Goal: Task Accomplishment & Management: Use online tool/utility

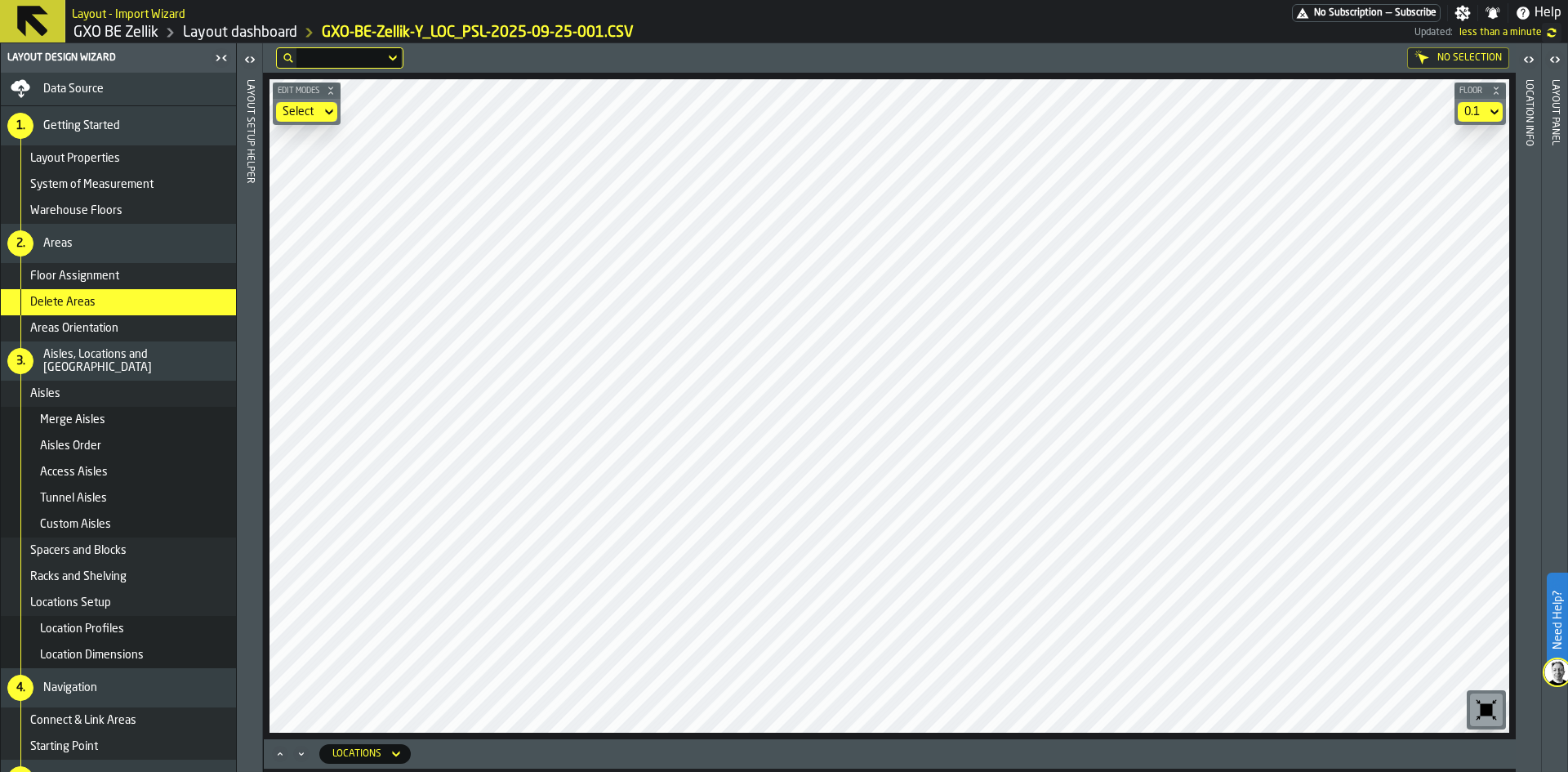
click at [71, 81] on div "Data Source" at bounding box center [118, 89] width 222 height 20
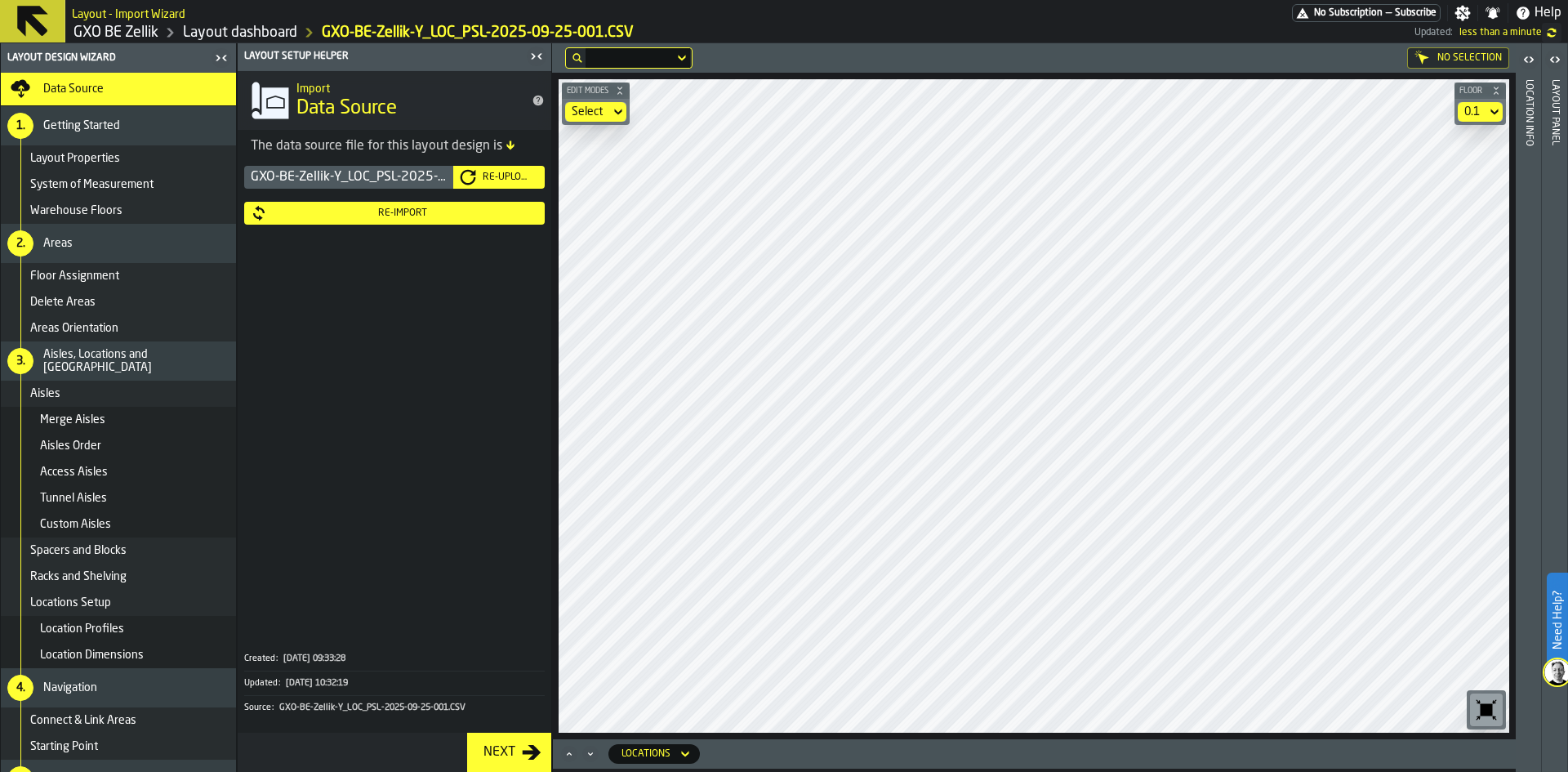
click at [402, 215] on div "Re-Import" at bounding box center [403, 214] width 271 height 12
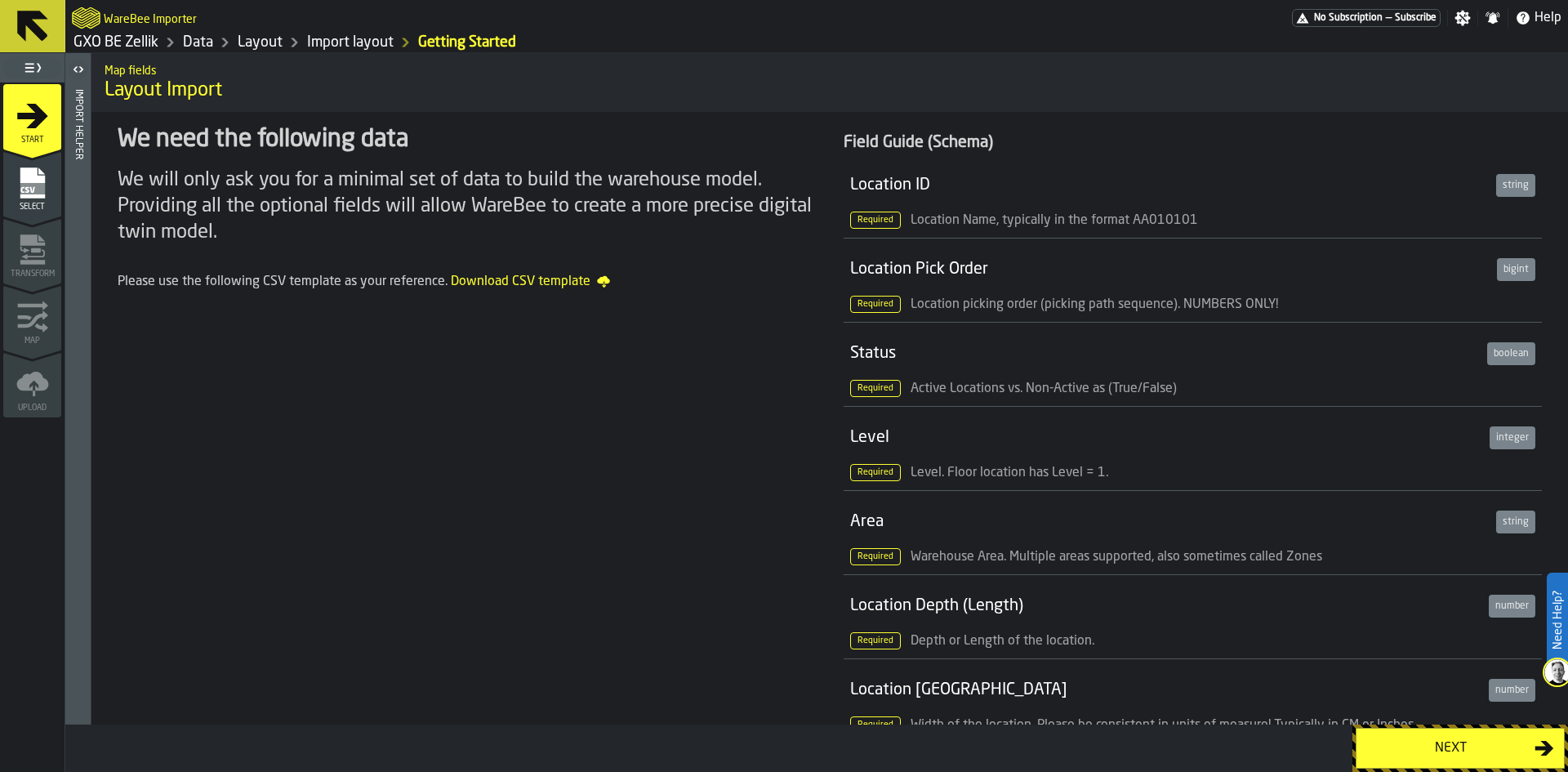
click at [1453, 750] on div "Next" at bounding box center [1451, 748] width 168 height 20
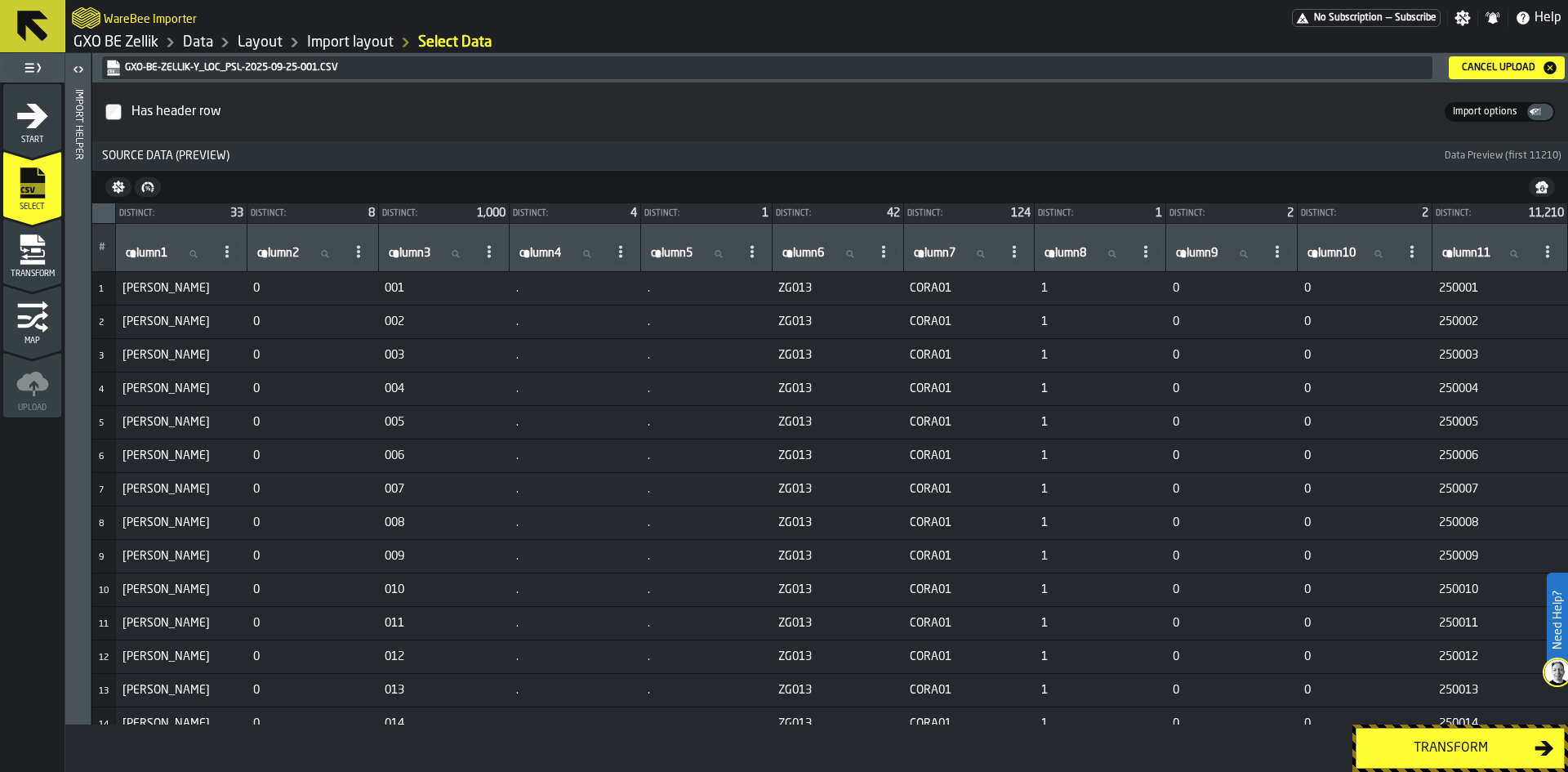
click at [191, 259] on input "column1 column1" at bounding box center [166, 253] width 88 height 21
type input "****"
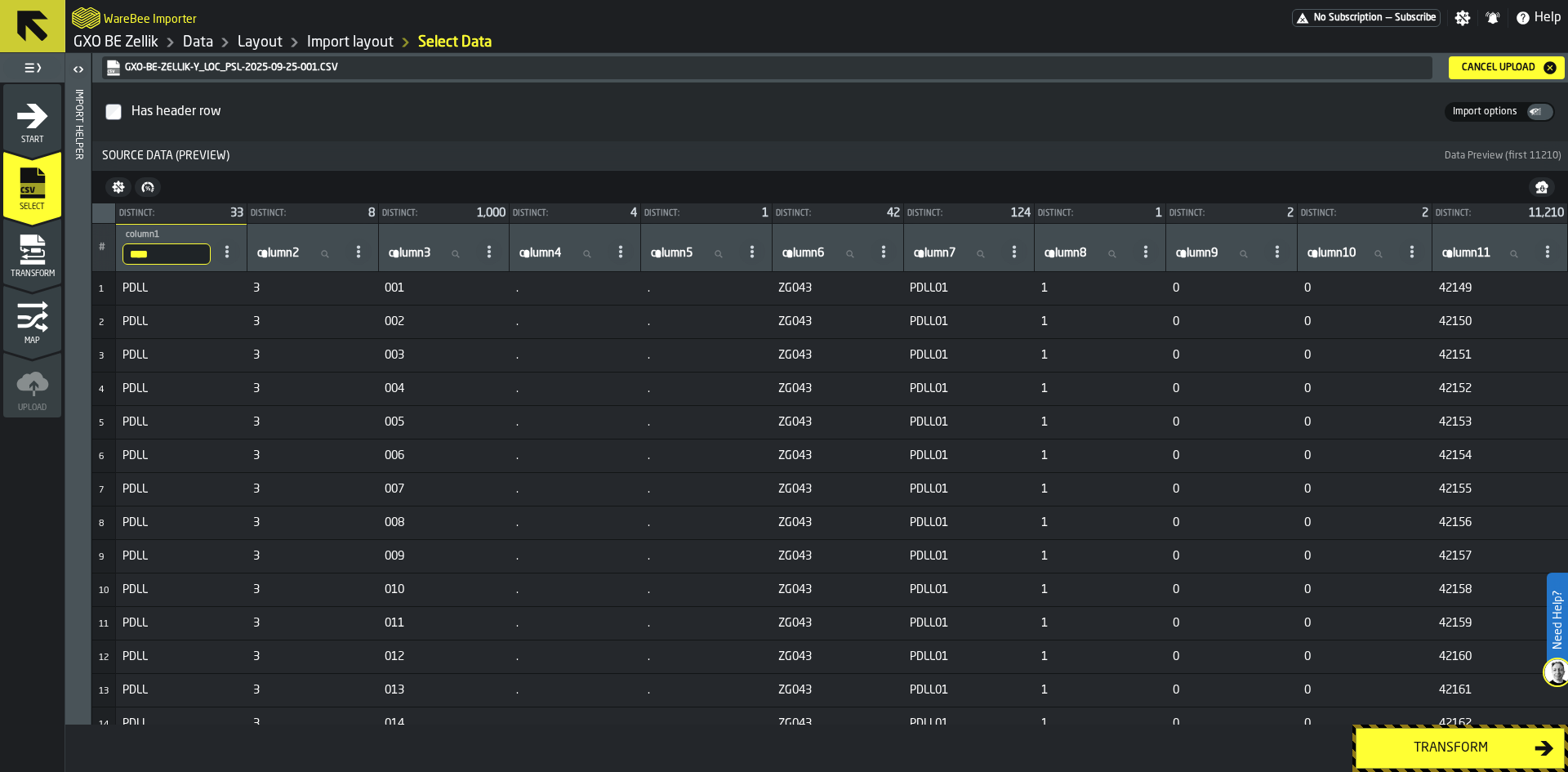
click at [191, 259] on input "****" at bounding box center [166, 253] width 88 height 21
type input "***"
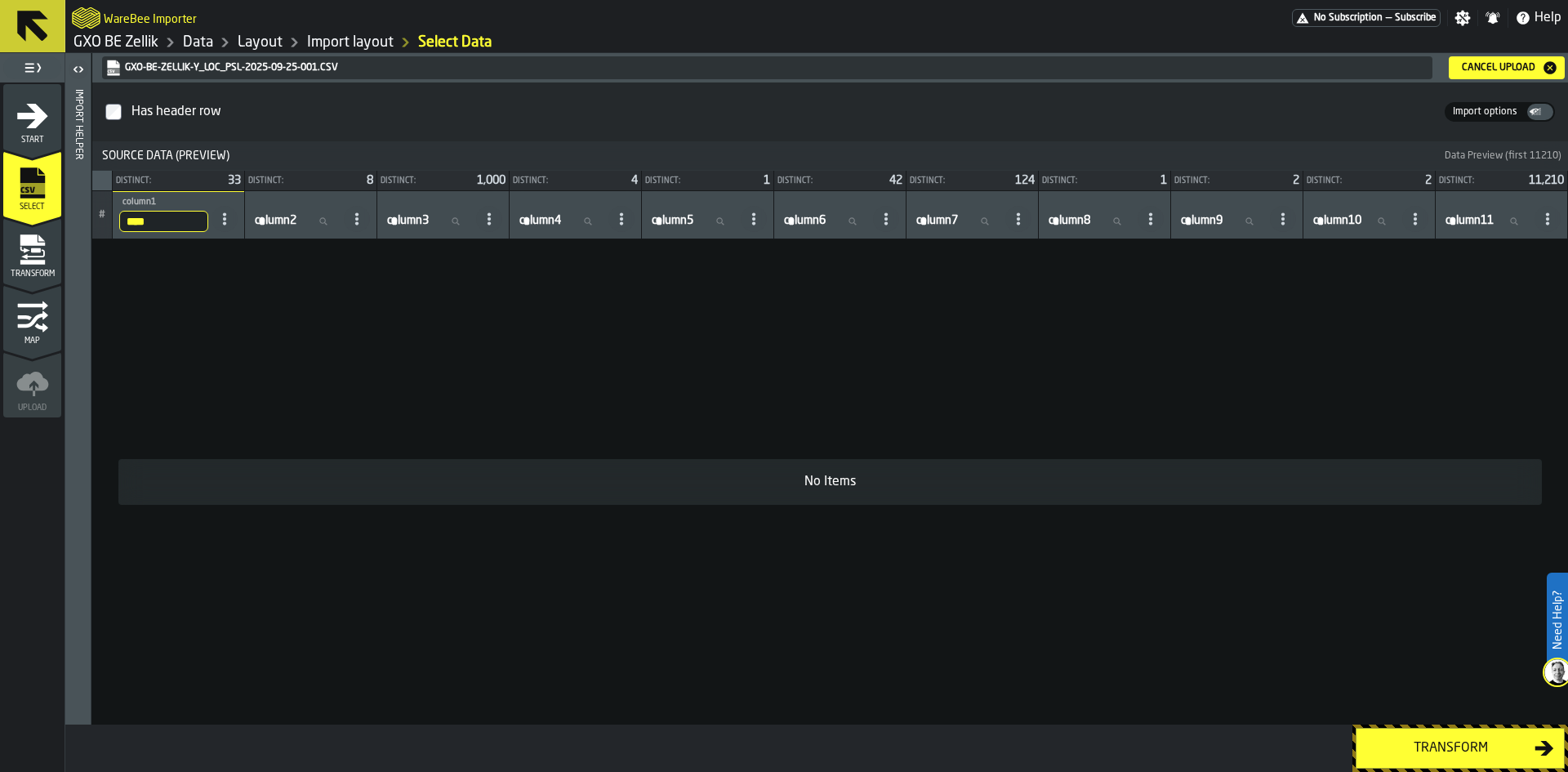
click at [183, 226] on input "****" at bounding box center [163, 221] width 89 height 21
type input "**"
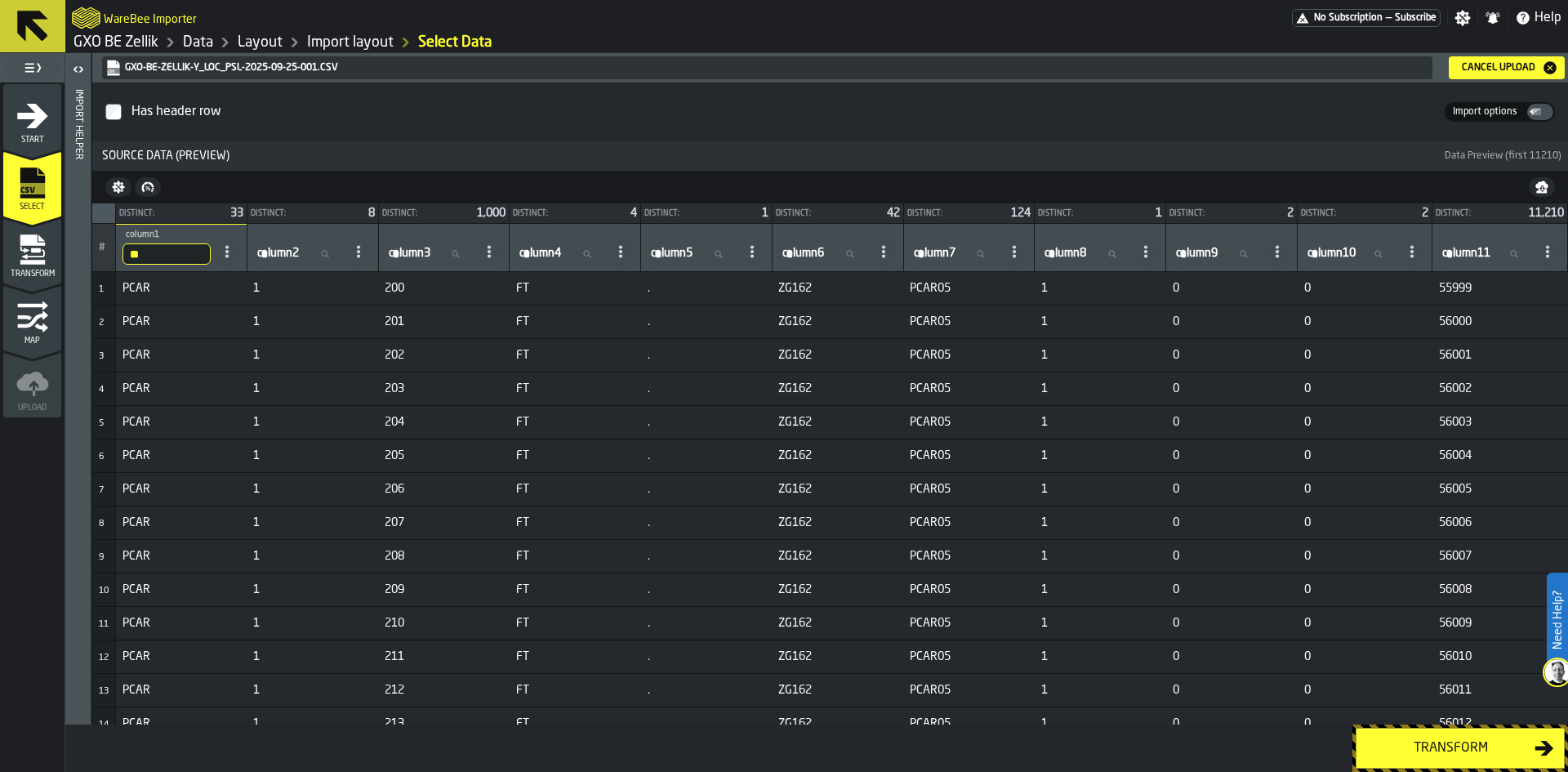
drag, startPoint x: 166, startPoint y: 250, endPoint x: 61, endPoint y: 256, distance: 105.2
click at [61, 255] on main "1 Start 2 Select 2 Transform 3 Map 4 Upload Import Helper GXO-BE-Zellik-Y_LOC_P…" at bounding box center [784, 413] width 1568 height 719
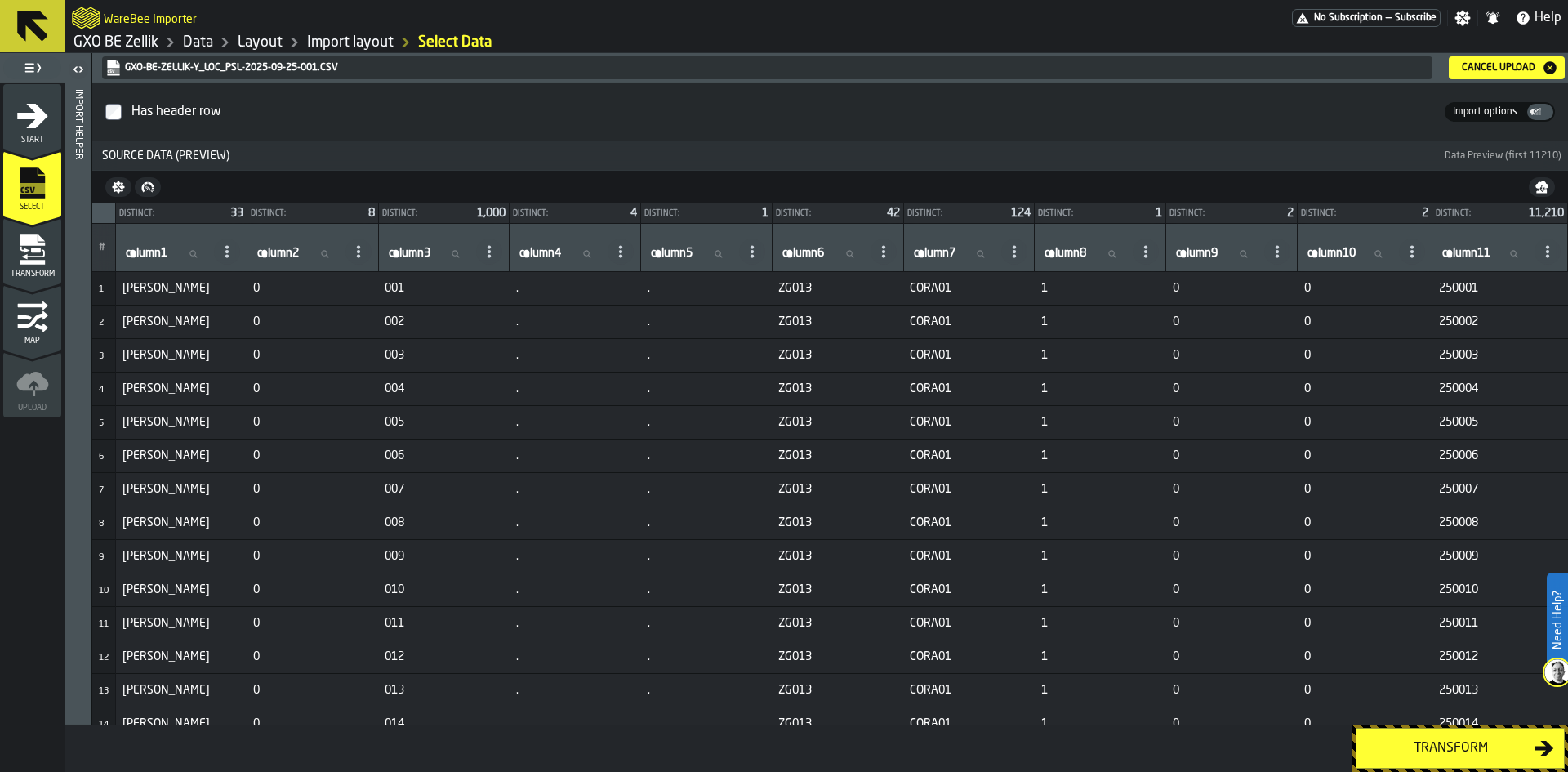
click at [292, 251] on span "column2" at bounding box center [278, 252] width 42 height 13
click at [292, 251] on input "column2 column2" at bounding box center [298, 253] width 88 height 21
type input "*"
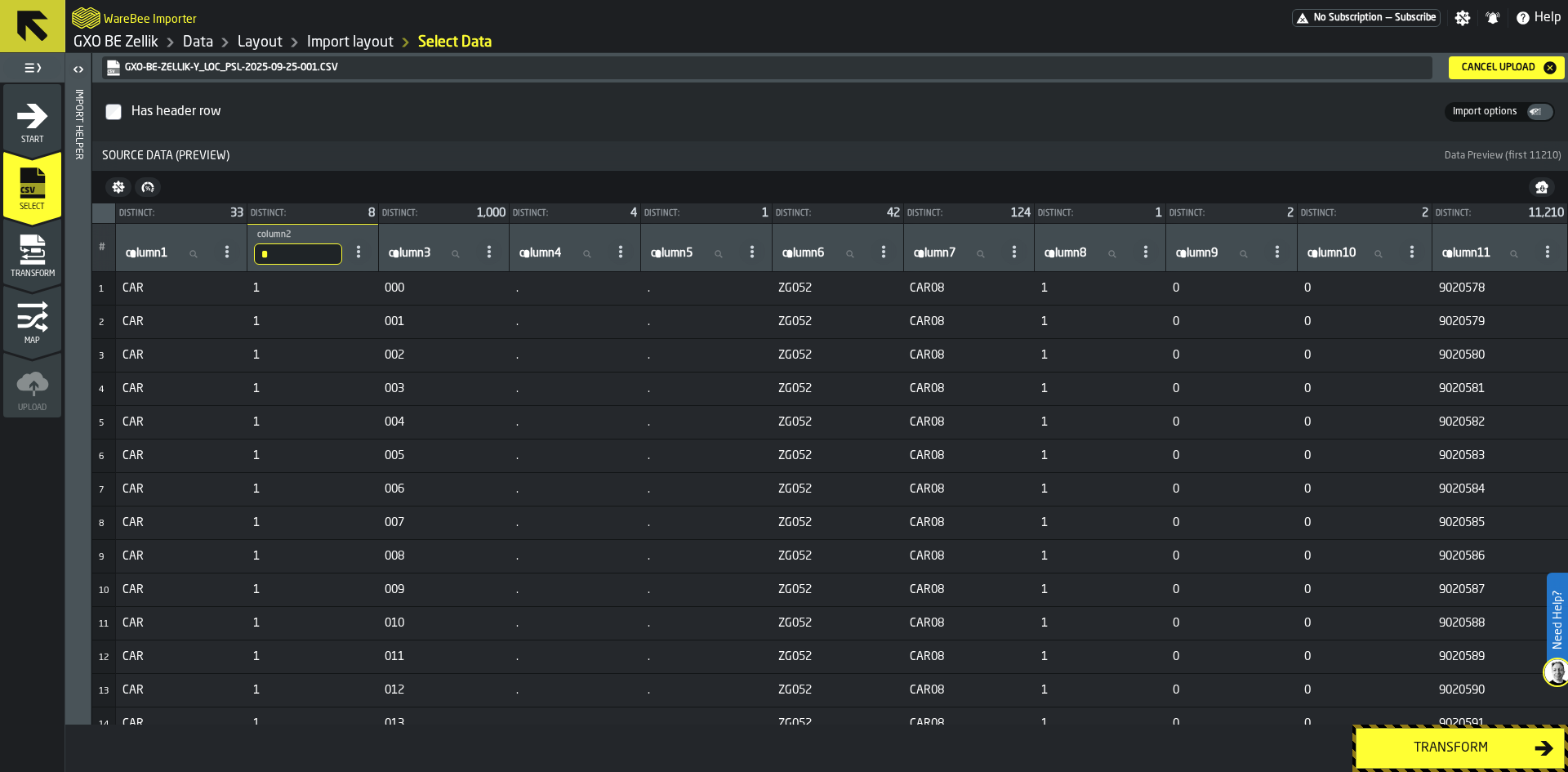
click at [431, 256] on input "column3 column3" at bounding box center [430, 253] width 88 height 21
type input "***"
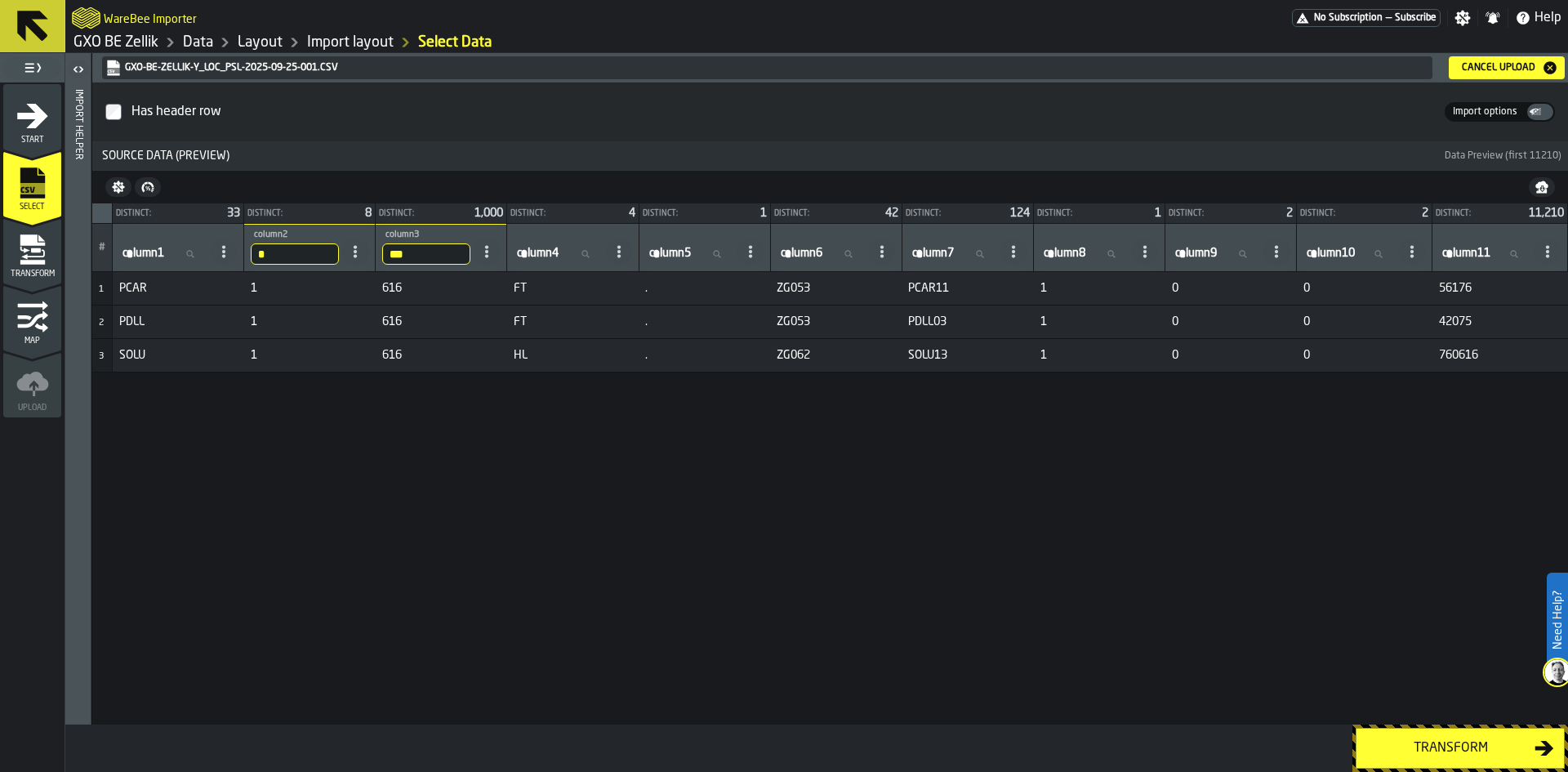
drag, startPoint x: 413, startPoint y: 255, endPoint x: 353, endPoint y: 266, distance: 61.0
click at [353, 266] on tr "# column1 column1 * column2 1 *** column3 616 column4 column4 column5 column5 c…" at bounding box center [830, 247] width 1476 height 48
type input "***"
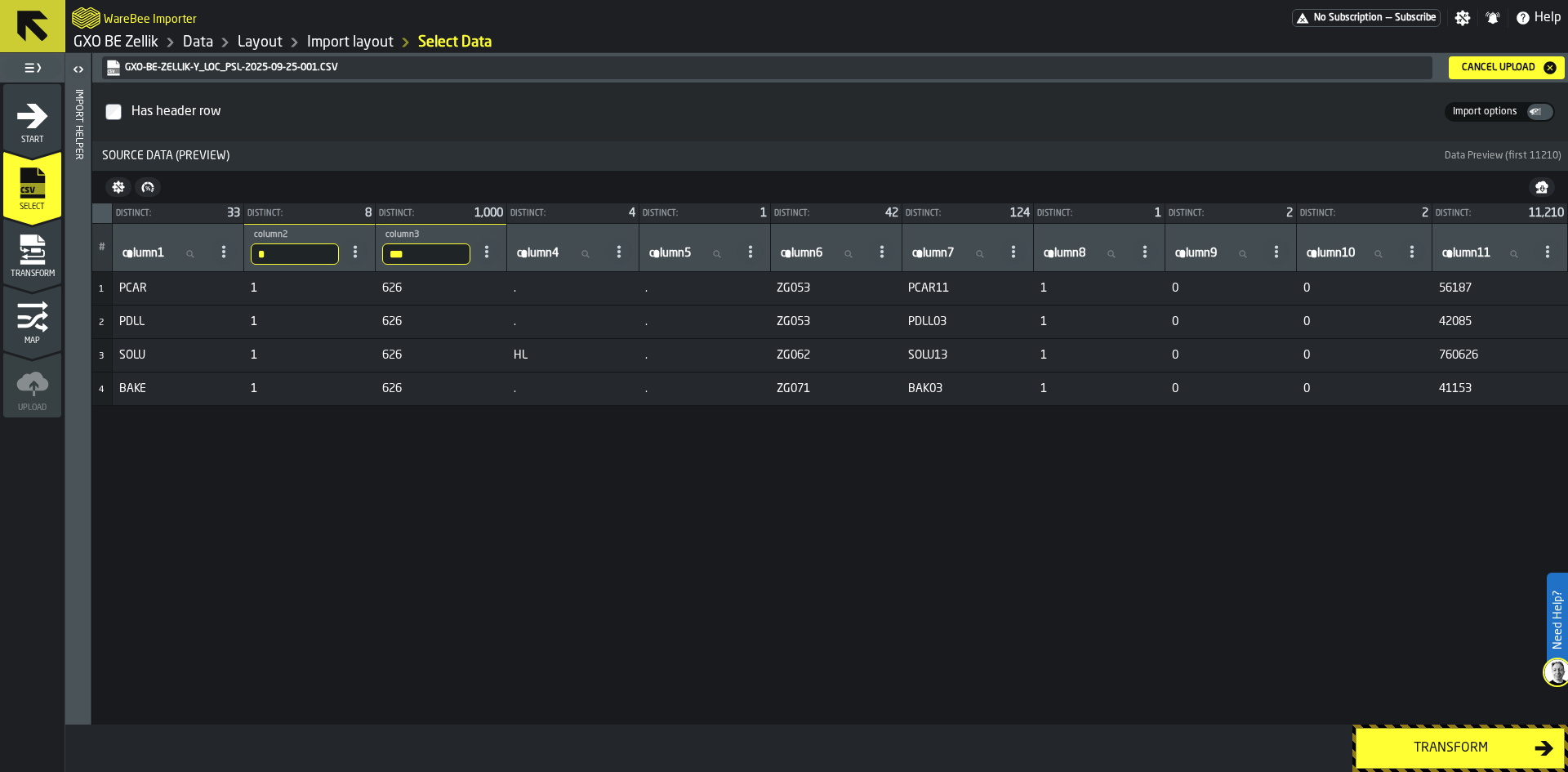
click at [1455, 759] on button "Transform" at bounding box center [1460, 747] width 209 height 41
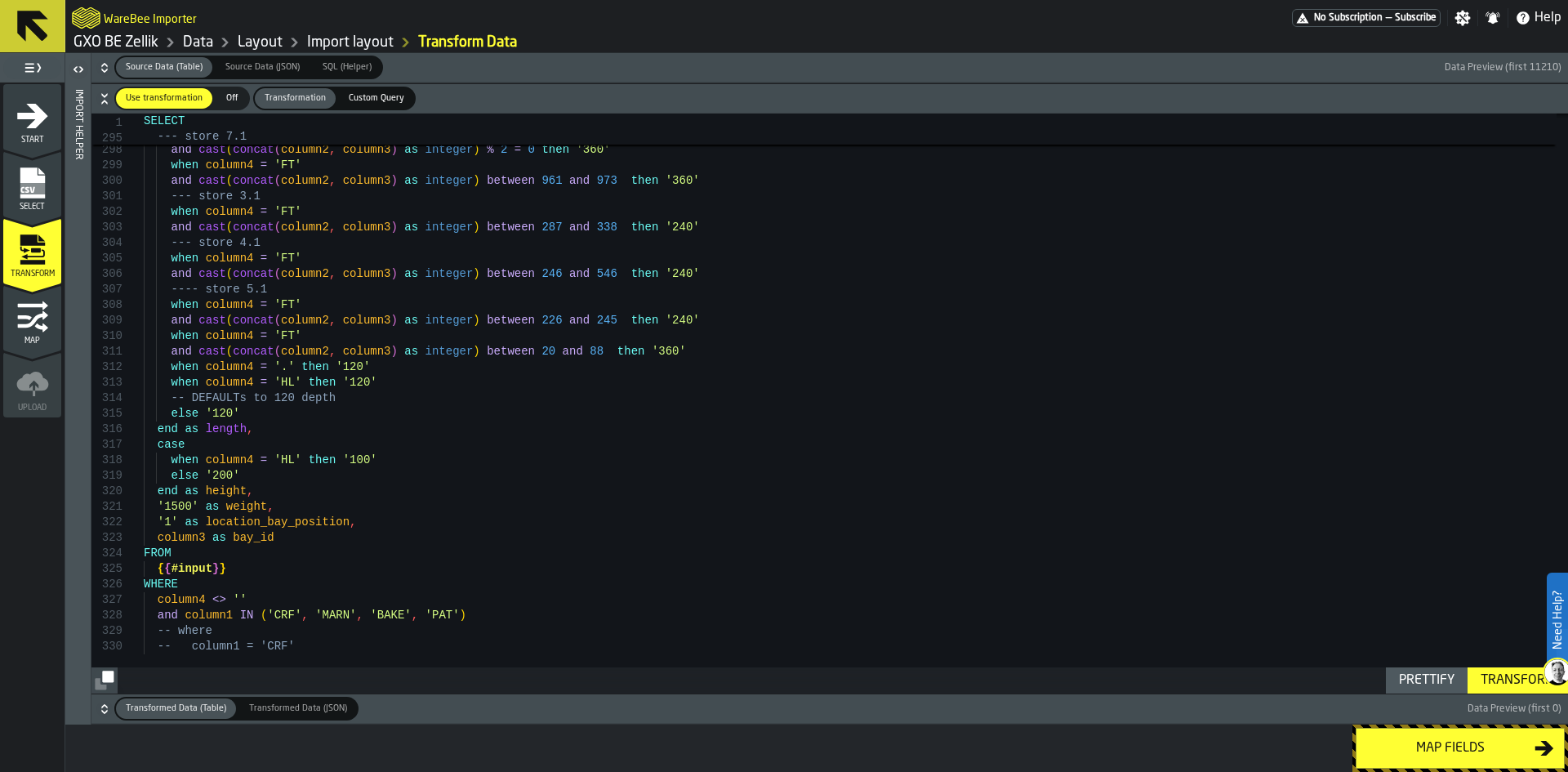
click at [100, 65] on icon "button-" at bounding box center [104, 67] width 17 height 17
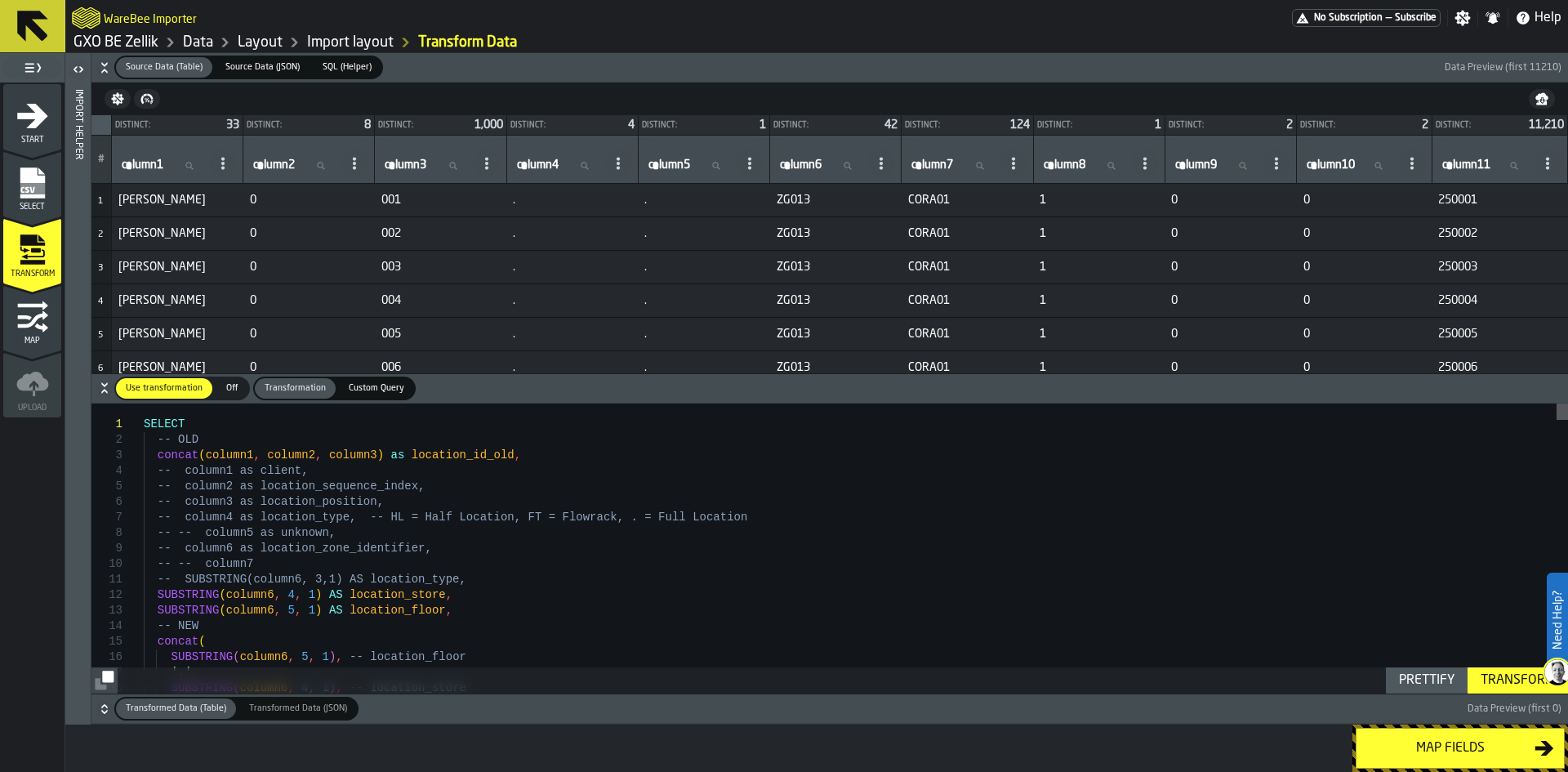
click at [1557, 404] on div at bounding box center [1563, 412] width 12 height 17
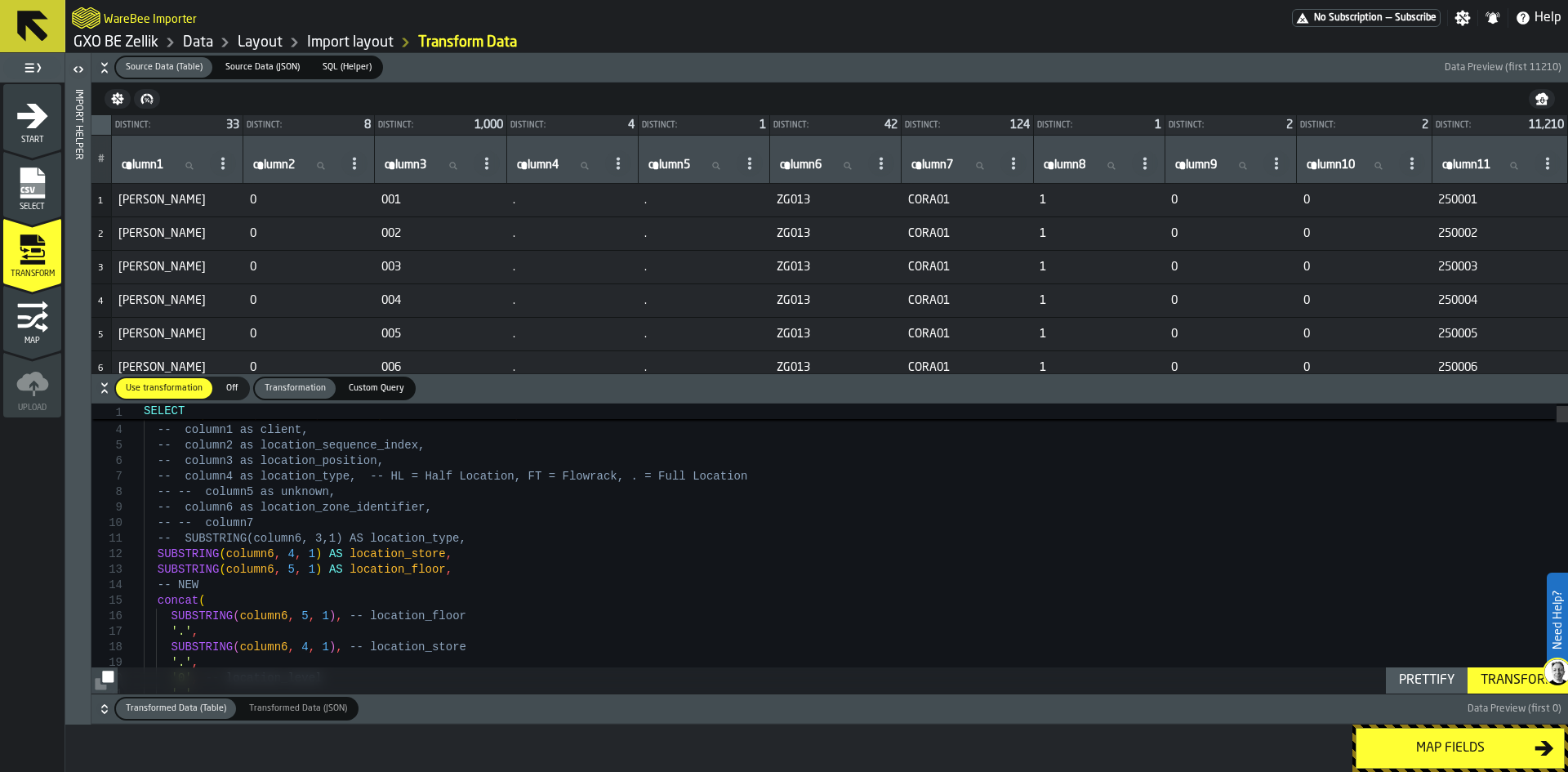
click at [108, 709] on icon "button-" at bounding box center [104, 709] width 17 height 17
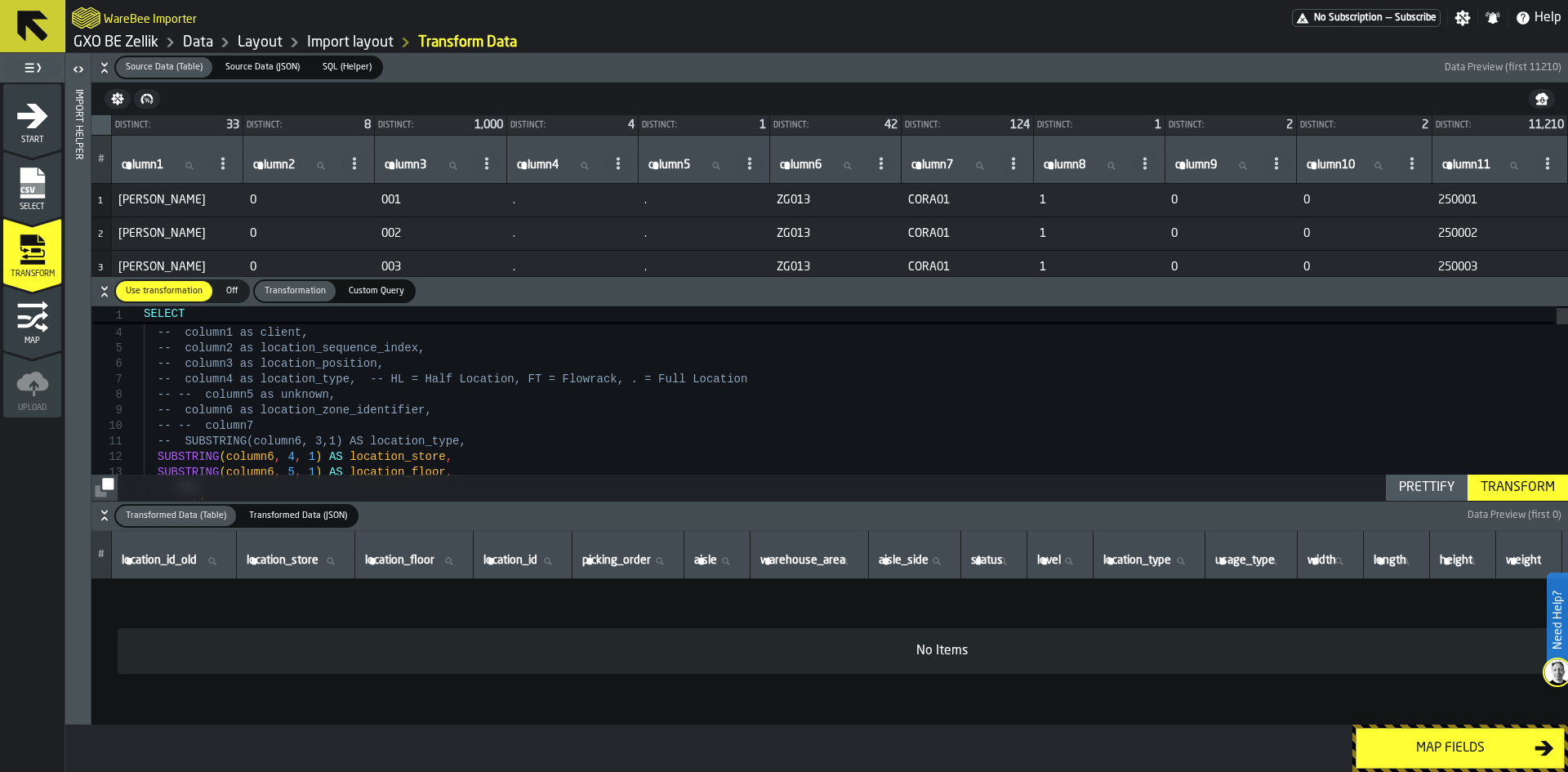
click at [22, 190] on rect "menu Select" at bounding box center [32, 189] width 25 height 12
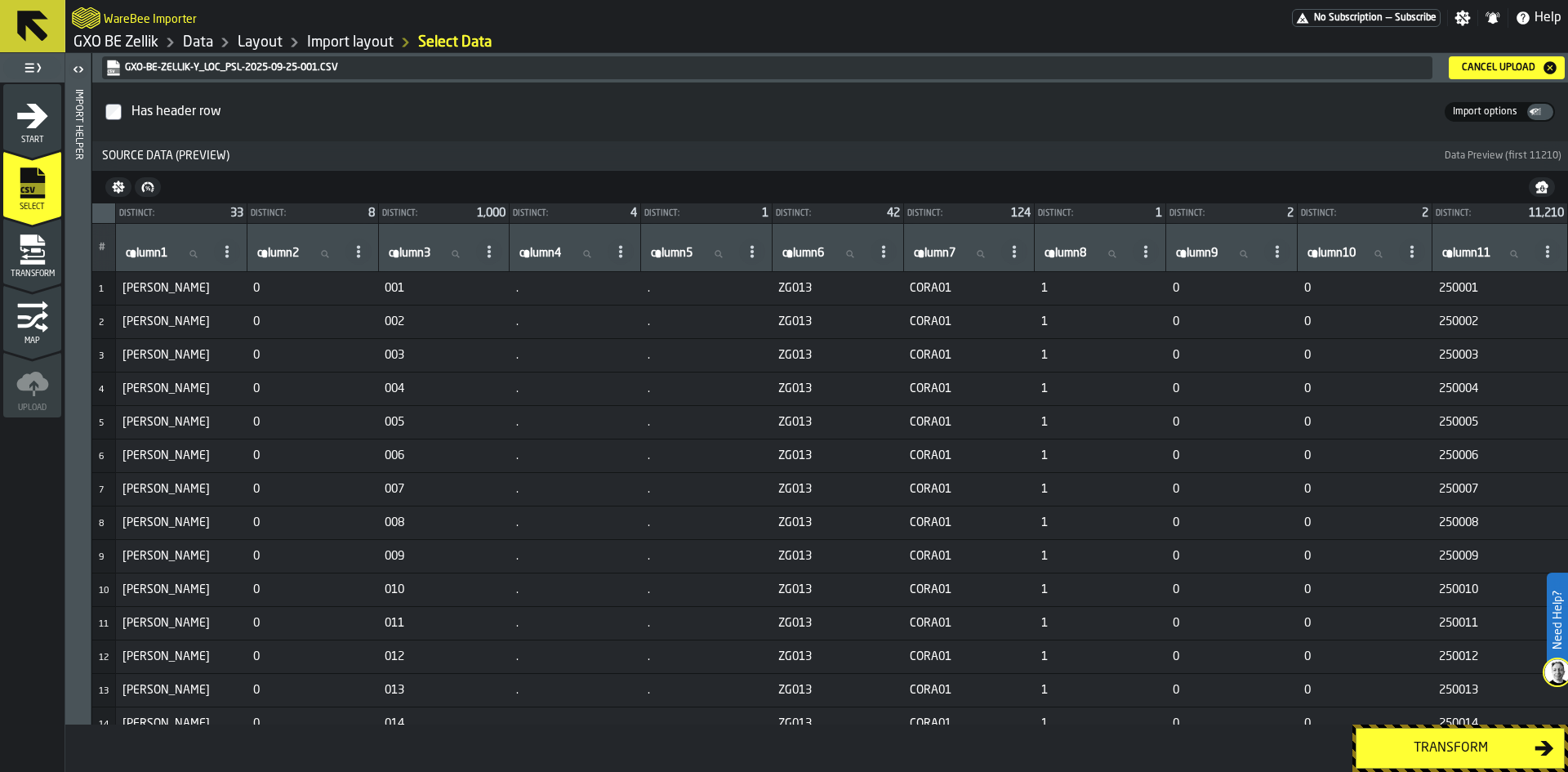
click at [1495, 109] on span "Import options" at bounding box center [1485, 112] width 77 height 15
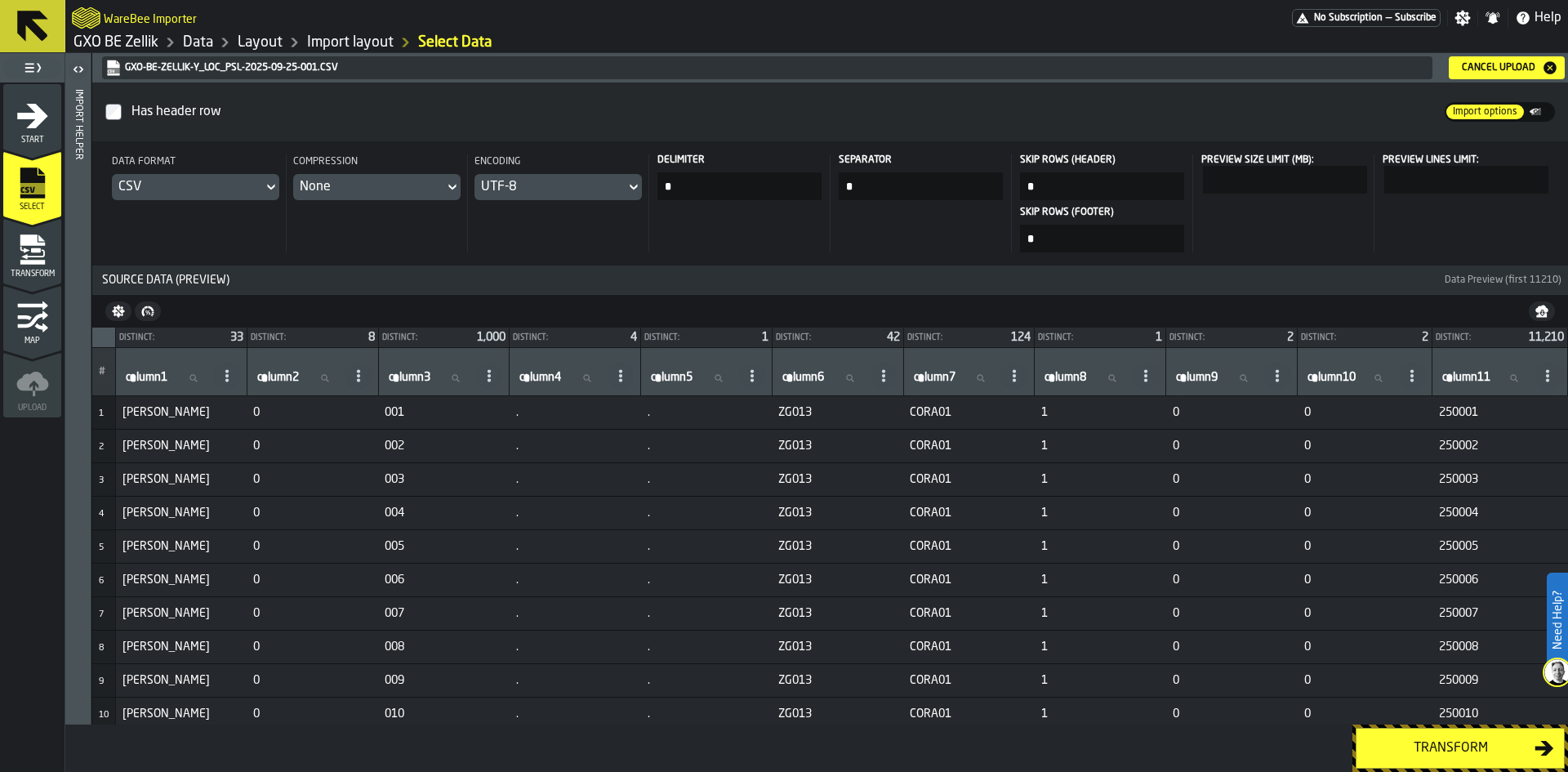
click at [1297, 182] on input "*" at bounding box center [1286, 180] width 164 height 28
click at [630, 189] on icon at bounding box center [634, 187] width 17 height 20
click at [403, 241] on div "Compression None" at bounding box center [376, 203] width 181 height 98
click at [1296, 183] on input "*" at bounding box center [1286, 180] width 164 height 28
click at [1363, 180] on input "*" at bounding box center [1286, 180] width 164 height 28
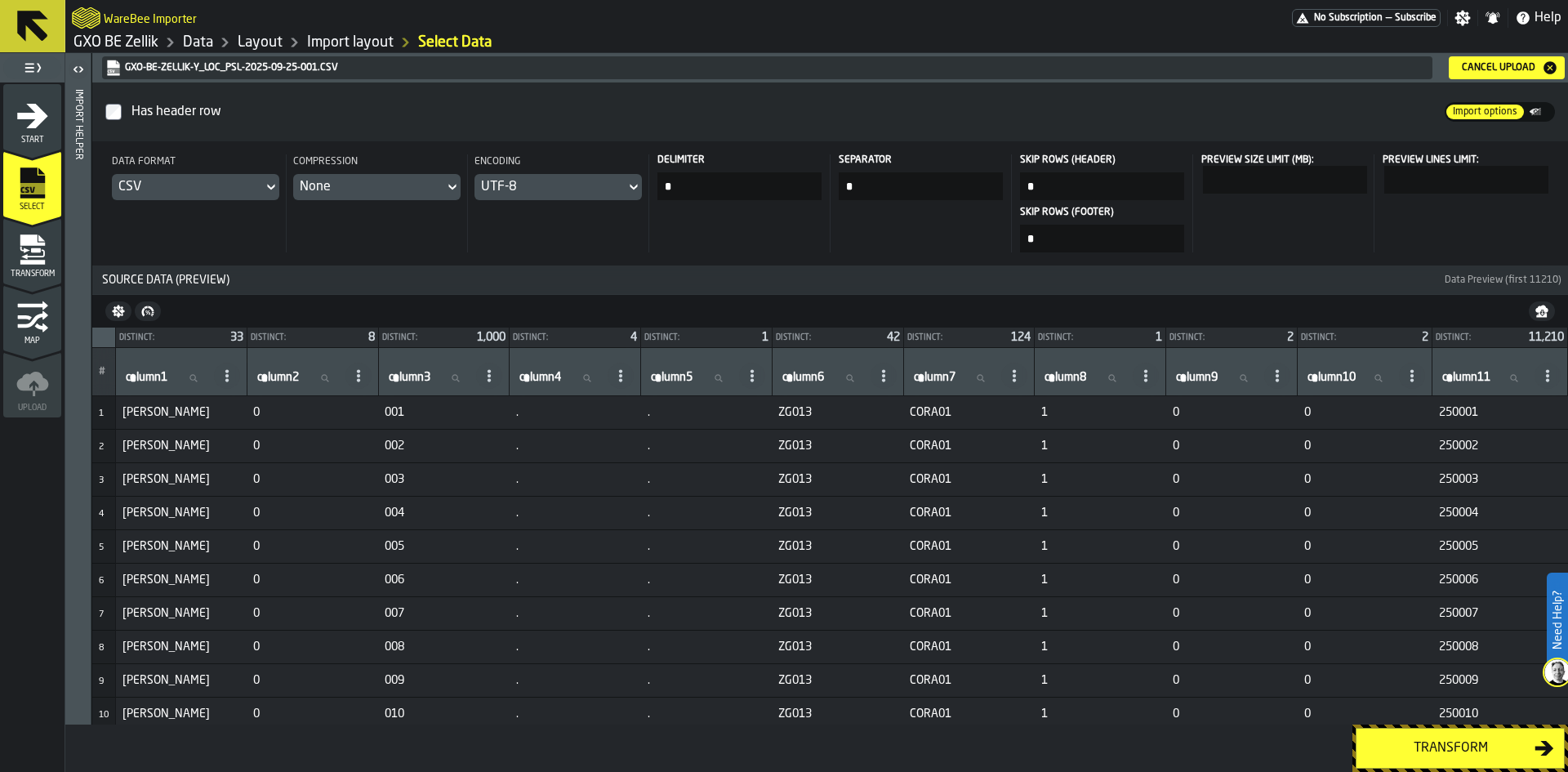
type input "**"
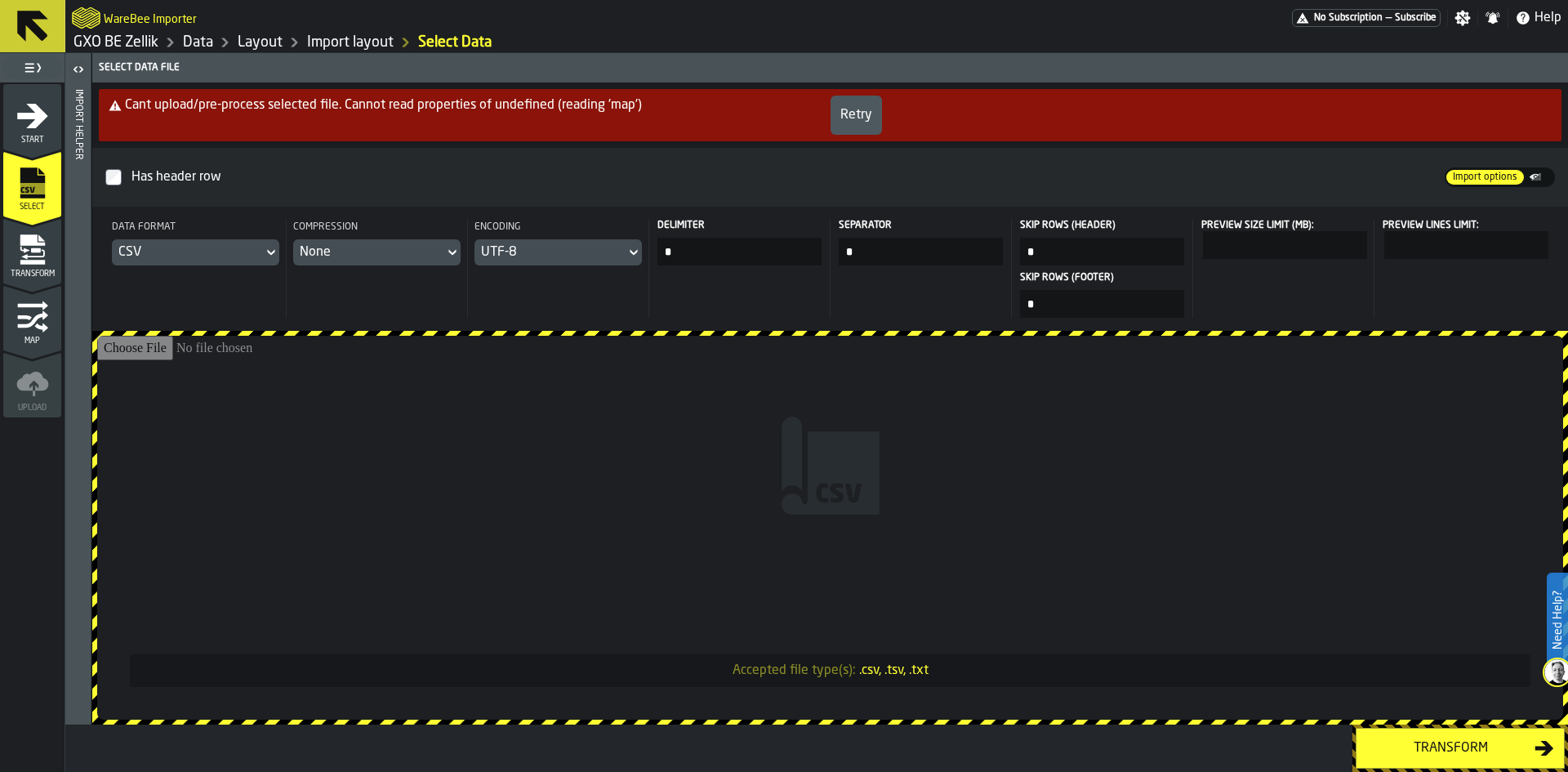
click at [1357, 241] on input "**" at bounding box center [1286, 245] width 164 height 28
drag, startPoint x: 1357, startPoint y: 244, endPoint x: 1366, endPoint y: 242, distance: 9.2
click at [1366, 242] on input "**" at bounding box center [1286, 245] width 164 height 28
type input "*"
click at [1417, 252] on input "***" at bounding box center [1467, 245] width 164 height 28
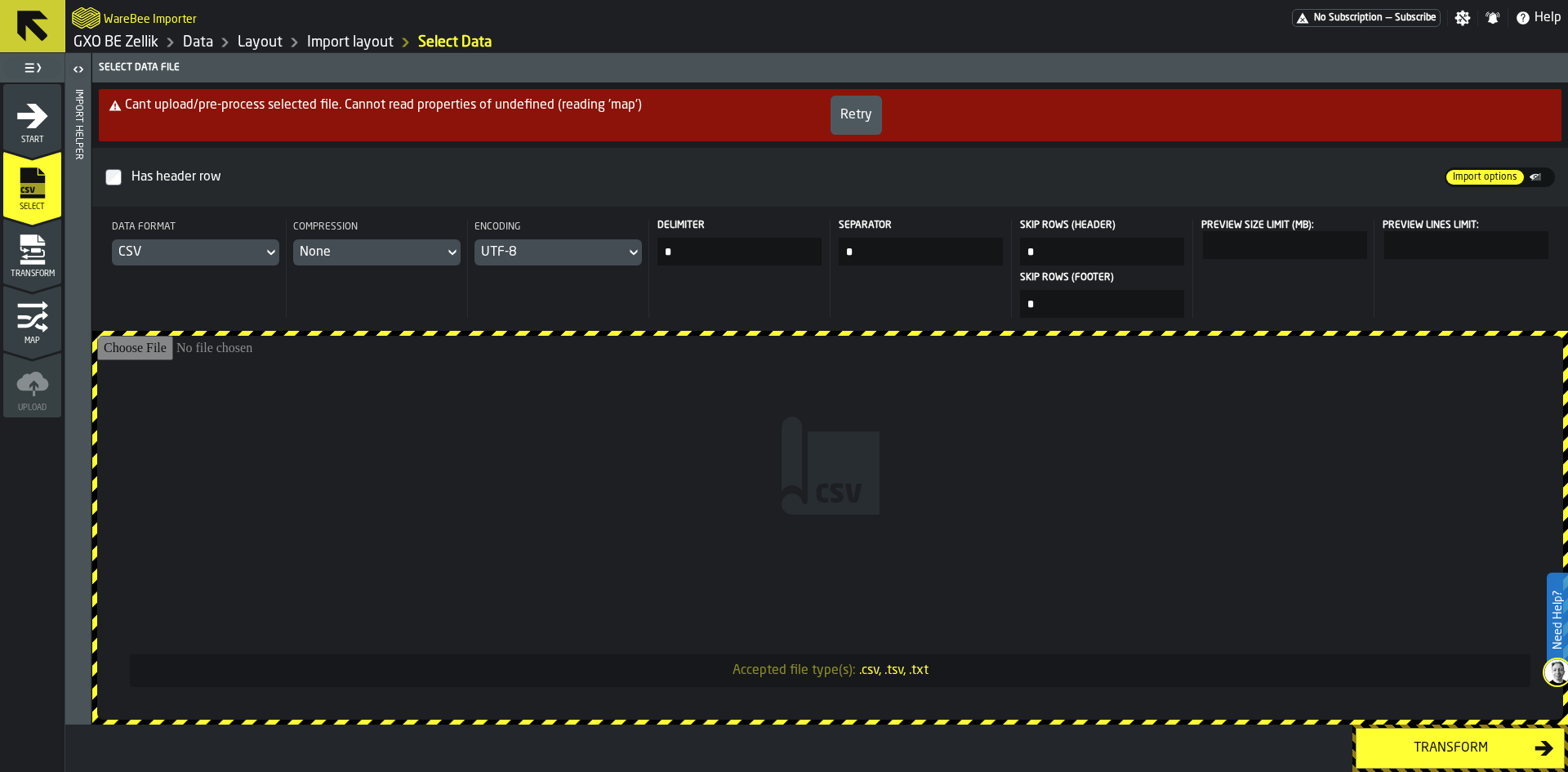
click at [866, 120] on div "Retry" at bounding box center [856, 115] width 32 height 20
click at [41, 131] on icon "menu Start" at bounding box center [33, 116] width 33 height 33
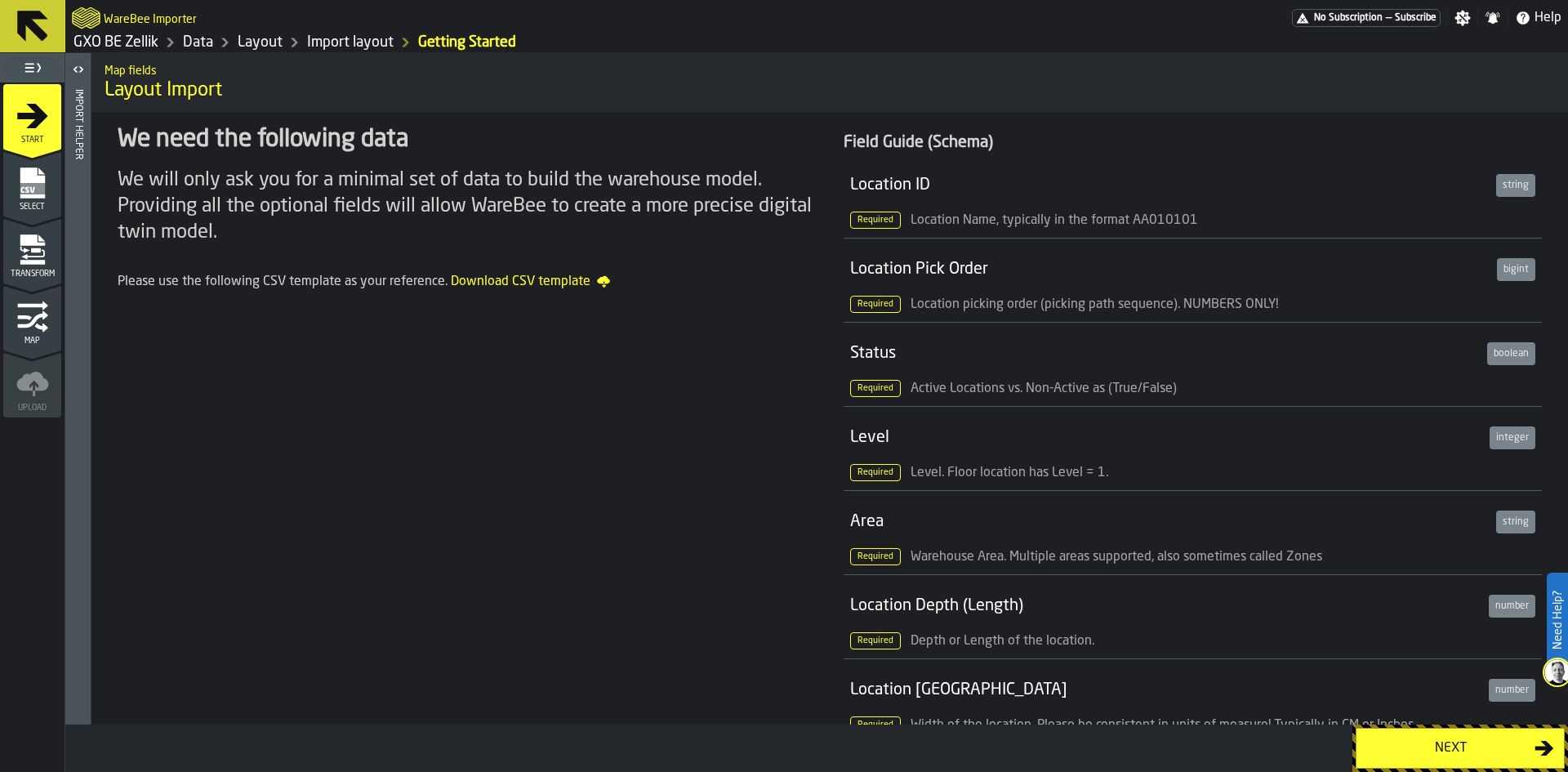
click at [1444, 767] on button "Next" at bounding box center [1460, 747] width 209 height 41
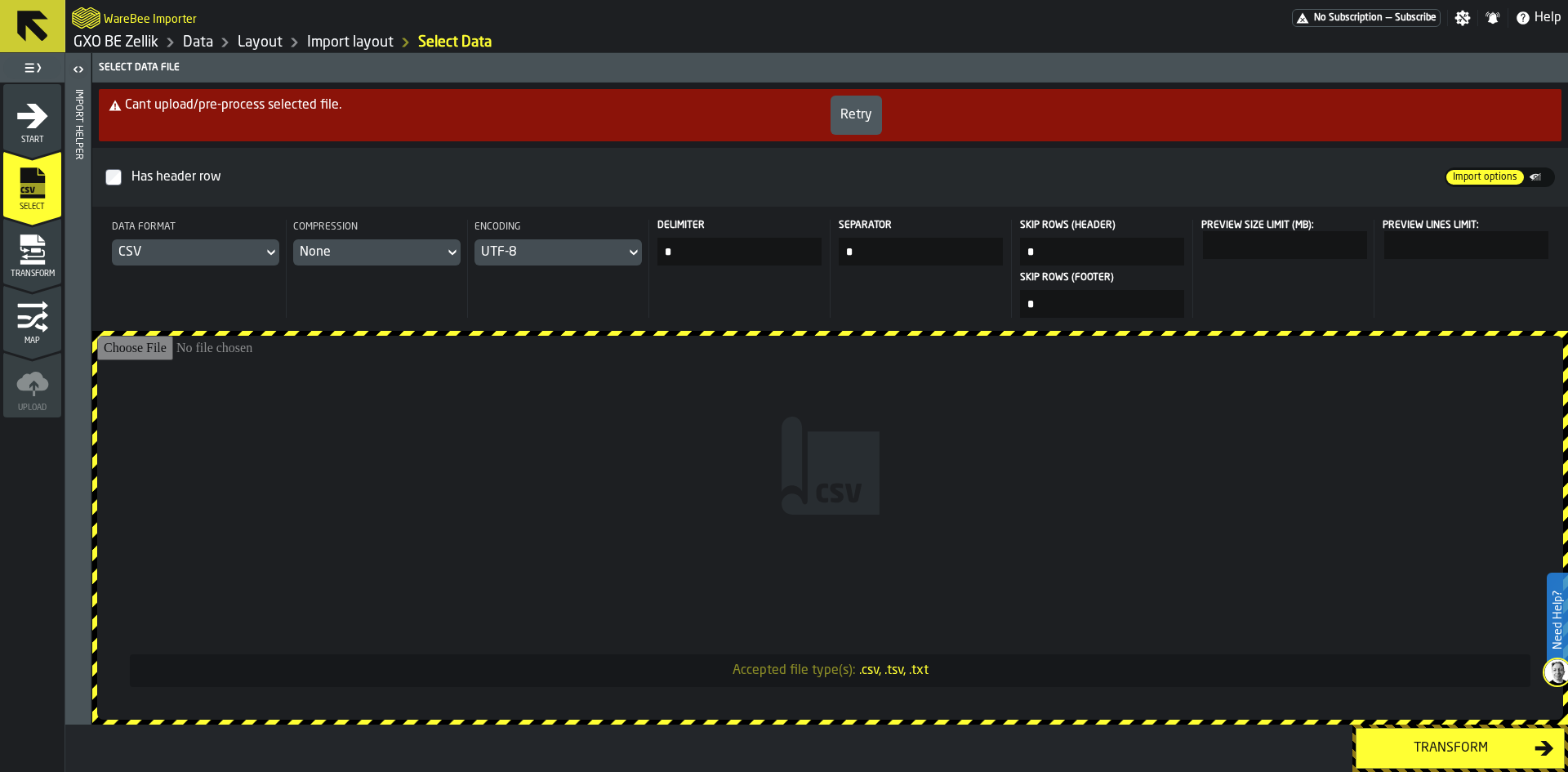
click at [866, 103] on button "Retry" at bounding box center [856, 116] width 51 height 40
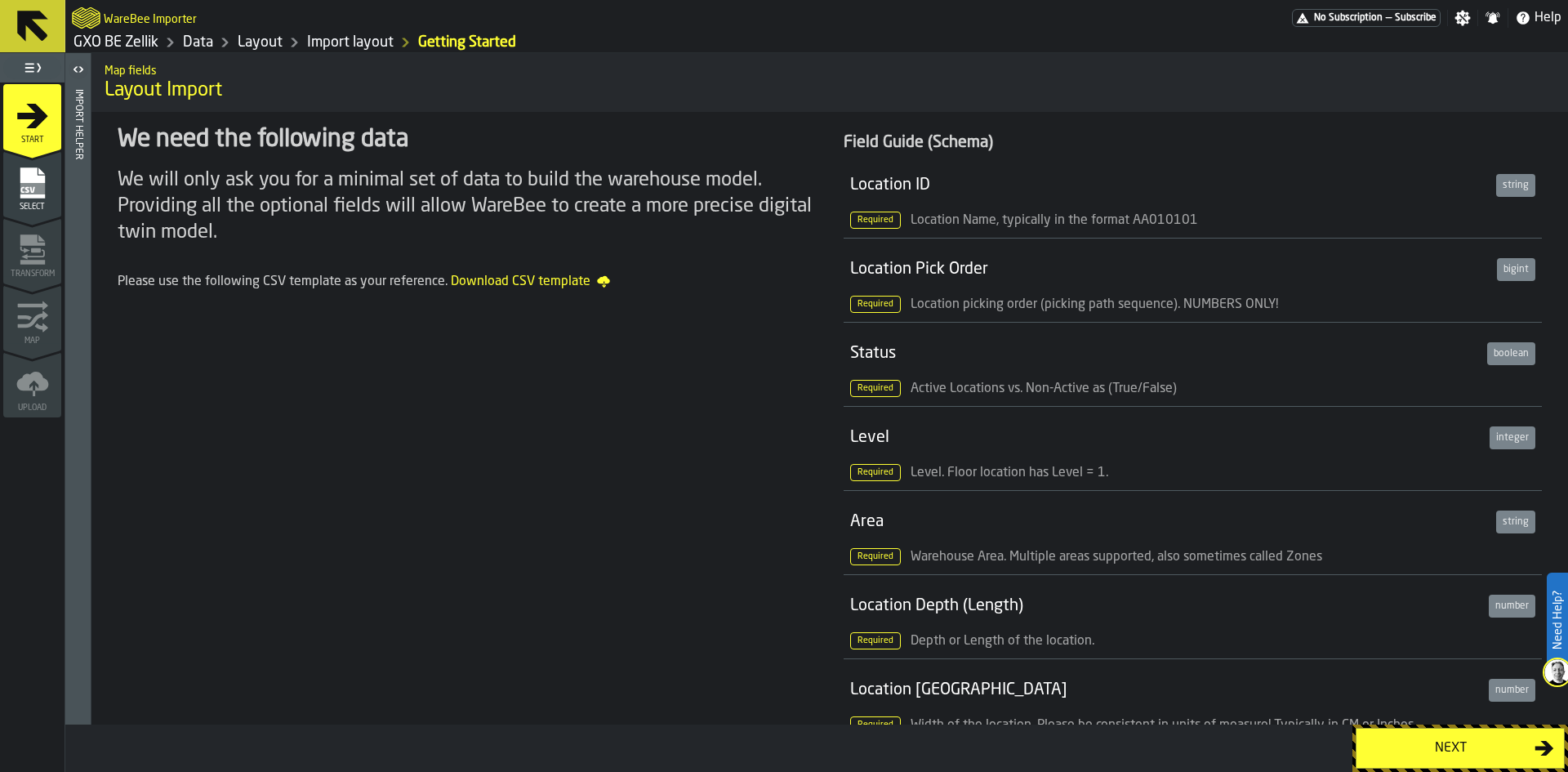
click at [1461, 761] on button "Next" at bounding box center [1460, 747] width 209 height 41
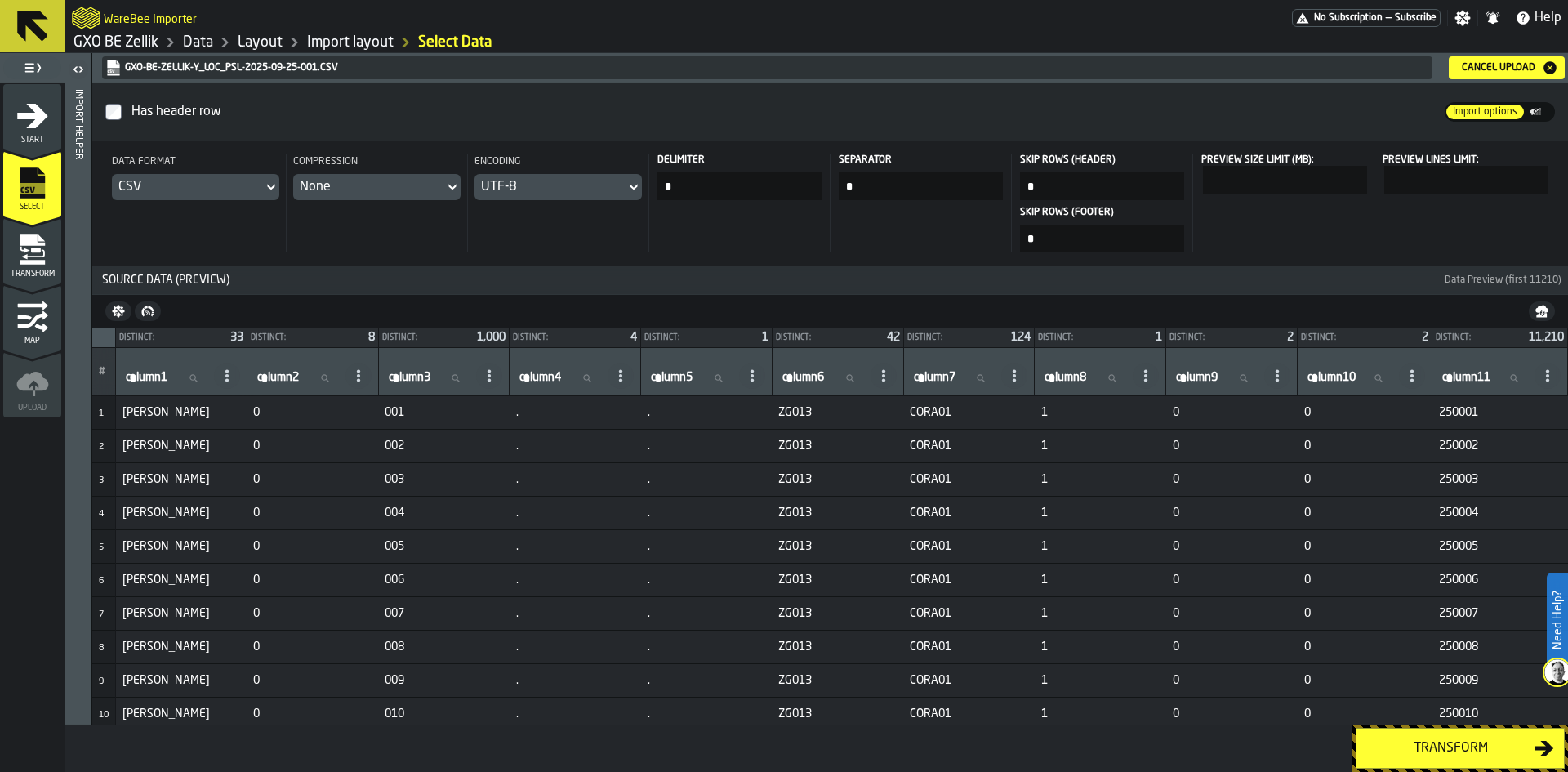
click at [1424, 740] on div "Transform" at bounding box center [1451, 748] width 168 height 20
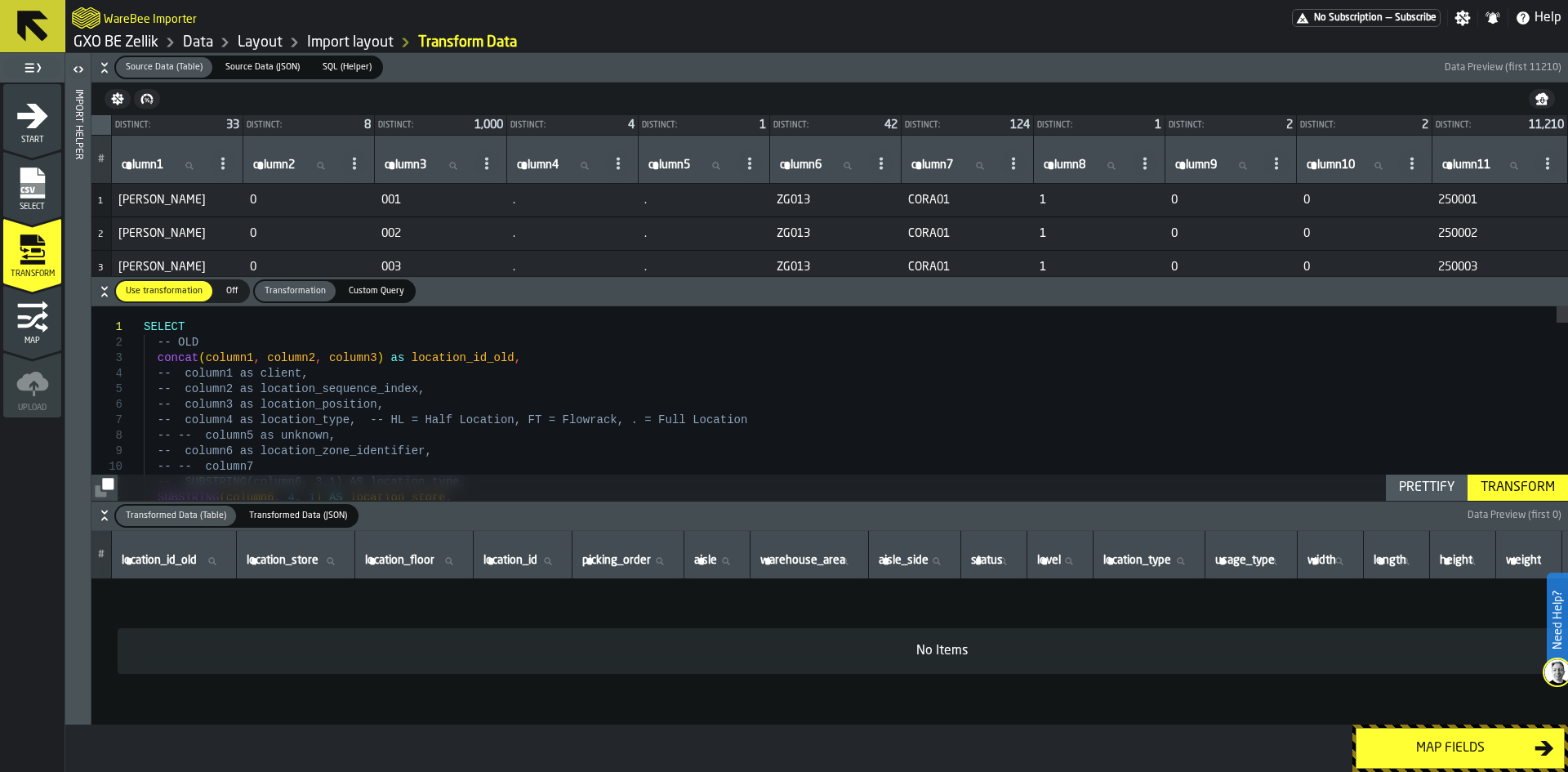
click at [298, 507] on div "Transformed Data (JSON)" at bounding box center [298, 516] width 118 height 21
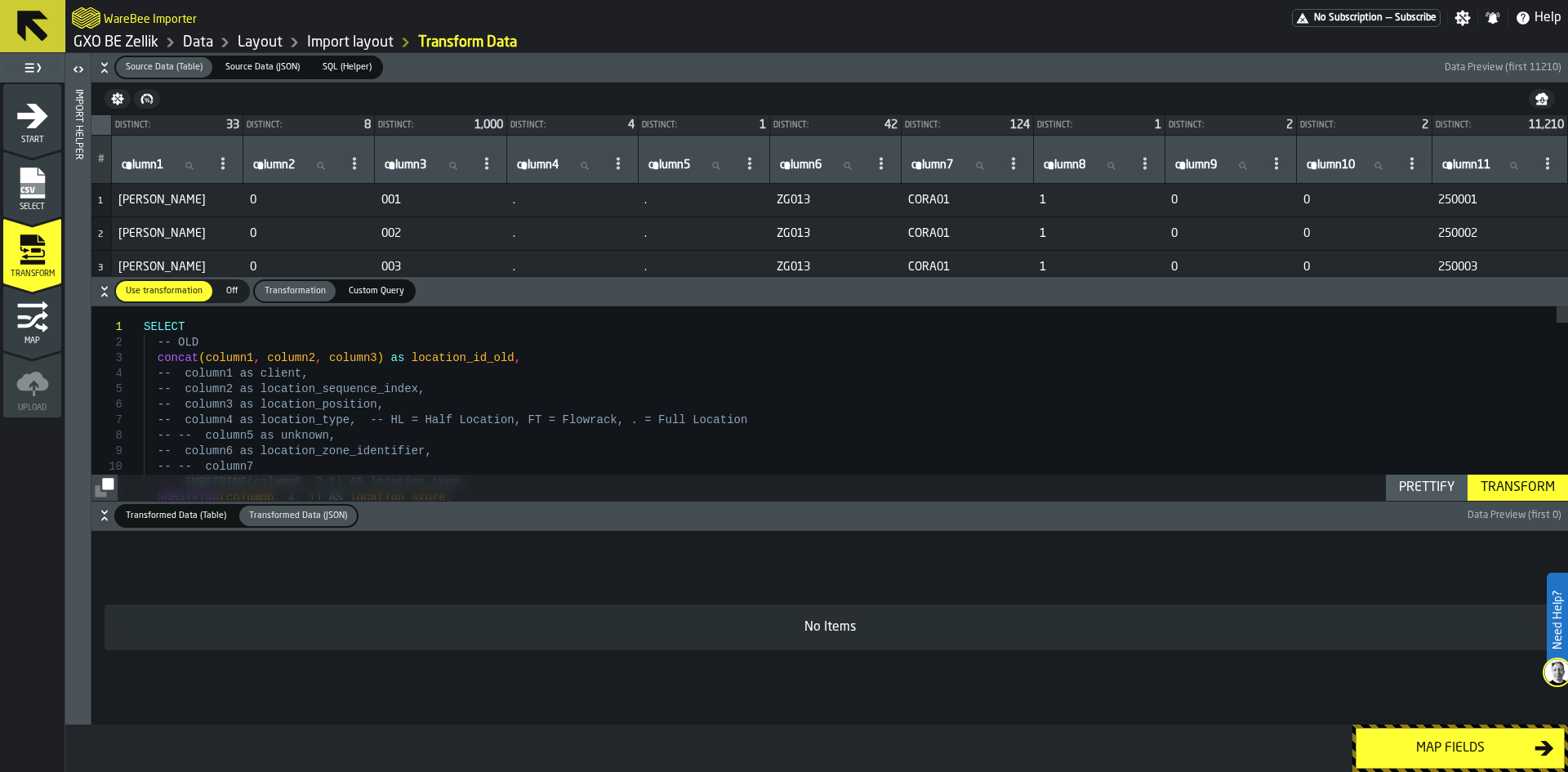
click at [165, 513] on span "Transformed Data (Table)" at bounding box center [175, 516] width 114 height 14
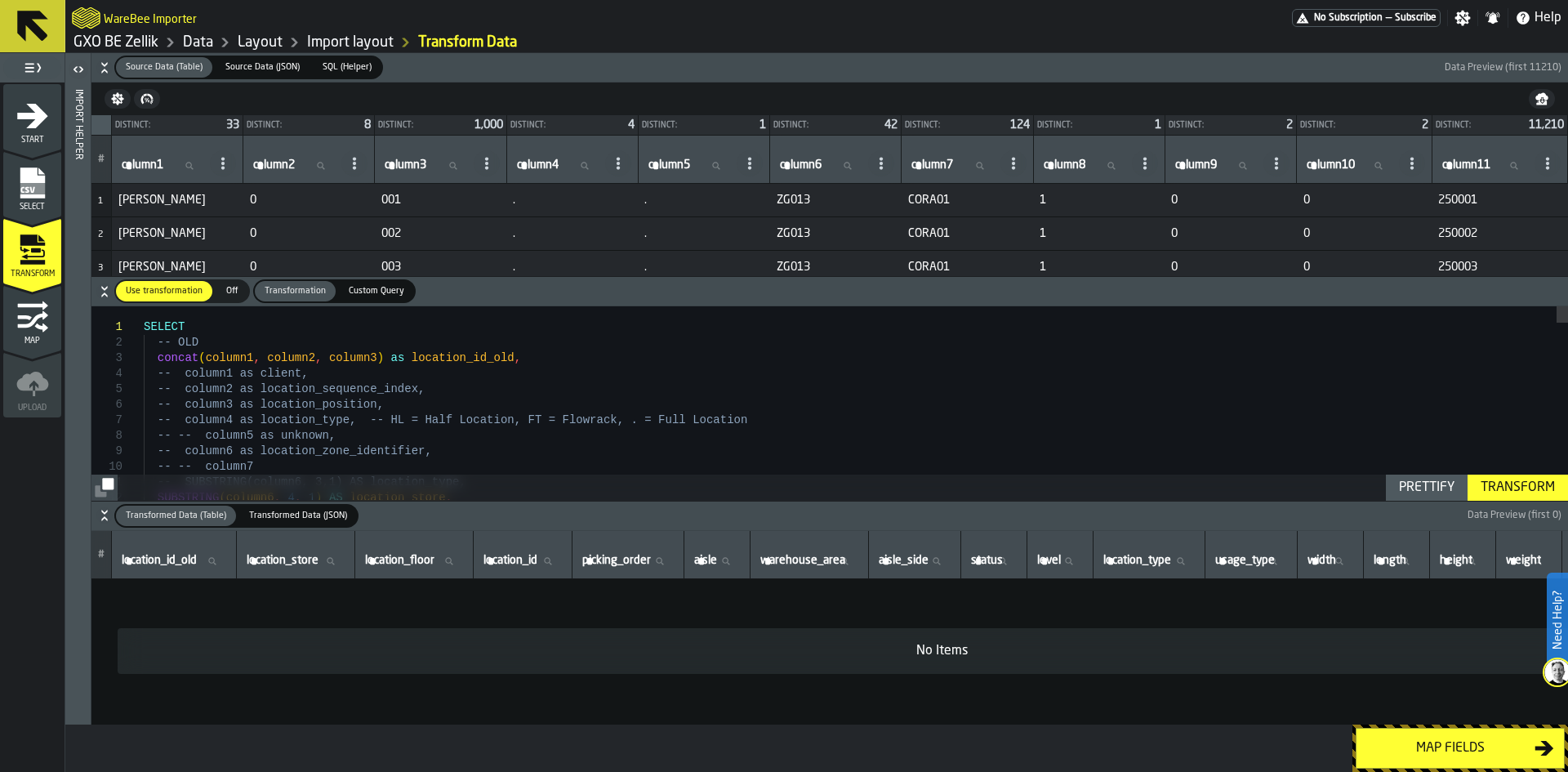
click at [970, 647] on div "No Items" at bounding box center [942, 651] width 1623 height 20
click at [1566, 625] on label "Need Help?" at bounding box center [1558, 620] width 18 height 91
click at [1558, 641] on label "Need Help?" at bounding box center [1558, 620] width 18 height 91
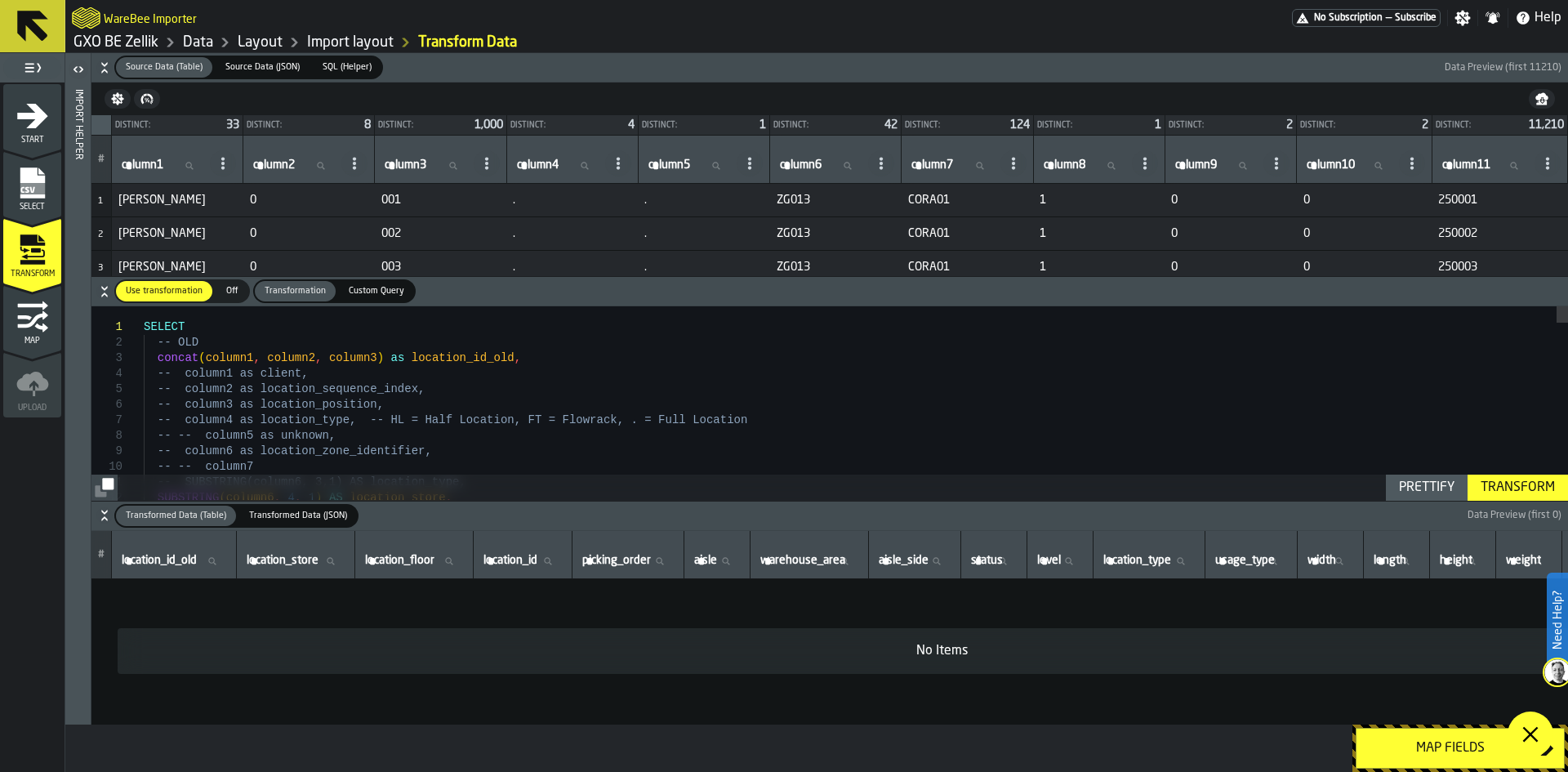
click at [1549, 678] on img at bounding box center [1557, 672] width 26 height 26
click at [1560, 668] on img at bounding box center [1557, 672] width 26 height 26
click at [1540, 745] on span at bounding box center [1530, 734] width 46 height 46
click at [106, 521] on icon "button-" at bounding box center [104, 515] width 17 height 17
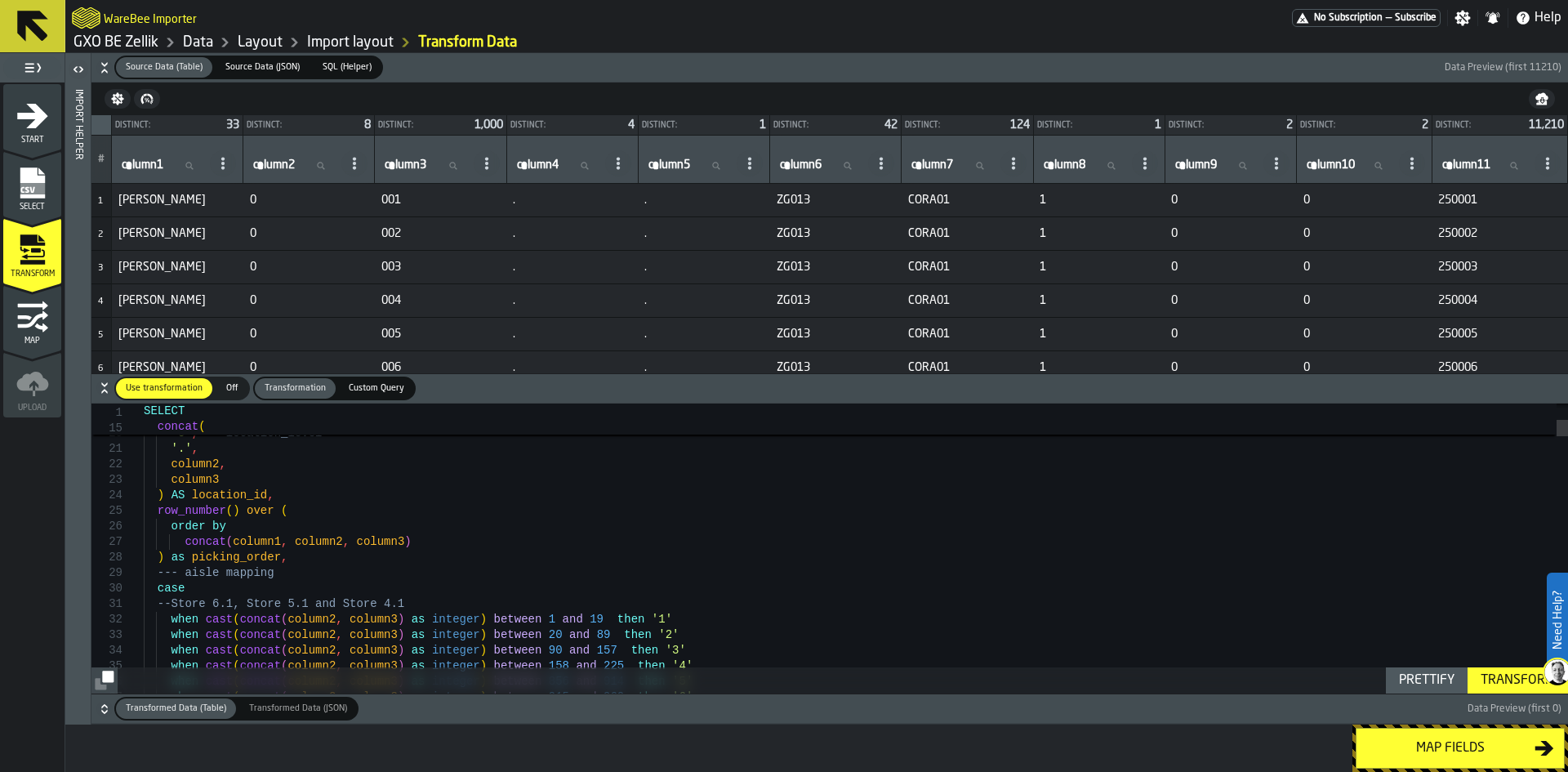
click at [97, 708] on icon "button-" at bounding box center [104, 709] width 17 height 17
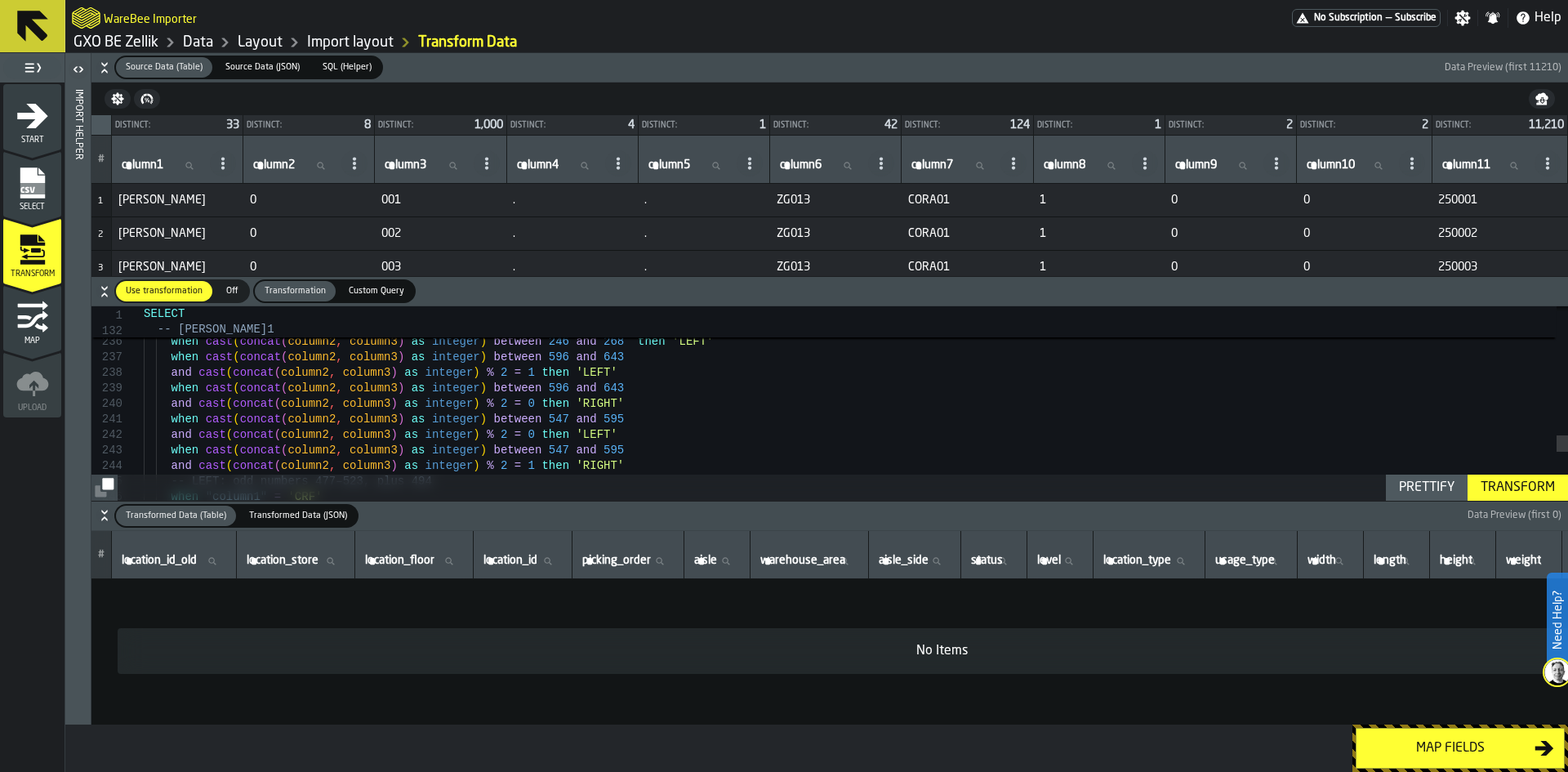
click at [104, 516] on icon "button-" at bounding box center [104, 515] width 17 height 17
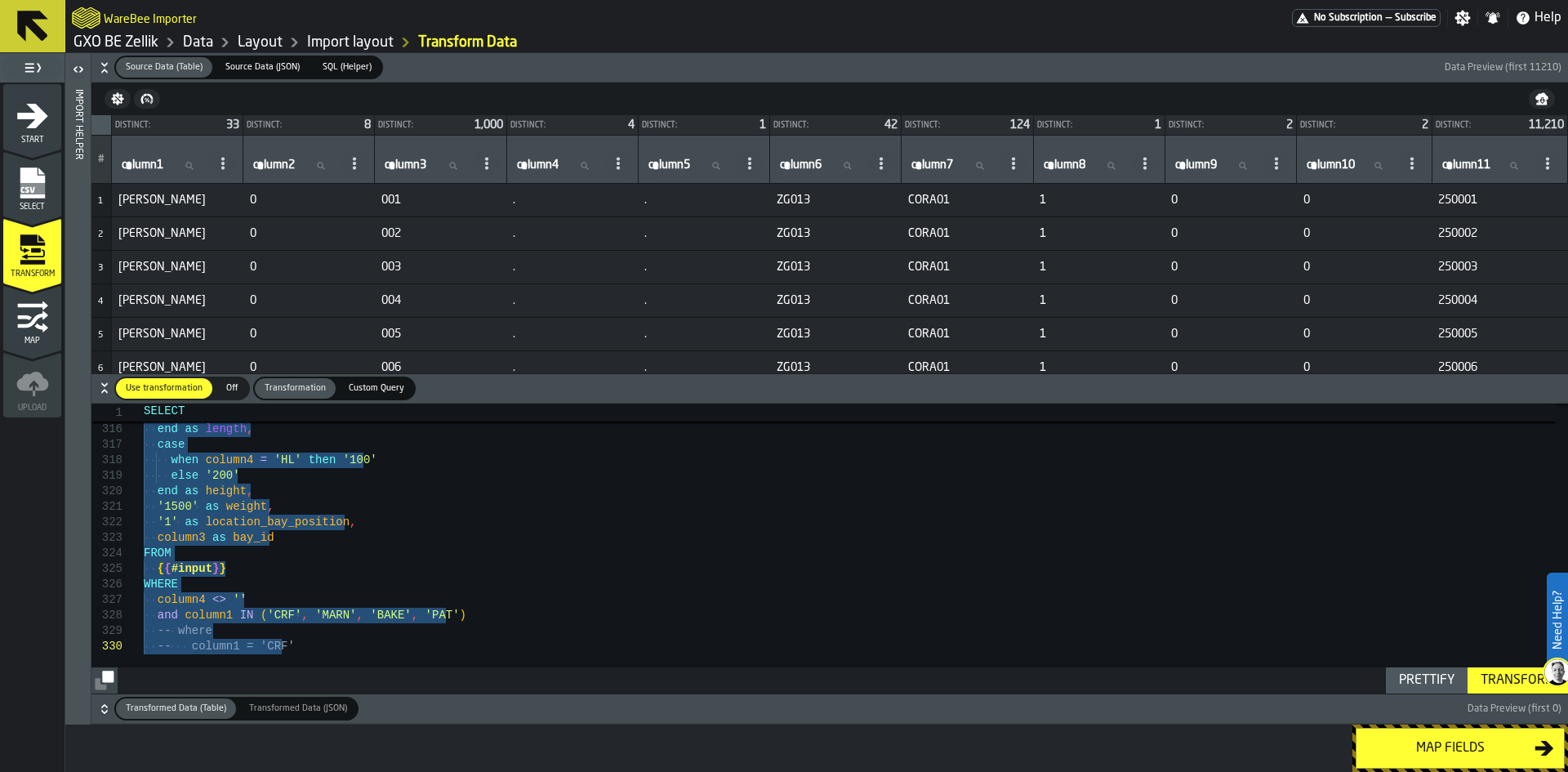
drag, startPoint x: 144, startPoint y: 424, endPoint x: 802, endPoint y: 839, distance: 777.9
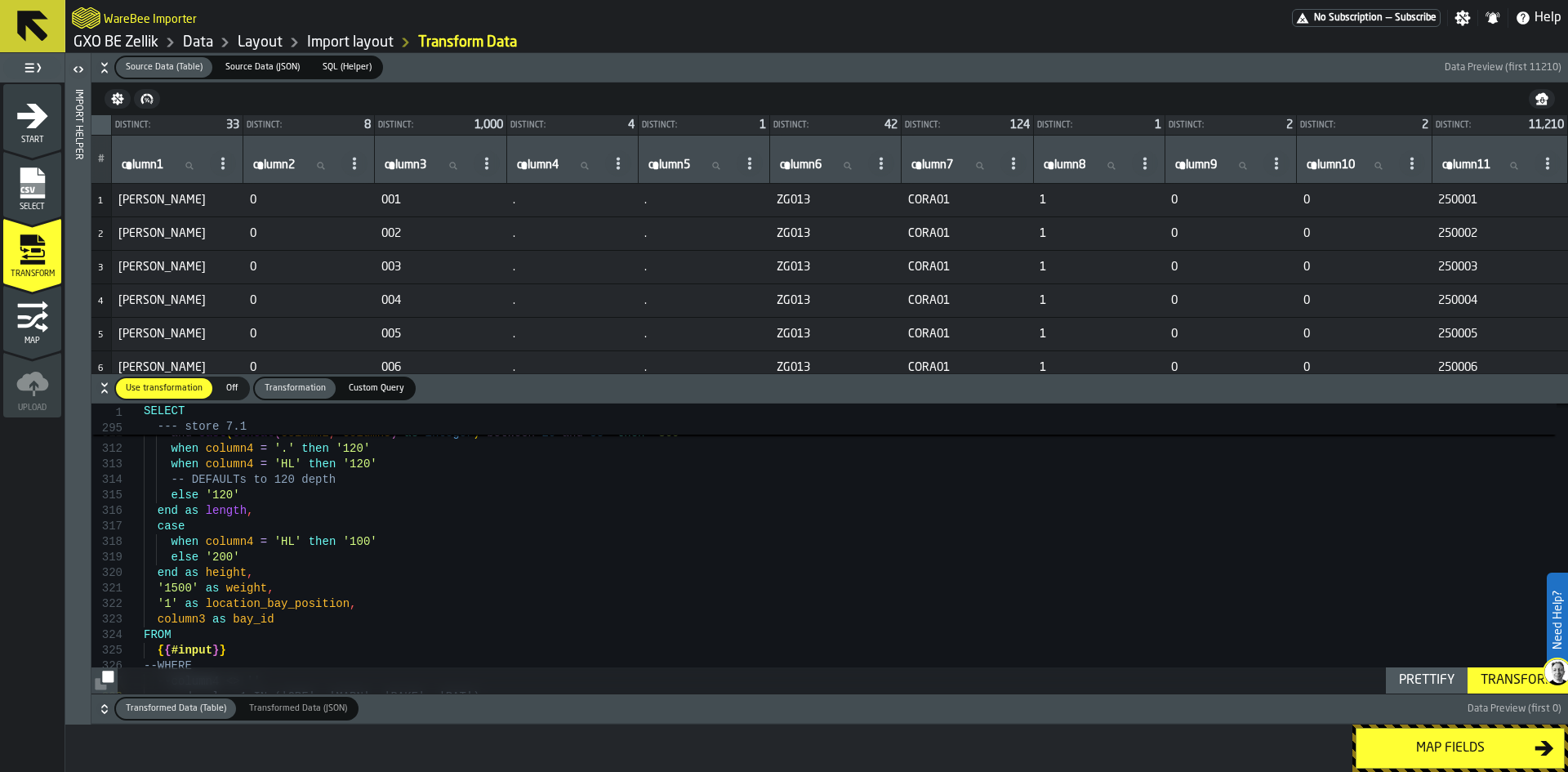
type textarea "**********"
click at [1520, 675] on div "Transform" at bounding box center [1519, 681] width 87 height 20
click at [96, 707] on icon "button-" at bounding box center [104, 709] width 17 height 17
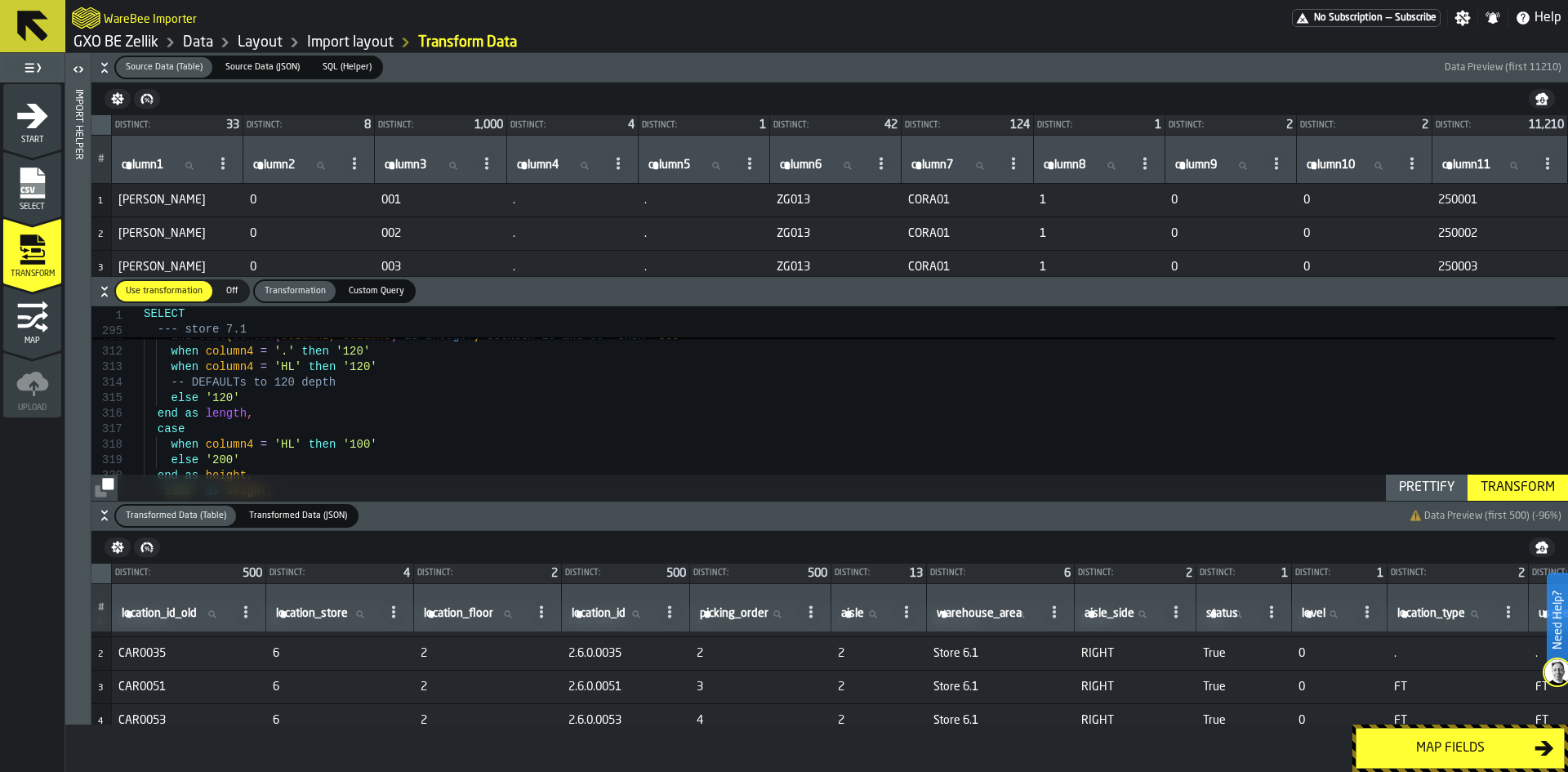
scroll to position [0, 0]
click at [1427, 753] on div "Map fields" at bounding box center [1451, 748] width 168 height 20
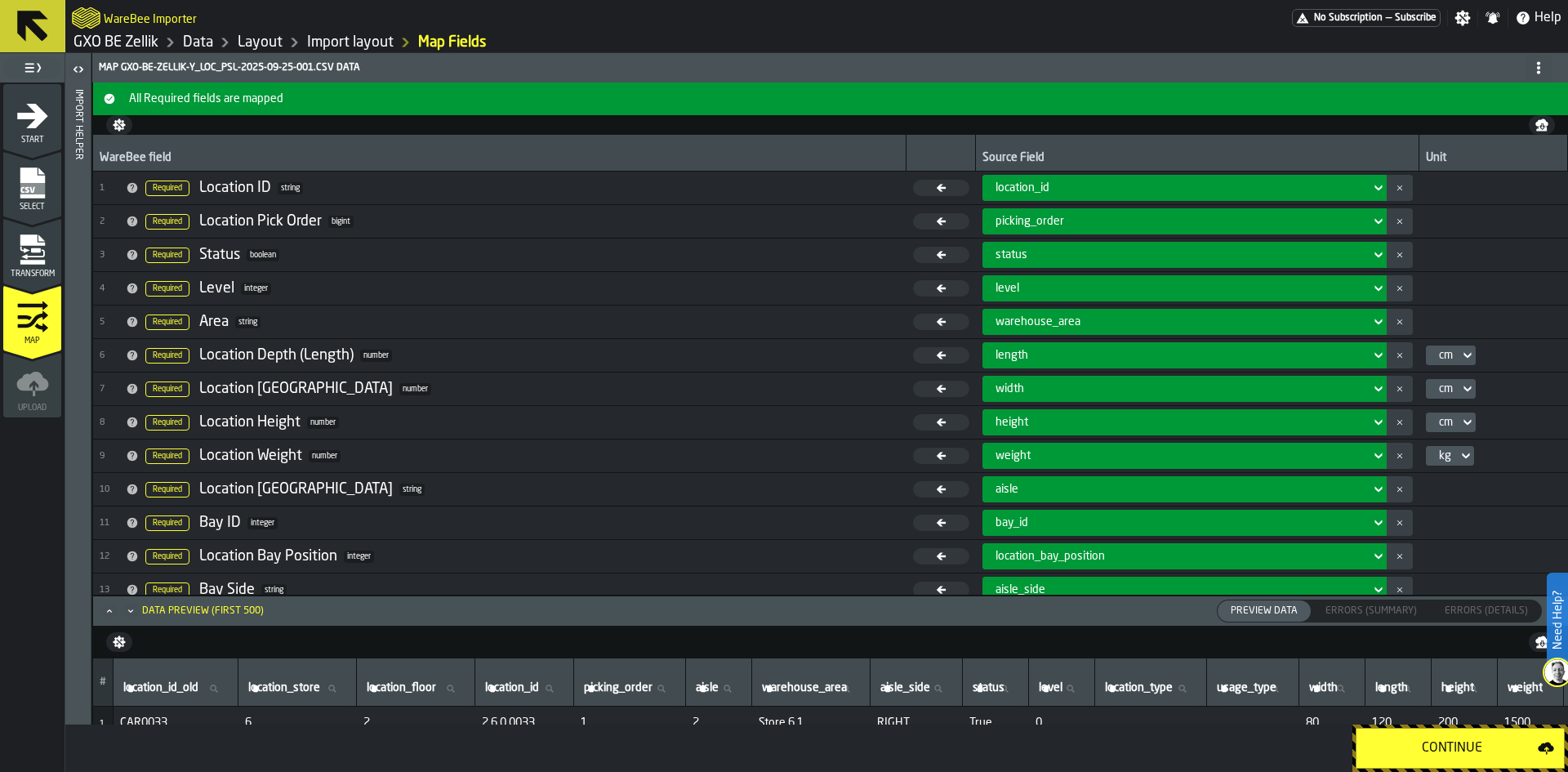
click at [1427, 753] on div "Continue" at bounding box center [1452, 748] width 171 height 20
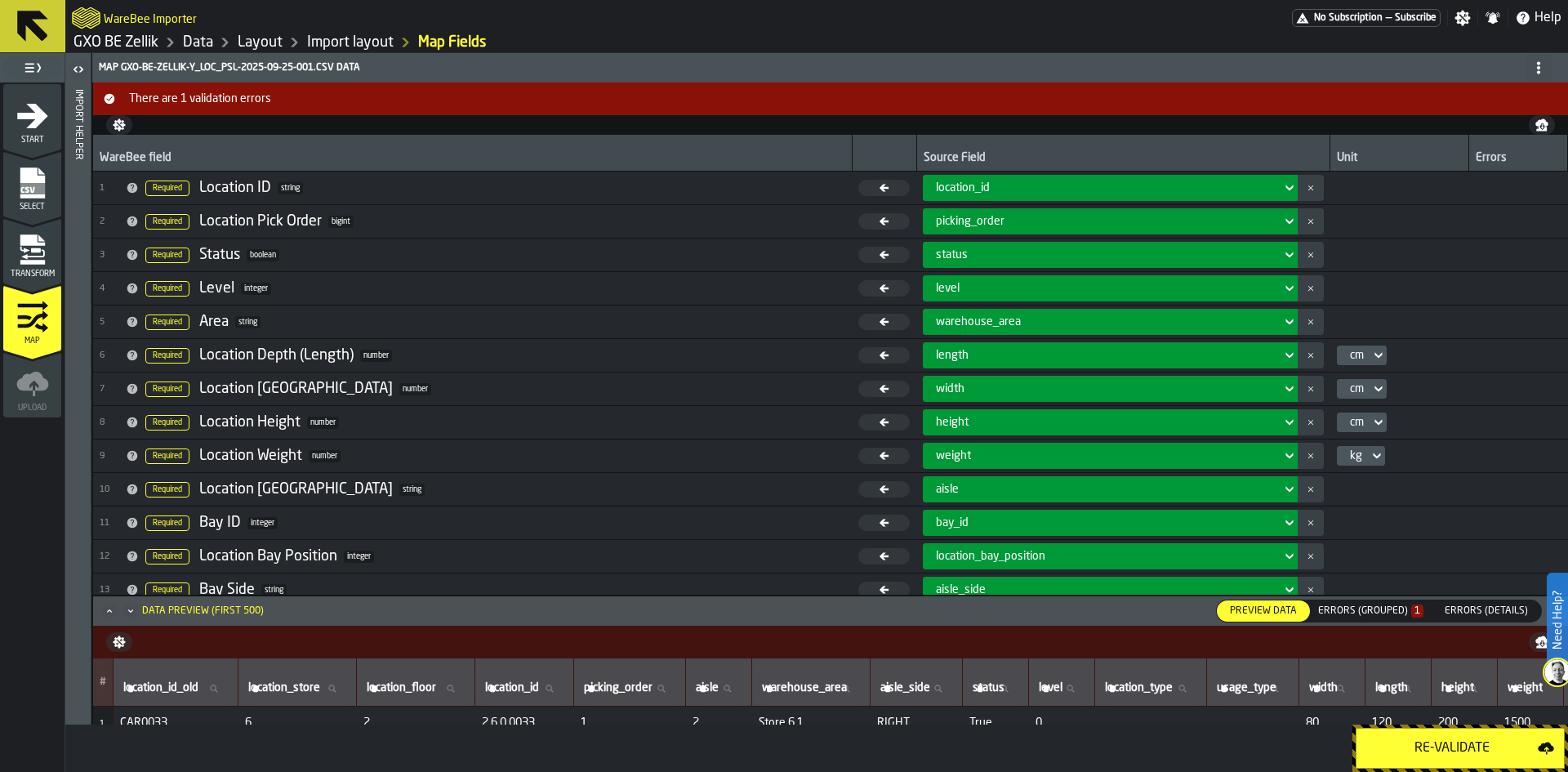
click at [1362, 612] on div "Errors (Grouped) 1" at bounding box center [1371, 611] width 105 height 12
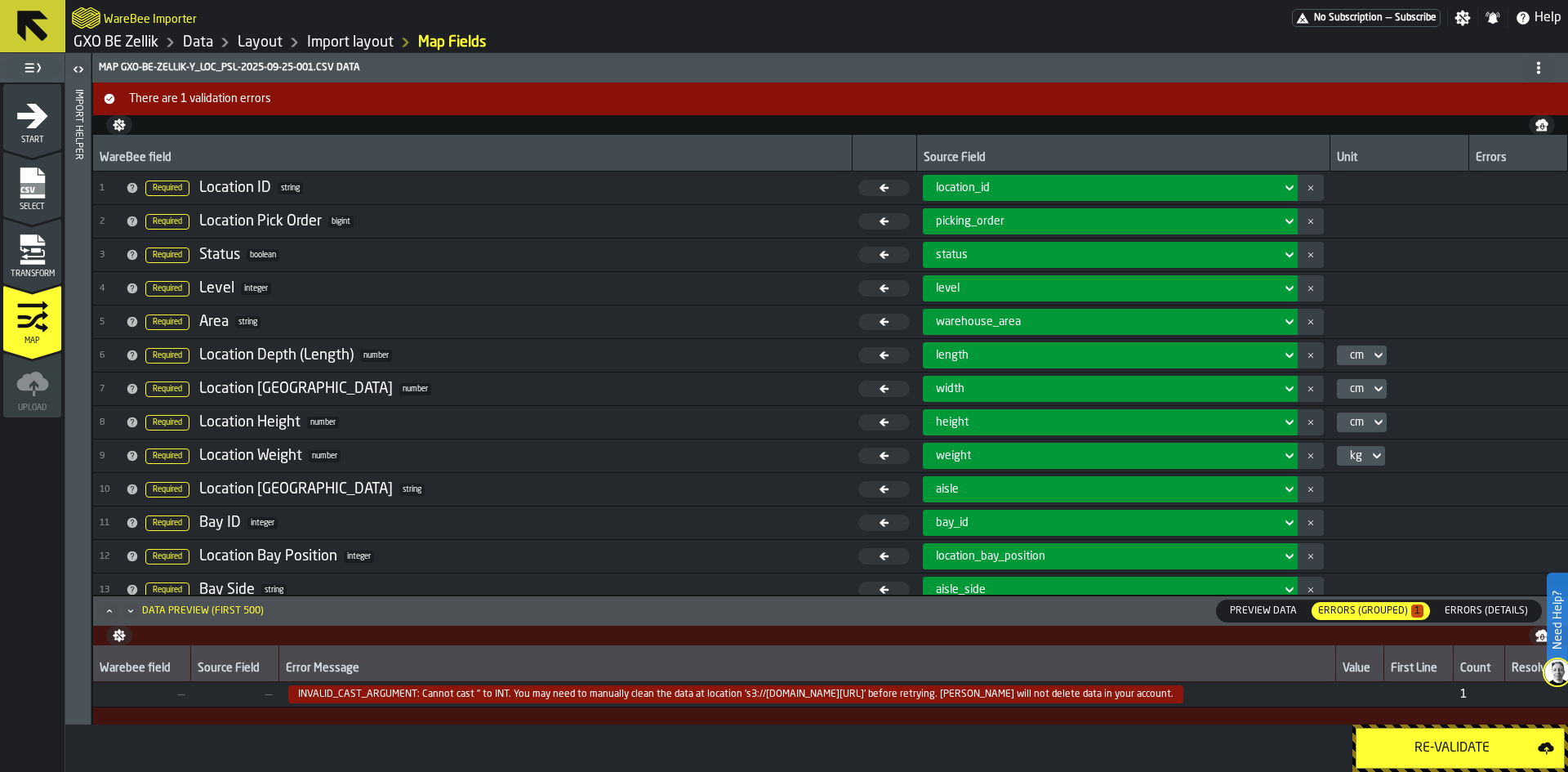
click at [1436, 760] on button "Re-Validate" at bounding box center [1460, 747] width 209 height 41
click at [381, 34] on link "Import layout" at bounding box center [349, 43] width 86 height 18
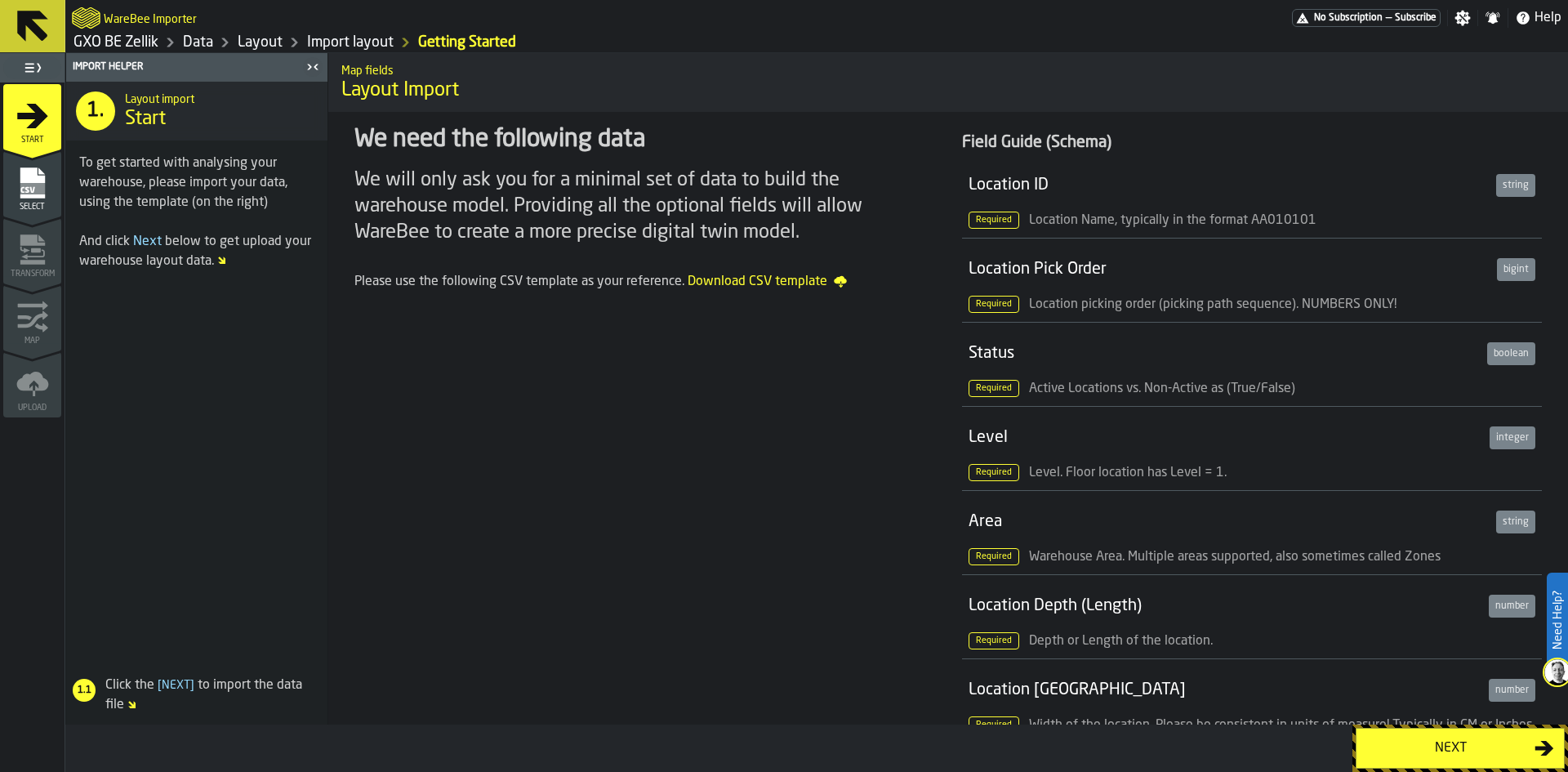
click at [1416, 749] on div "Next" at bounding box center [1451, 748] width 168 height 20
click at [1432, 743] on div "Next" at bounding box center [1451, 748] width 168 height 20
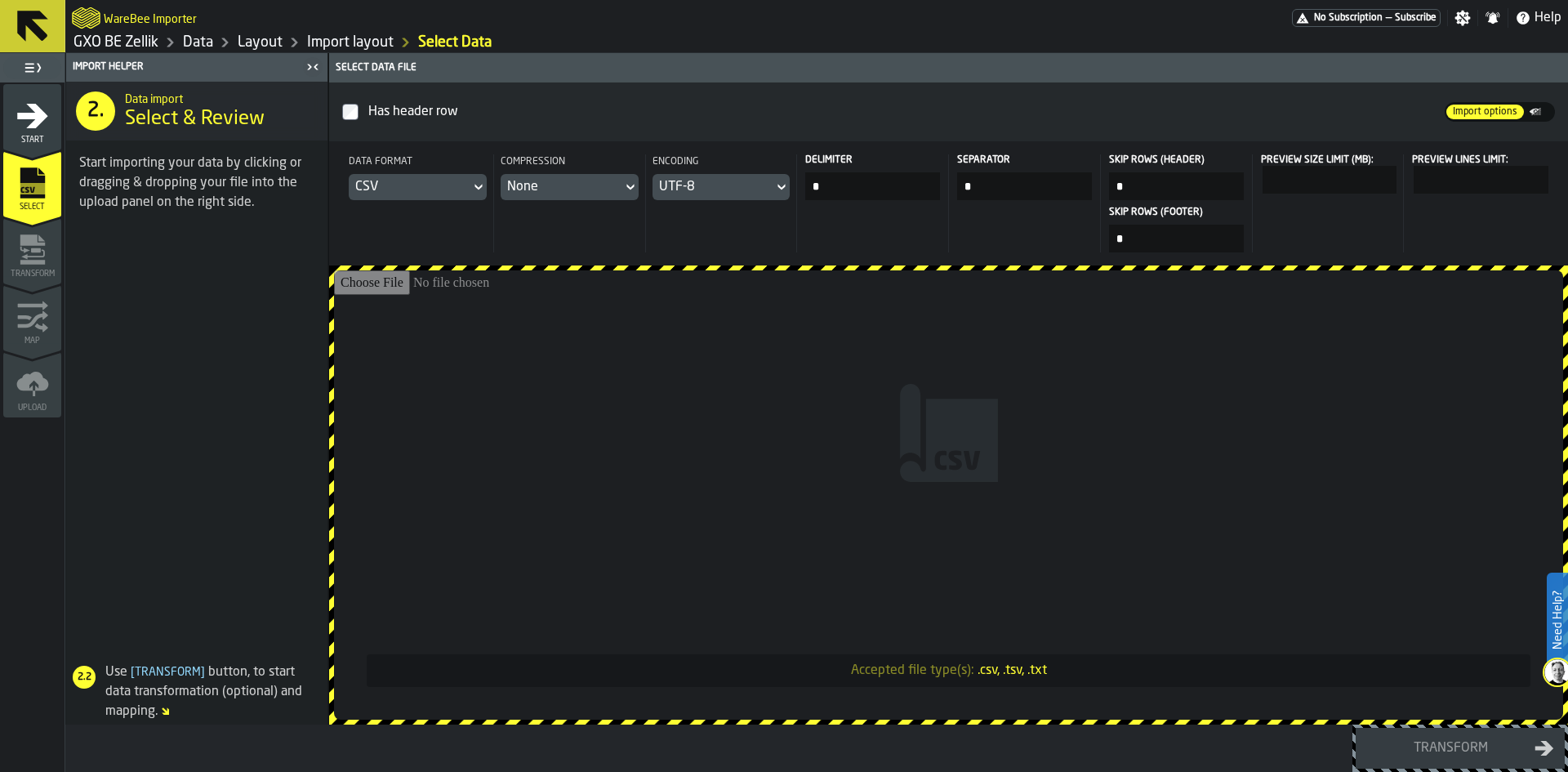
click at [47, 113] on icon "menu Start" at bounding box center [33, 116] width 33 height 33
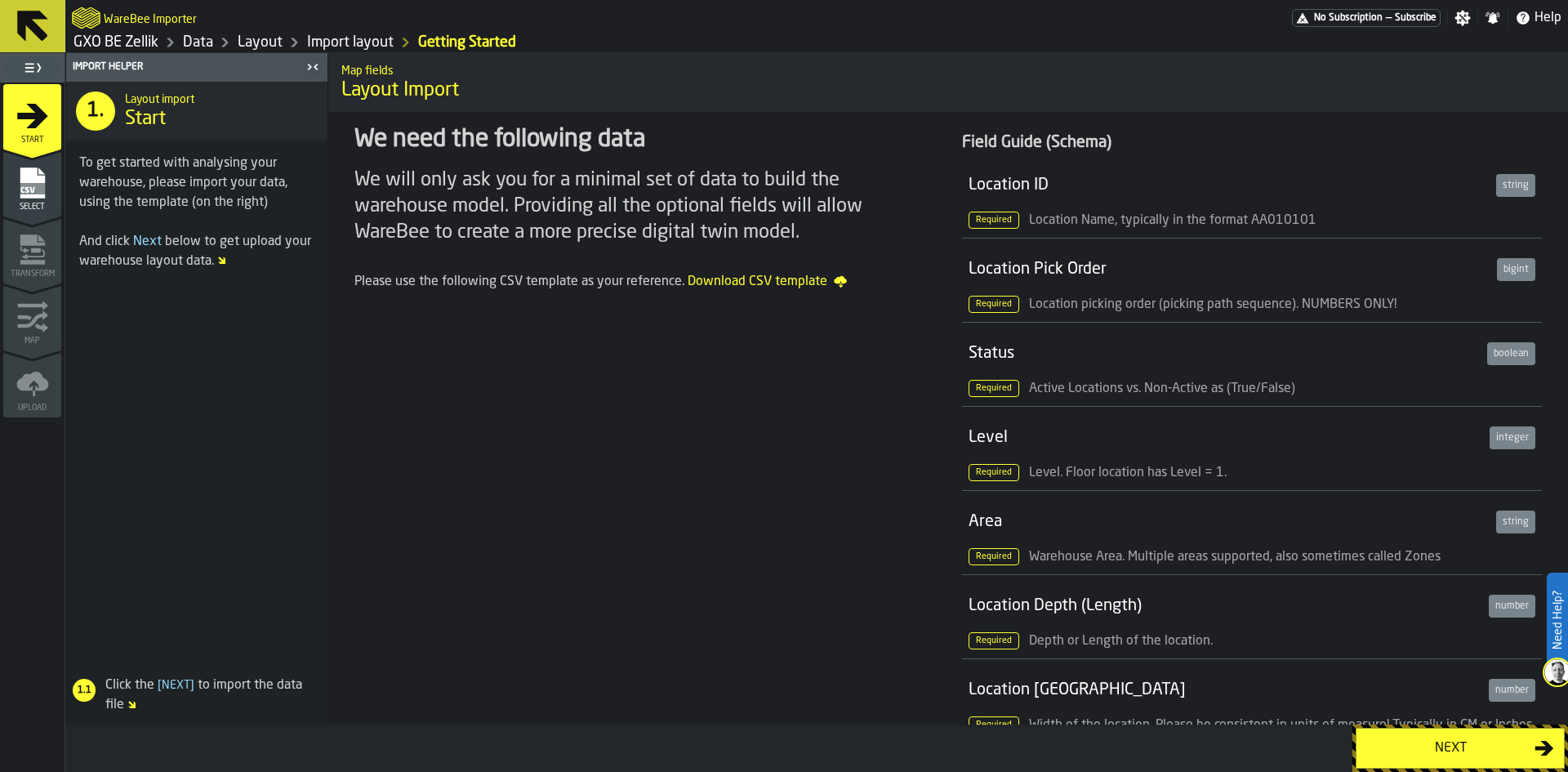
click at [142, 42] on link "GXO BE Zellik" at bounding box center [116, 43] width 85 height 18
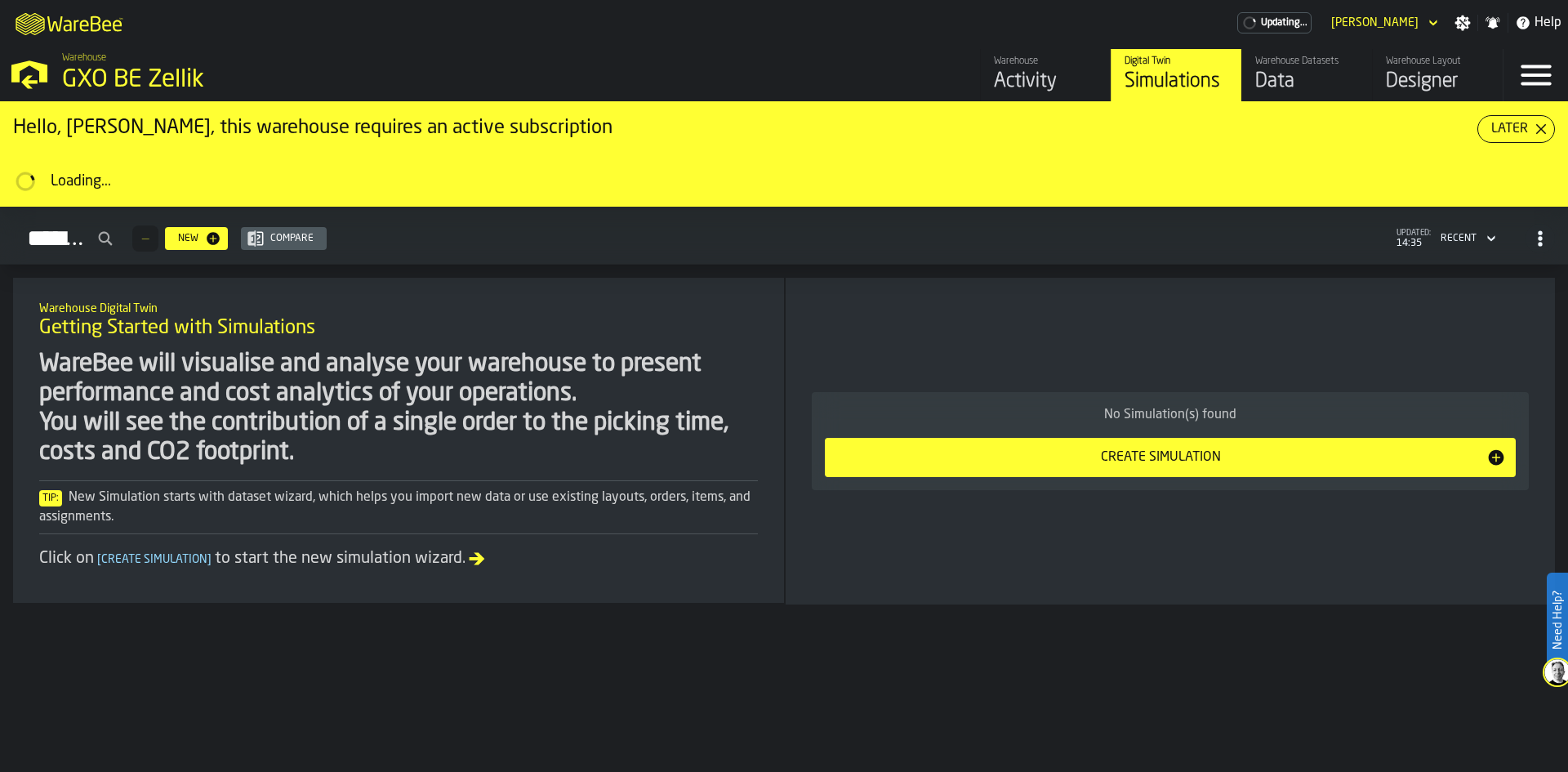
click at [1386, 70] on div "Designer" at bounding box center [1437, 81] width 104 height 26
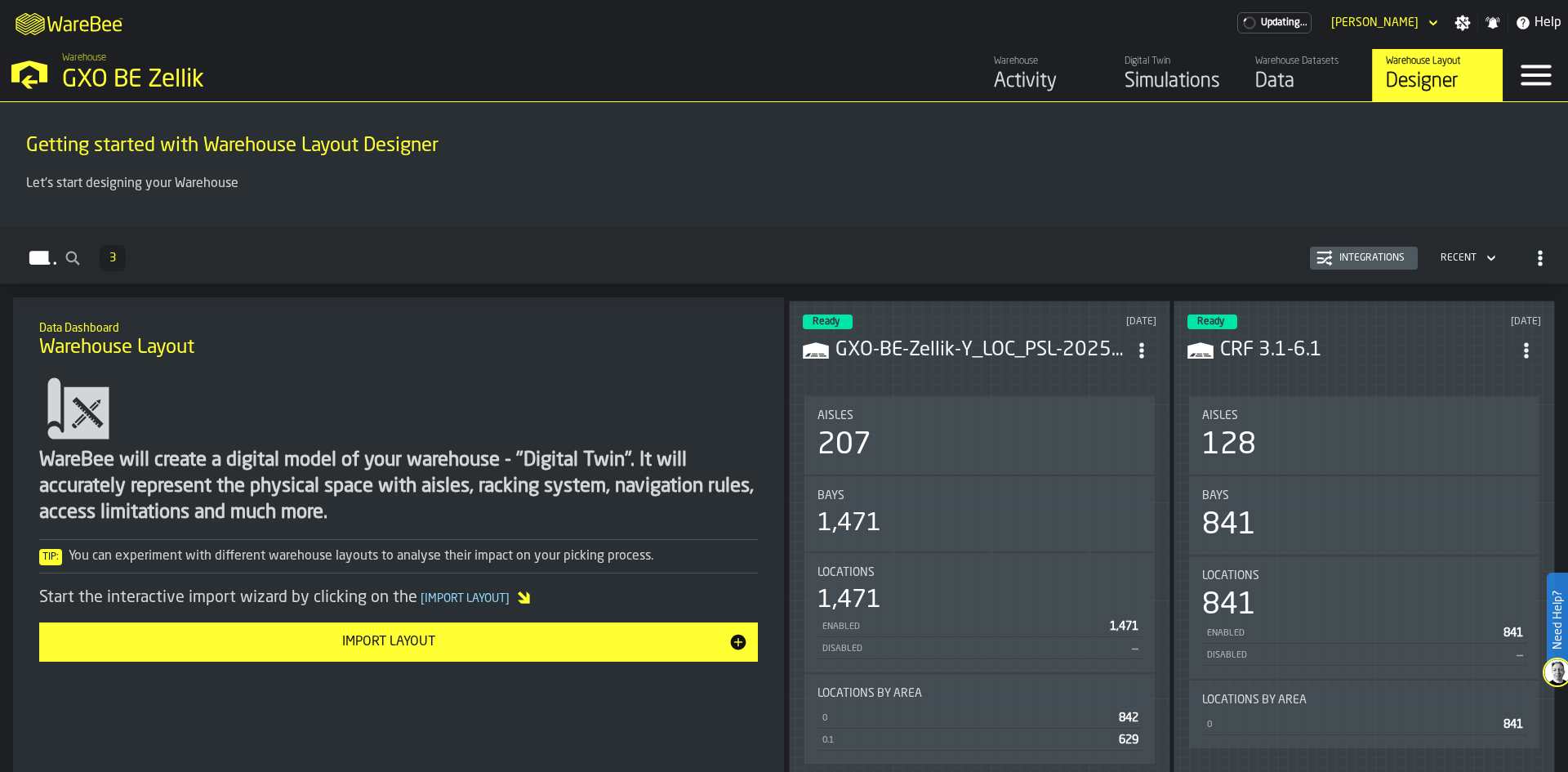
click at [989, 559] on div "Locations 1,471 Enabled 1,471 Disabled —" at bounding box center [980, 613] width 350 height 119
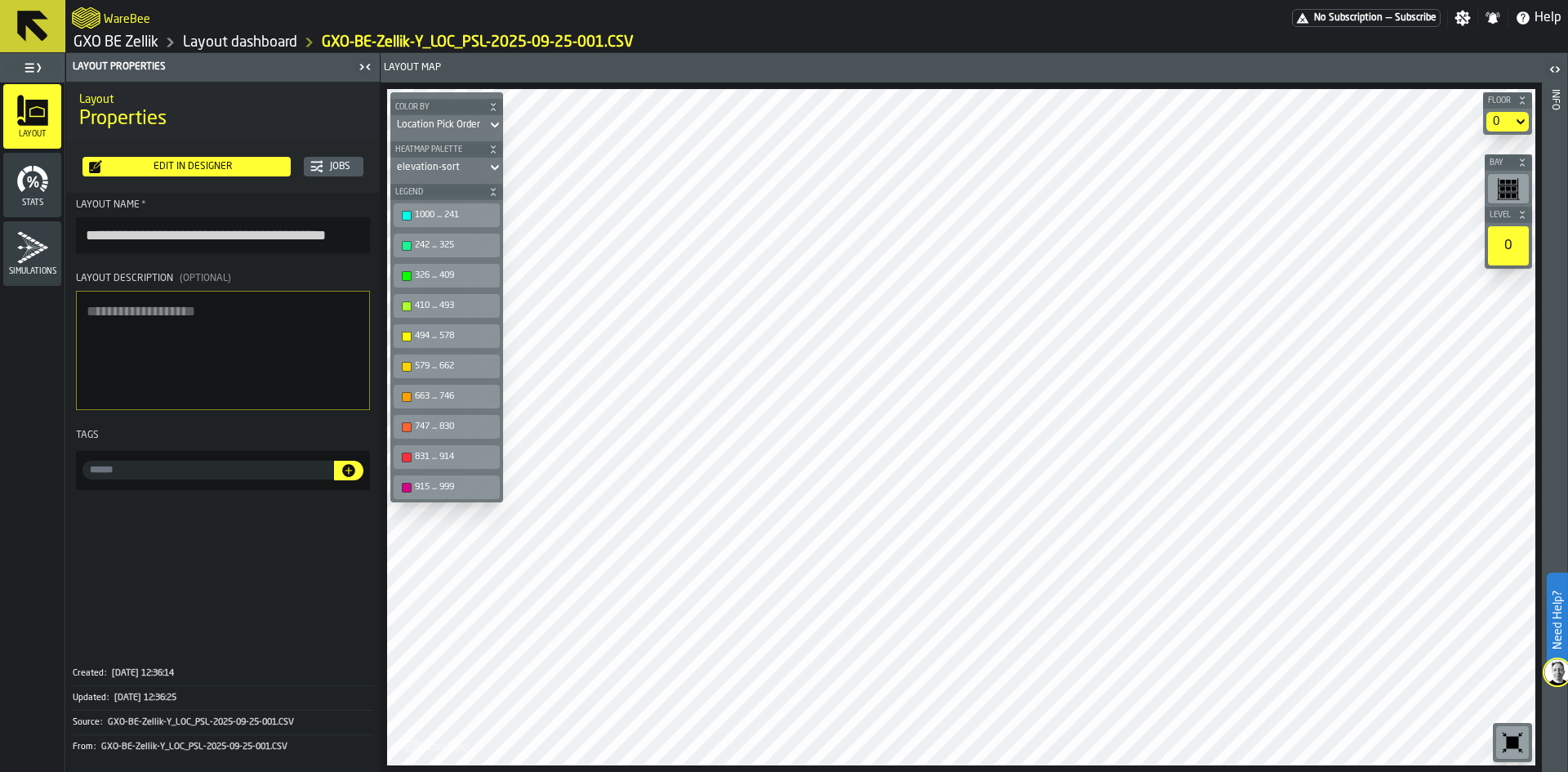
click at [205, 166] on div "Edit in Designer" at bounding box center [193, 167] width 182 height 12
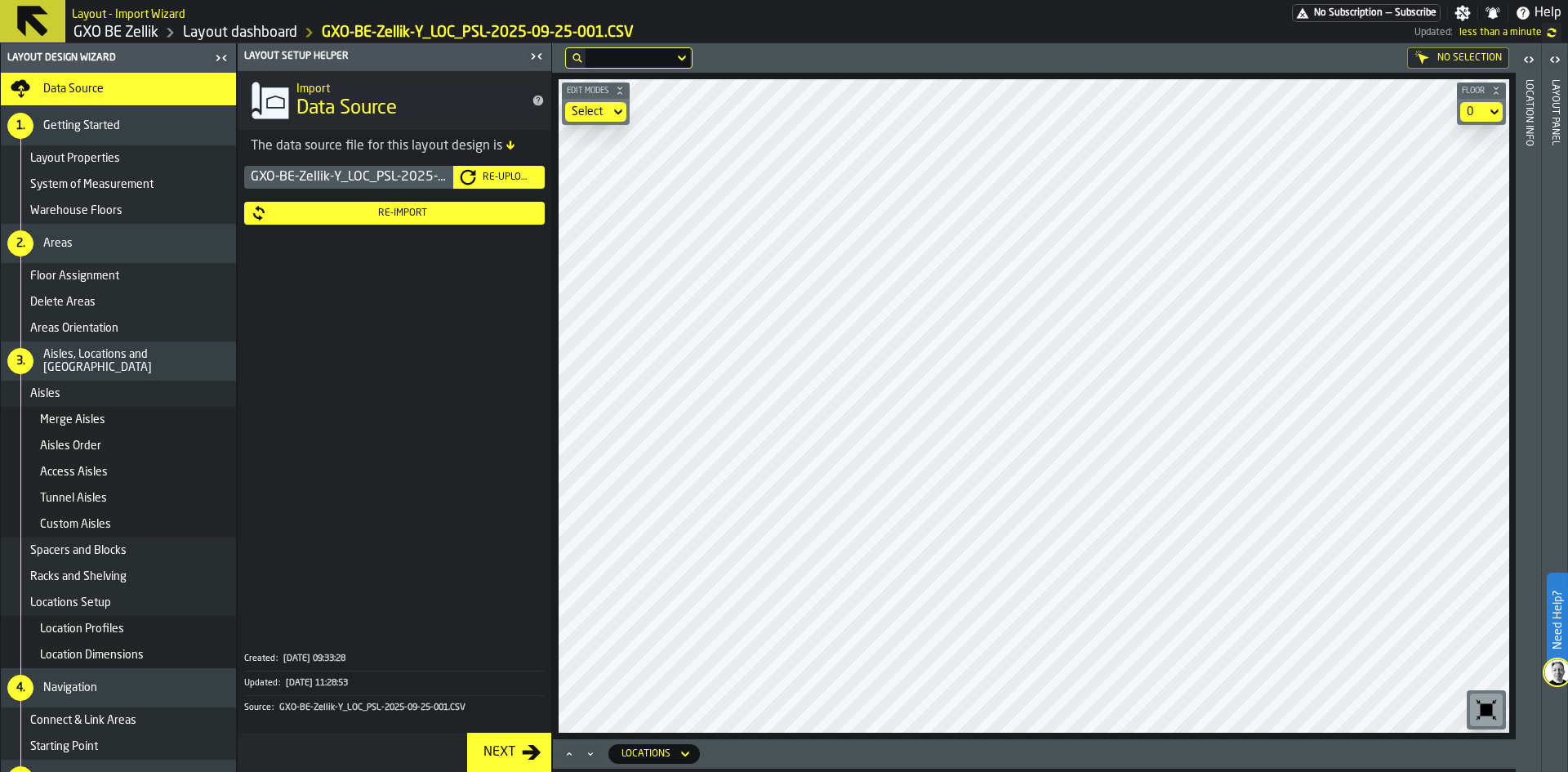
click at [433, 219] on div "Re-Import" at bounding box center [403, 214] width 271 height 12
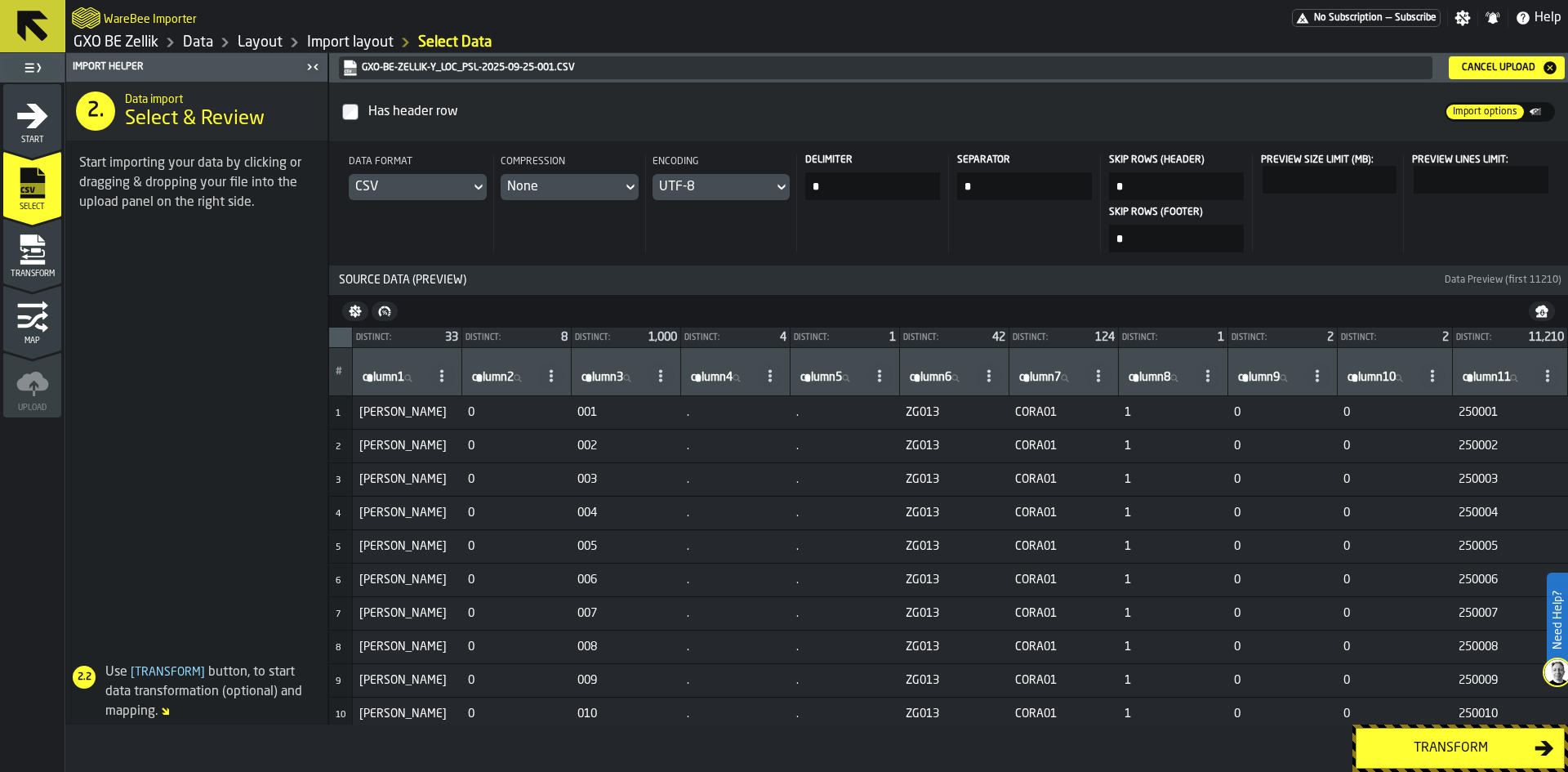
click at [1466, 759] on button "Transform" at bounding box center [1460, 747] width 209 height 41
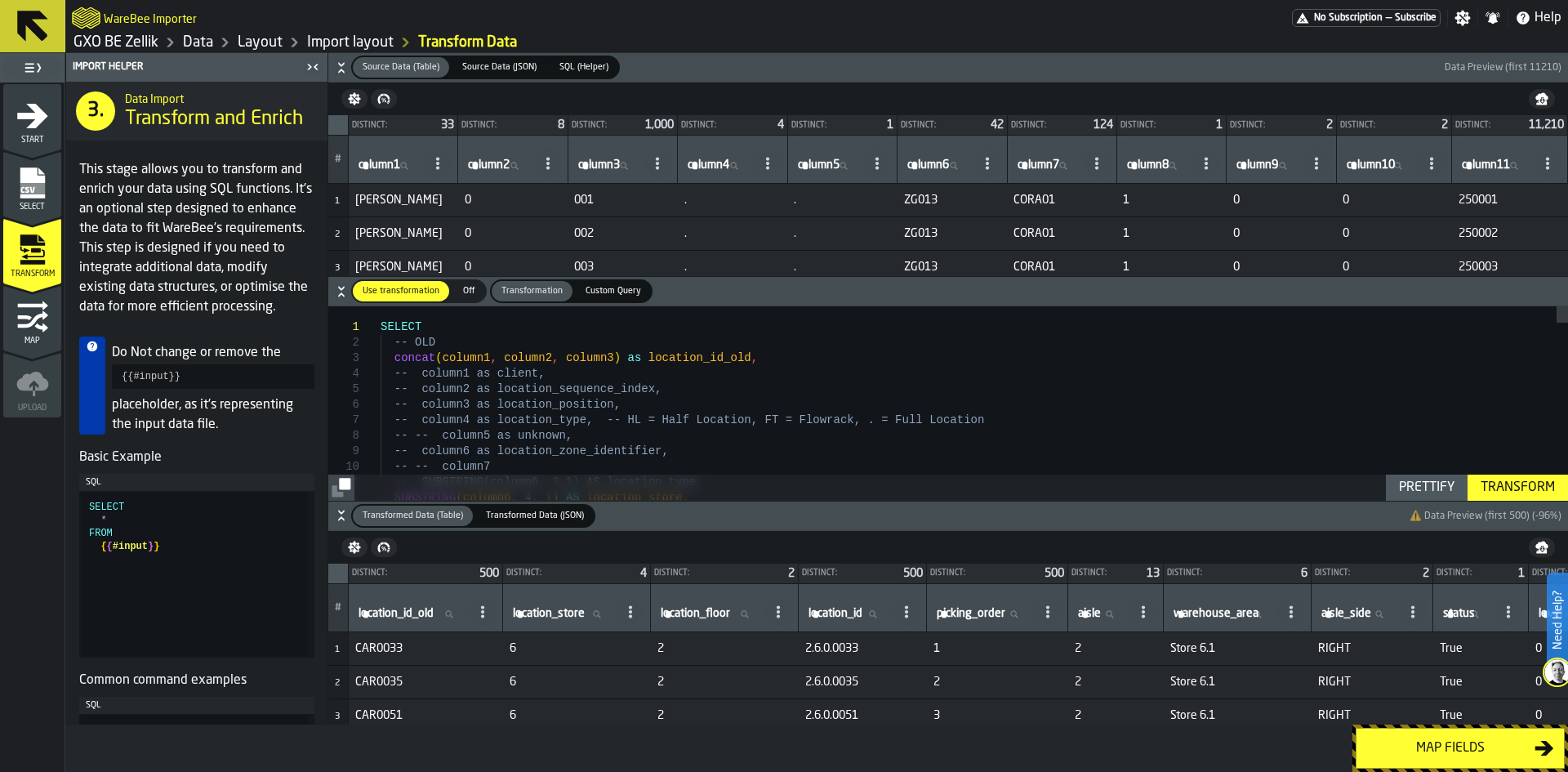
click at [1556, 671] on img at bounding box center [1557, 672] width 26 height 26
click at [1540, 735] on icon at bounding box center [1531, 734] width 20 height 20
click at [345, 516] on icon "button-" at bounding box center [342, 515] width 17 height 17
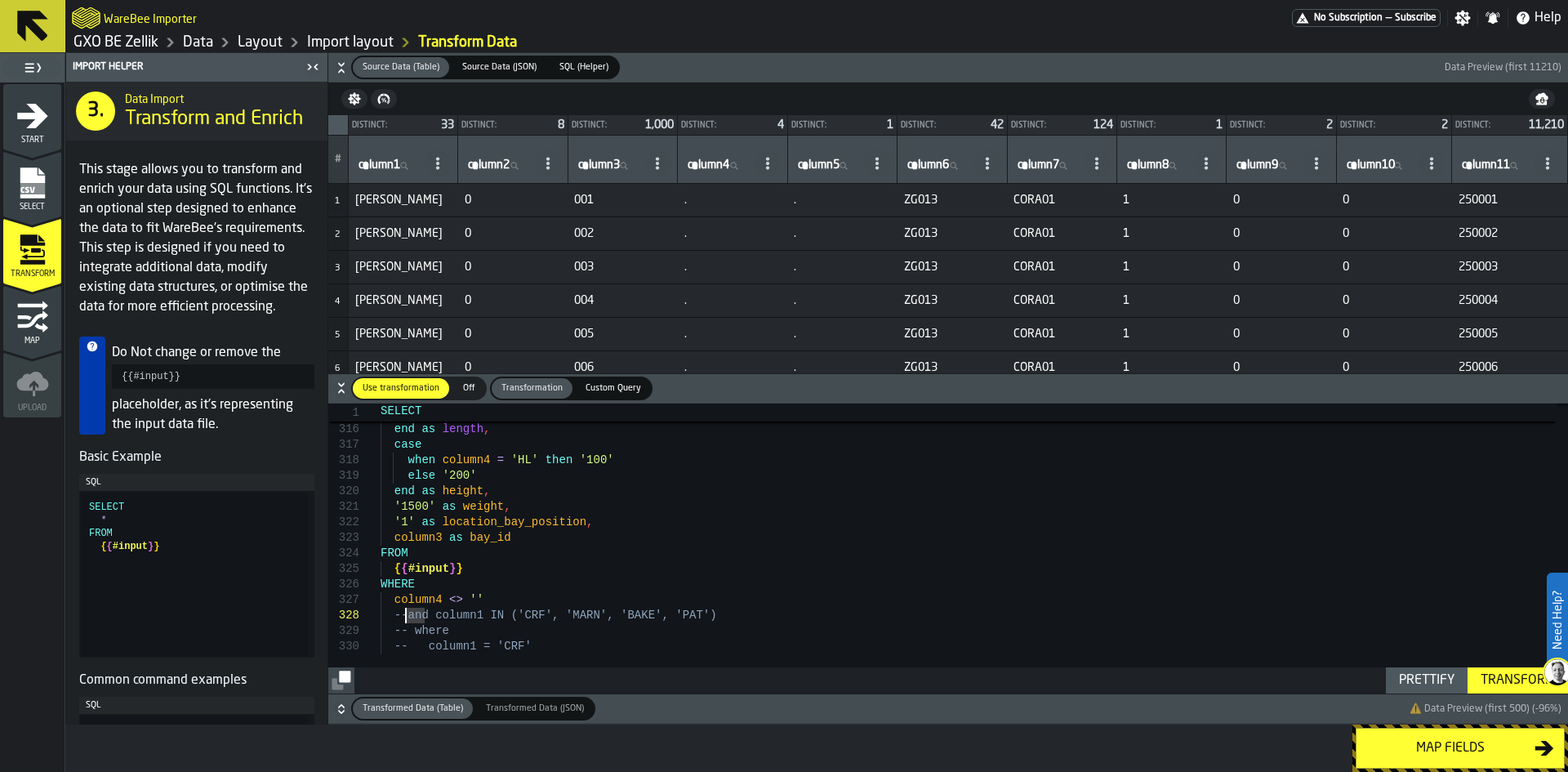
type textarea "**********"
click at [1519, 673] on div "Transform" at bounding box center [1519, 681] width 87 height 20
click at [1505, 743] on div "Map fields" at bounding box center [1451, 748] width 168 height 20
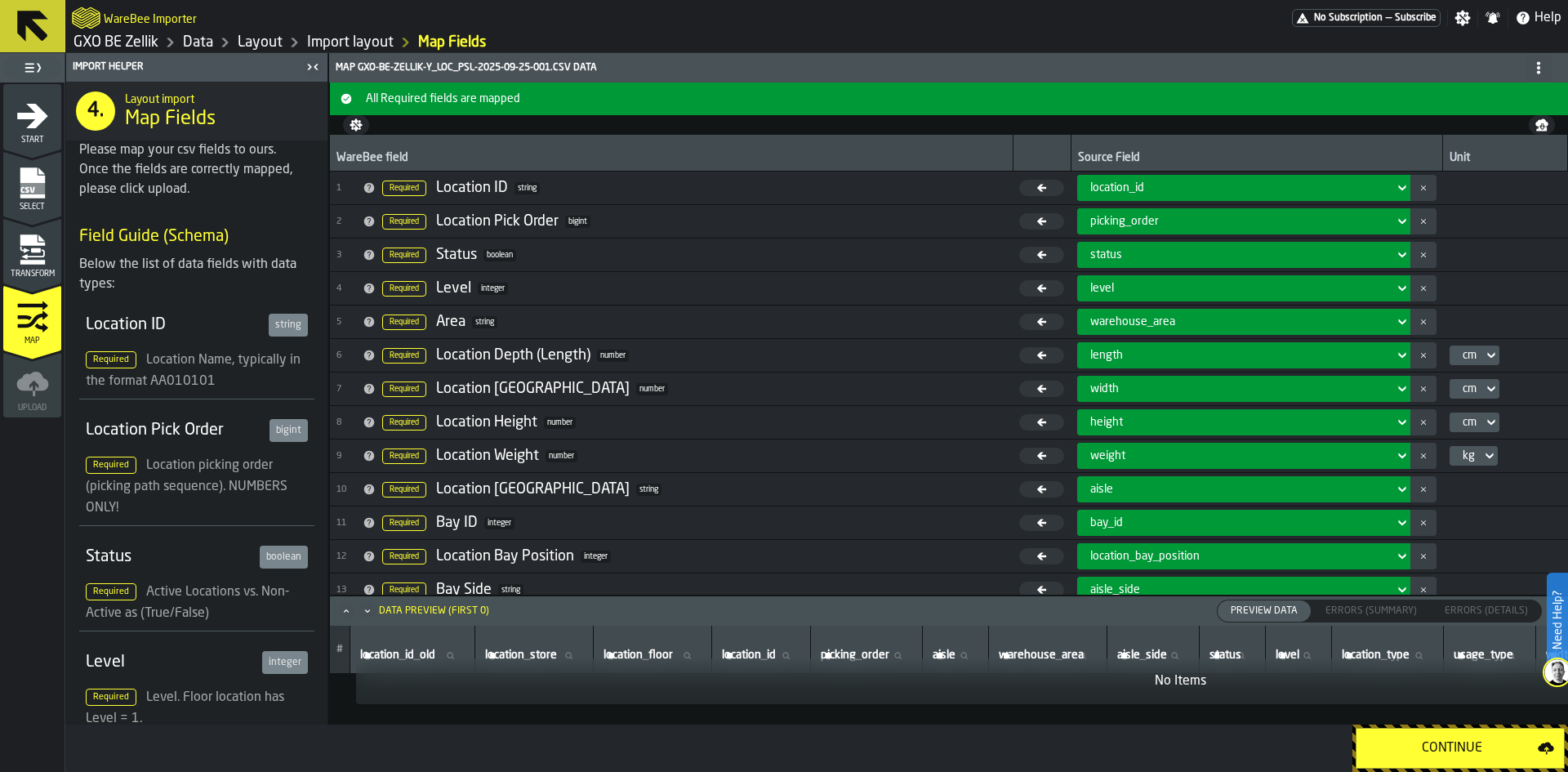
click at [1505, 743] on div "Continue" at bounding box center [1452, 748] width 171 height 20
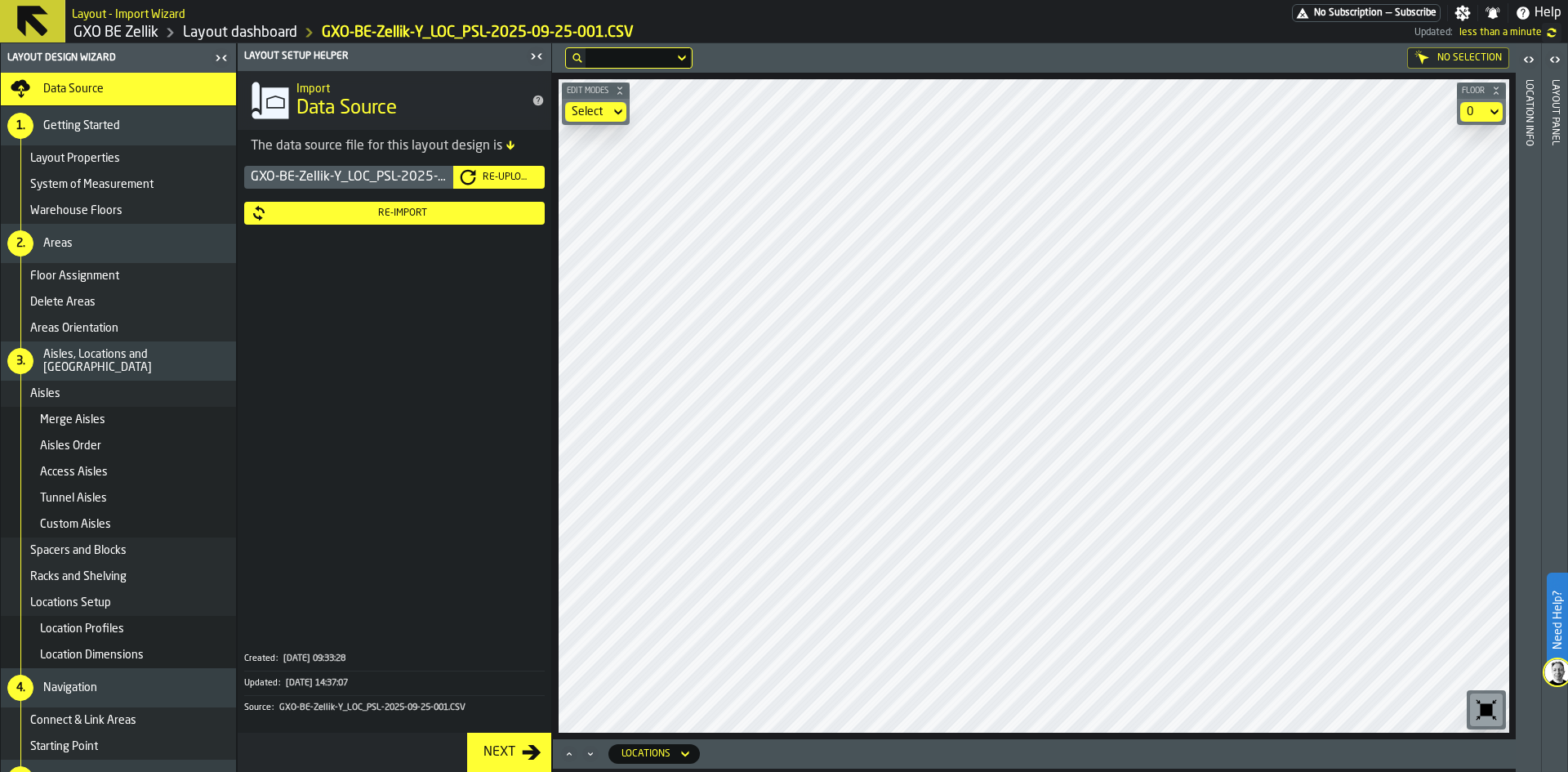
click at [1476, 103] on div "0" at bounding box center [1473, 112] width 26 height 20
click at [1478, 176] on div "0.1" at bounding box center [1451, 180] width 85 height 20
click at [362, 220] on div "Re-Import" at bounding box center [394, 213] width 287 height 17
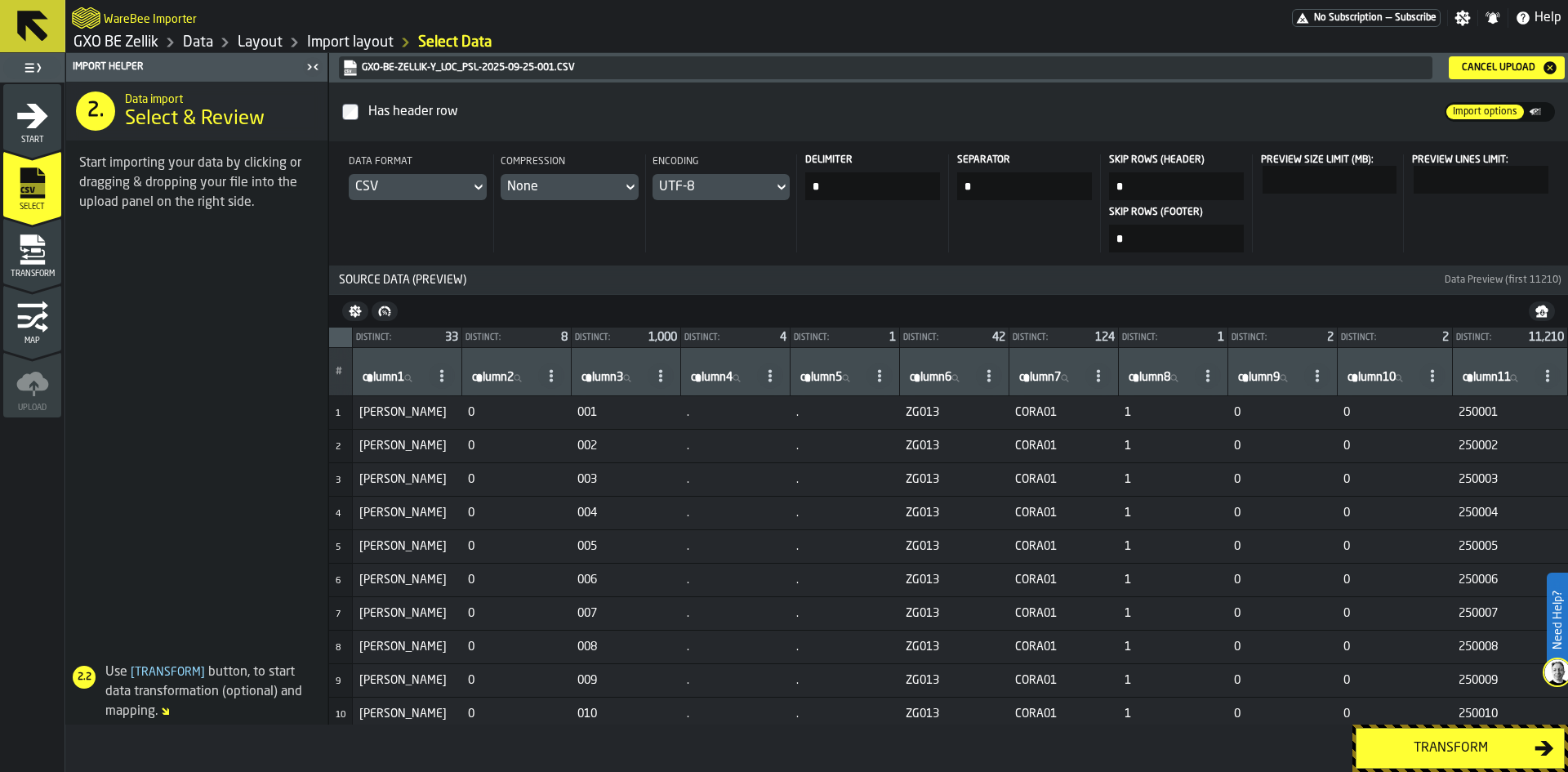
click at [1466, 741] on div "Transform" at bounding box center [1451, 748] width 168 height 20
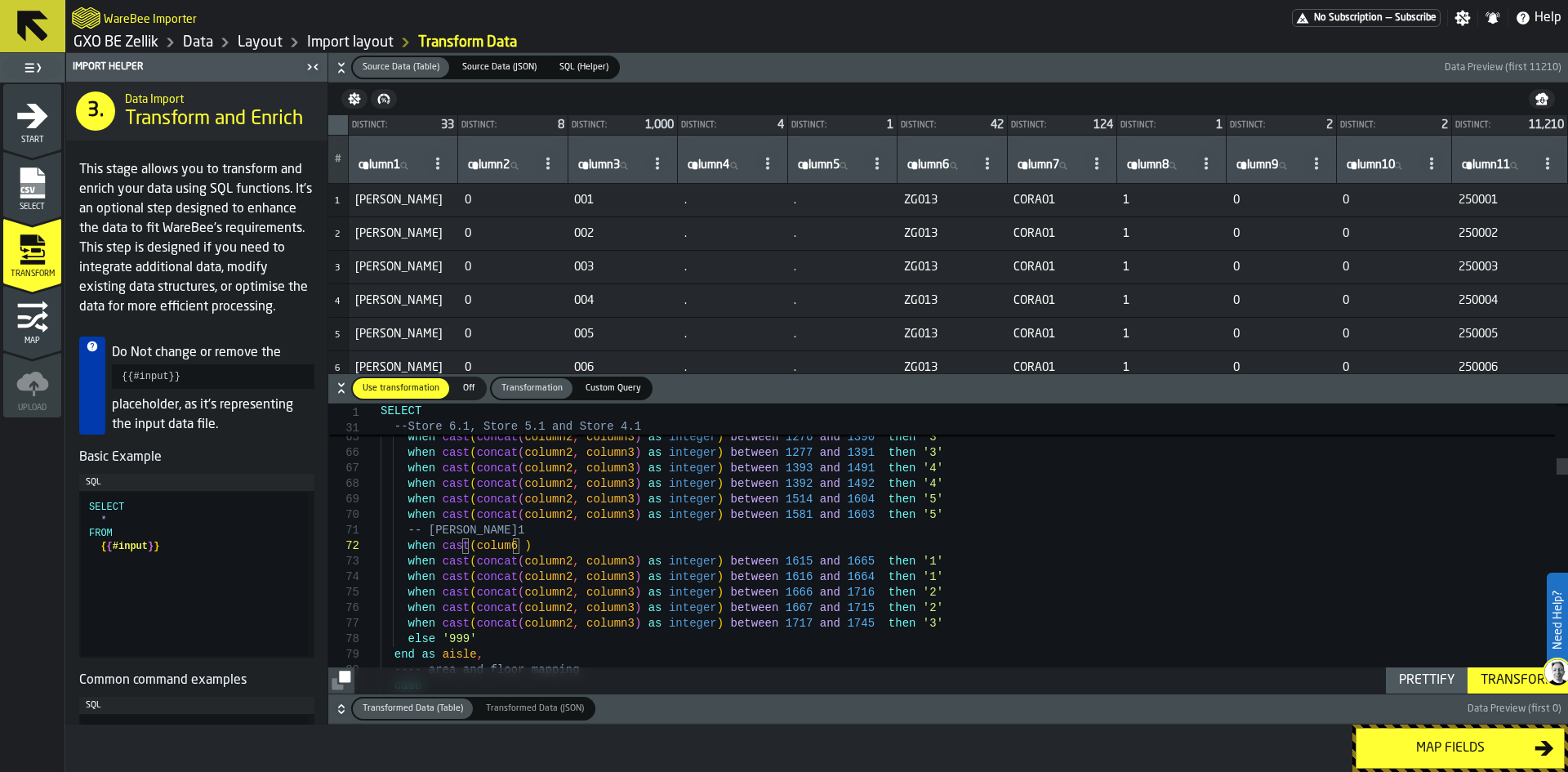
type textarea "**********"
click at [409, 168] on input "column1 column1" at bounding box center [388, 165] width 66 height 21
type input "****"
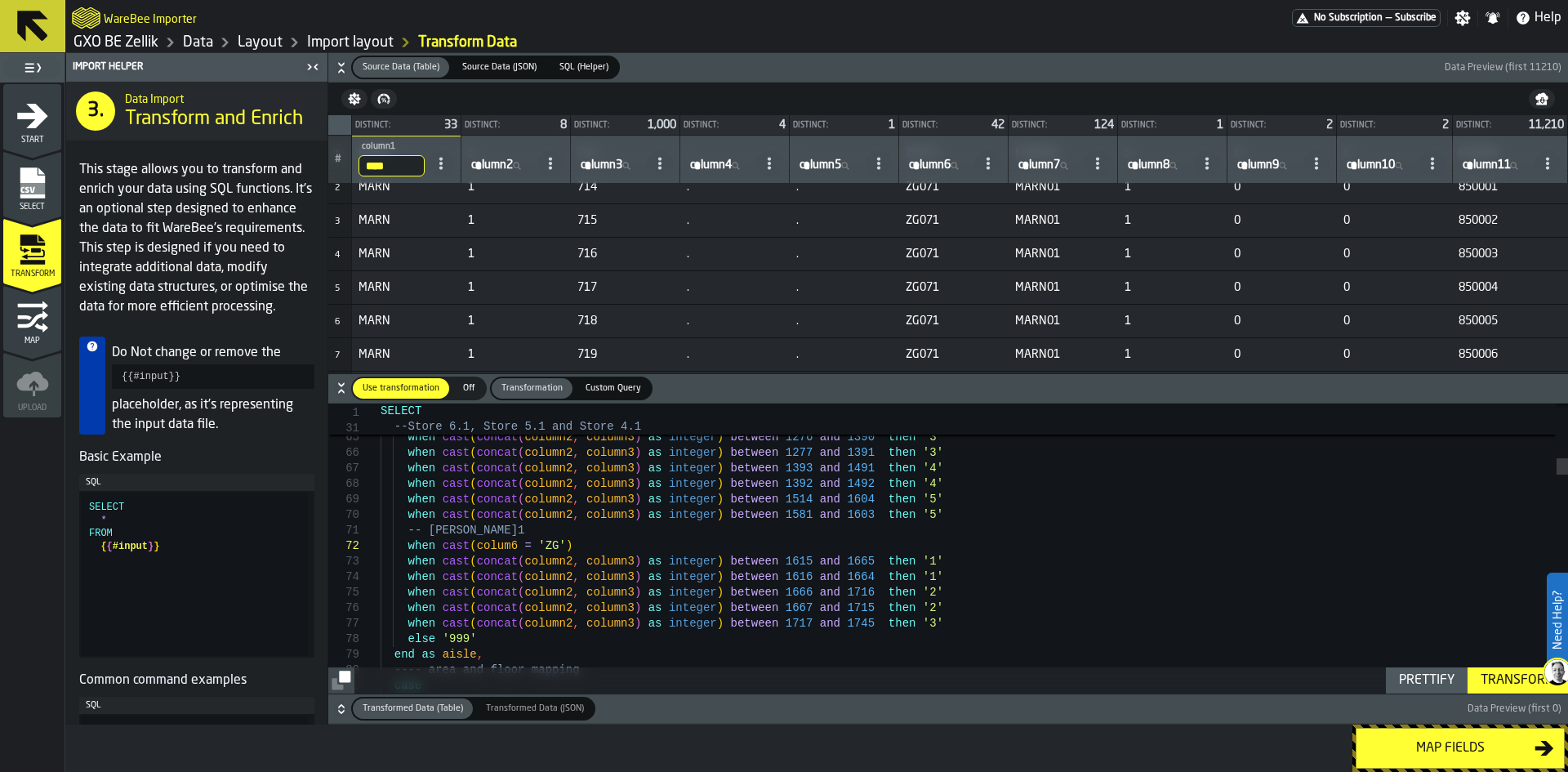
scroll to position [0, 0]
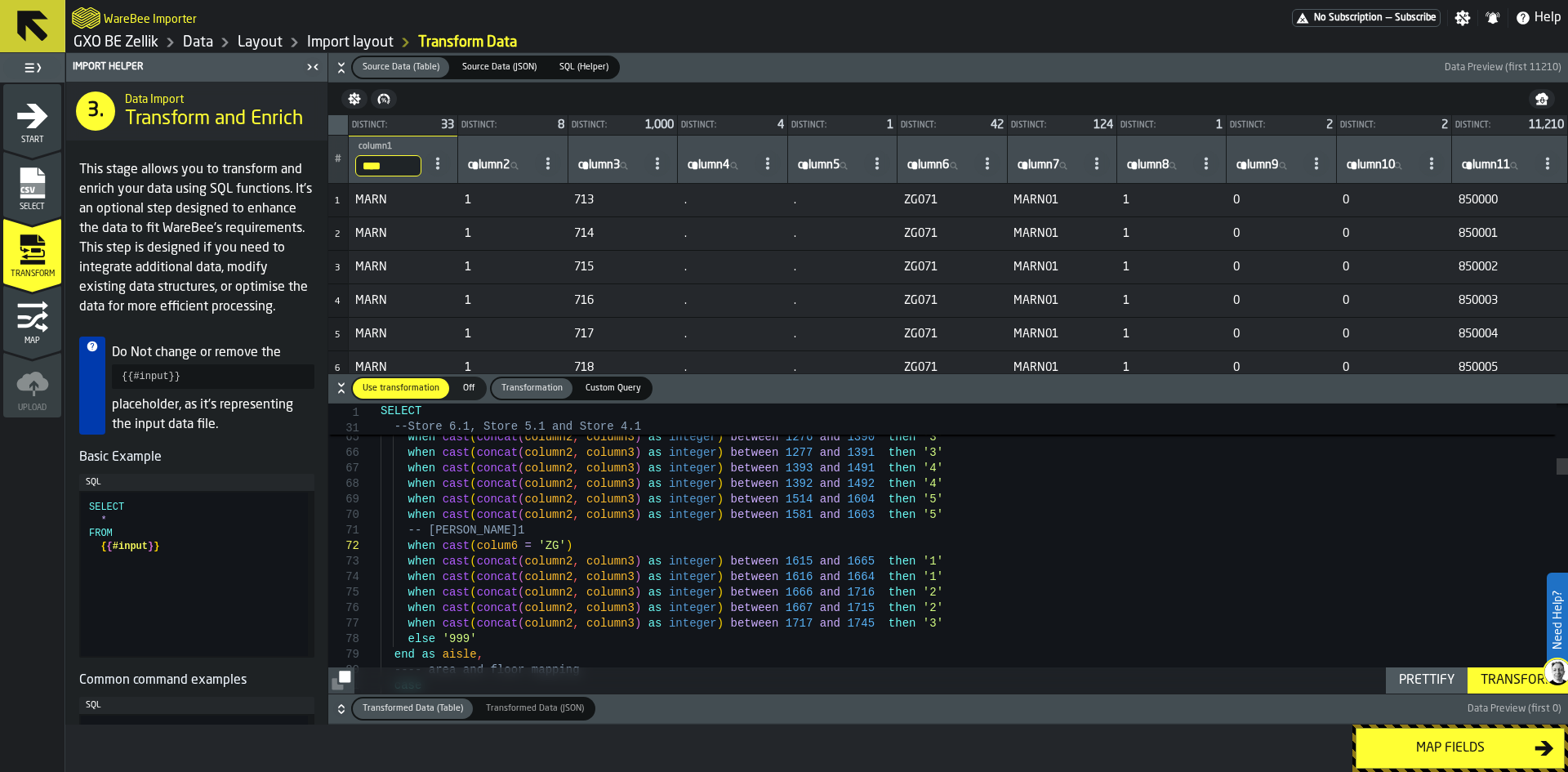
drag, startPoint x: 411, startPoint y: 168, endPoint x: 361, endPoint y: 166, distance: 50.0
click at [361, 166] on input "****" at bounding box center [388, 165] width 66 height 21
click at [409, 167] on input "****" at bounding box center [388, 165] width 66 height 21
click at [597, 167] on label "column3 column3" at bounding box center [608, 165] width 66 height 21
click at [597, 167] on input "column3 column3" at bounding box center [608, 165] width 66 height 21
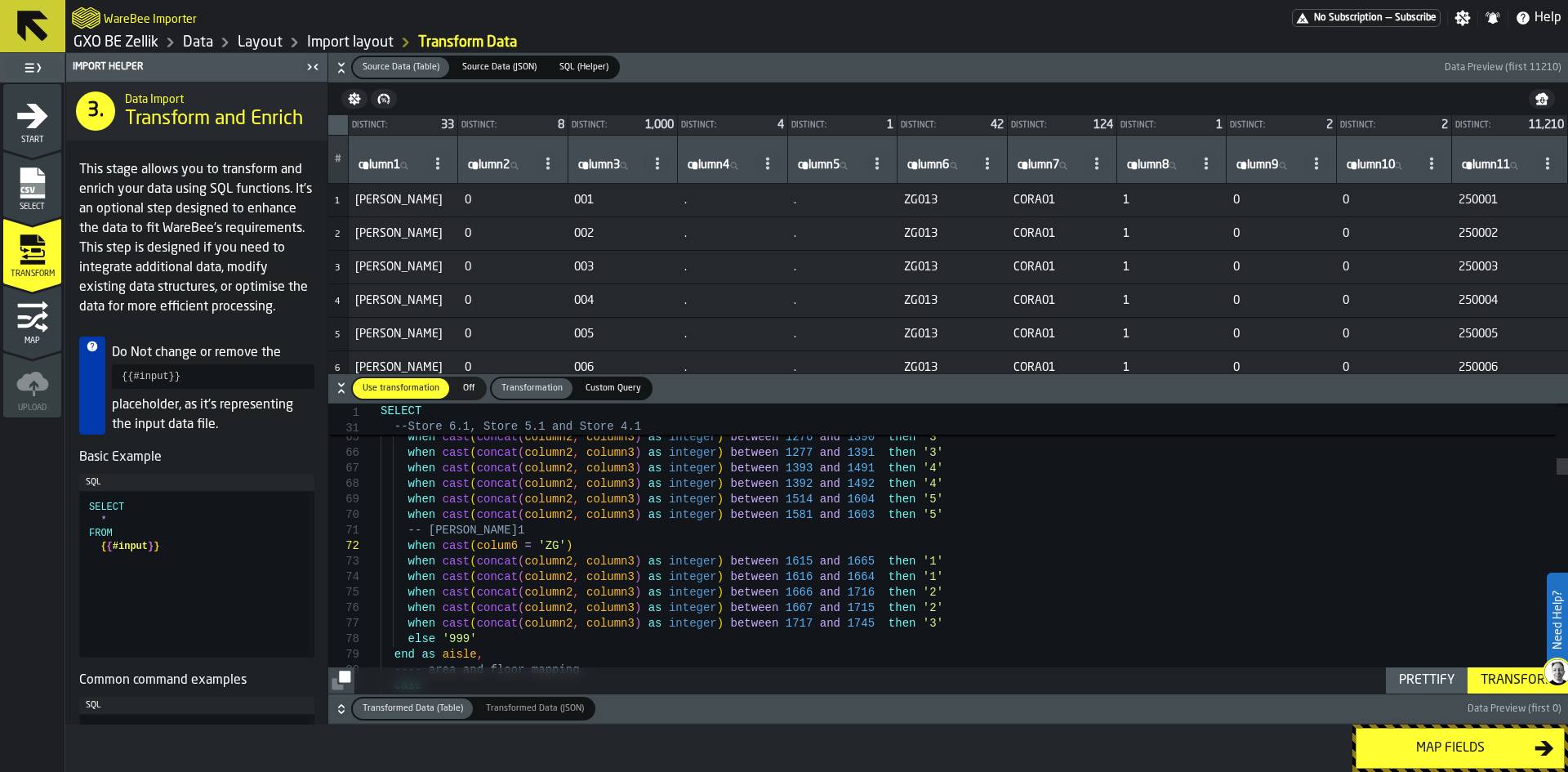
click at [597, 167] on span "column3" at bounding box center [599, 164] width 42 height 13
click at [597, 167] on input "column3 column3" at bounding box center [608, 165] width 66 height 21
type input "***"
click at [499, 166] on span "column2" at bounding box center [489, 164] width 42 height 13
click at [499, 166] on input "column2 column2" at bounding box center [498, 165] width 66 height 21
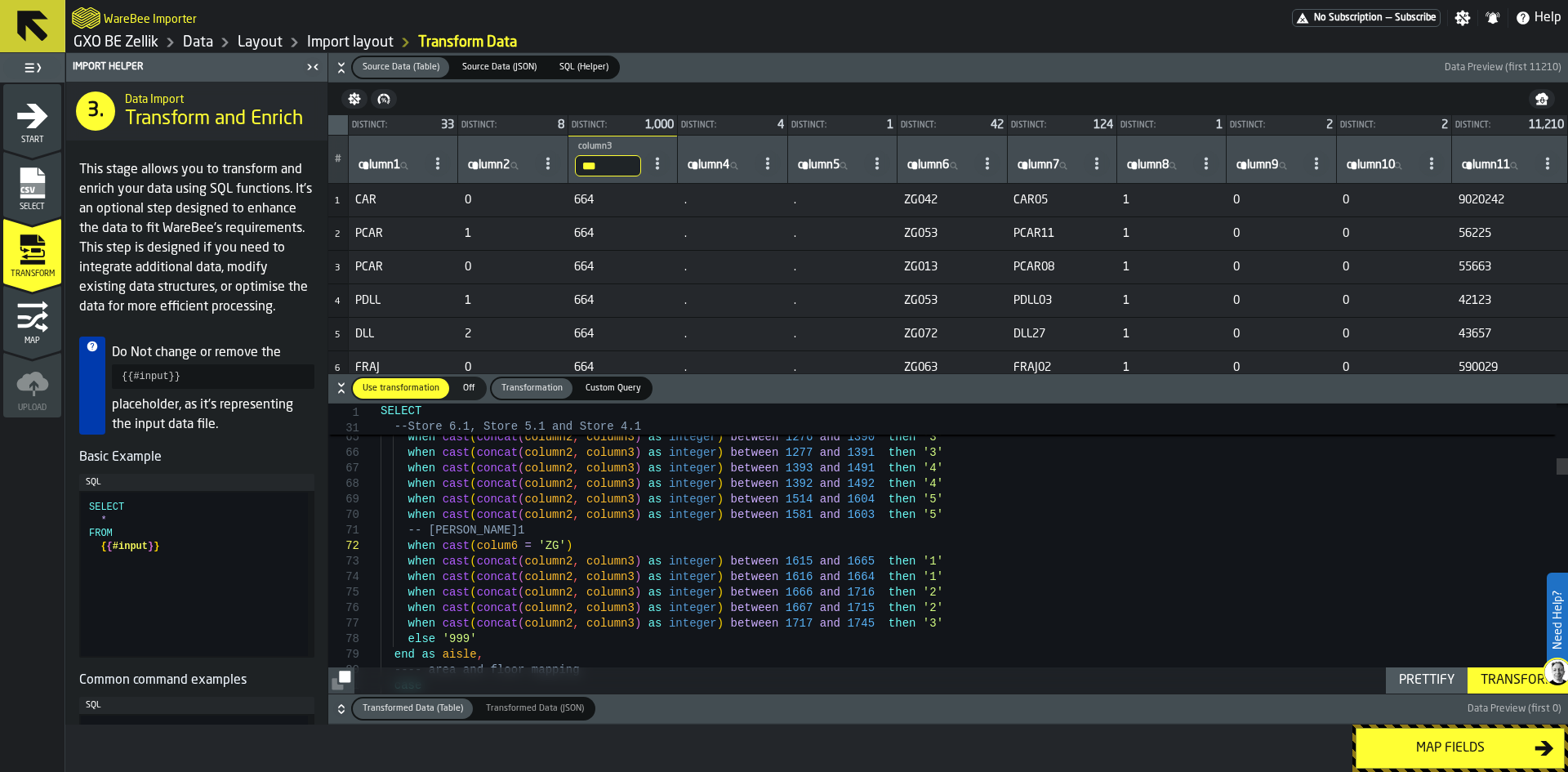
type input "*"
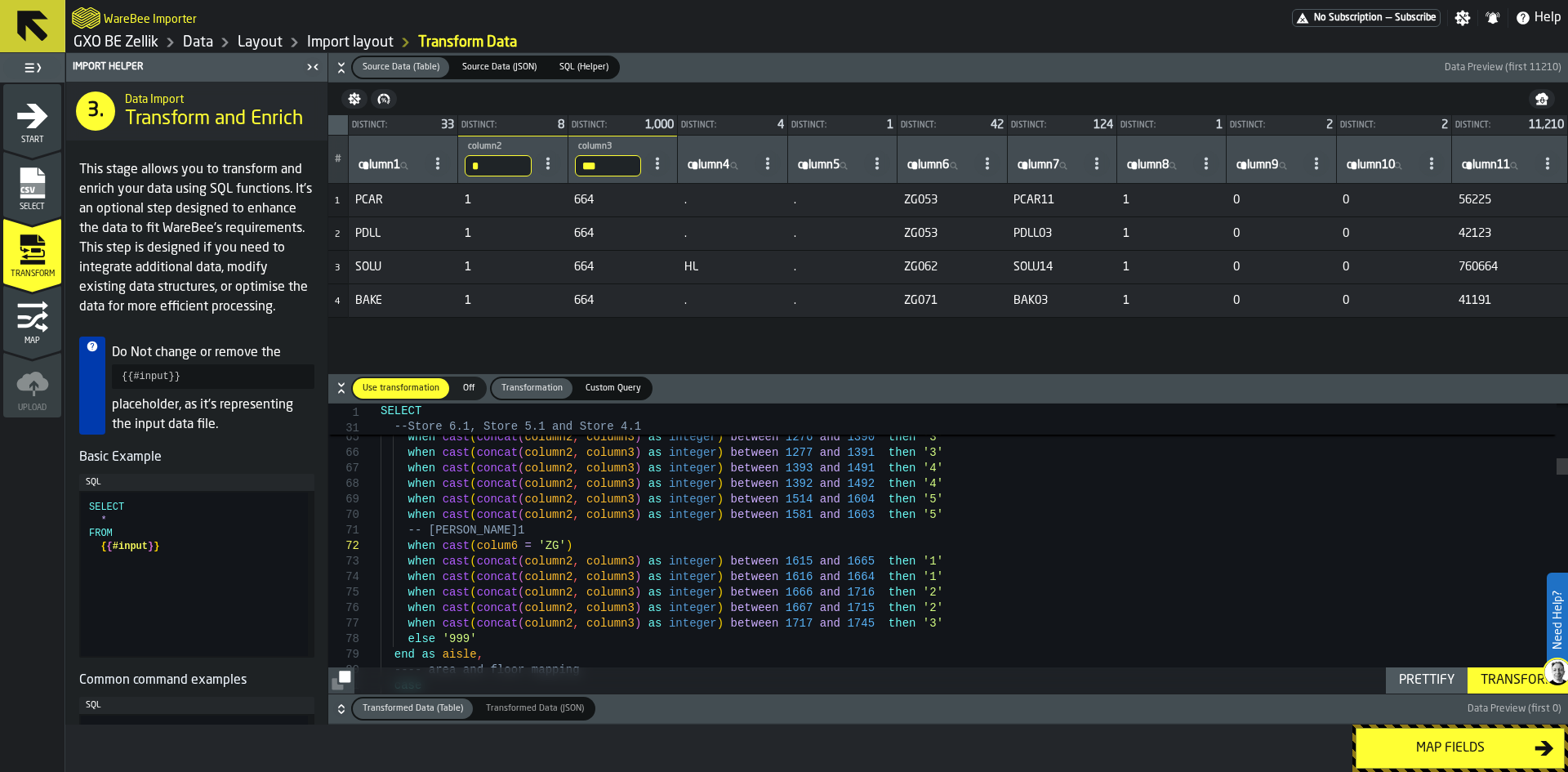
click at [576, 333] on div "Distinct: 33 Distinct: 8 Distinct: 1,000 Distinct: 4 Distinct: 1 Distinct: 42 D…" at bounding box center [948, 243] width 1240 height 258
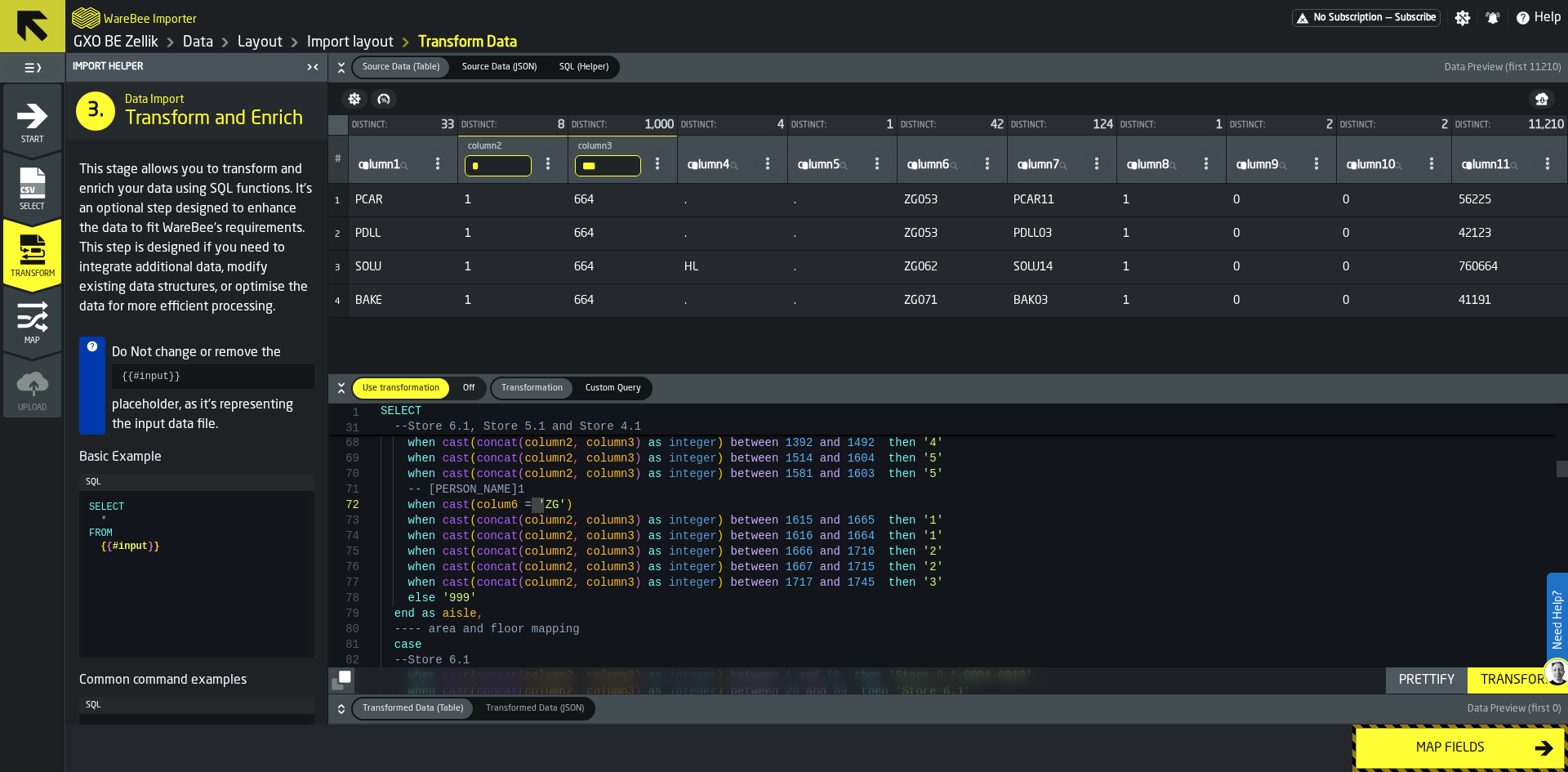
drag, startPoint x: 623, startPoint y: 168, endPoint x: 570, endPoint y: 164, distance: 53.2
click at [570, 164] on th "*** column3 664" at bounding box center [623, 159] width 110 height 48
type input "***"
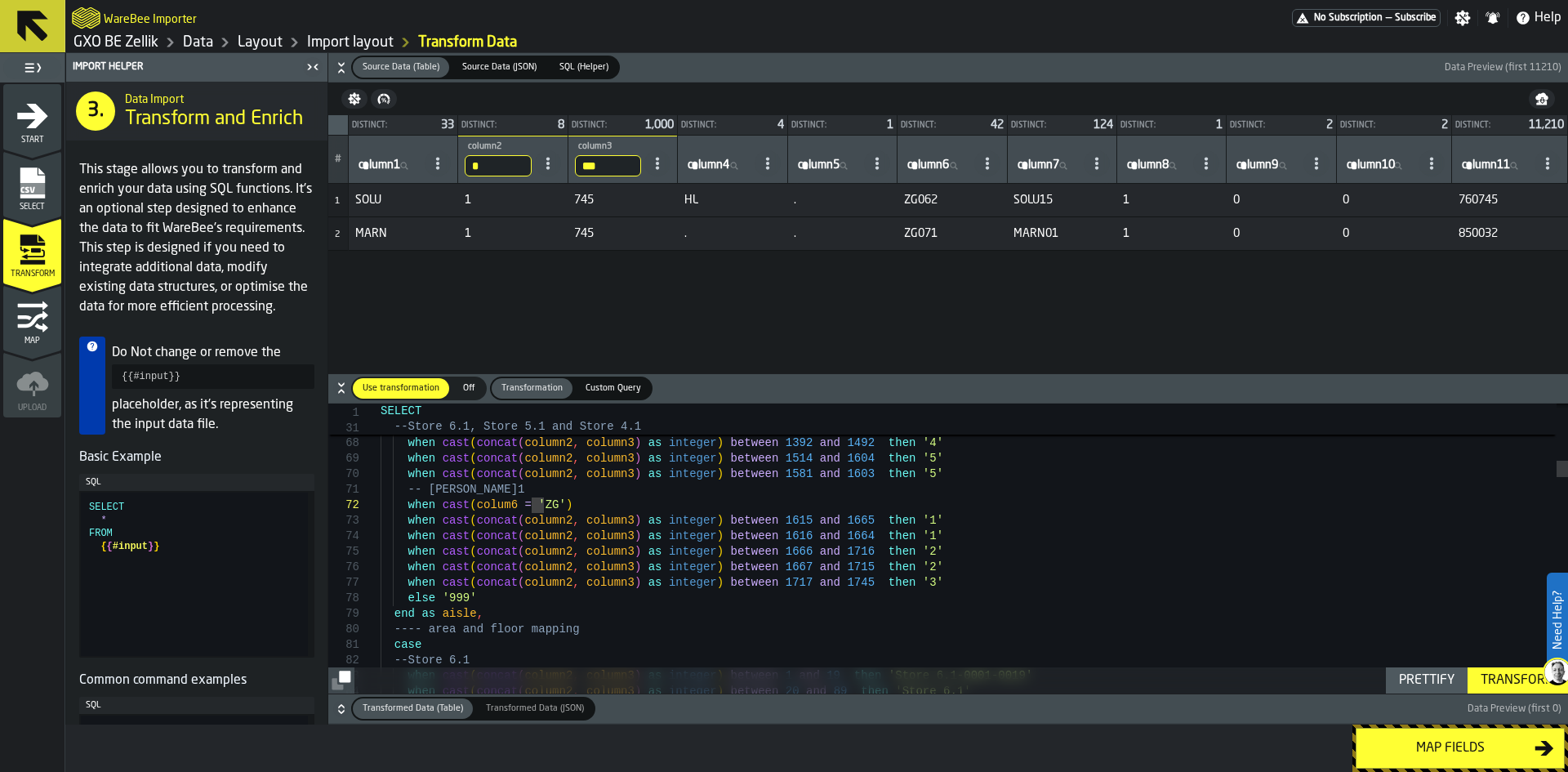
drag, startPoint x: 615, startPoint y: 162, endPoint x: 545, endPoint y: 157, distance: 70.2
click at [545, 157] on tr "# column1 column1 * column2 1 *** column3 745 column4 column4 column5 column5 c…" at bounding box center [948, 159] width 1240 height 48
click at [488, 165] on input "*" at bounding box center [498, 165] width 66 height 21
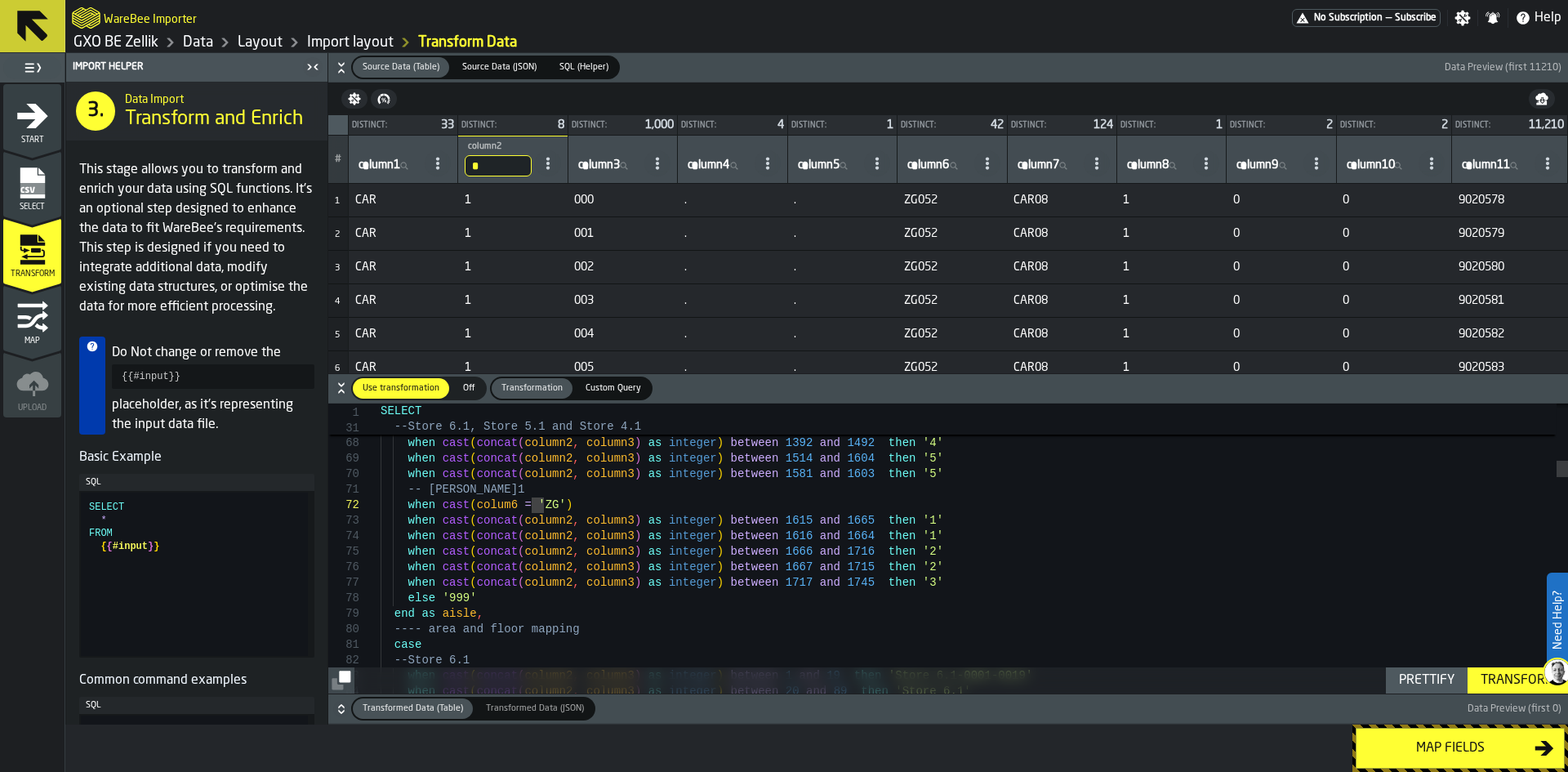
click at [952, 170] on icon at bounding box center [953, 166] width 10 height 10
click at [952, 170] on input "column6 column6" at bounding box center [937, 165] width 66 height 21
click at [987, 169] on icon at bounding box center [987, 162] width 13 height 13
click at [937, 218] on li "Show Values" at bounding box center [920, 209] width 151 height 40
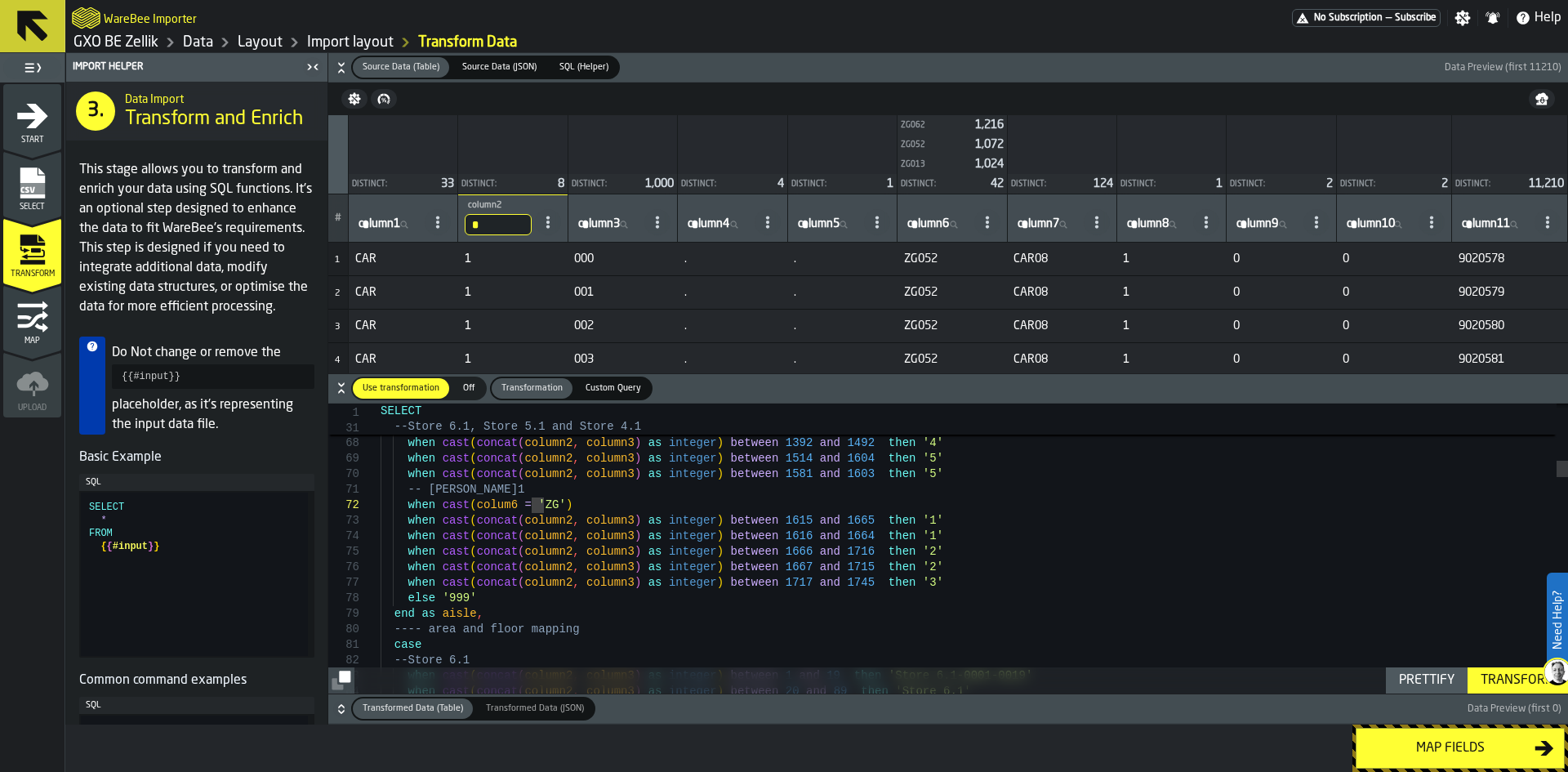
click at [929, 129] on div "ZG062" at bounding box center [934, 125] width 67 height 9
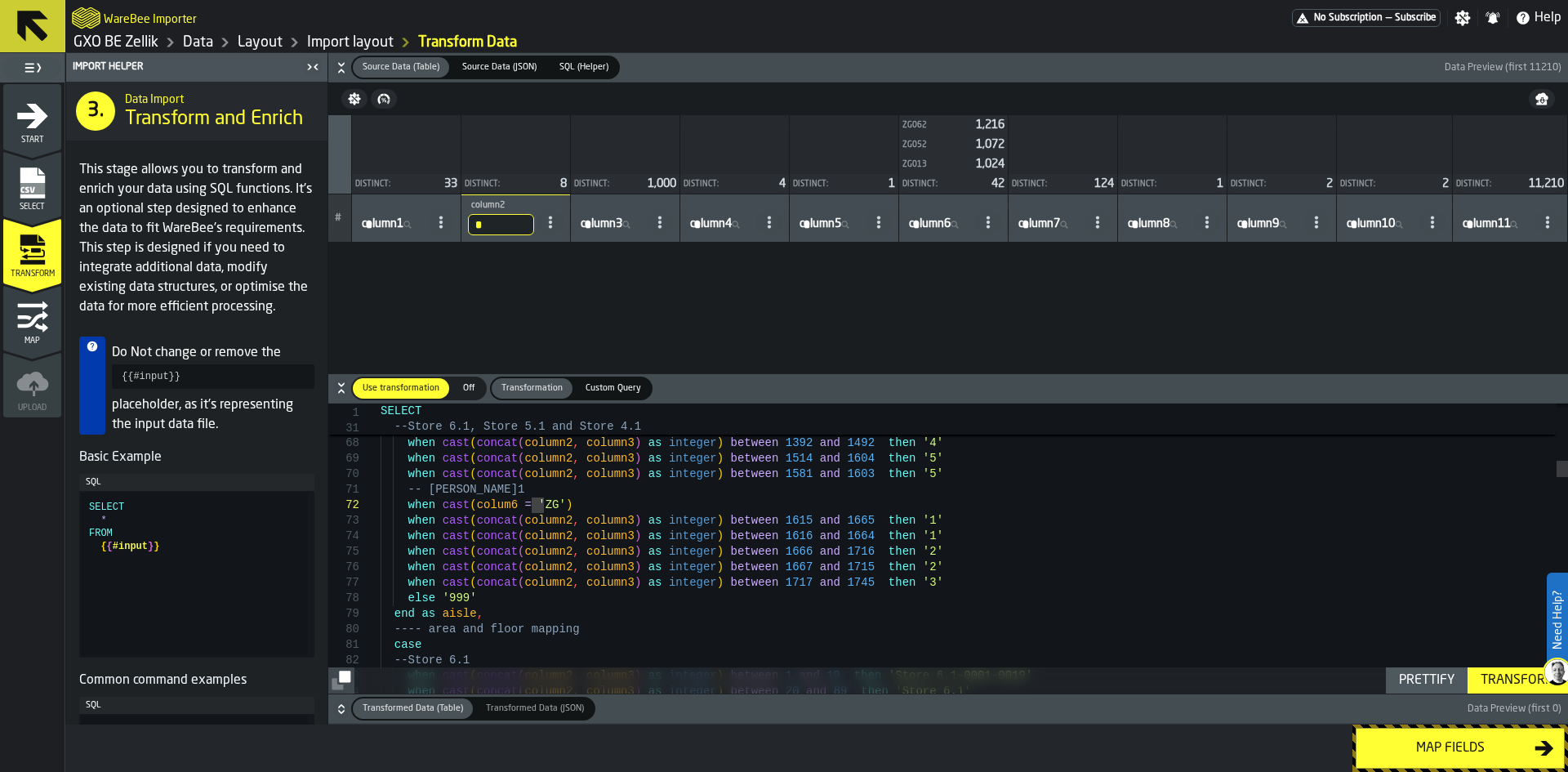
scroll to position [0, 0]
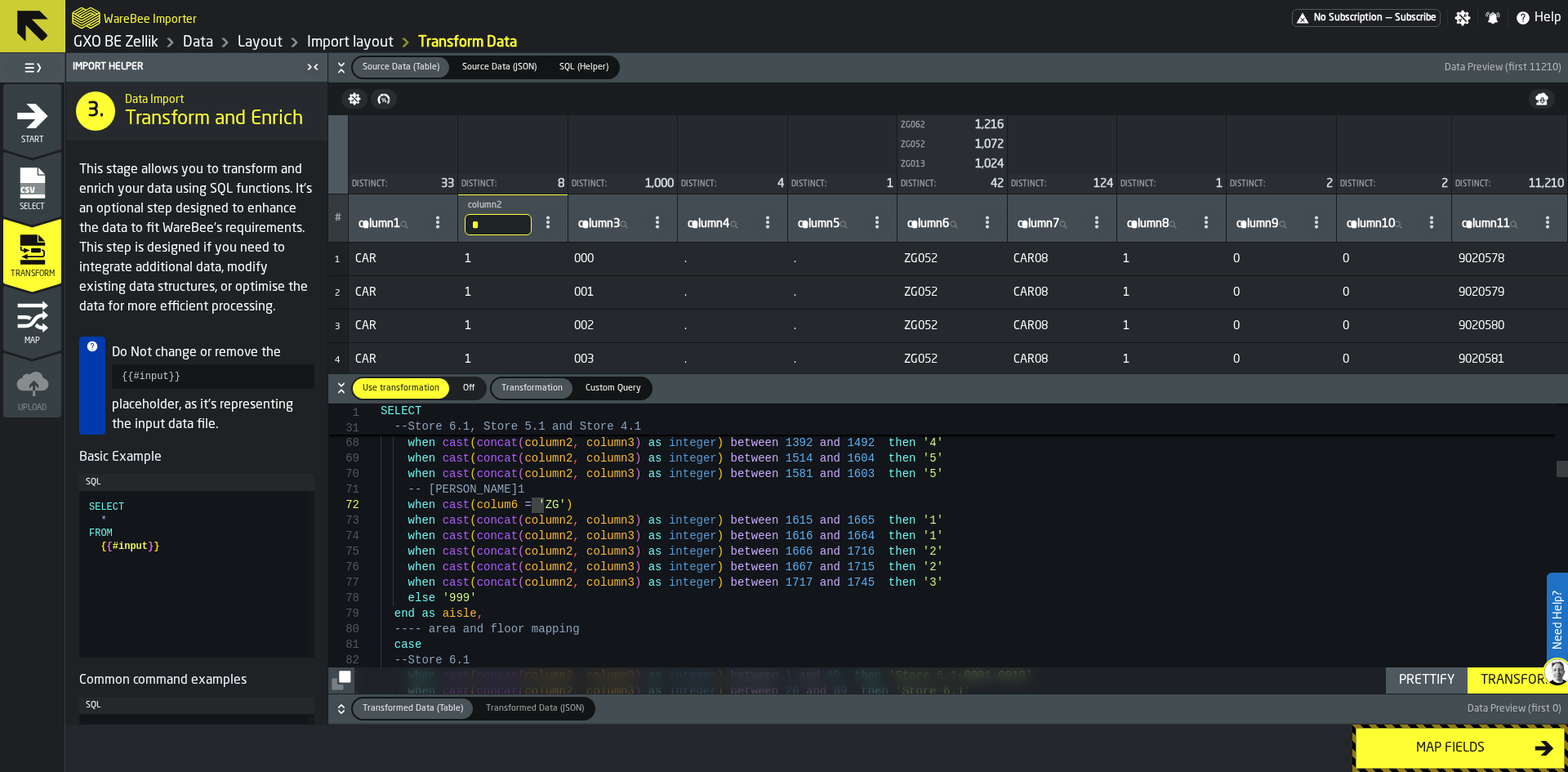
click at [977, 225] on span at bounding box center [987, 222] width 26 height 26
click at [944, 361] on li "Load 39 more" at bounding box center [920, 372] width 151 height 40
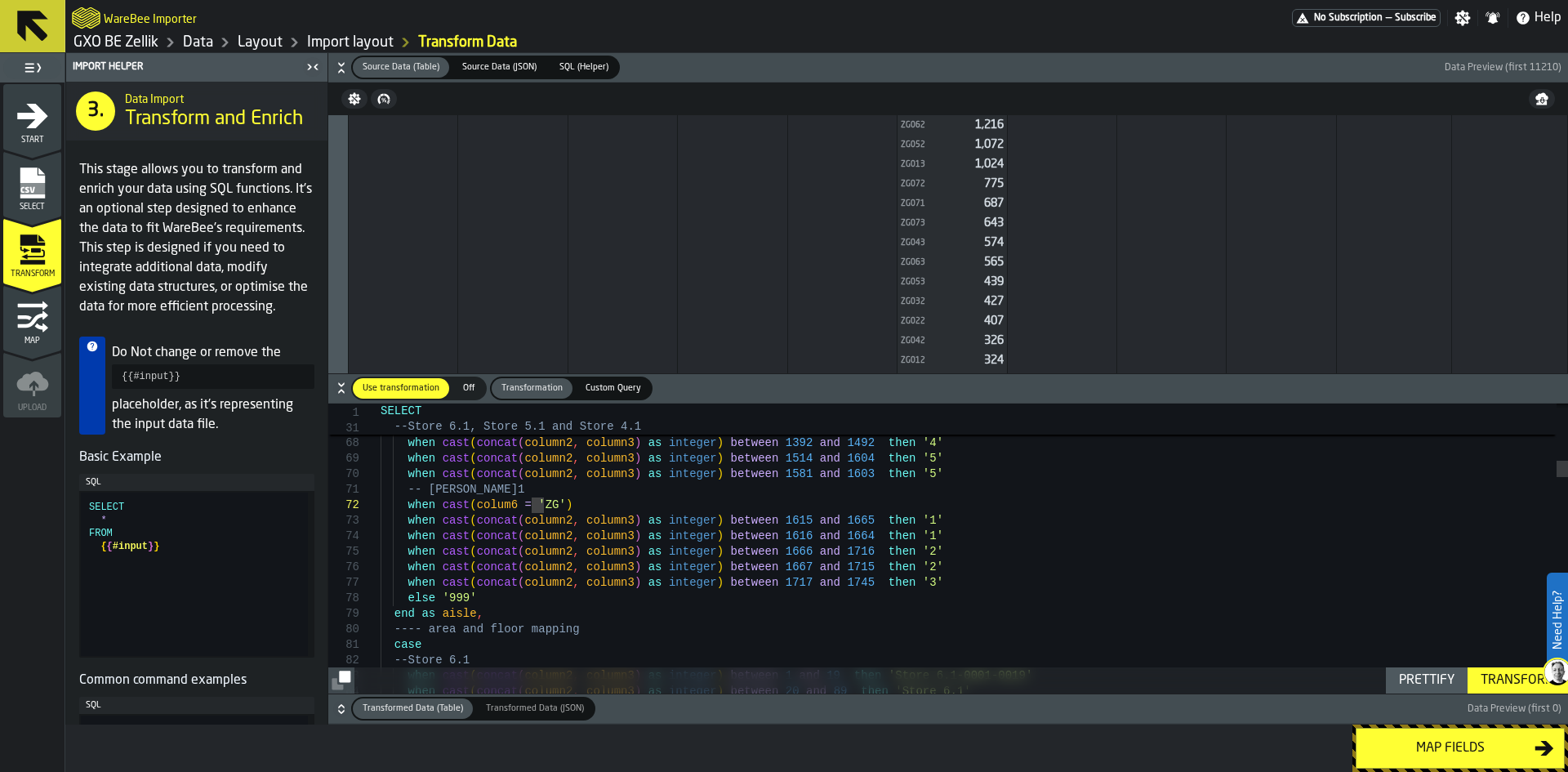
scroll to position [0, 0]
click at [904, 386] on div "Use transformation Use transformation Off Off Transformation Transformation Cus…" at bounding box center [958, 388] width 1214 height 24
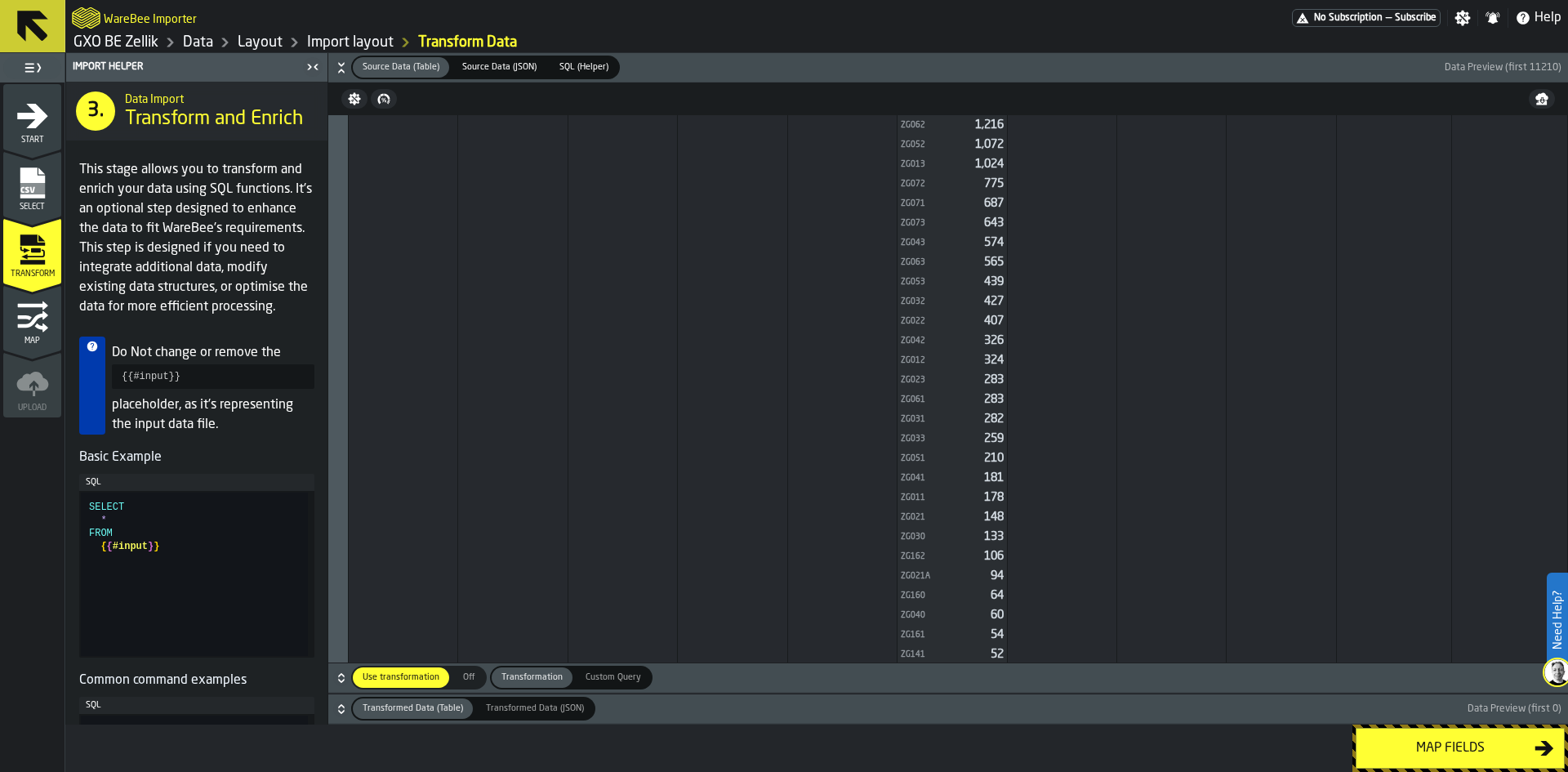
click at [913, 359] on div "ZG012" at bounding box center [938, 360] width 76 height 9
click at [339, 680] on icon "button-" at bounding box center [342, 678] width 17 height 17
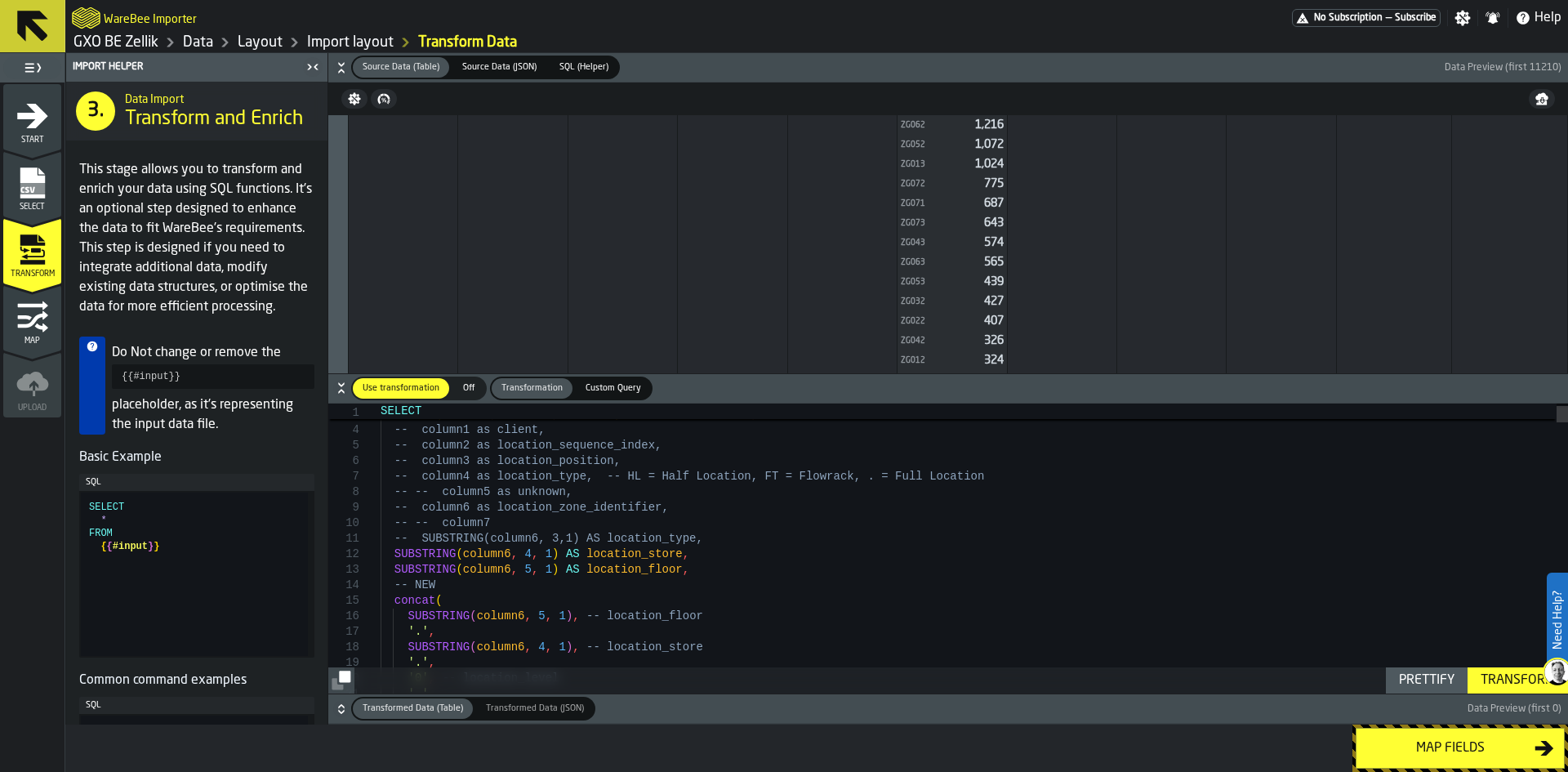
click at [349, 386] on h6 "Use transformation Use transformation Off Off Transformation Transformation Cus…" at bounding box center [948, 388] width 1233 height 24
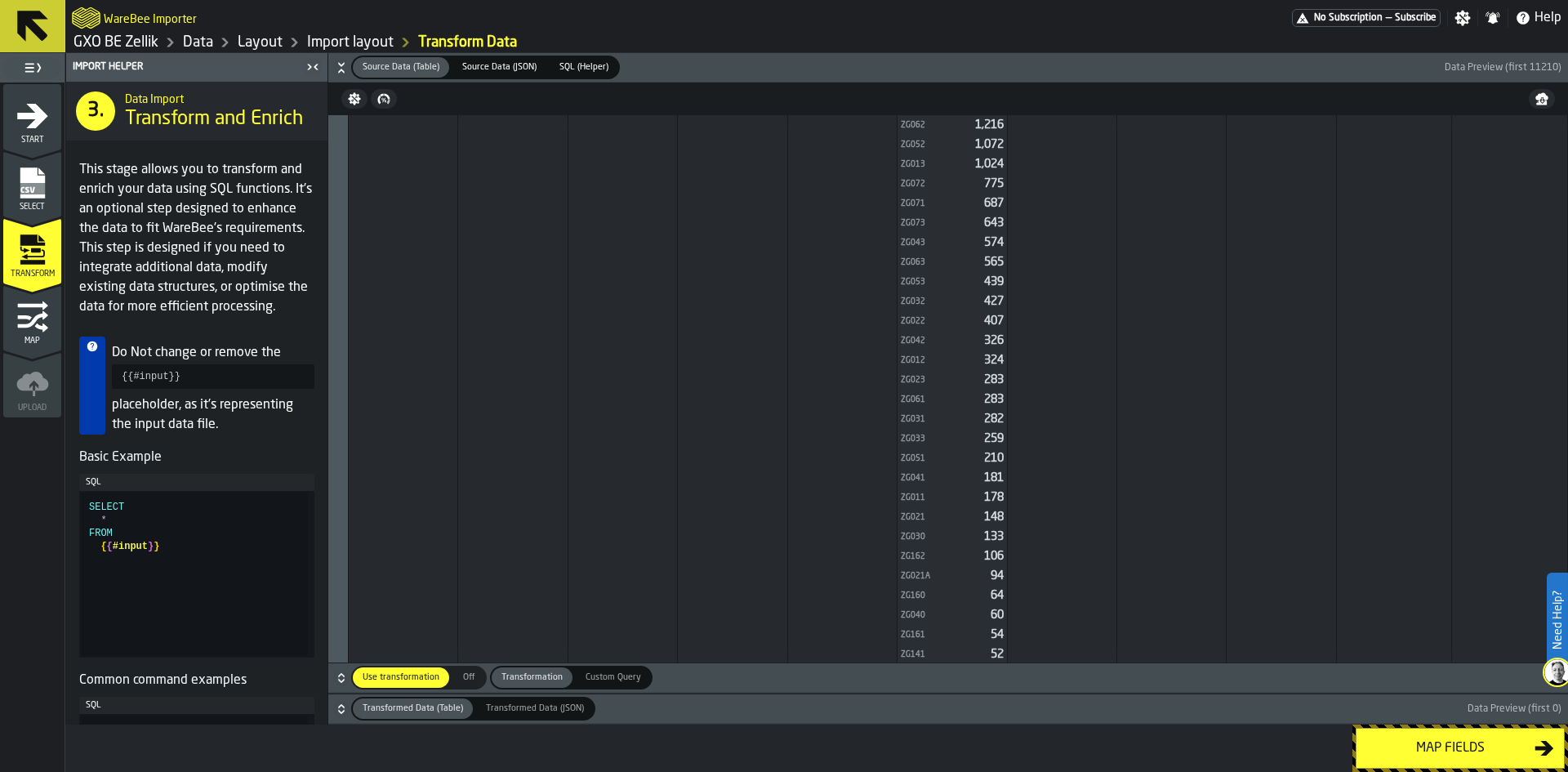
click at [338, 677] on icon "button-" at bounding box center [342, 678] width 17 height 17
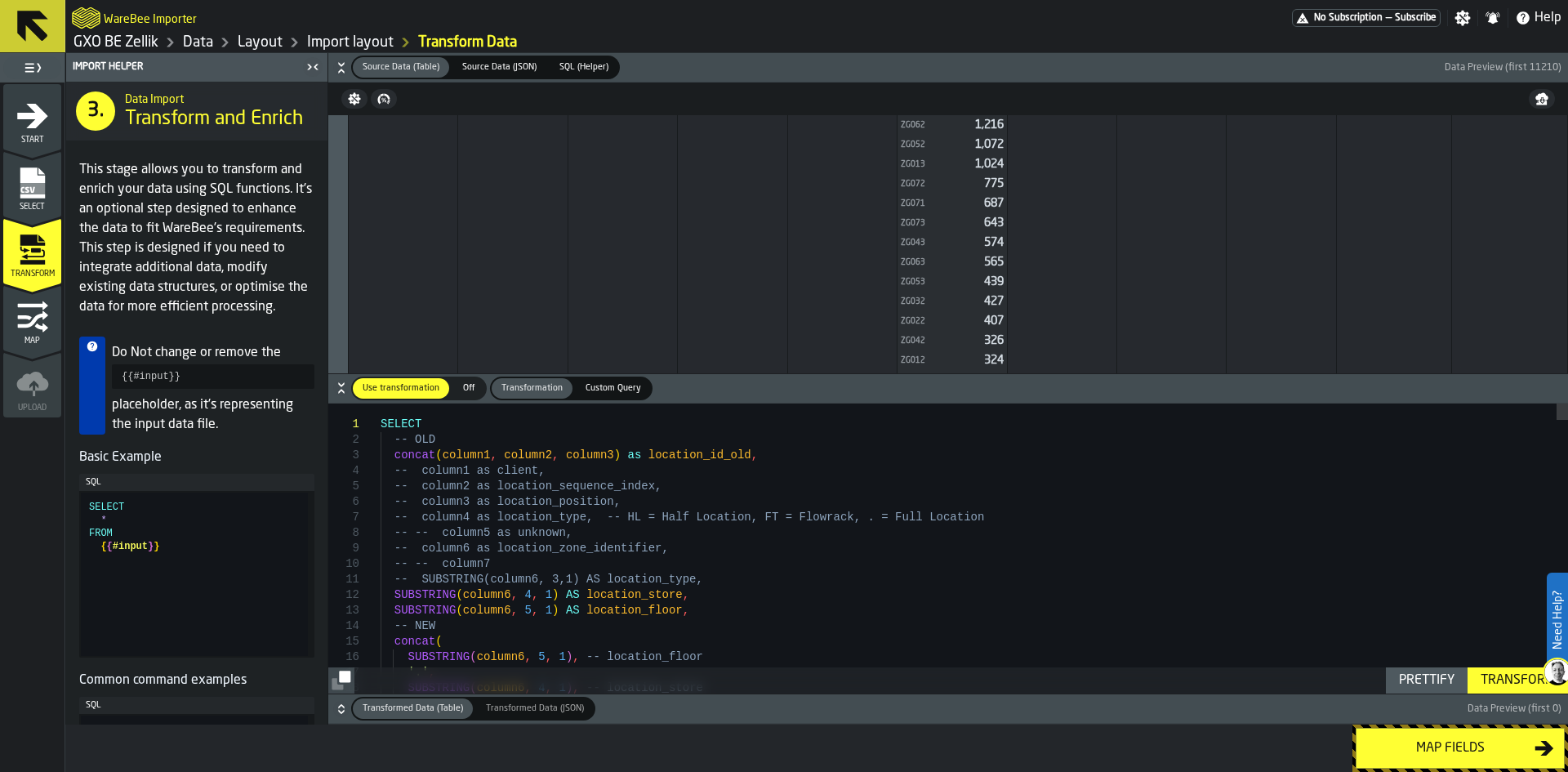
scroll to position [82, 0]
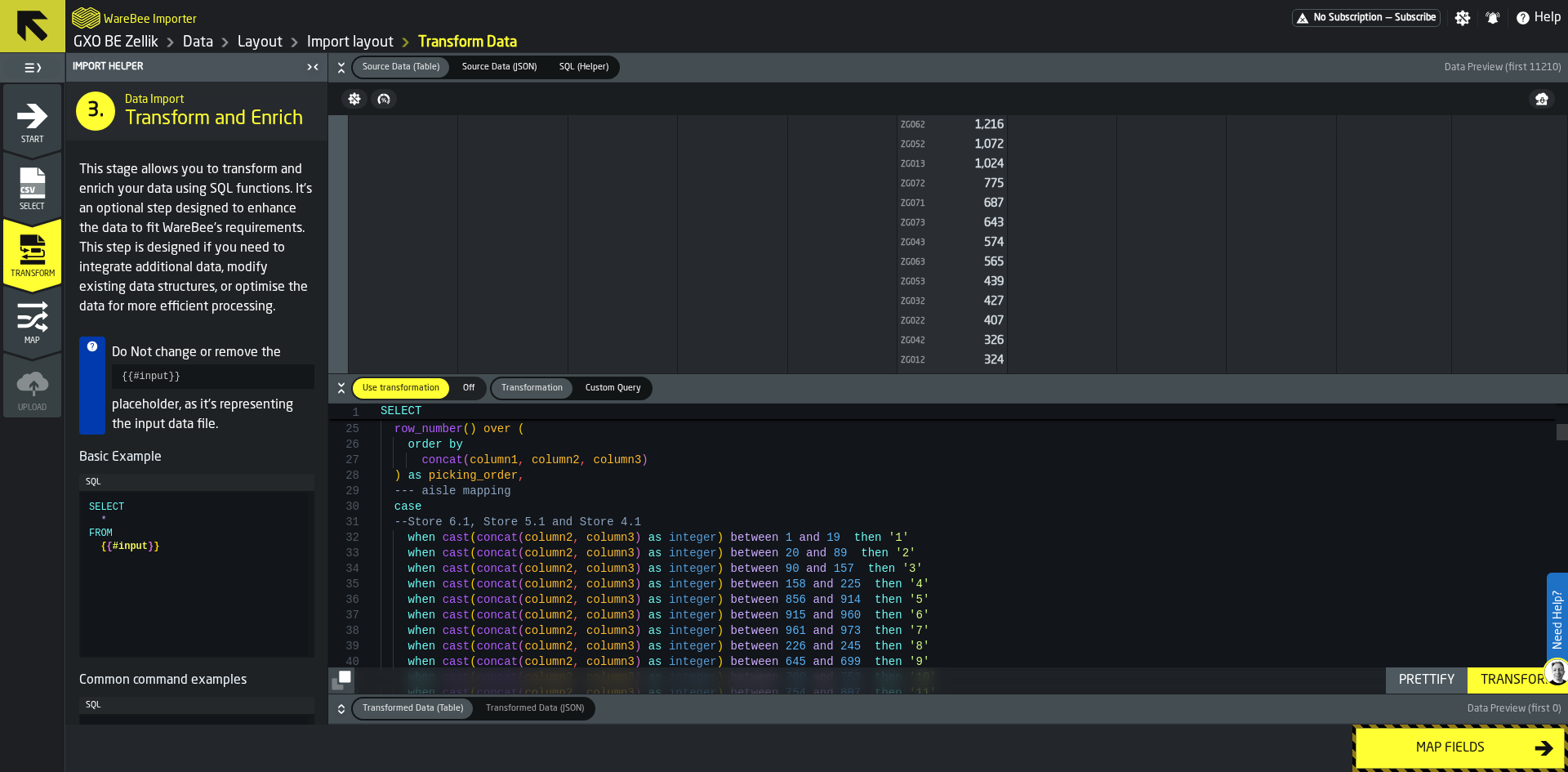
click at [341, 67] on icon "button-" at bounding box center [342, 67] width 17 height 17
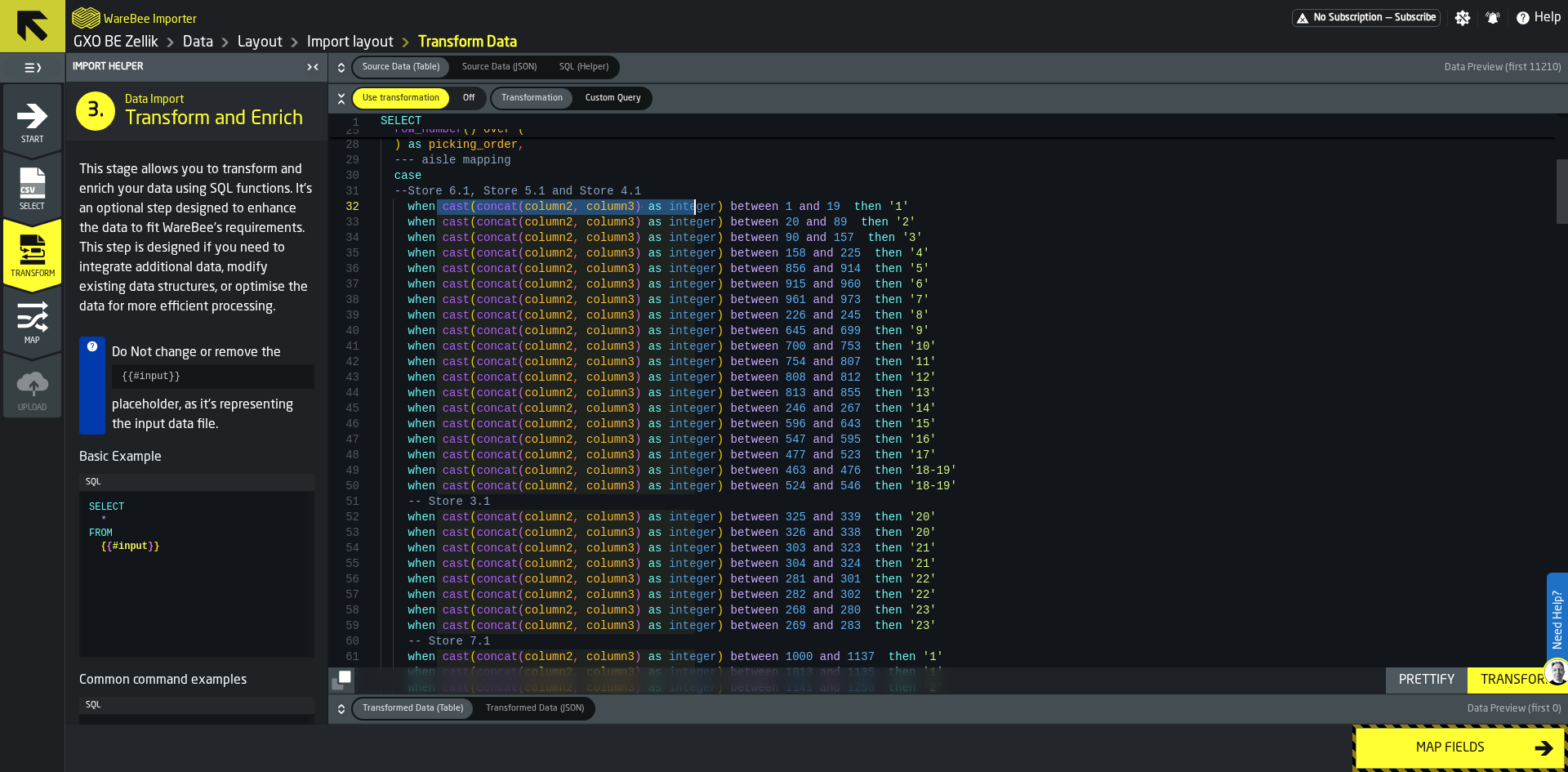
drag, startPoint x: 438, startPoint y: 205, endPoint x: 697, endPoint y: 208, distance: 259.0
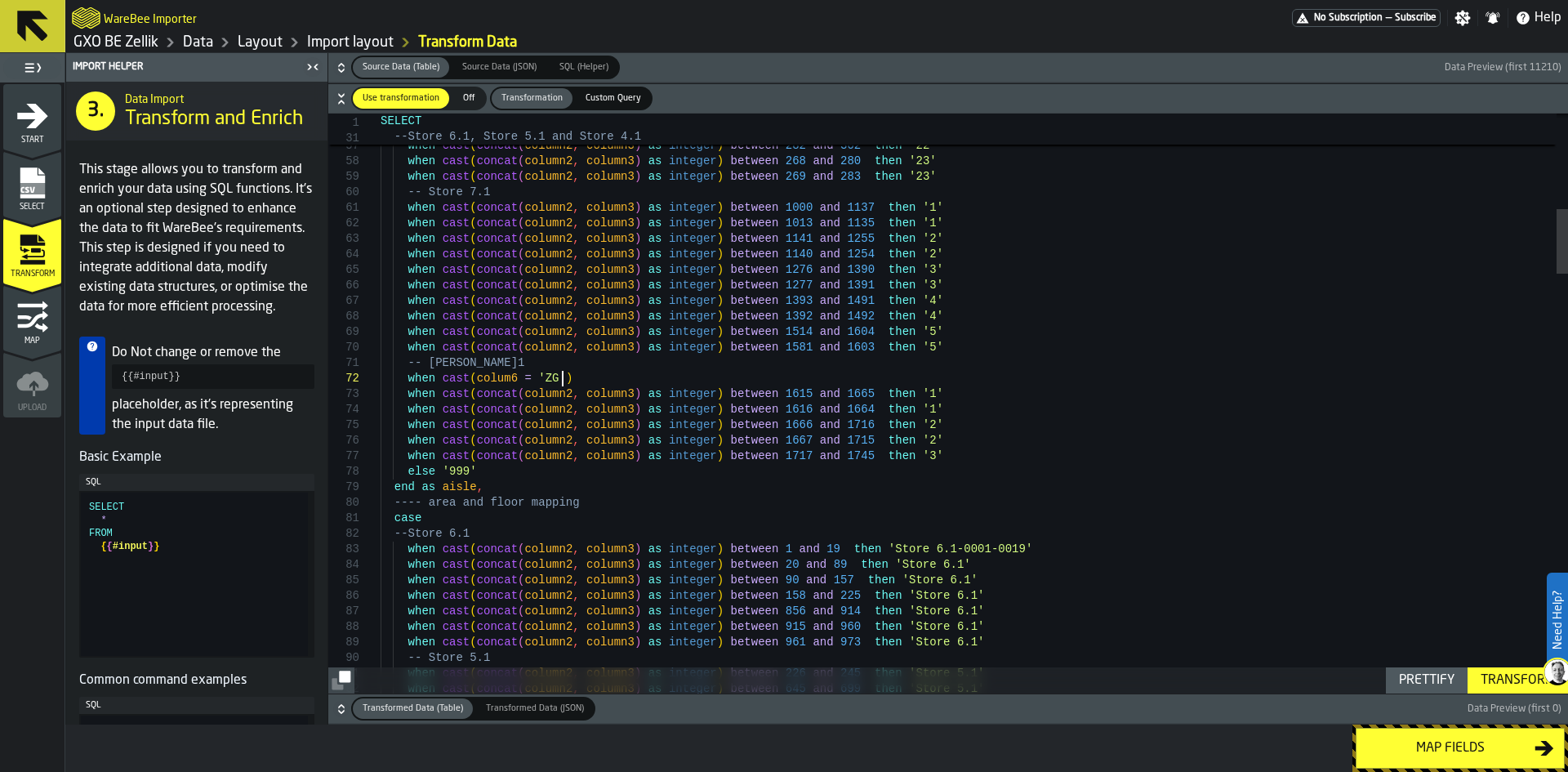
scroll to position [17, 0]
drag, startPoint x: 548, startPoint y: 376, endPoint x: 550, endPoint y: 387, distance: 11.2
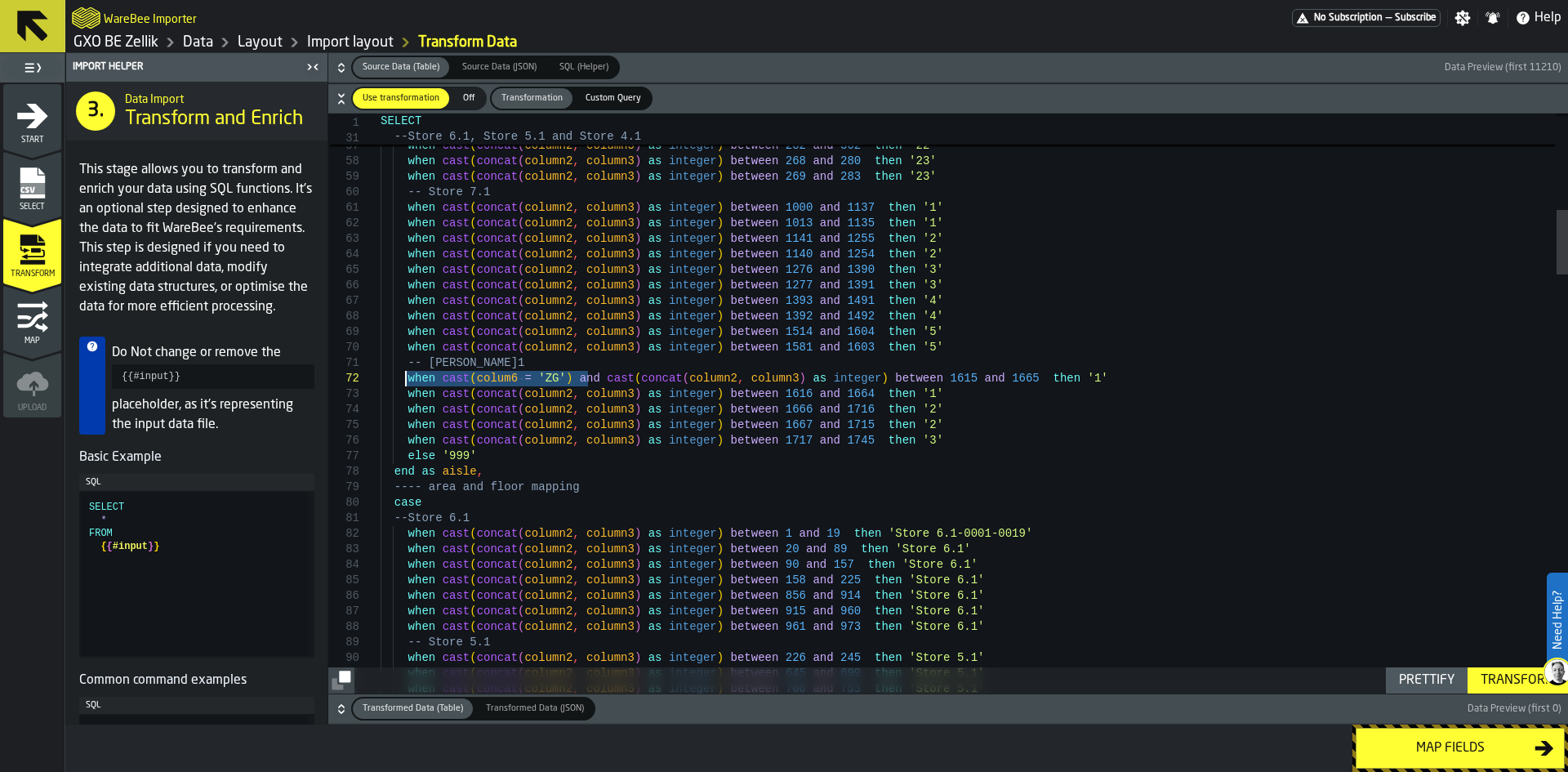
drag, startPoint x: 587, startPoint y: 377, endPoint x: 409, endPoint y: 379, distance: 178.0
type textarea "**********"
click at [345, 62] on icon "button-" at bounding box center [342, 67] width 17 height 17
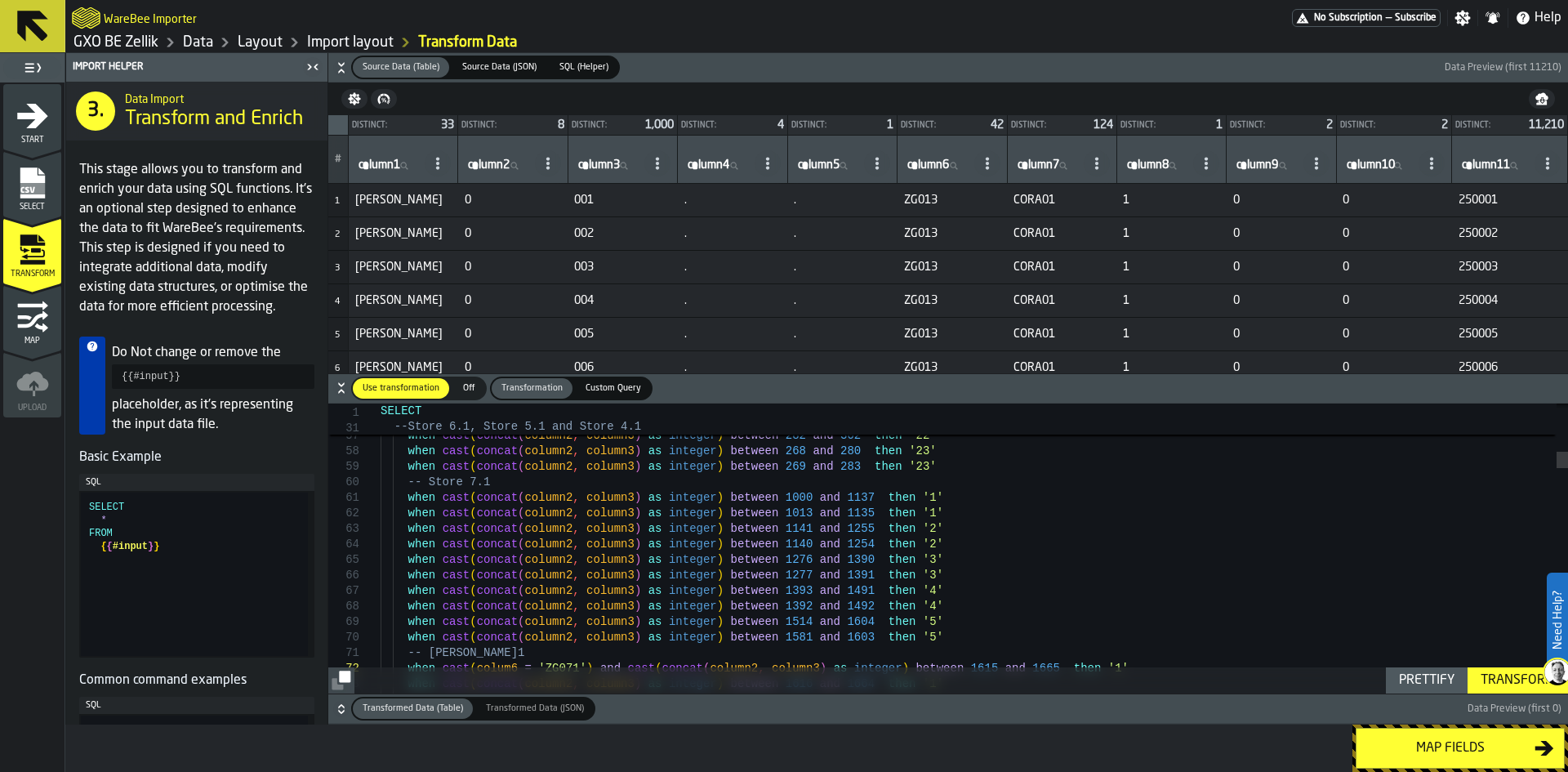
click at [938, 171] on input "column6 column6" at bounding box center [937, 165] width 66 height 21
type input "***"
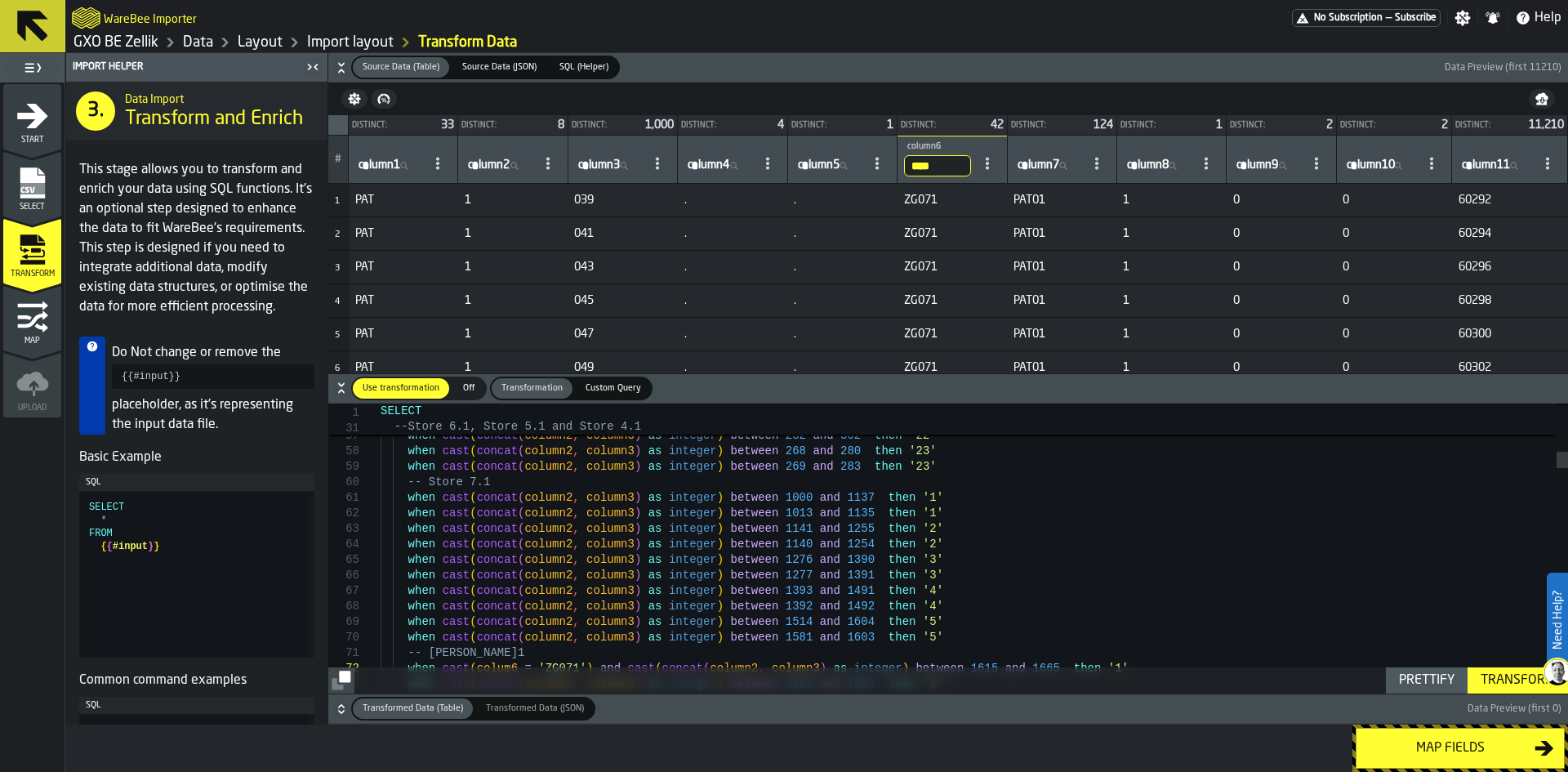
click at [938, 171] on input "****" at bounding box center [937, 165] width 66 height 21
type input "*****"
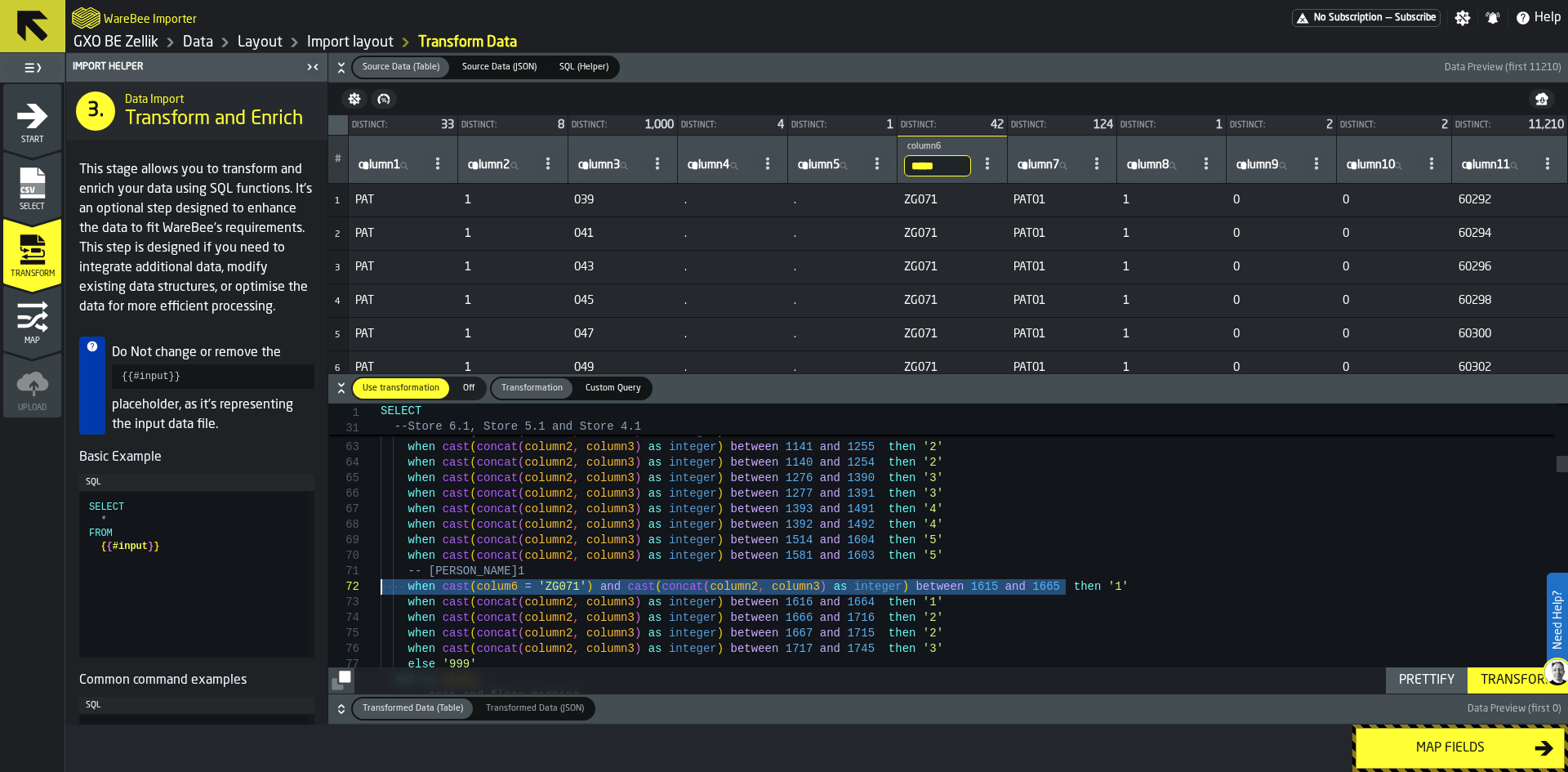
drag, startPoint x: 1094, startPoint y: 585, endPoint x: 376, endPoint y: 584, distance: 718.0
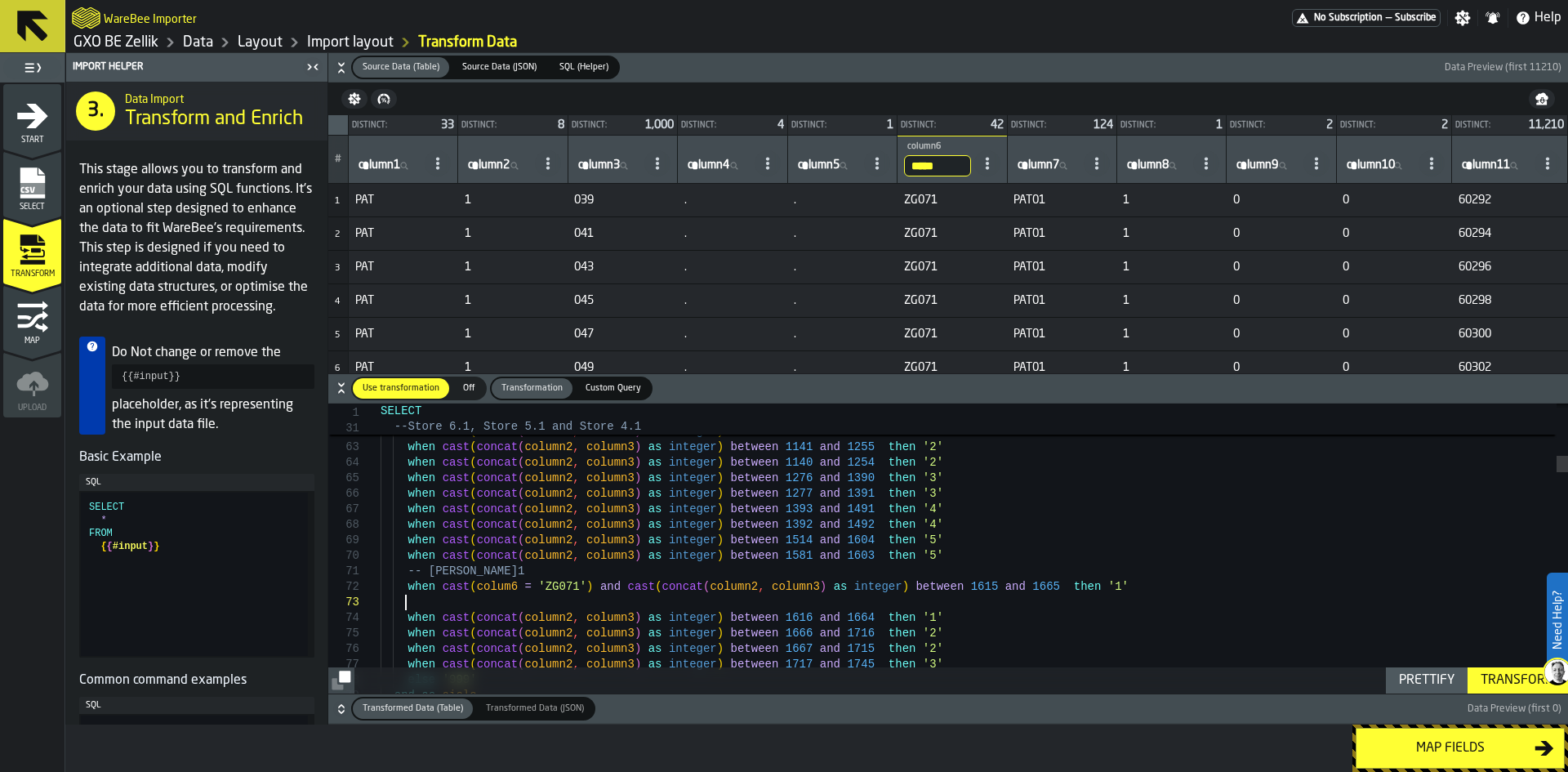
scroll to position [32, 0]
drag, startPoint x: 428, startPoint y: 601, endPoint x: 429, endPoint y: 625, distance: 24.0
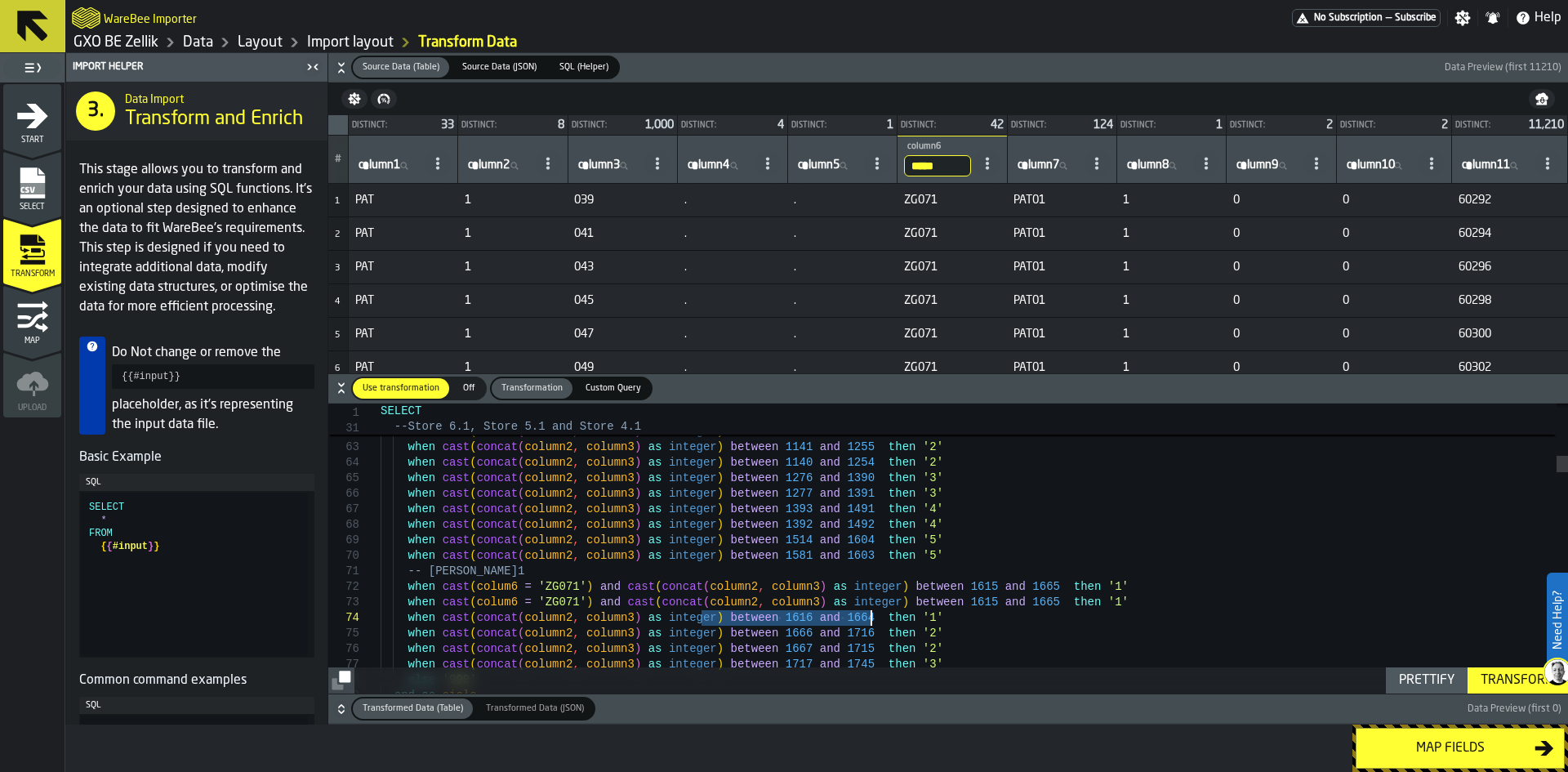
drag, startPoint x: 701, startPoint y: 620, endPoint x: 872, endPoint y: 621, distance: 171.0
drag, startPoint x: 870, startPoint y: 602, endPoint x: 1040, endPoint y: 601, distance: 170.0
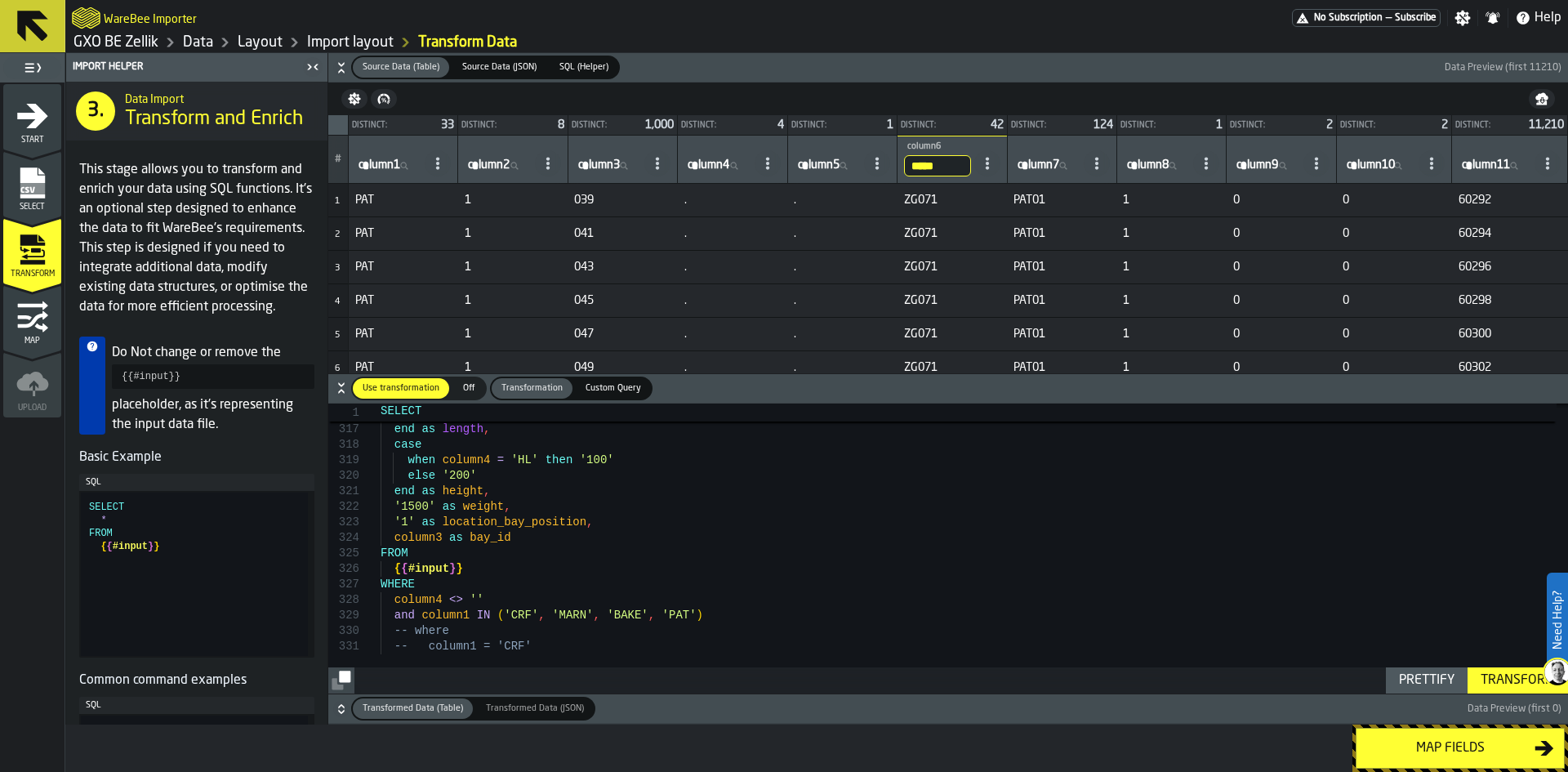
drag, startPoint x: 392, startPoint y: 618, endPoint x: 715, endPoint y: 615, distance: 323.0
type textarea "**********"
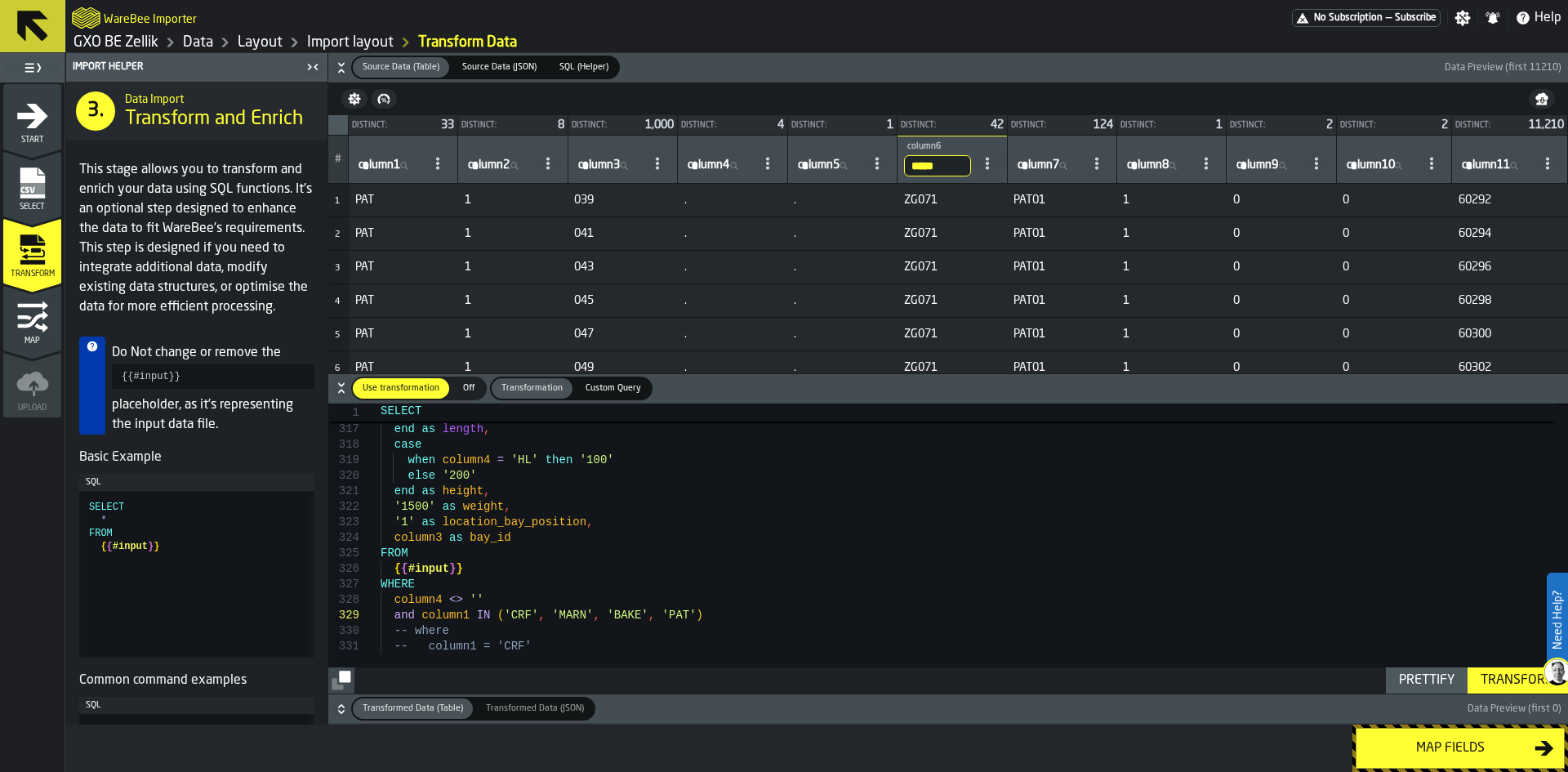
drag, startPoint x: 946, startPoint y: 170, endPoint x: 900, endPoint y: 168, distance: 46.0
click at [900, 168] on th "***** column6 zg071" at bounding box center [952, 159] width 110 height 48
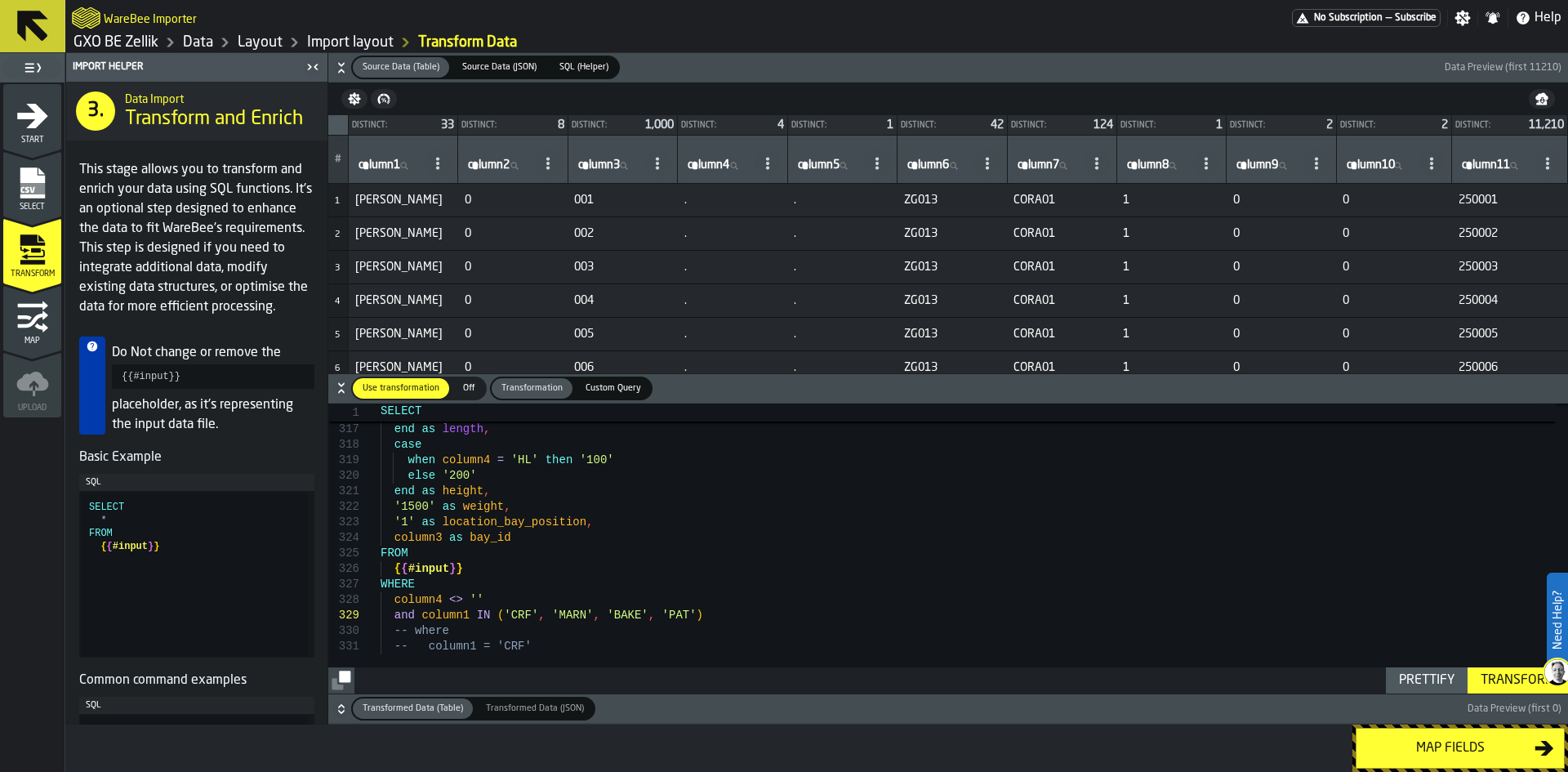
click at [613, 161] on span "column3" at bounding box center [599, 164] width 42 height 13
click at [613, 161] on input "column3 column3" at bounding box center [608, 165] width 66 height 21
type input "***"
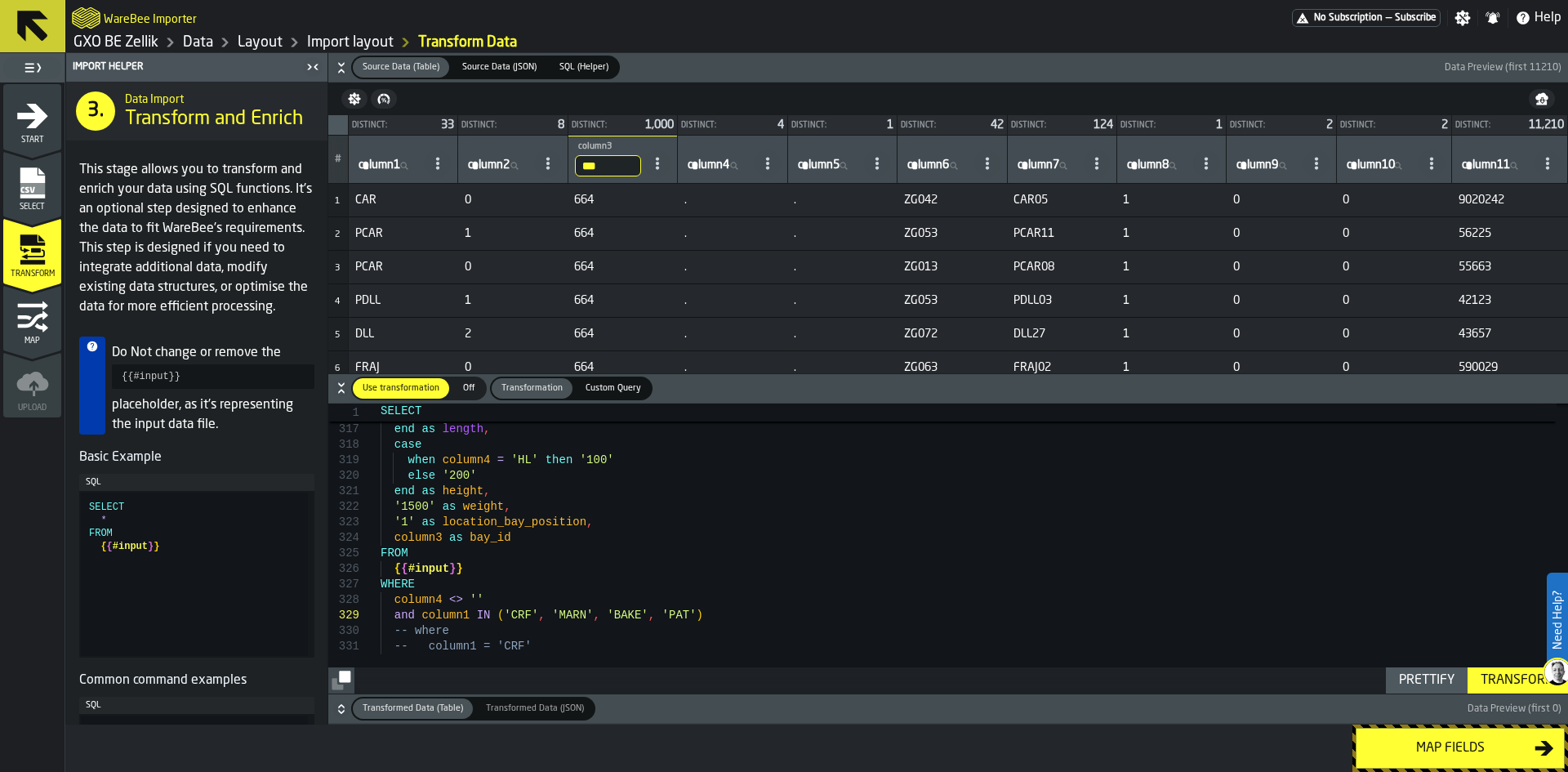
click at [507, 161] on span "column2" at bounding box center [489, 164] width 42 height 13
click at [507, 161] on input "column2 column2" at bounding box center [498, 165] width 66 height 21
type input "*"
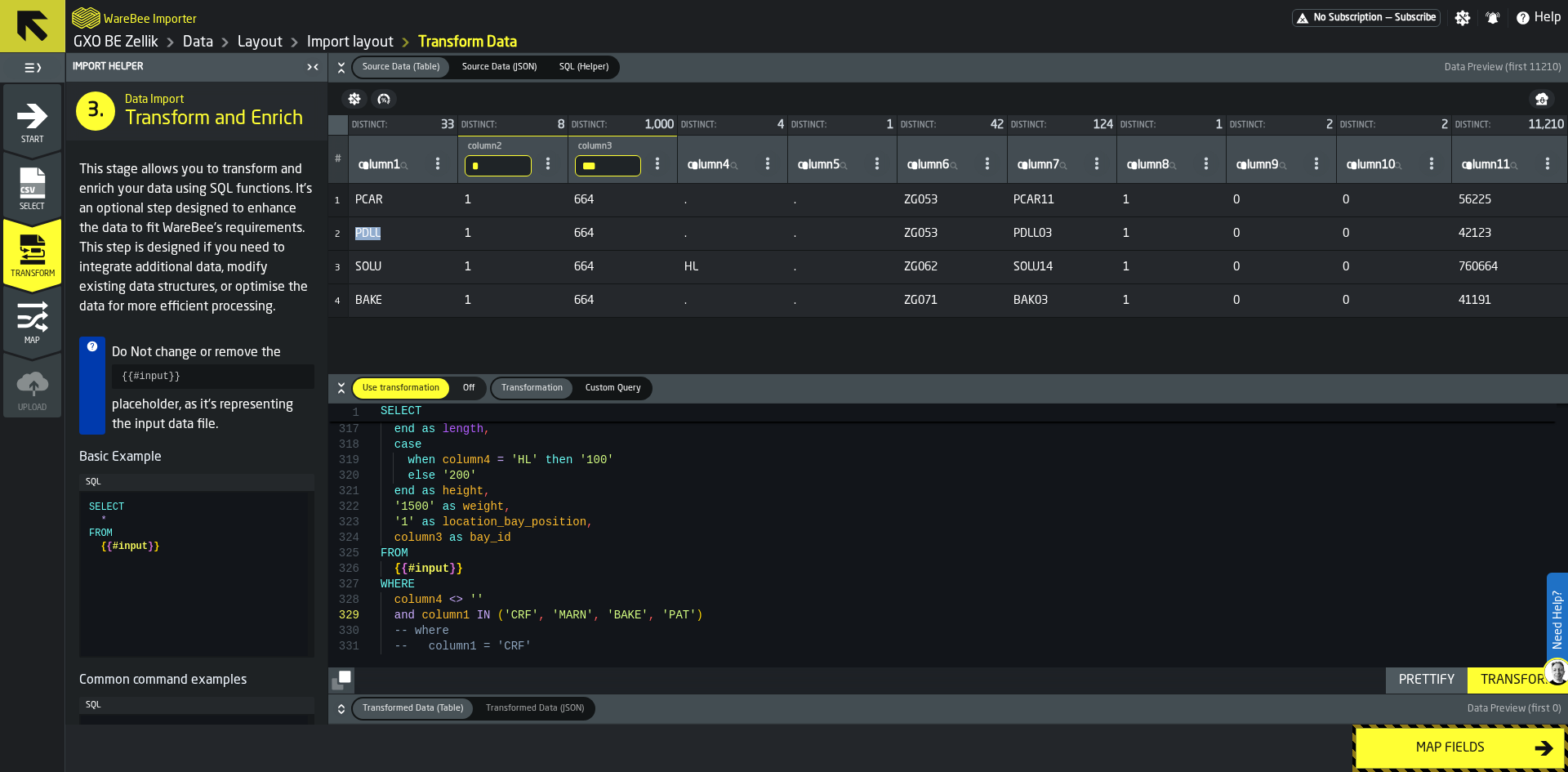
drag, startPoint x: 389, startPoint y: 234, endPoint x: 341, endPoint y: 230, distance: 48.2
click at [341, 230] on tr "2 PDLL 1 664 . . ZG053 PDLL03 1 0 0 42123" at bounding box center [948, 235] width 1240 height 34
drag, startPoint x: 424, startPoint y: 446, endPoint x: 382, endPoint y: 449, distance: 42.1
drag, startPoint x: 416, startPoint y: 493, endPoint x: 385, endPoint y: 494, distance: 31.0
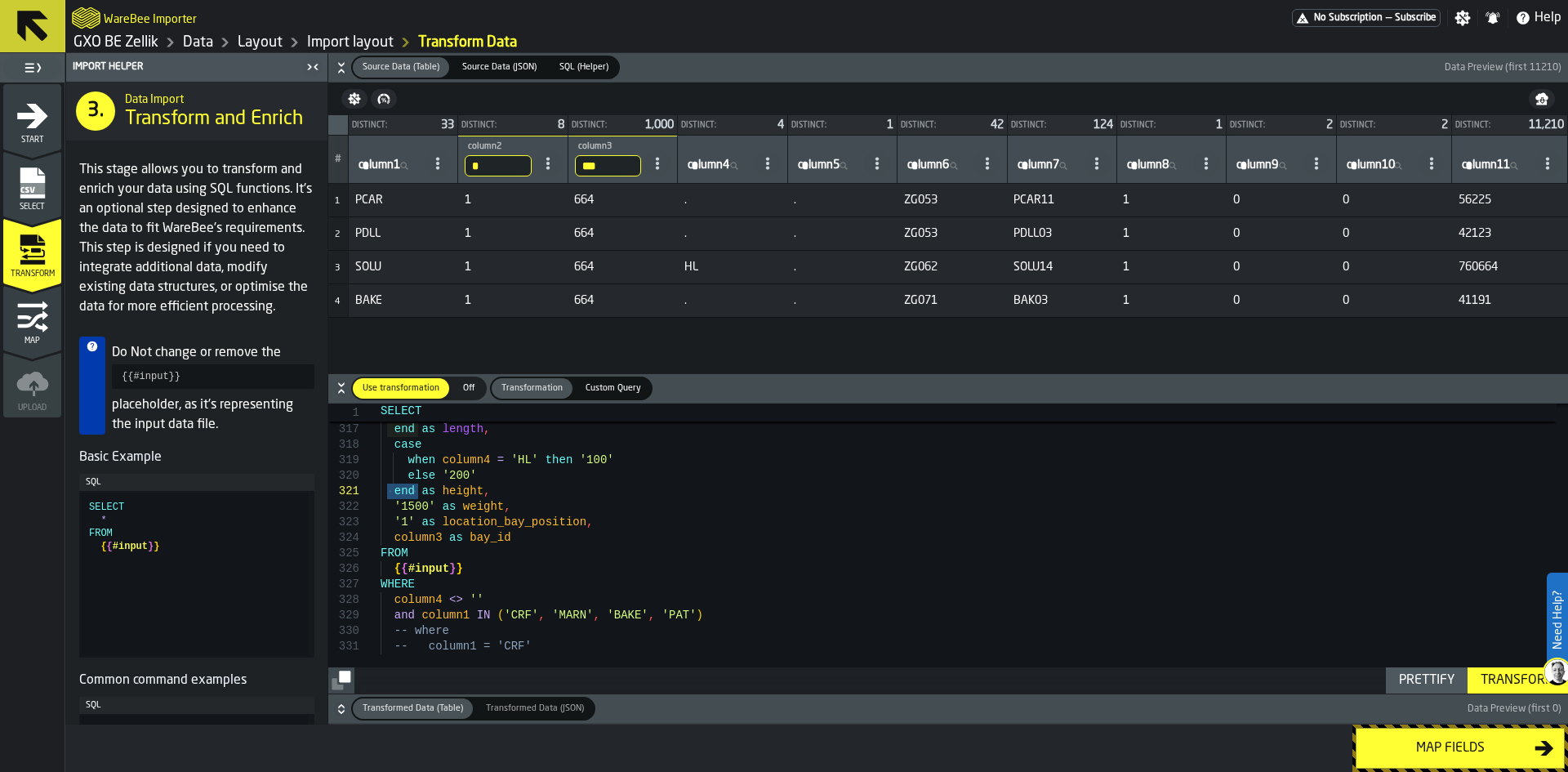
type textarea "**********"
drag, startPoint x: 435, startPoint y: 474, endPoint x: 390, endPoint y: 475, distance: 45.0
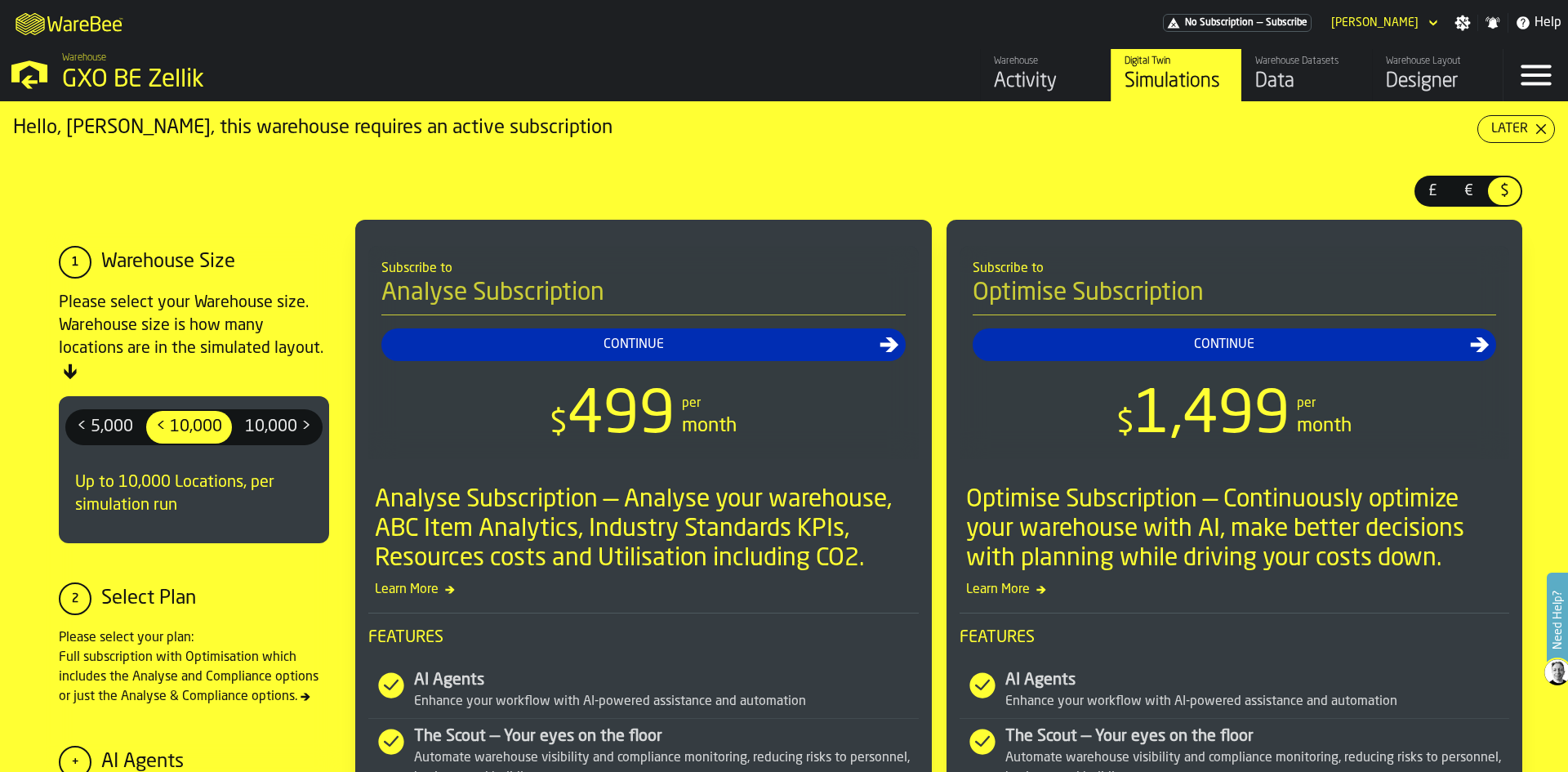
click at [1432, 72] on div "Designer" at bounding box center [1437, 81] width 104 height 26
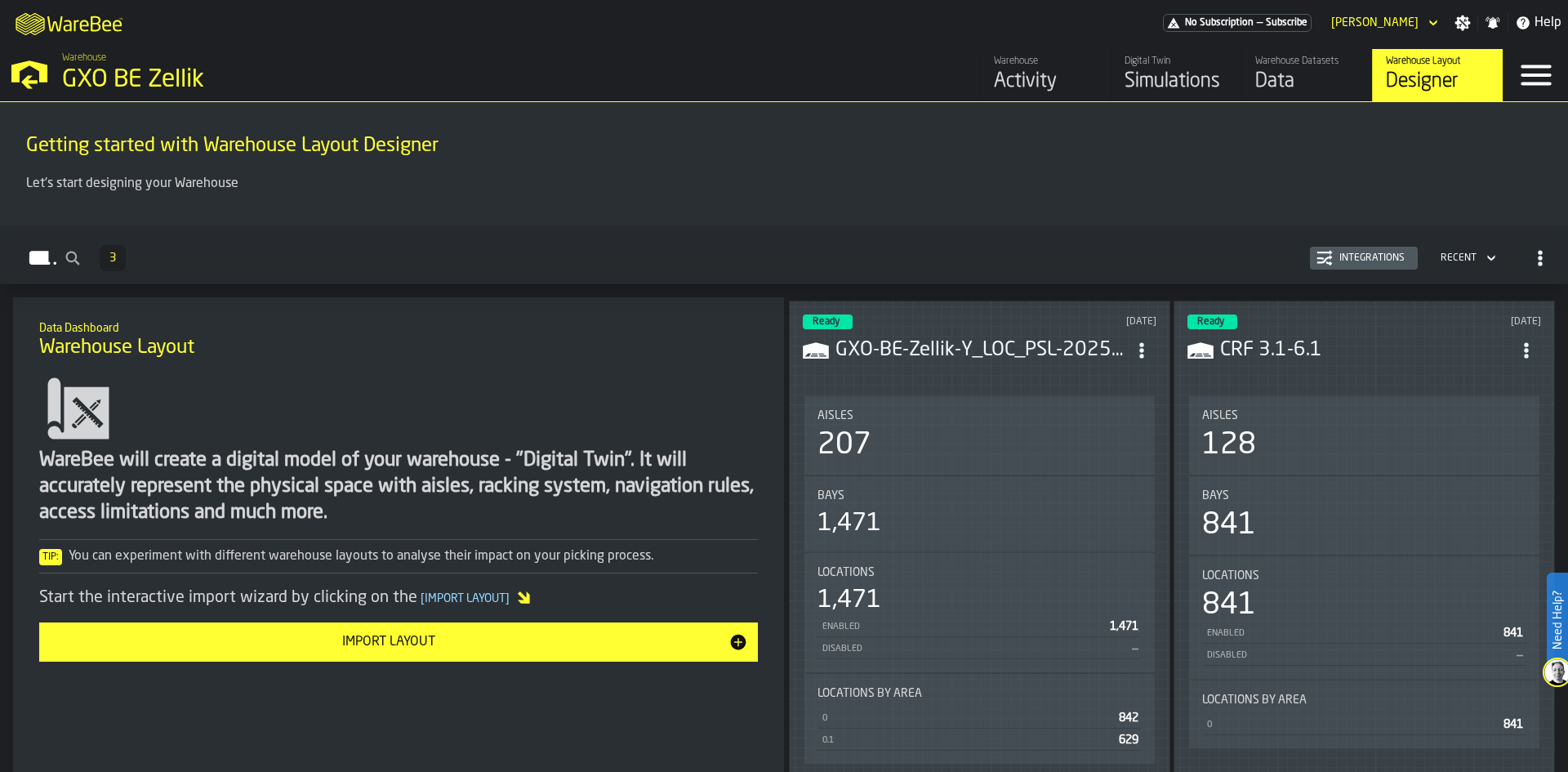
click at [960, 367] on header "Ready 2 days ago GXO-BE-Zellik-Y_LOC_PSL-2025-09-25-001.CSV" at bounding box center [979, 347] width 353 height 65
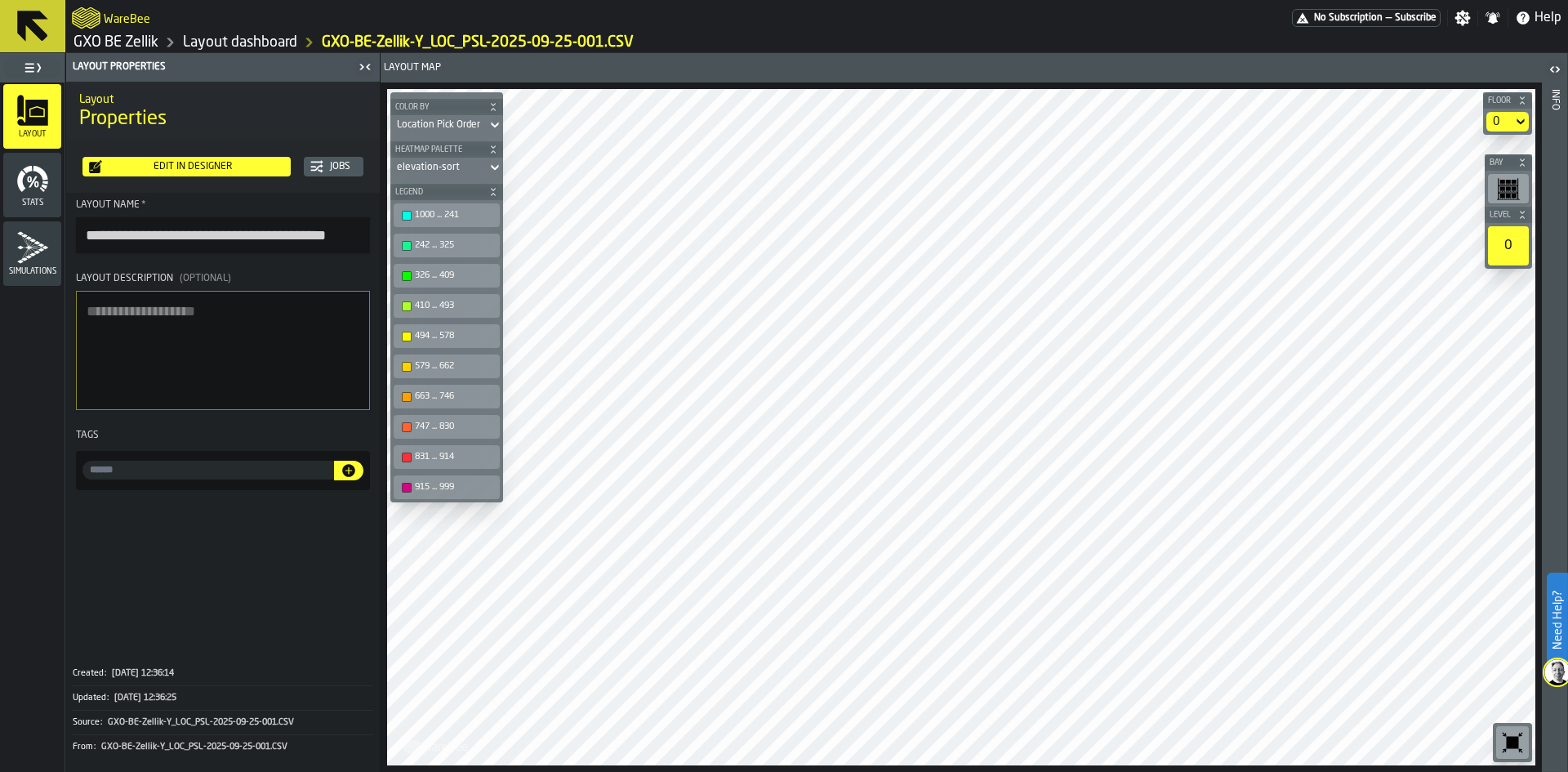
click at [170, 166] on div "Edit in Designer" at bounding box center [193, 167] width 182 height 12
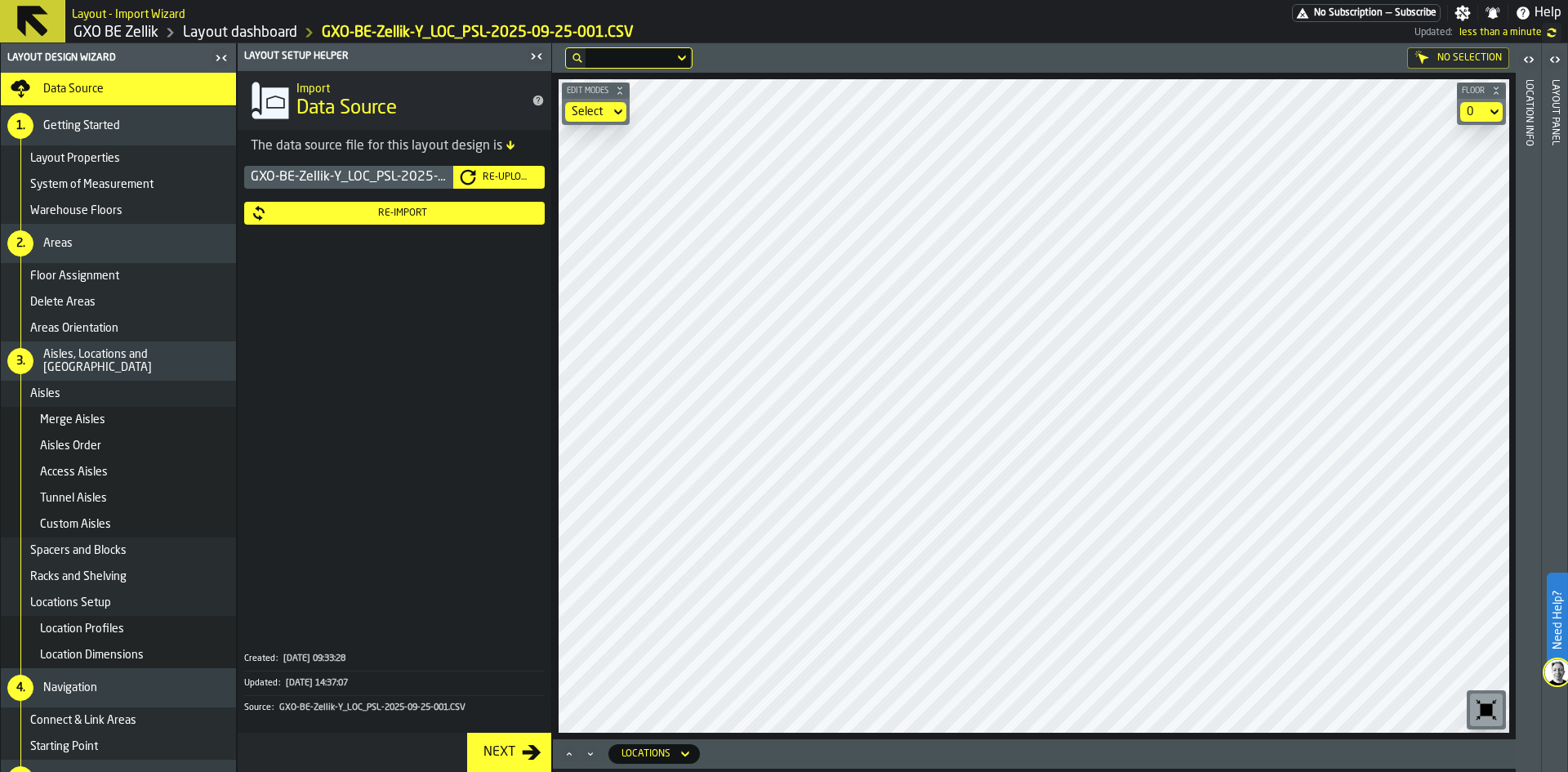
click at [1479, 116] on div "0" at bounding box center [1473, 111] width 13 height 13
click at [1474, 170] on li "0.1" at bounding box center [1451, 181] width 105 height 40
click at [411, 210] on div "Re-Import" at bounding box center [403, 214] width 271 height 12
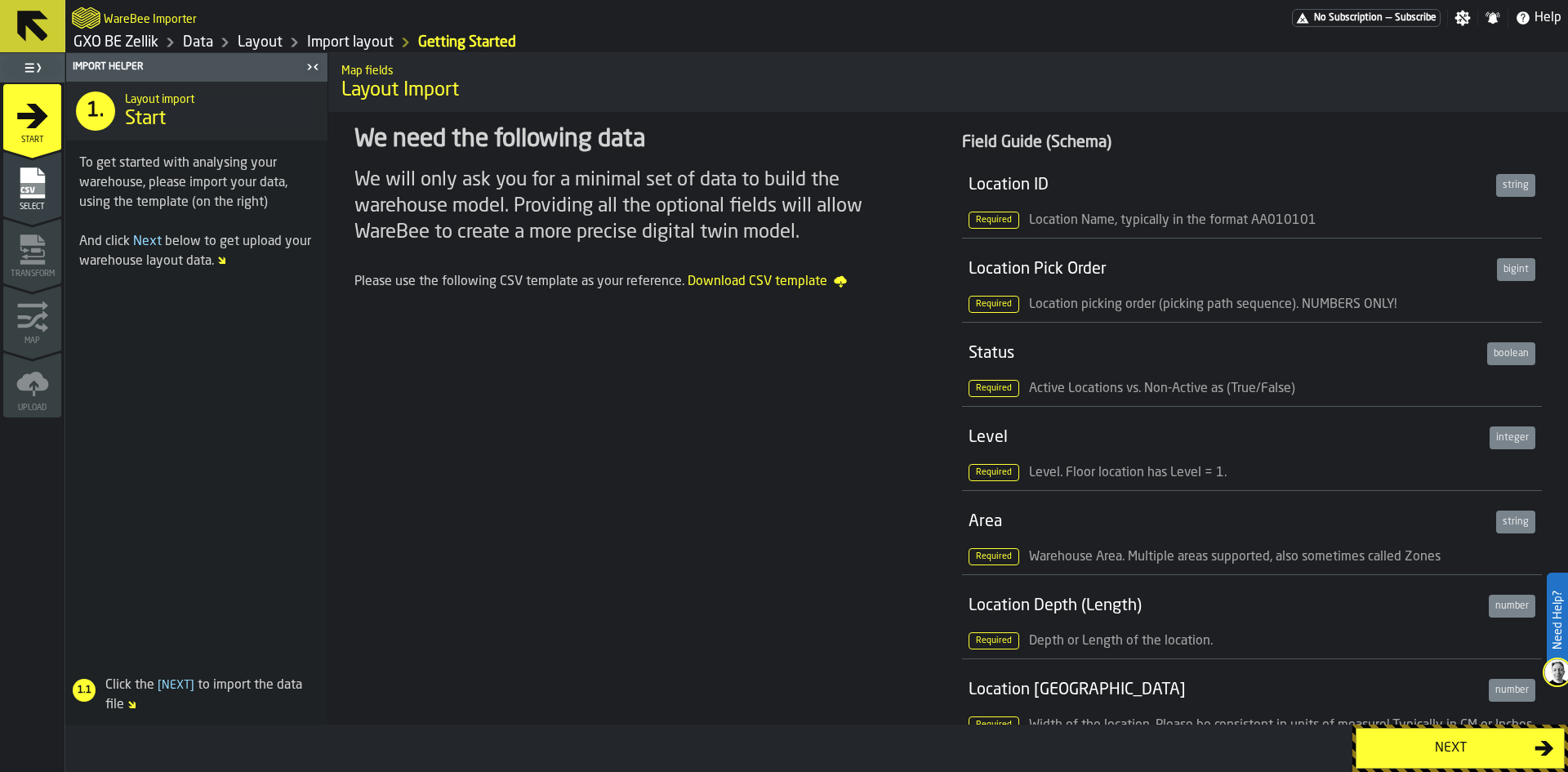
click at [1402, 749] on div "Next" at bounding box center [1451, 748] width 168 height 20
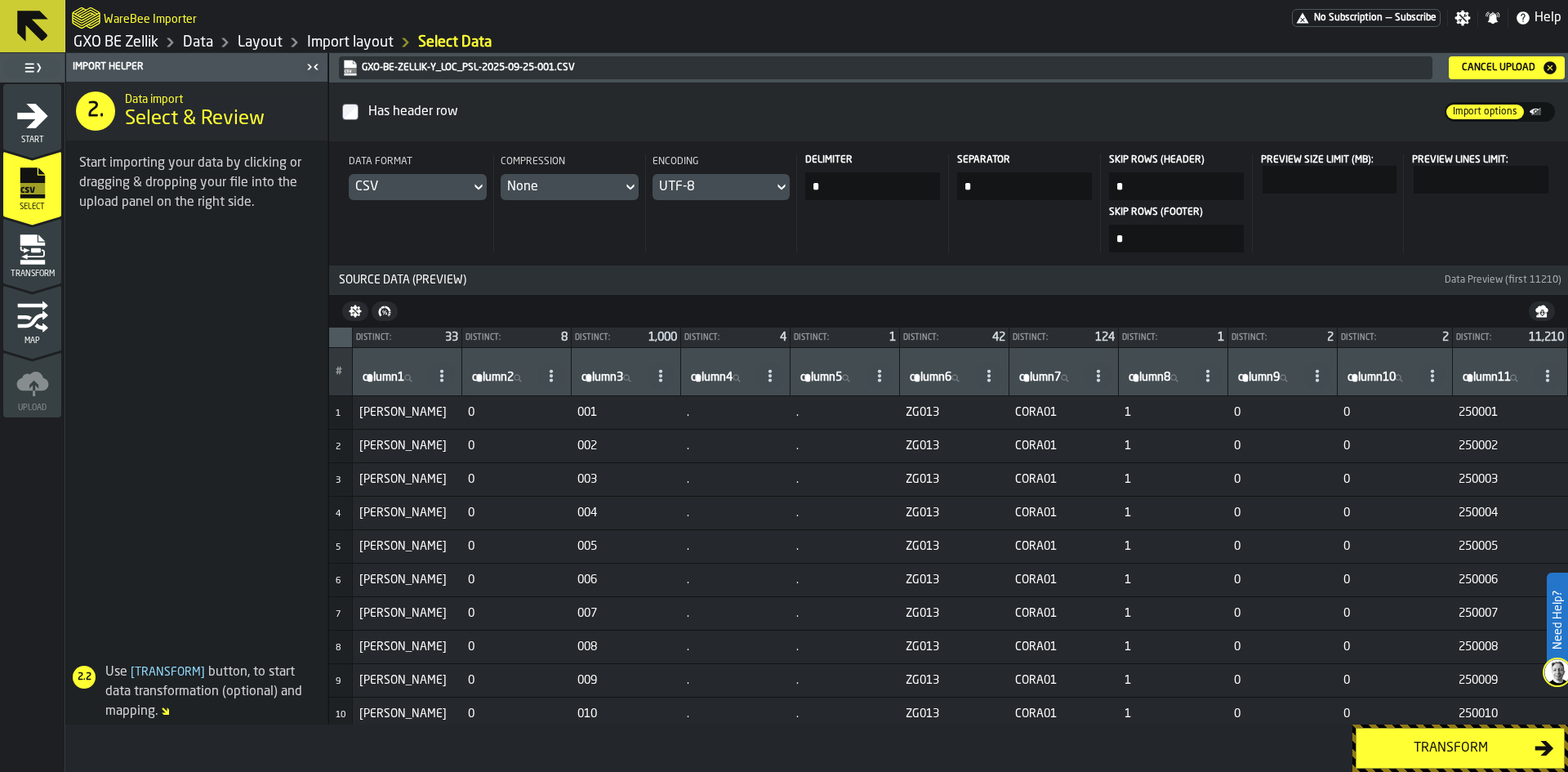
click at [1461, 754] on div "Transform" at bounding box center [1451, 748] width 168 height 20
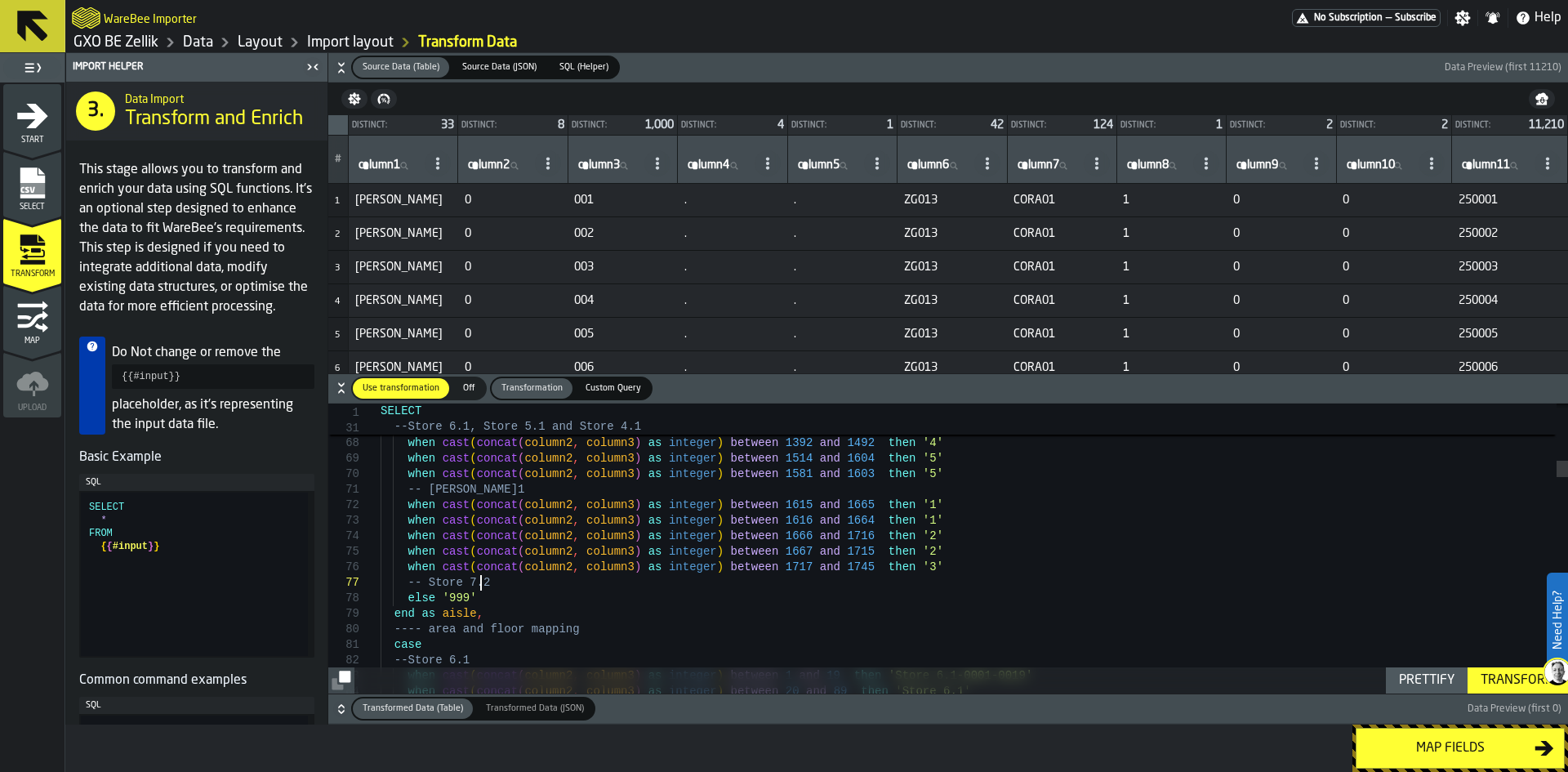
scroll to position [110, 0]
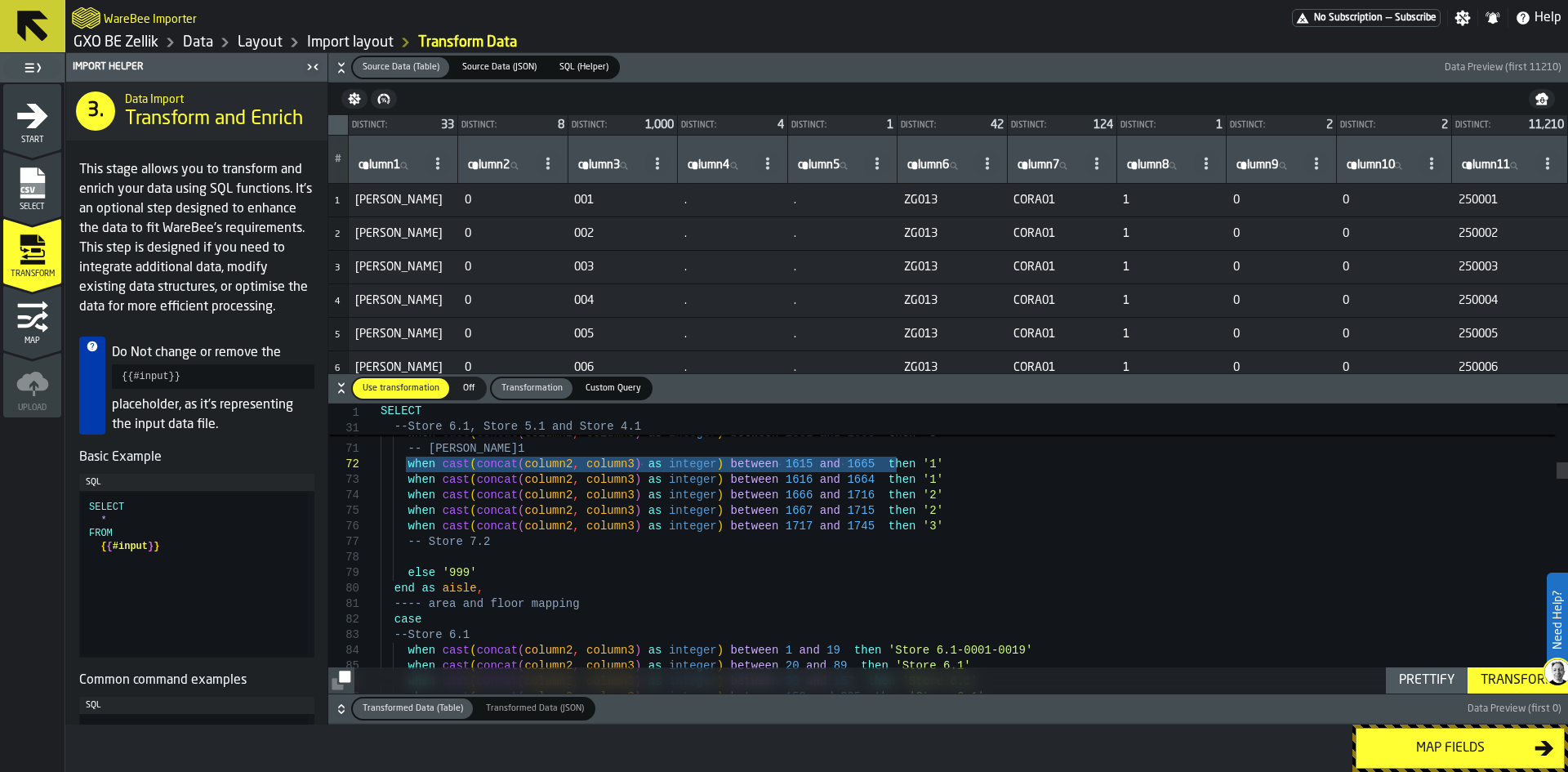
drag, startPoint x: 906, startPoint y: 459, endPoint x: 403, endPoint y: 465, distance: 503.0
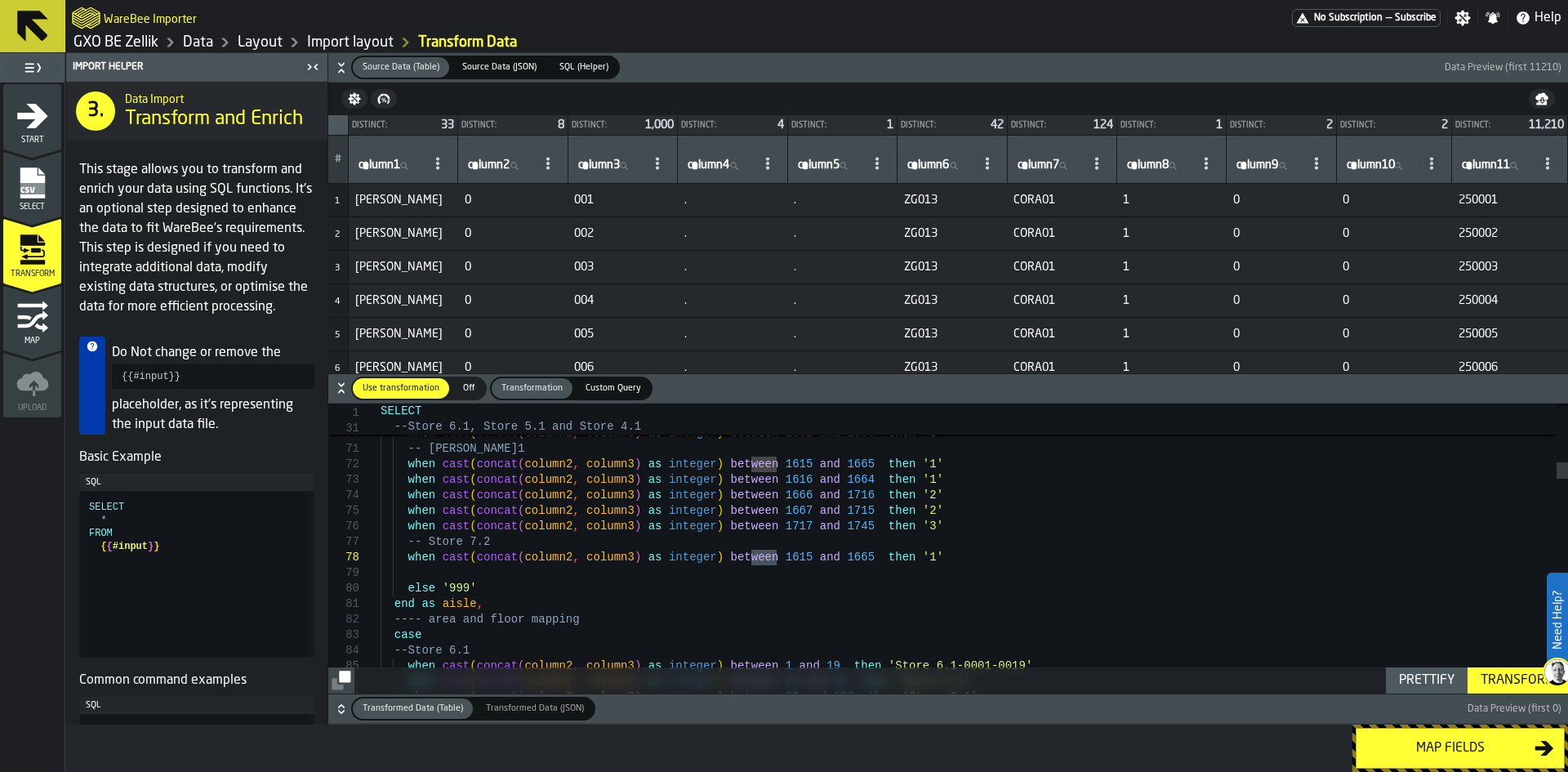
drag, startPoint x: 751, startPoint y: 558, endPoint x: 778, endPoint y: 558, distance: 27.0
drag, startPoint x: 832, startPoint y: 561, endPoint x: 808, endPoint y: 561, distance: 24.0
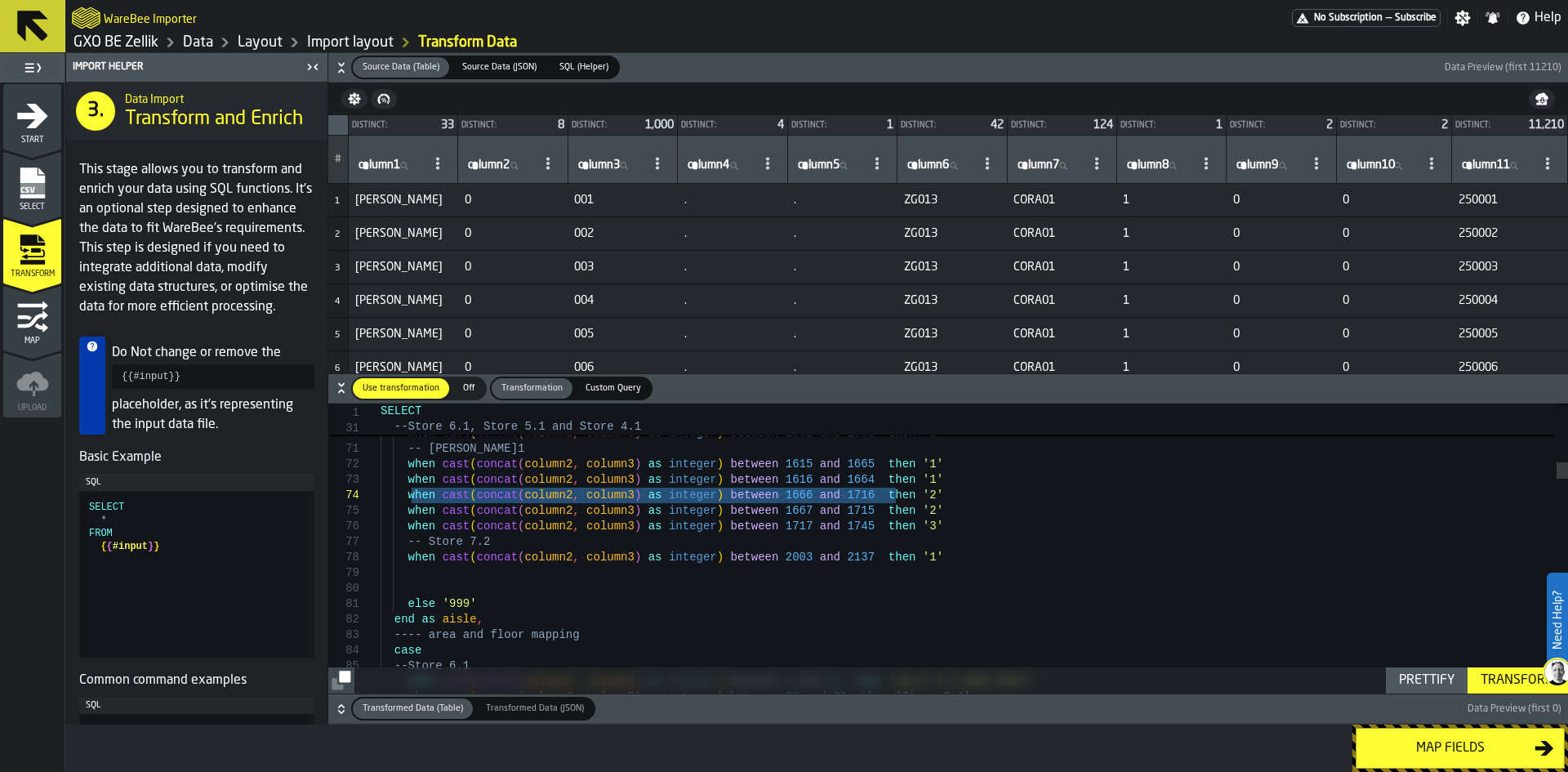
drag, startPoint x: 912, startPoint y: 493, endPoint x: 409, endPoint y: 491, distance: 503.0
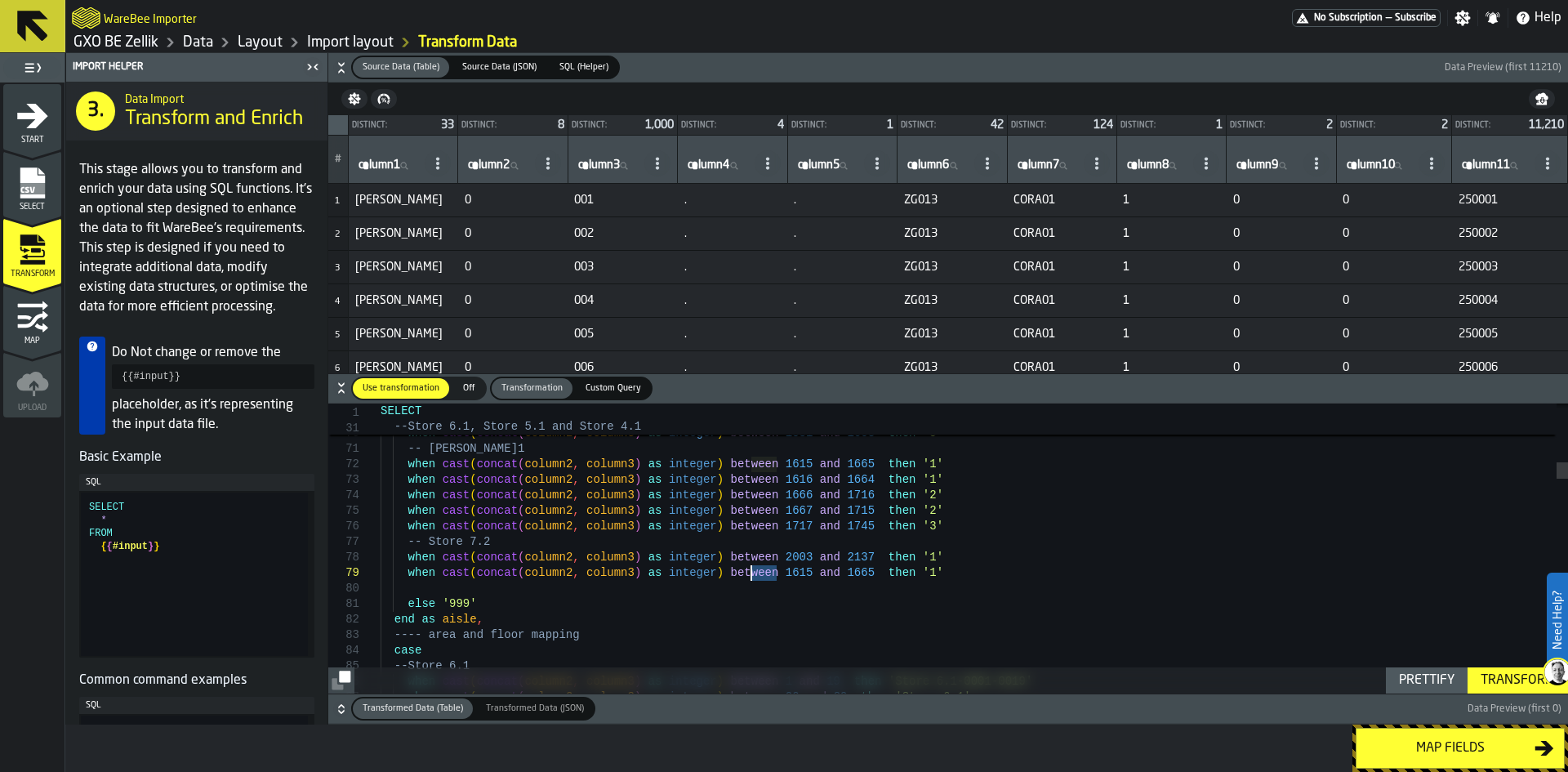
drag, startPoint x: 774, startPoint y: 571, endPoint x: 752, endPoint y: 572, distance: 22.0
drag, startPoint x: 830, startPoint y: 577, endPoint x: 810, endPoint y: 574, distance: 20.2
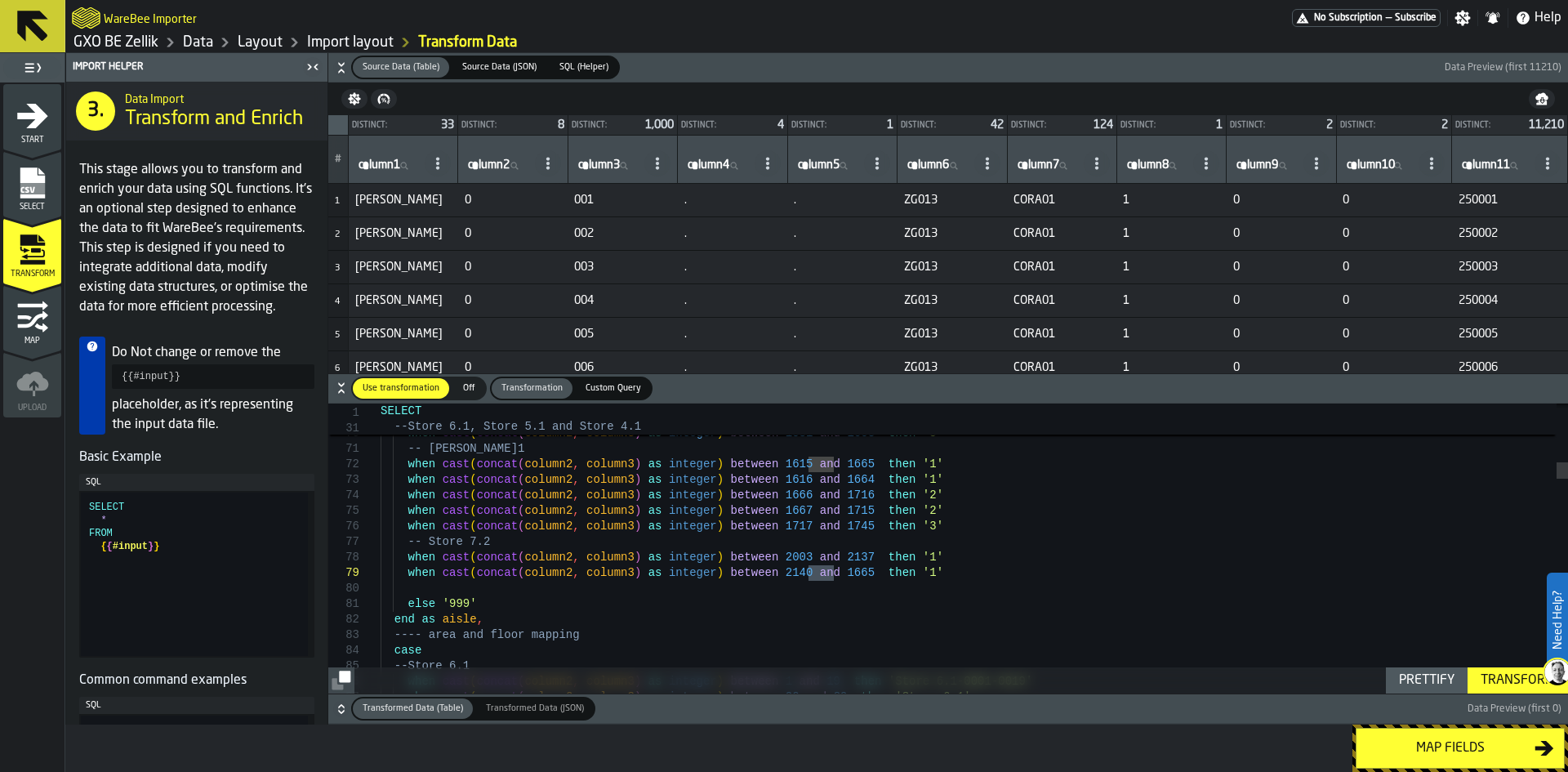
drag, startPoint x: 831, startPoint y: 572, endPoint x: 813, endPoint y: 572, distance: 18.0
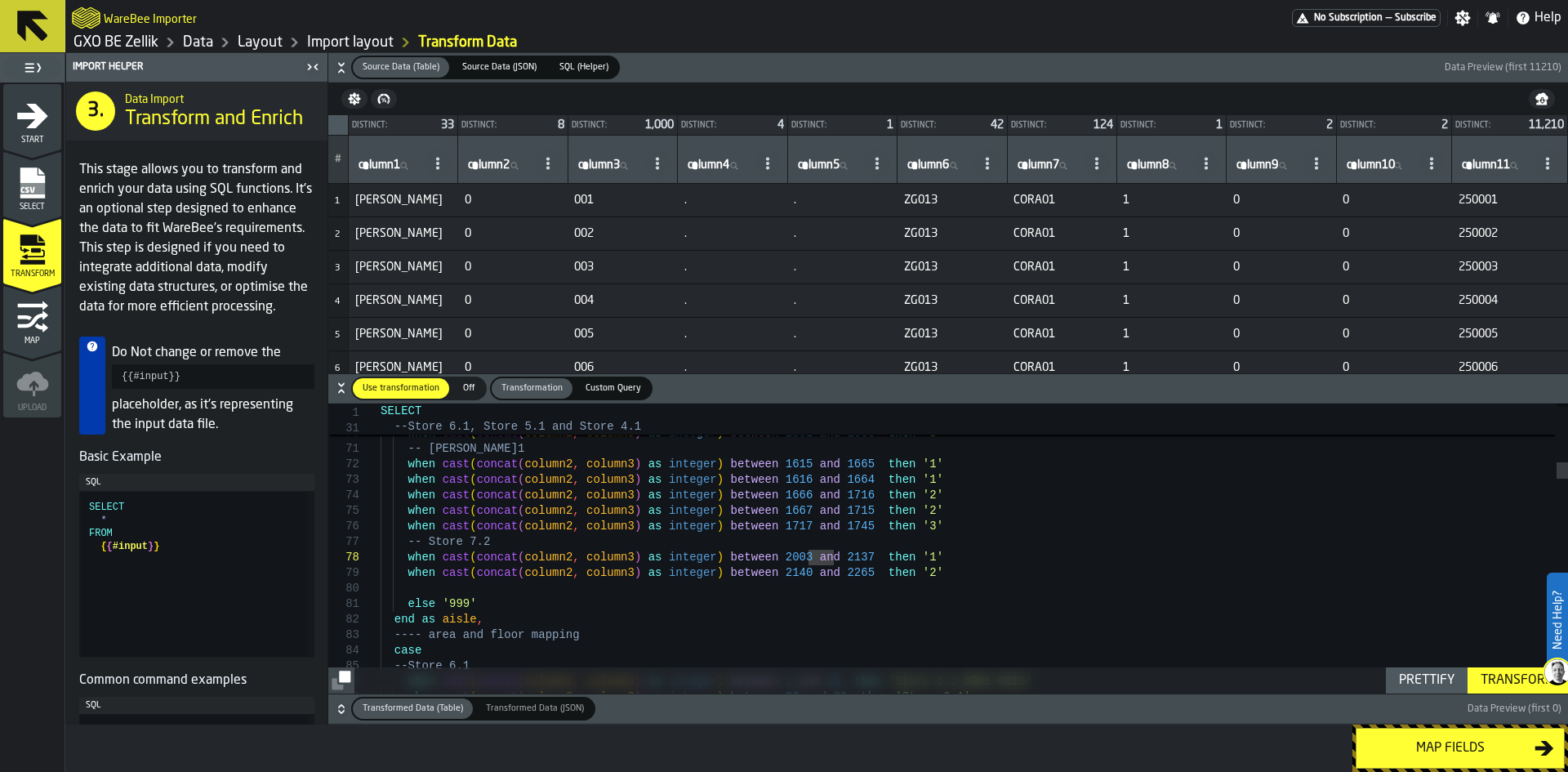
drag, startPoint x: 923, startPoint y: 577, endPoint x: 406, endPoint y: 573, distance: 517.0
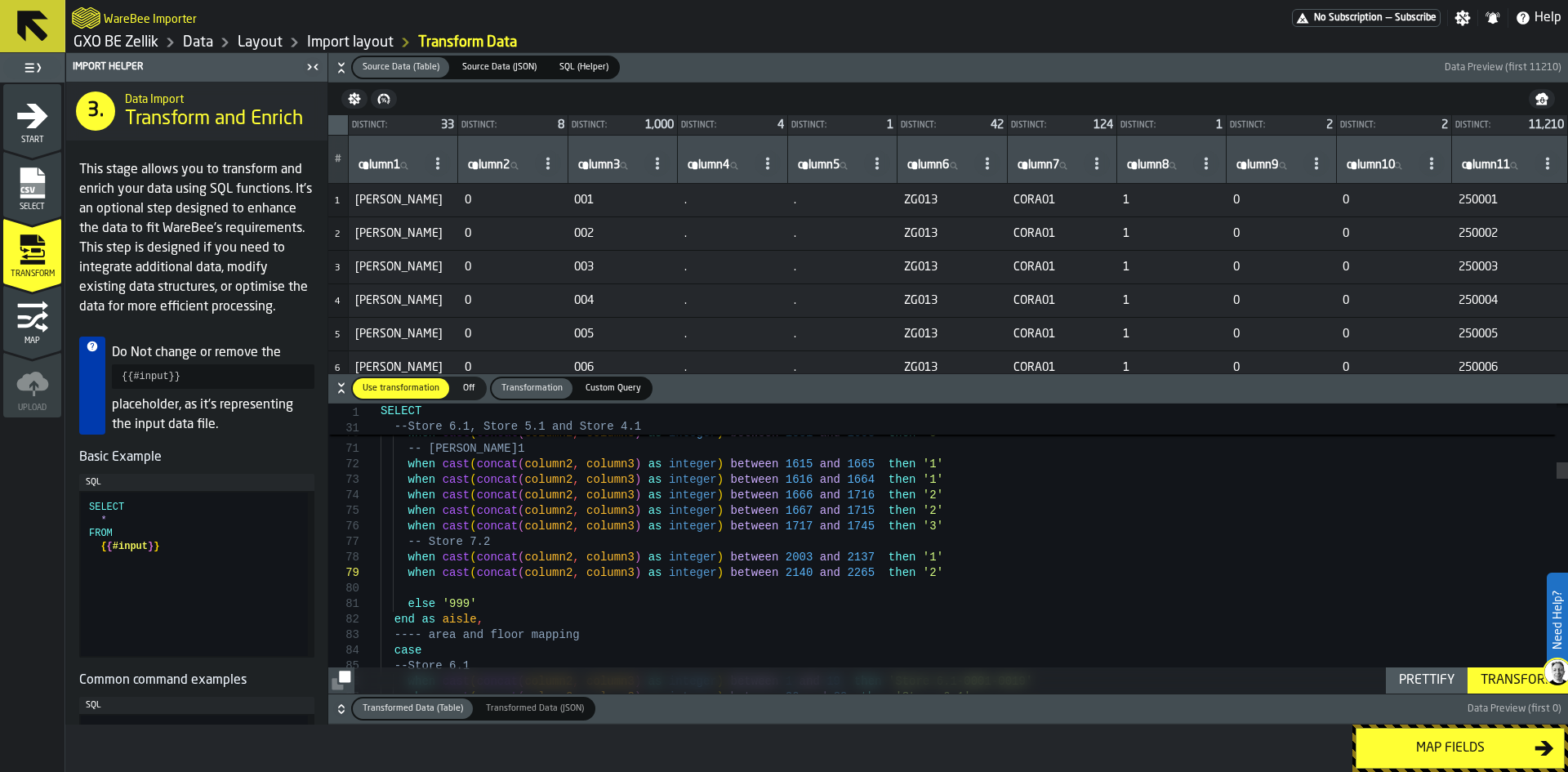
scroll to position [110, 0]
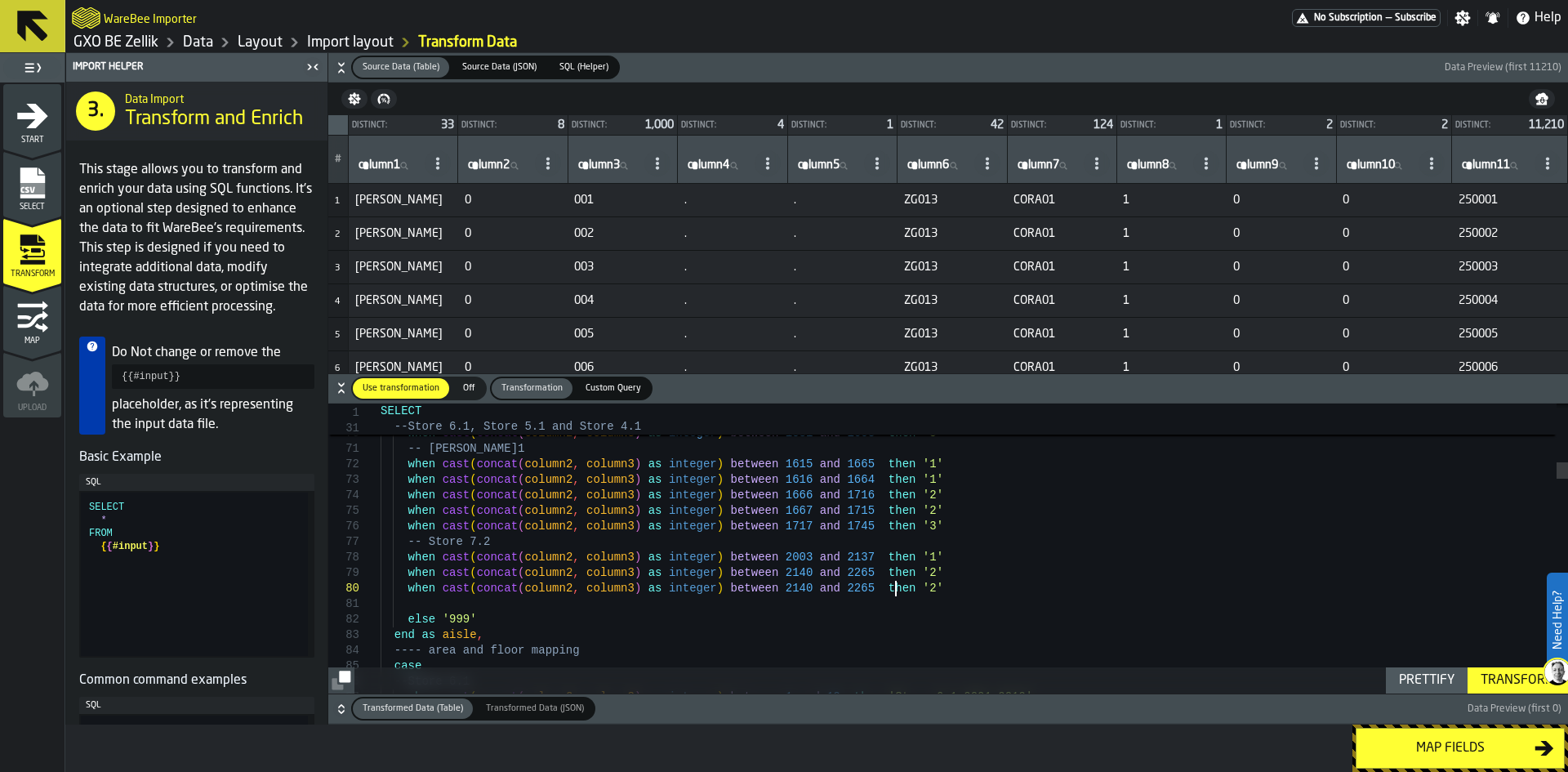
drag, startPoint x: 775, startPoint y: 589, endPoint x: 760, endPoint y: 588, distance: 15.0
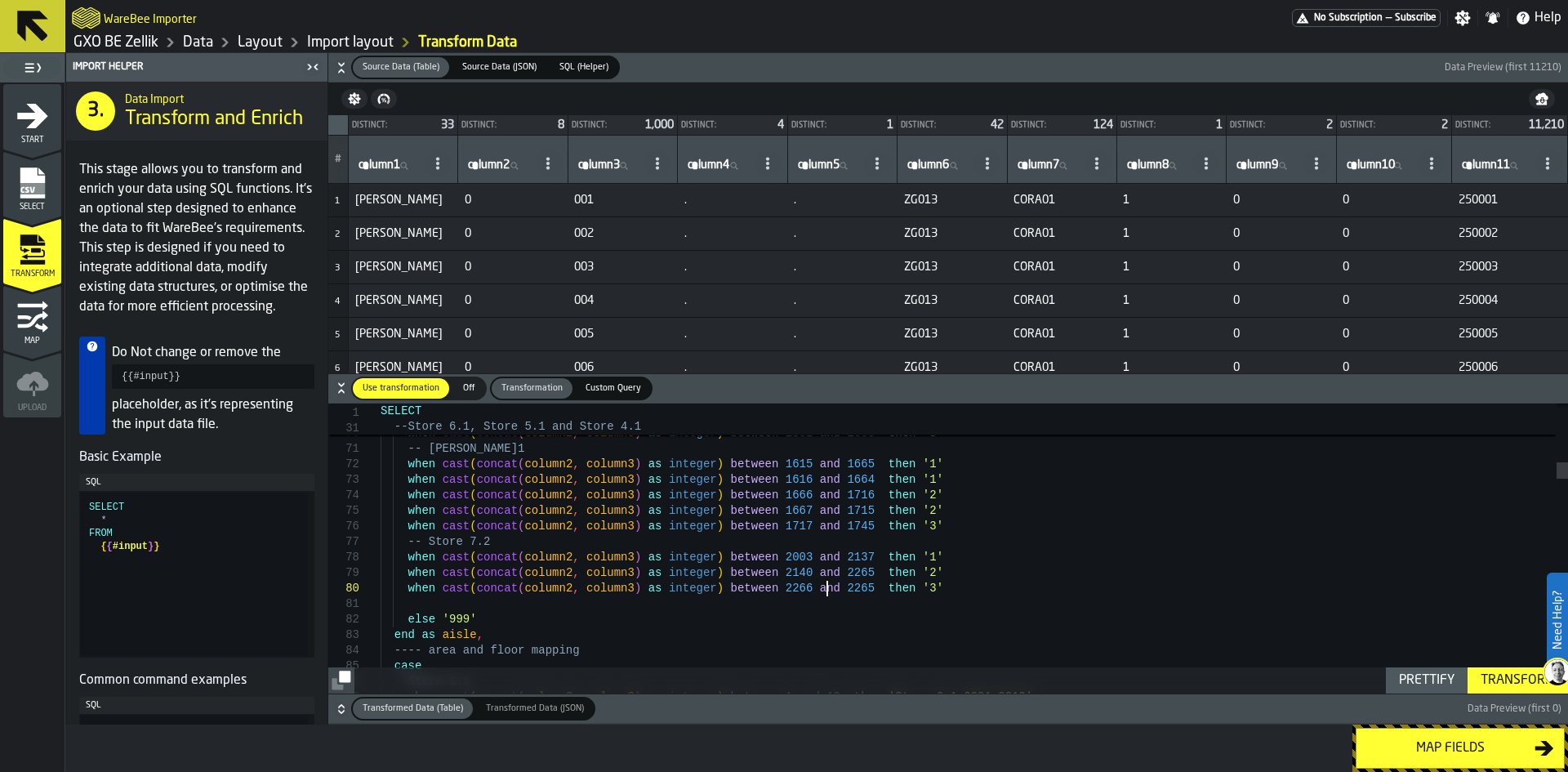
drag, startPoint x: 834, startPoint y: 591, endPoint x: 813, endPoint y: 591, distance: 21.0
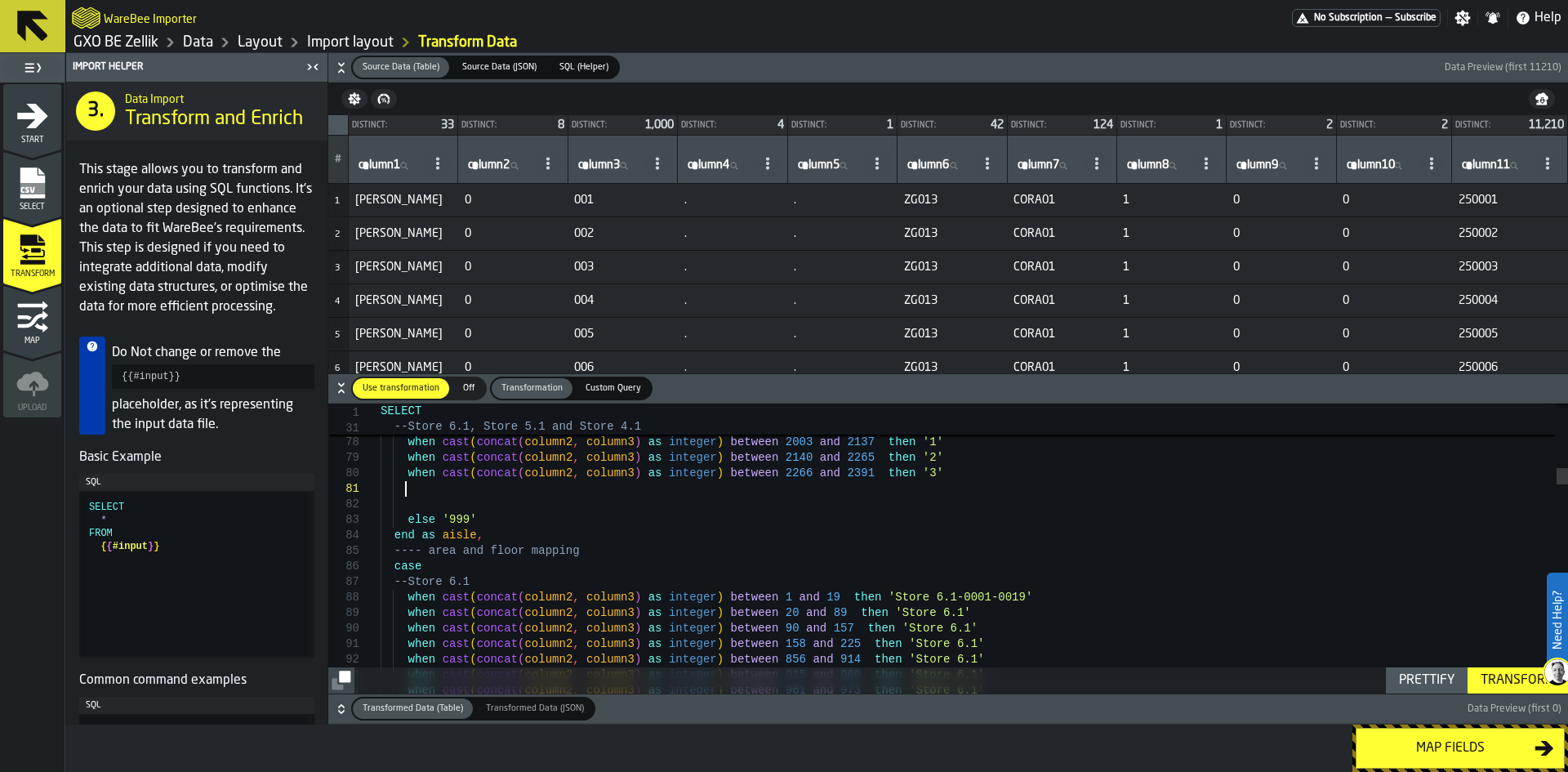
scroll to position [15, 0]
drag, startPoint x: 774, startPoint y: 489, endPoint x: 754, endPoint y: 492, distance: 20.2
drag, startPoint x: 775, startPoint y: 491, endPoint x: 758, endPoint y: 491, distance: 17.0
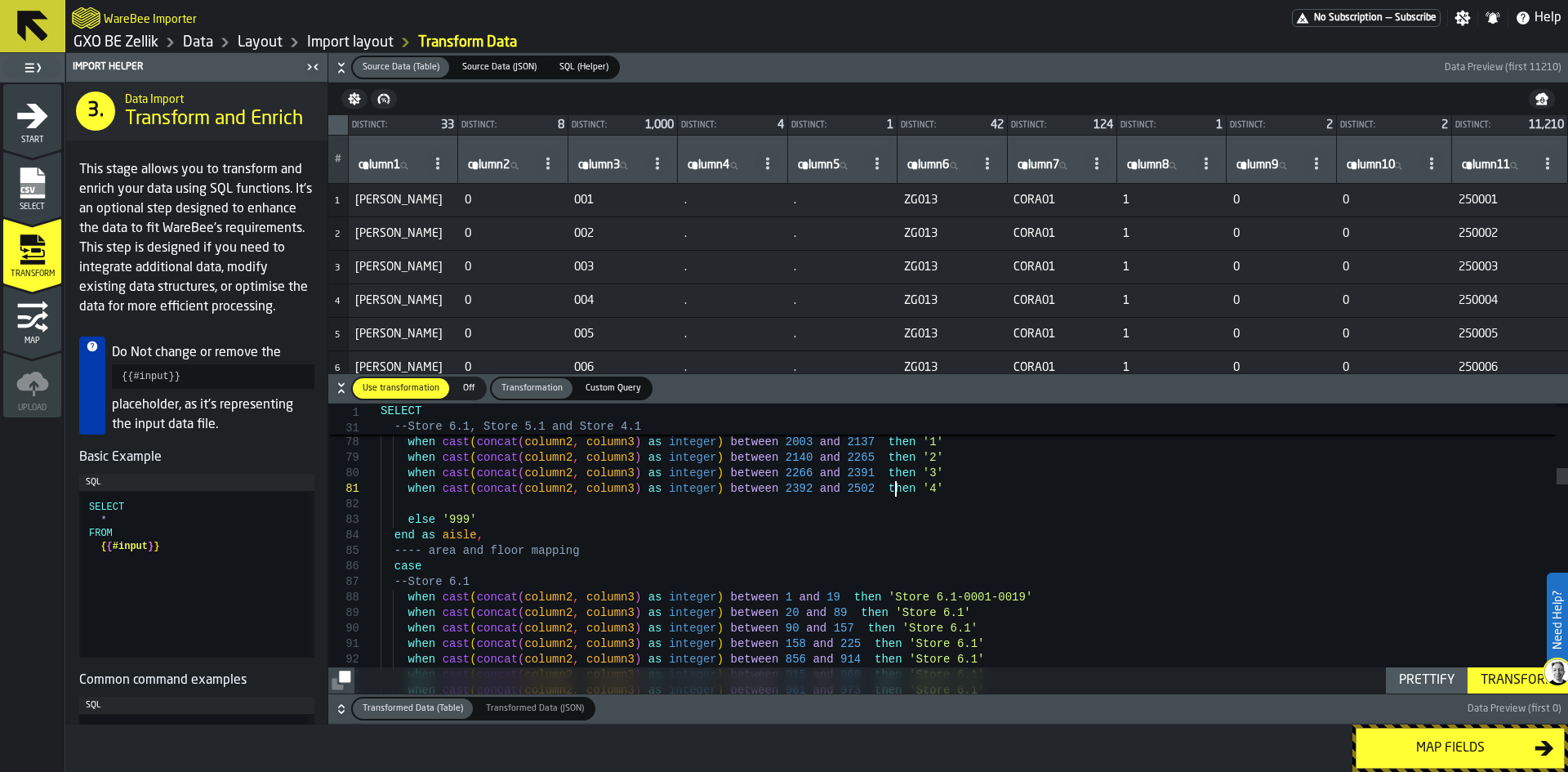
scroll to position [17, 0]
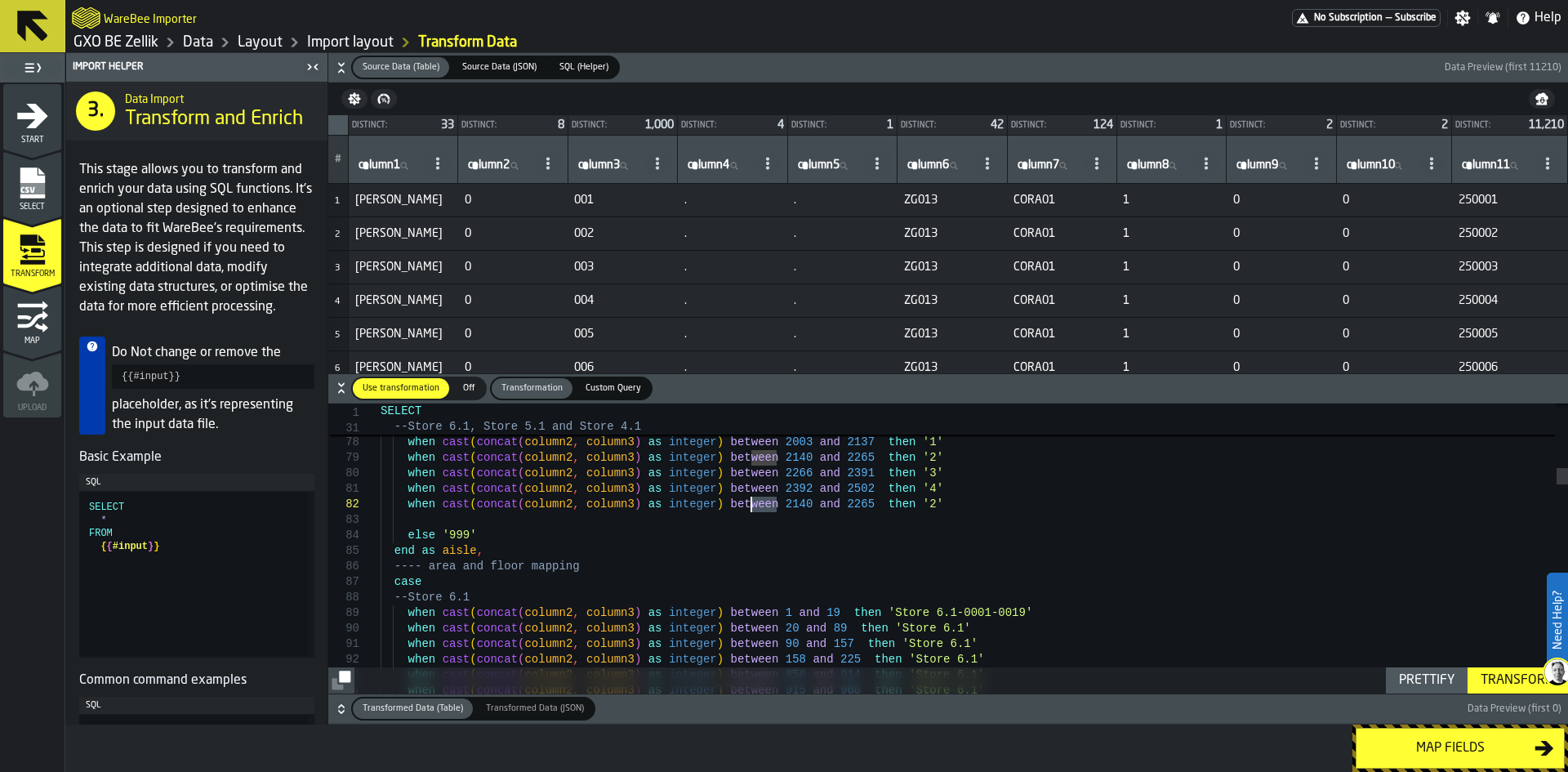
drag, startPoint x: 776, startPoint y: 505, endPoint x: 756, endPoint y: 505, distance: 20.0
drag, startPoint x: 955, startPoint y: 512, endPoint x: 404, endPoint y: 505, distance: 551.0
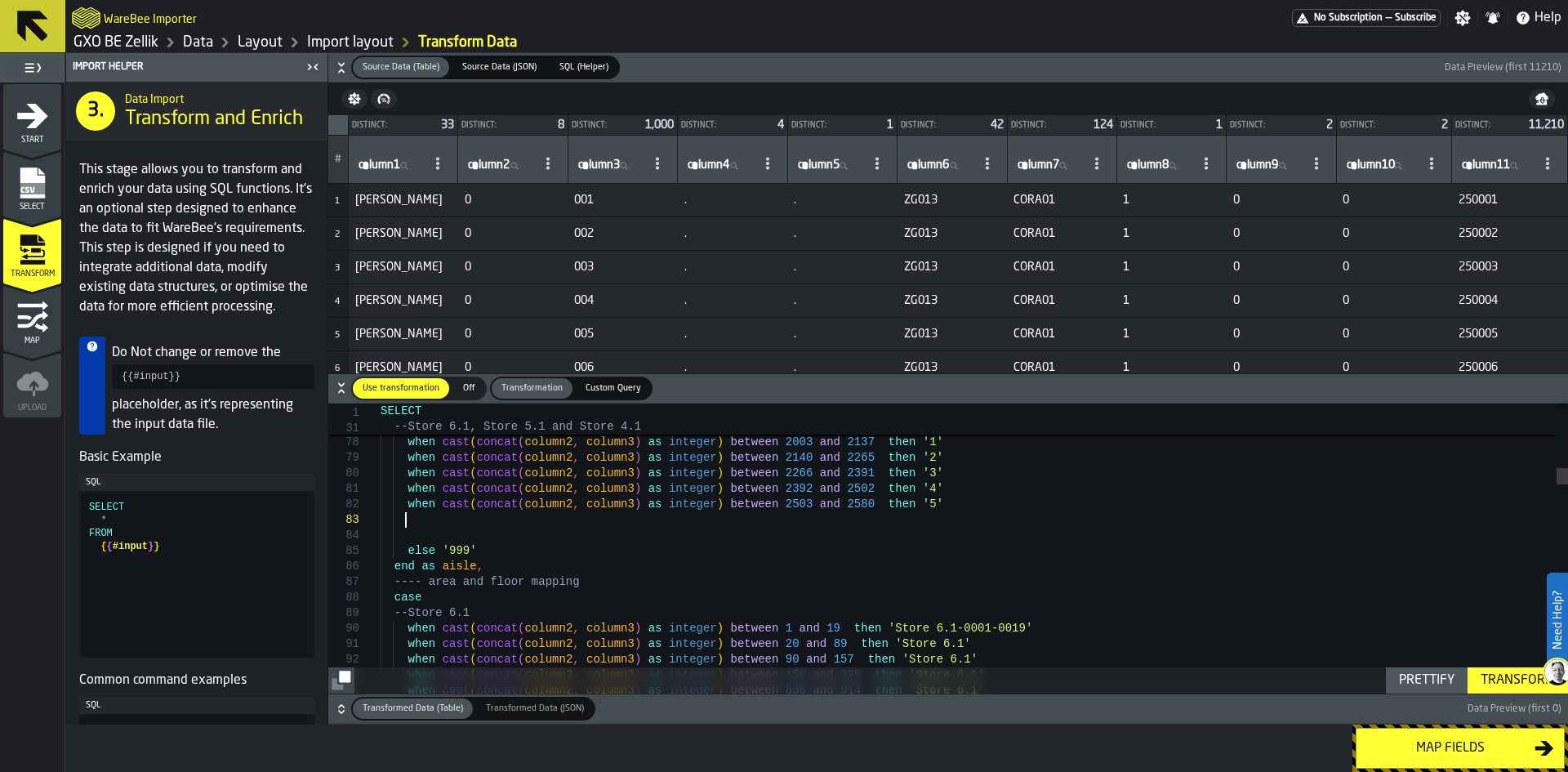
scroll to position [32, 0]
drag, startPoint x: 773, startPoint y: 523, endPoint x: 756, endPoint y: 523, distance: 17.0
drag, startPoint x: 833, startPoint y: 521, endPoint x: 816, endPoint y: 520, distance: 17.0
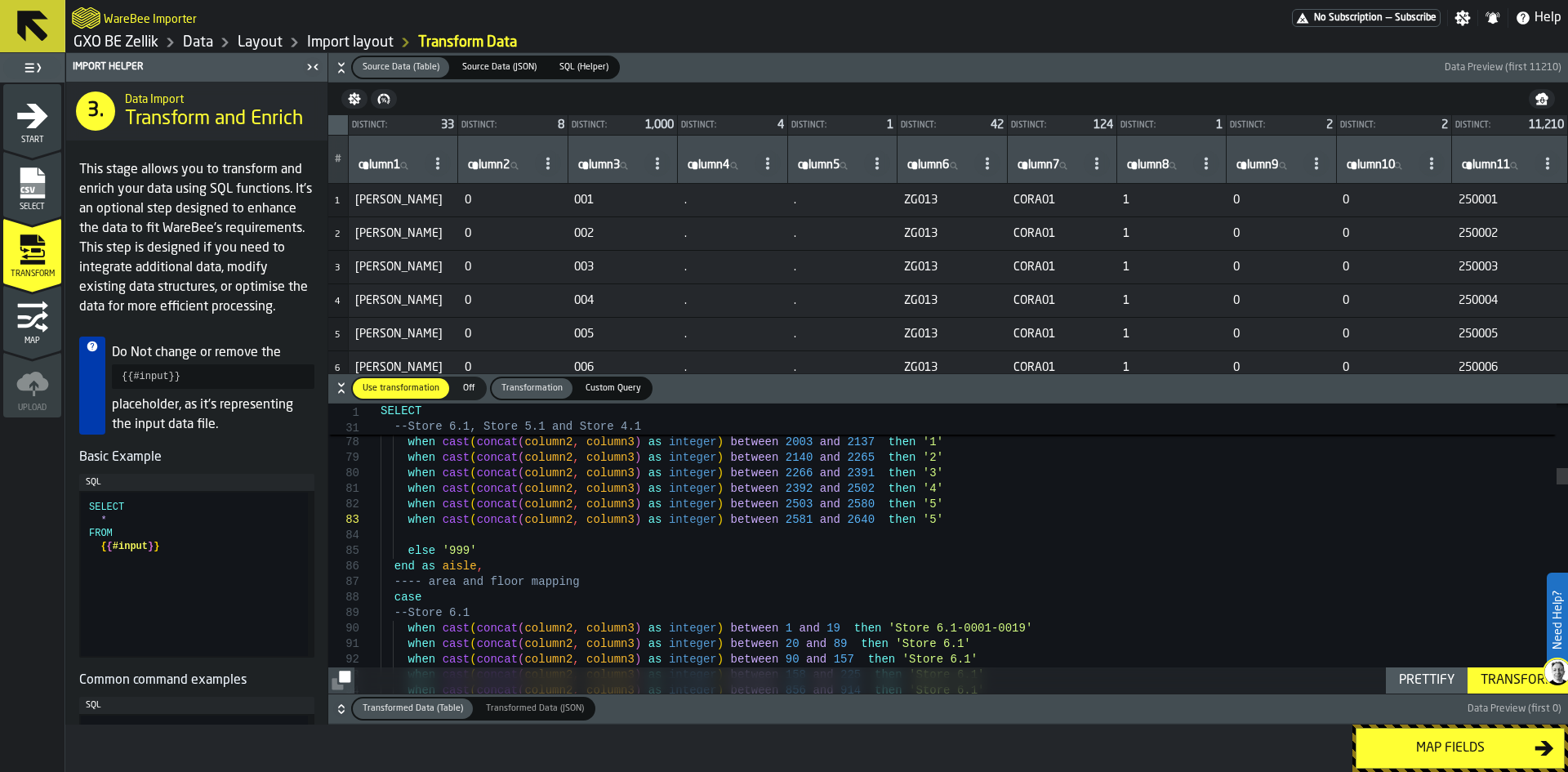
drag, startPoint x: 722, startPoint y: 590, endPoint x: 915, endPoint y: 579, distance: 193.3
drag, startPoint x: 925, startPoint y: 523, endPoint x: 409, endPoint y: 521, distance: 516.0
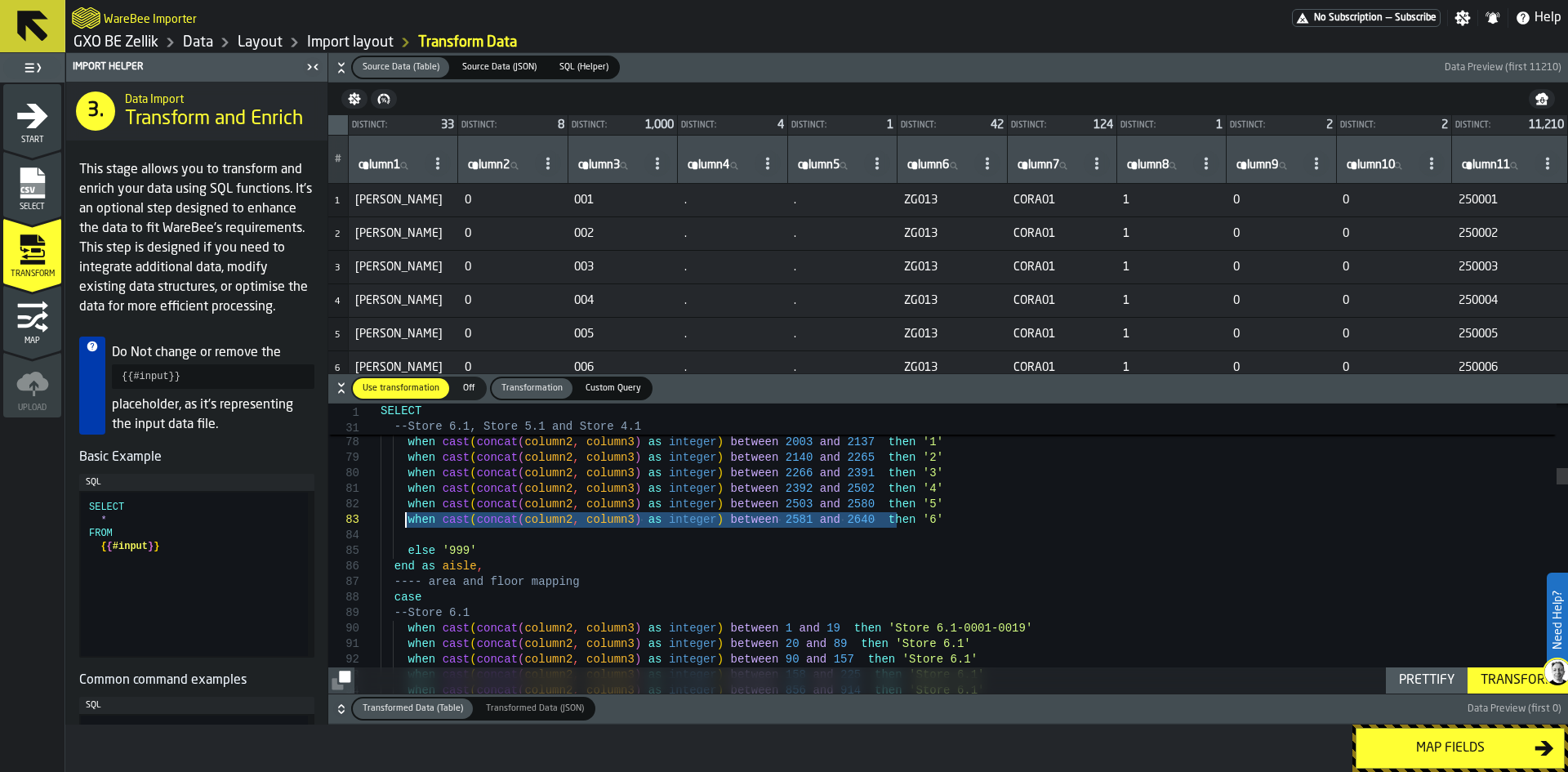
drag, startPoint x: 890, startPoint y: 520, endPoint x: 905, endPoint y: 520, distance: 15.0
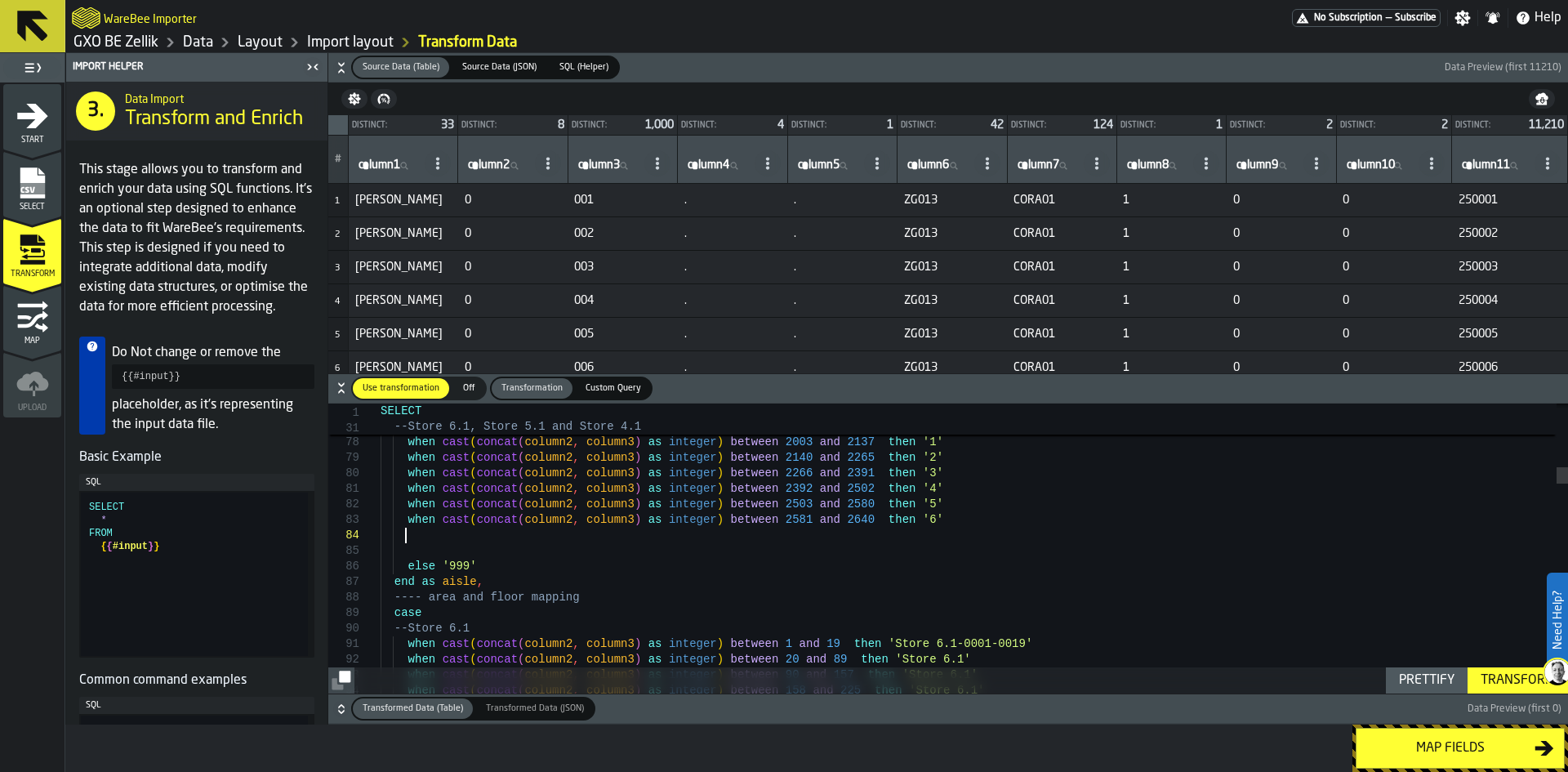
scroll to position [48, 0]
drag, startPoint x: 776, startPoint y: 537, endPoint x: 754, endPoint y: 536, distance: 22.0
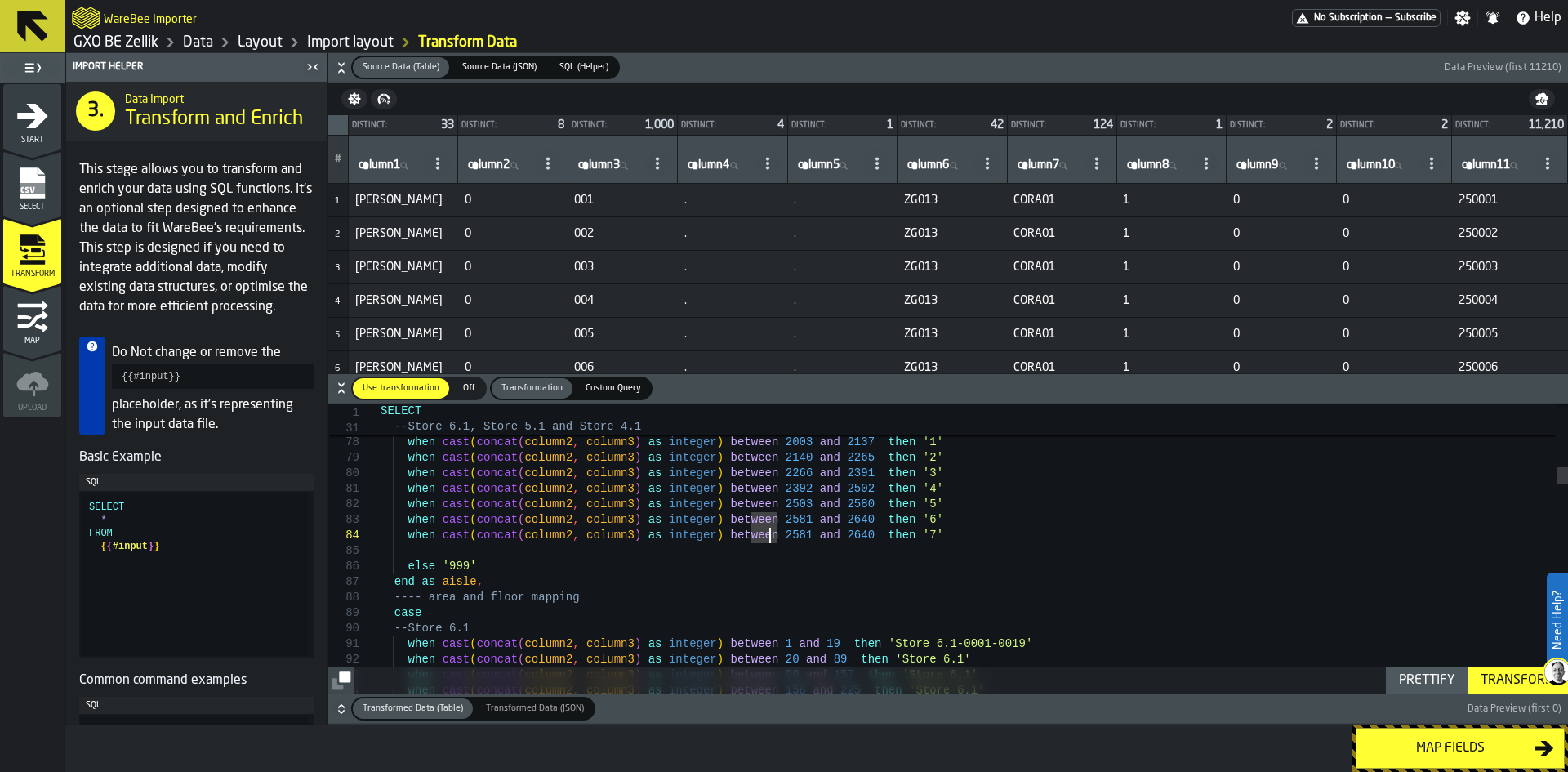
drag, startPoint x: 776, startPoint y: 535, endPoint x: 760, endPoint y: 539, distance: 16.5
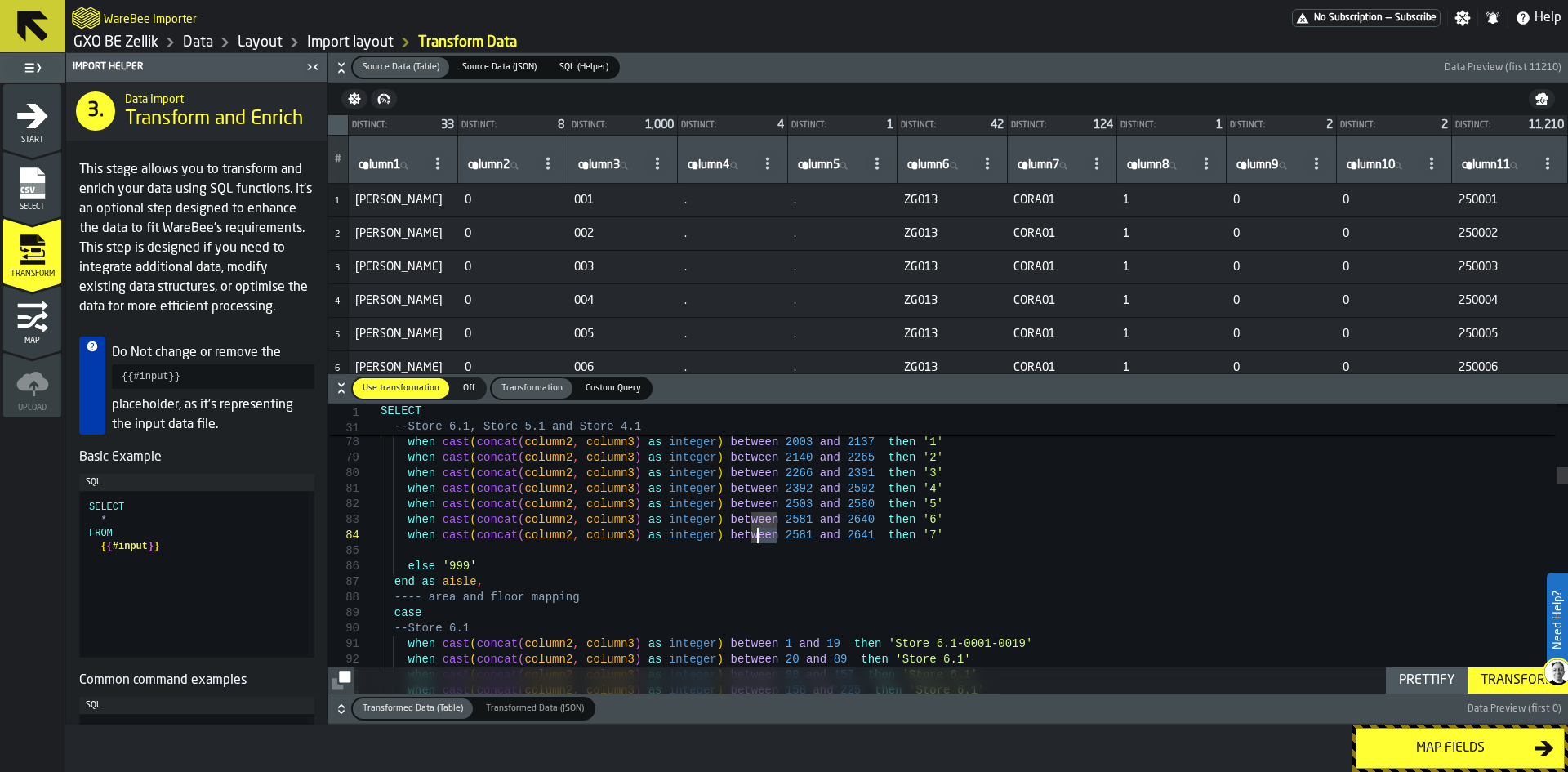
drag, startPoint x: 923, startPoint y: 537, endPoint x: 405, endPoint y: 535, distance: 518.0
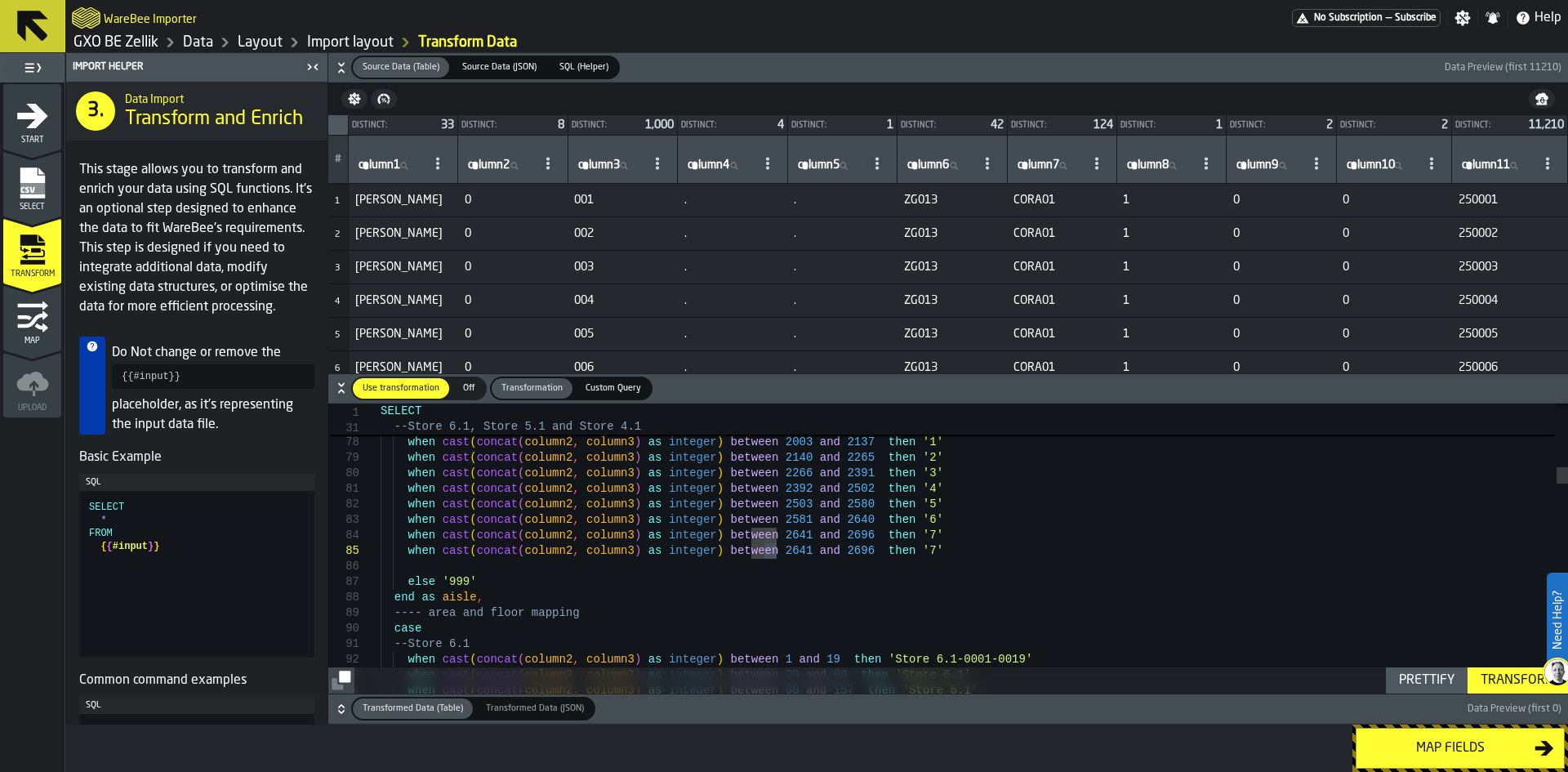
drag, startPoint x: 776, startPoint y: 552, endPoint x: 765, endPoint y: 552, distance: 11.0
drag, startPoint x: 834, startPoint y: 553, endPoint x: 812, endPoint y: 551, distance: 22.1
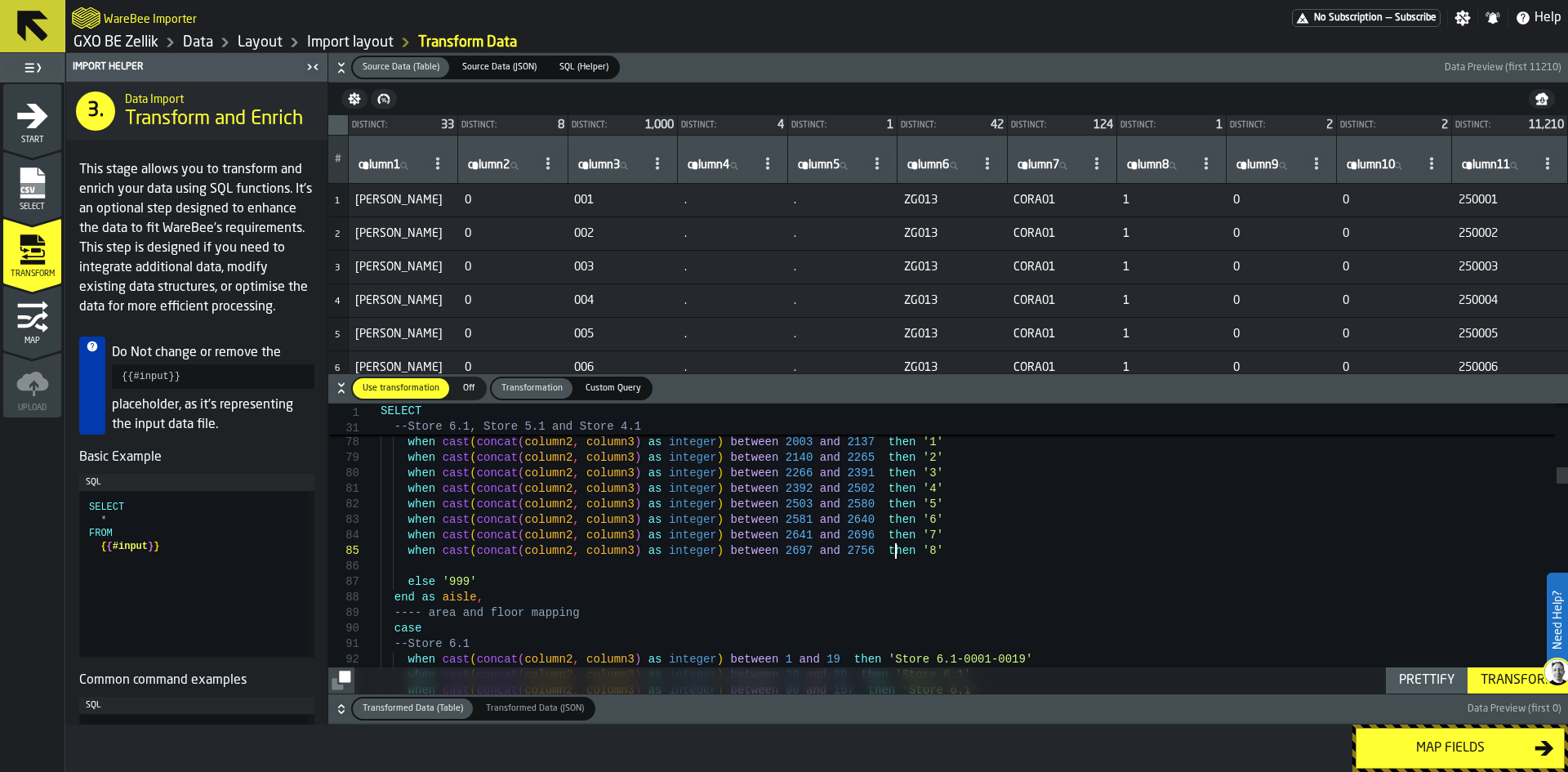
drag, startPoint x: 930, startPoint y: 553, endPoint x: 672, endPoint y: 552, distance: 258.0
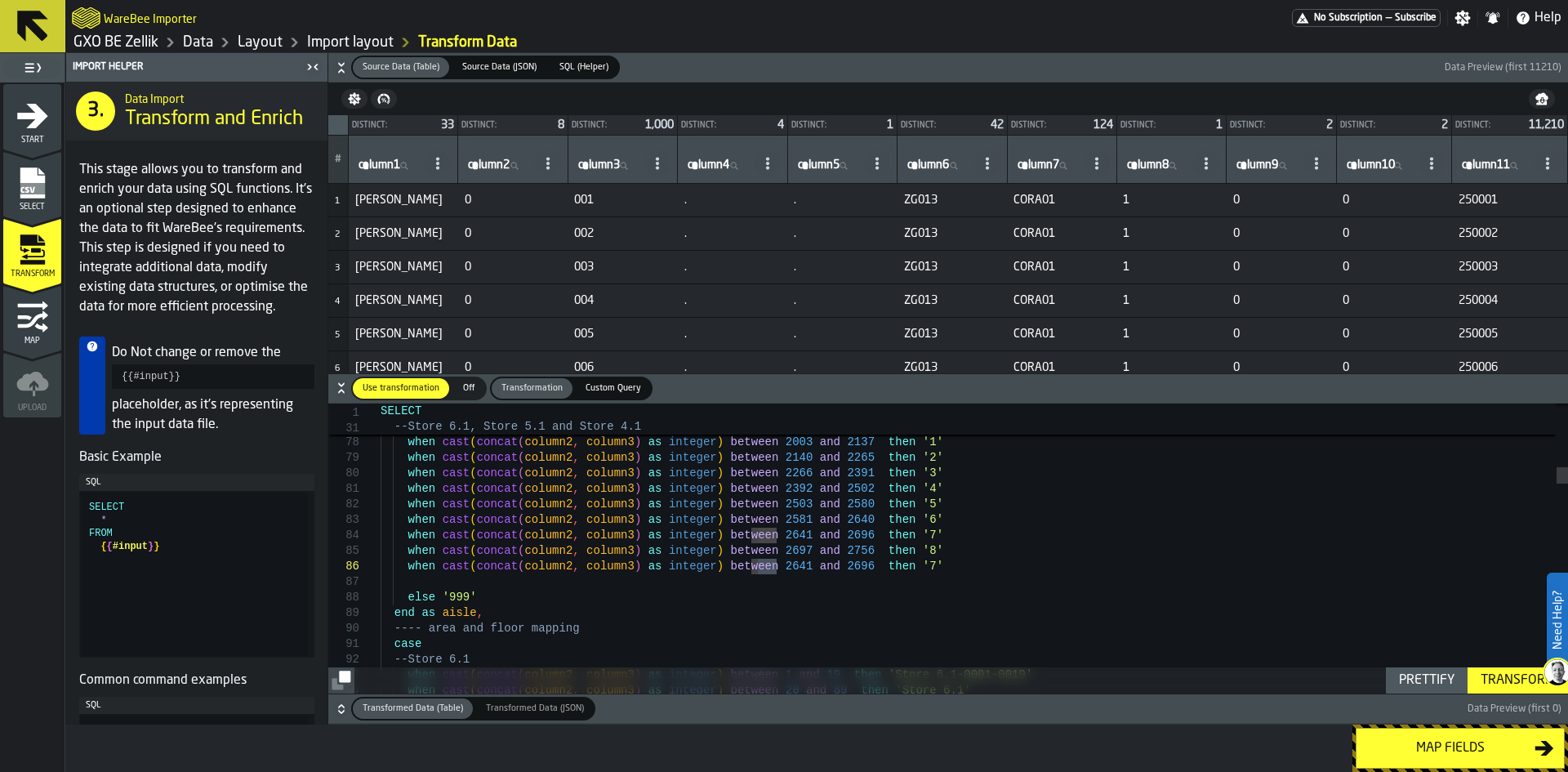
drag, startPoint x: 773, startPoint y: 567, endPoint x: 756, endPoint y: 567, distance: 17.0
drag, startPoint x: 833, startPoint y: 568, endPoint x: 815, endPoint y: 569, distance: 18.0
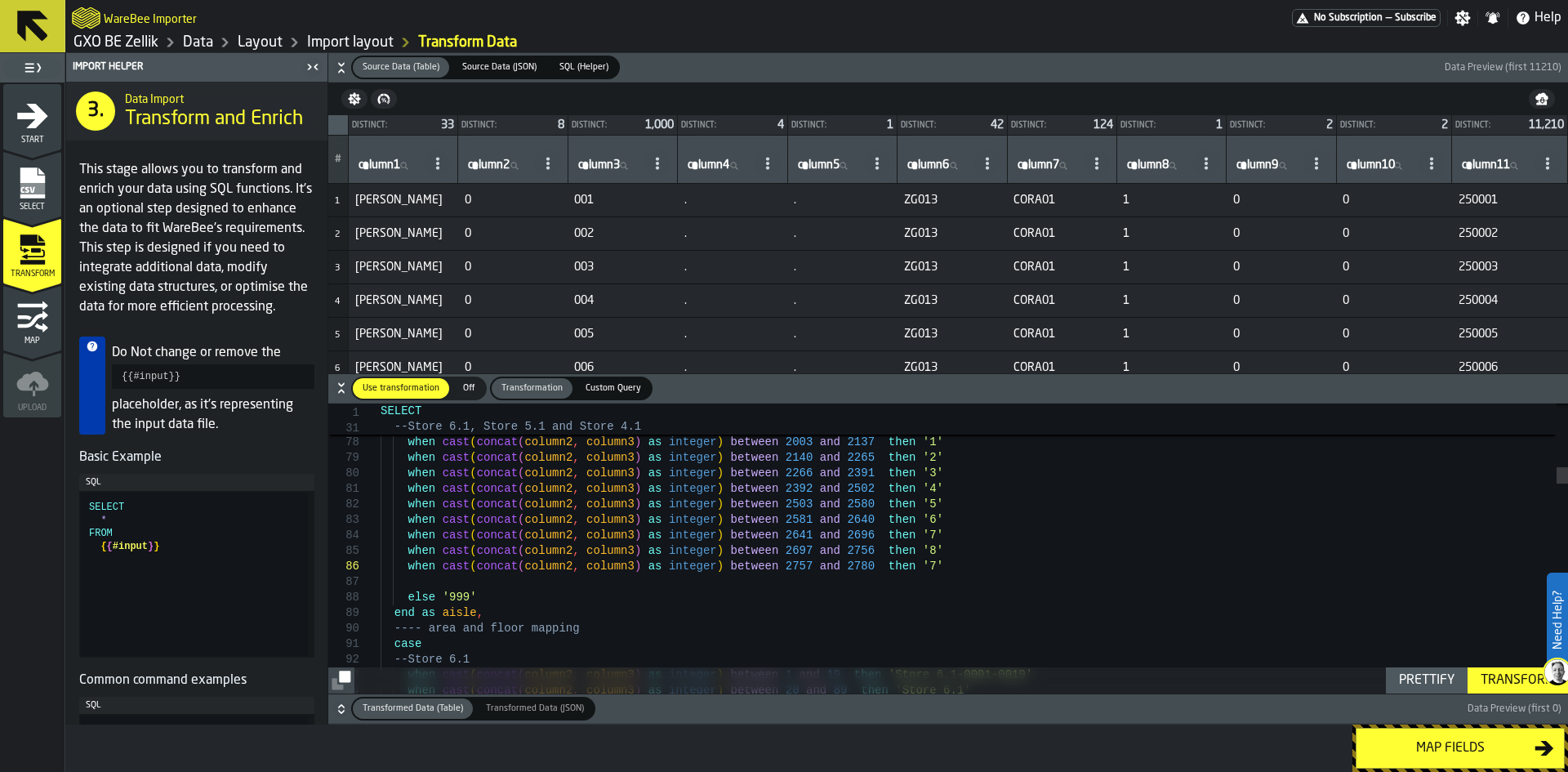
click at [1522, 680] on div "Transform" at bounding box center [1519, 681] width 87 height 20
click at [338, 712] on icon "button-" at bounding box center [342, 709] width 17 height 17
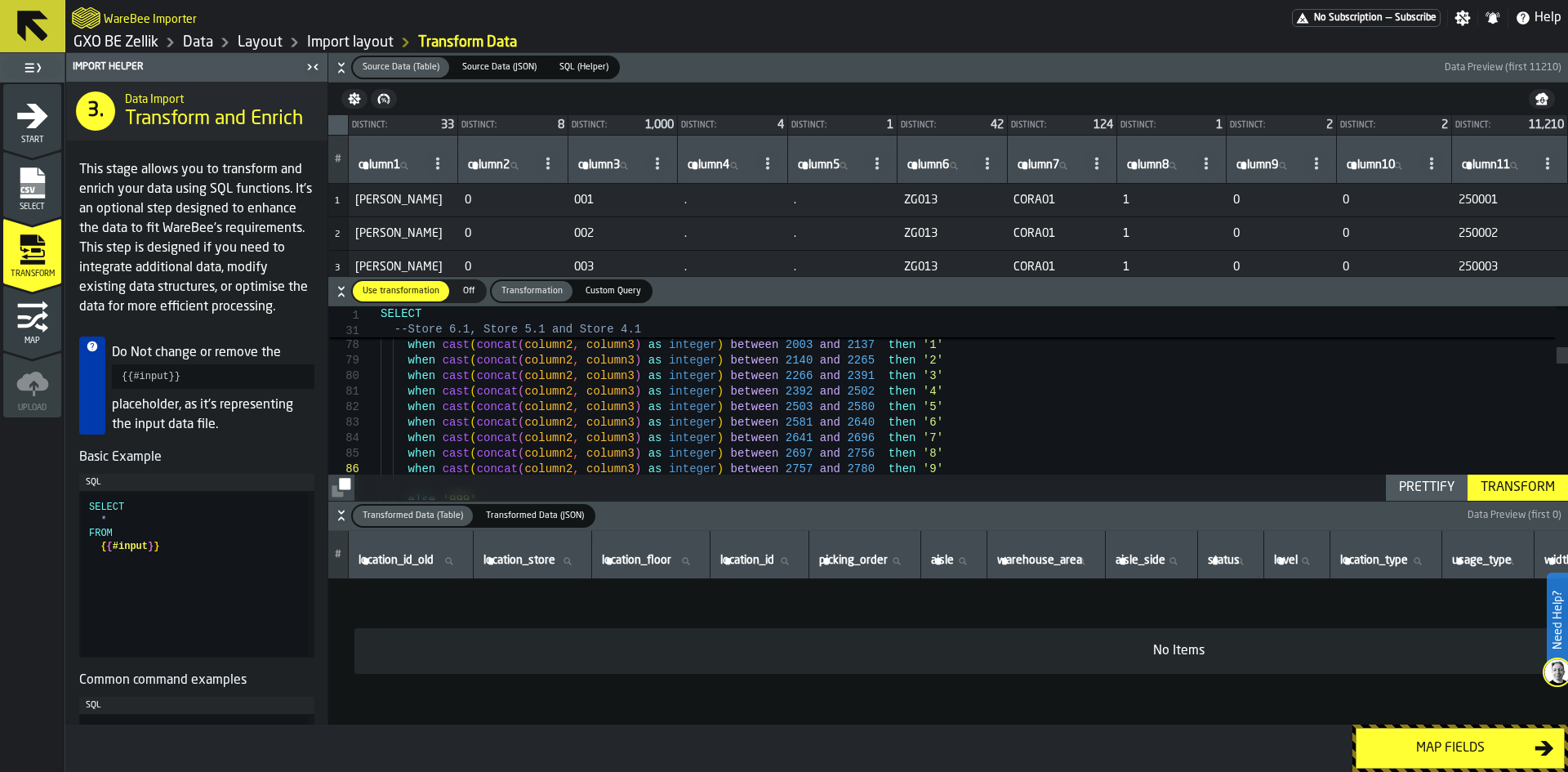
click at [1523, 490] on div "Transform" at bounding box center [1519, 488] width 87 height 20
click at [337, 512] on icon "button-" at bounding box center [342, 515] width 17 height 17
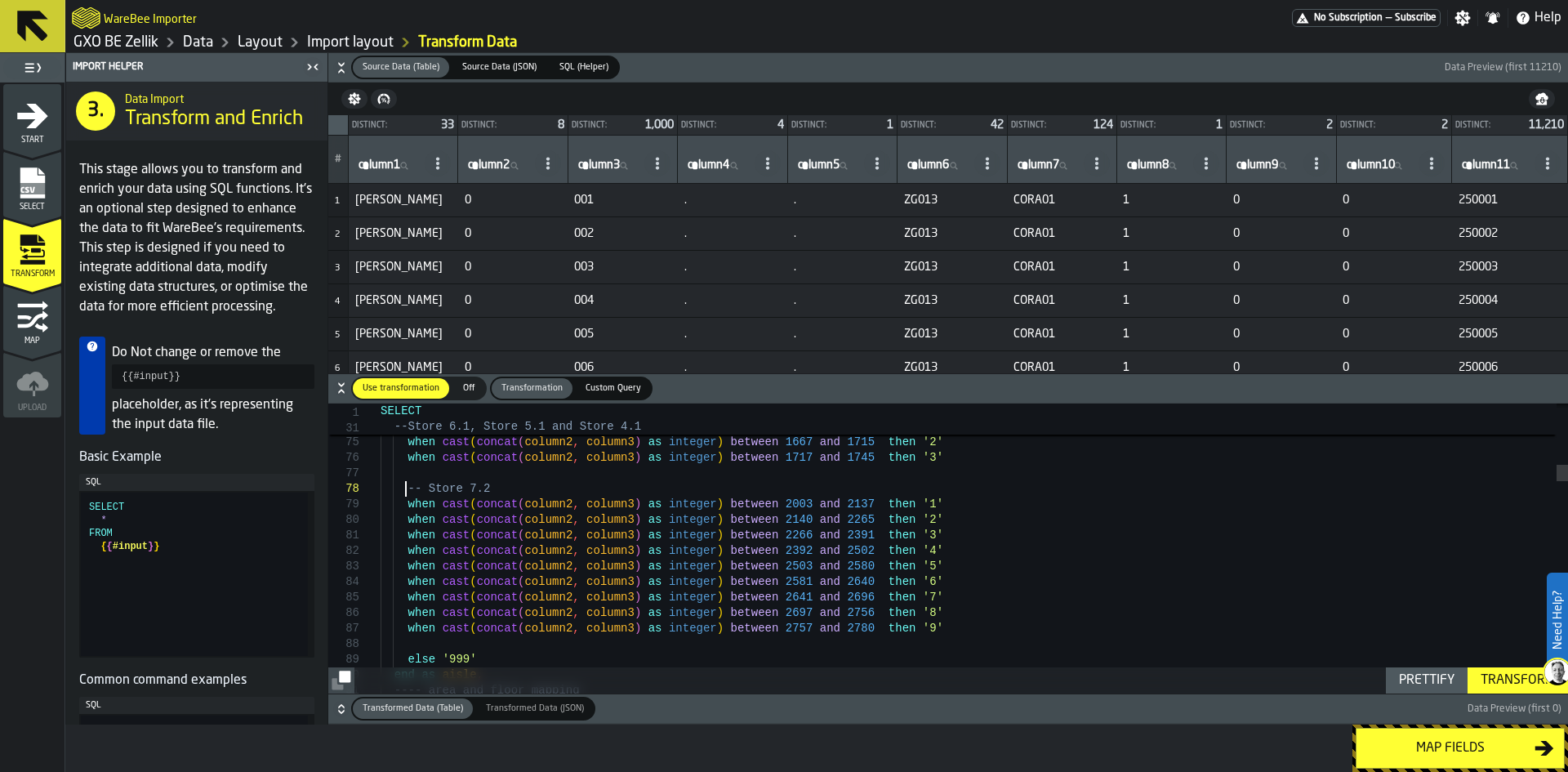
scroll to position [110, 0]
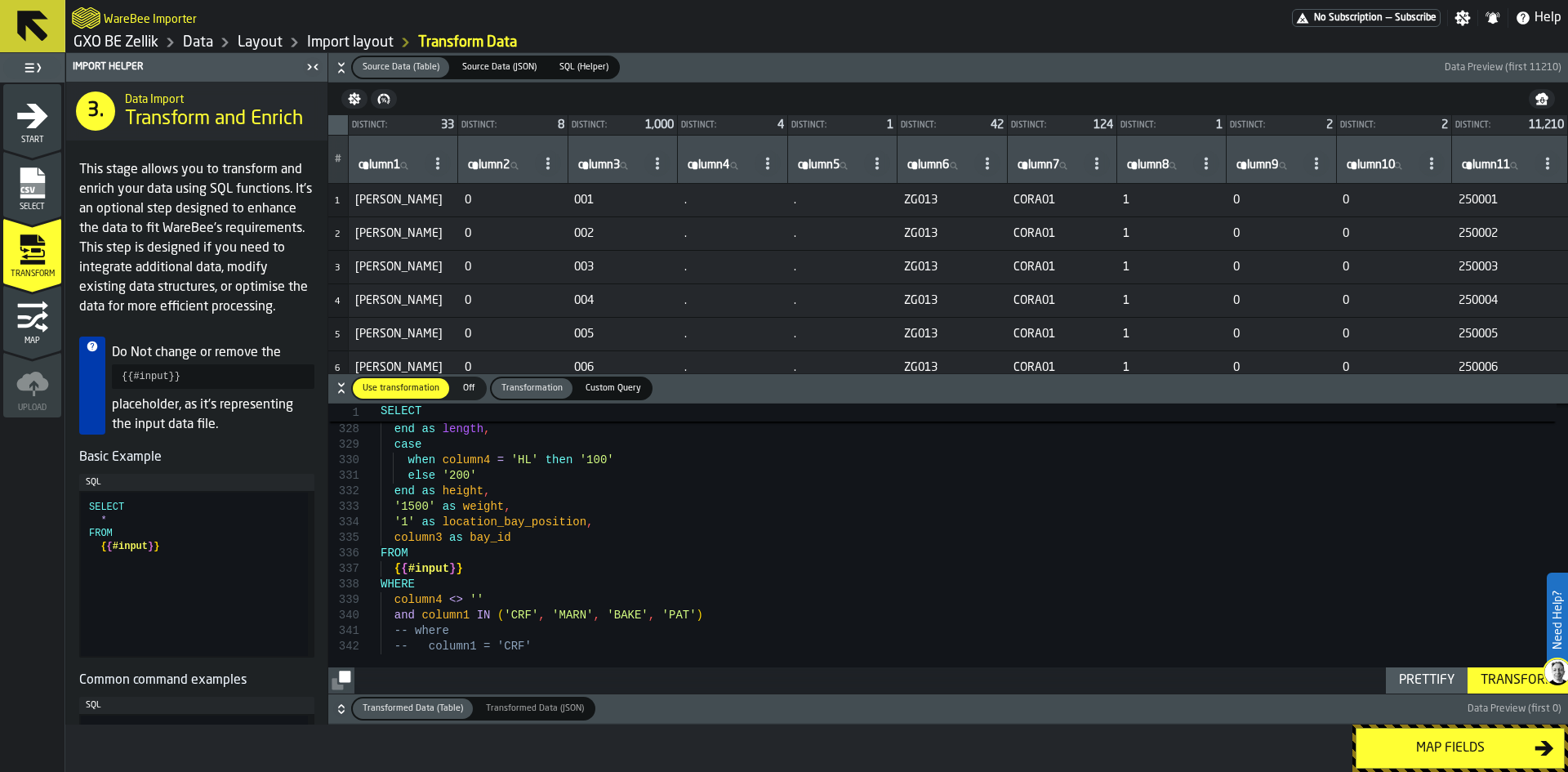
type textarea "**********"
click at [376, 171] on input "column1 column1" at bounding box center [388, 165] width 66 height 21
type input "***"
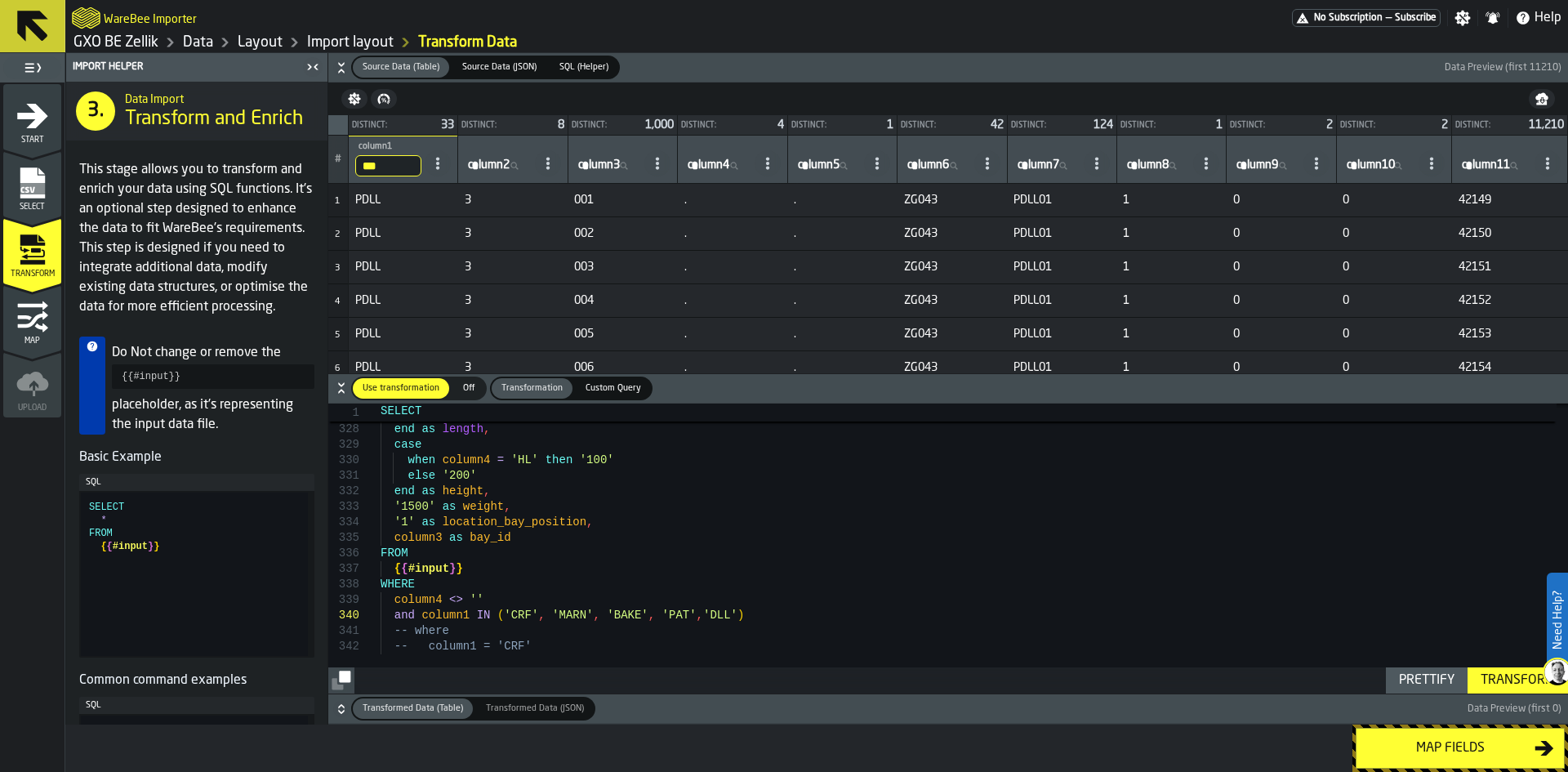
click at [376, 171] on input "***" at bounding box center [388, 165] width 66 height 21
type input "*"
type input "***"
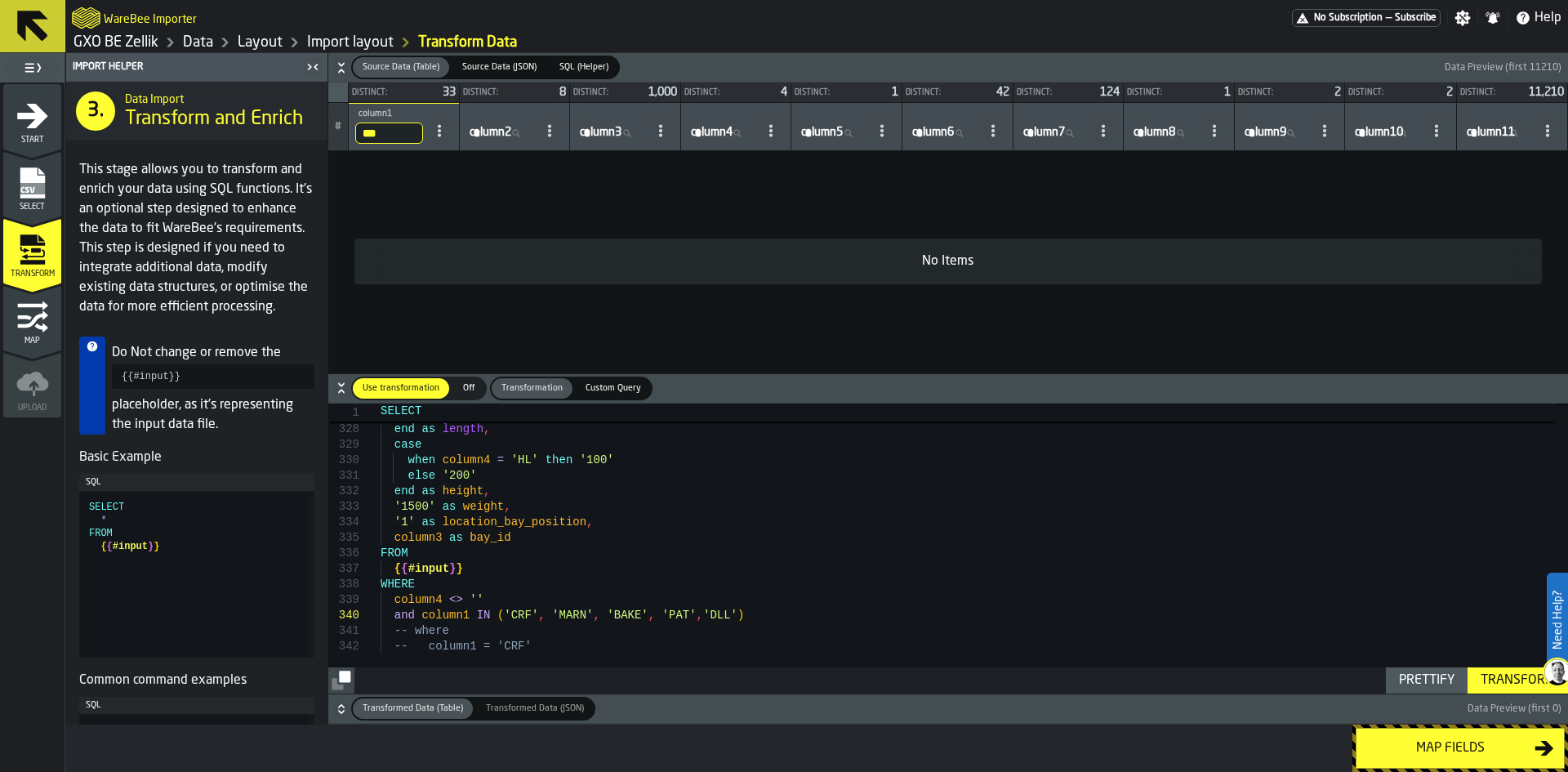
click at [381, 130] on input "***" at bounding box center [389, 133] width 67 height 21
type input "*"
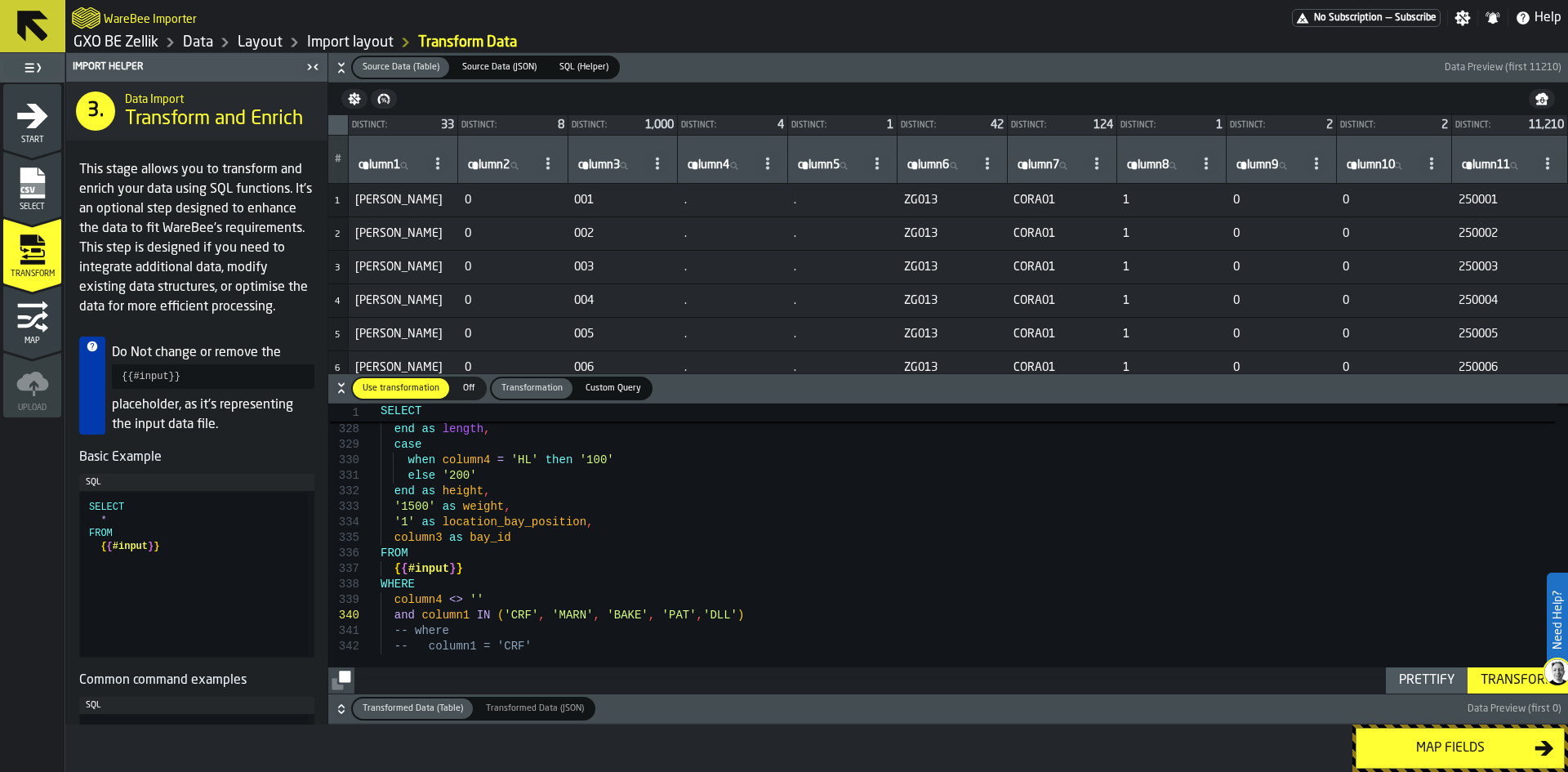
click at [381, 166] on span "column1" at bounding box center [379, 164] width 42 height 13
click at [381, 166] on input "column1 column1" at bounding box center [388, 165] width 66 height 21
type input "***"
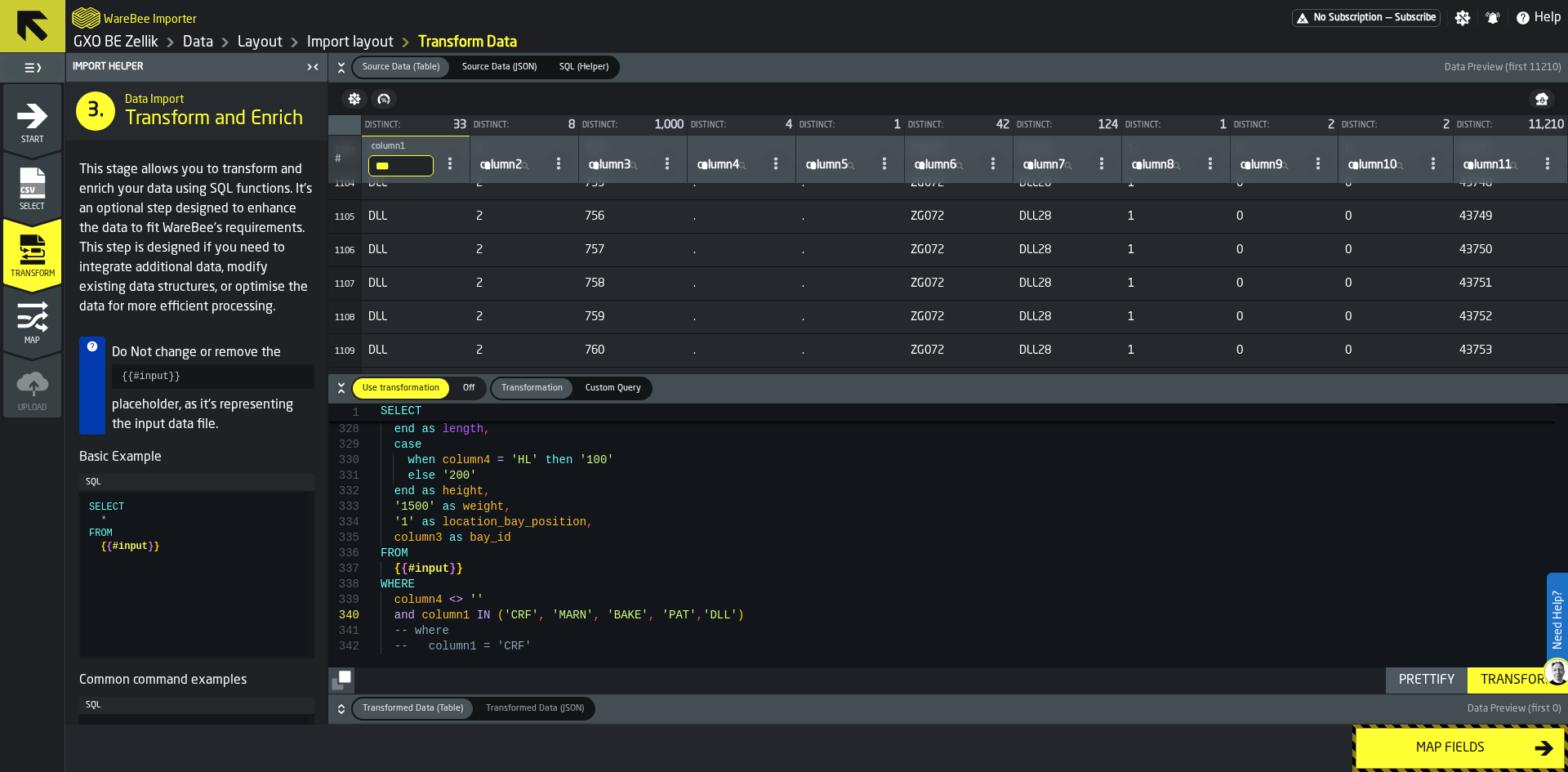
scroll to position [37617, 0]
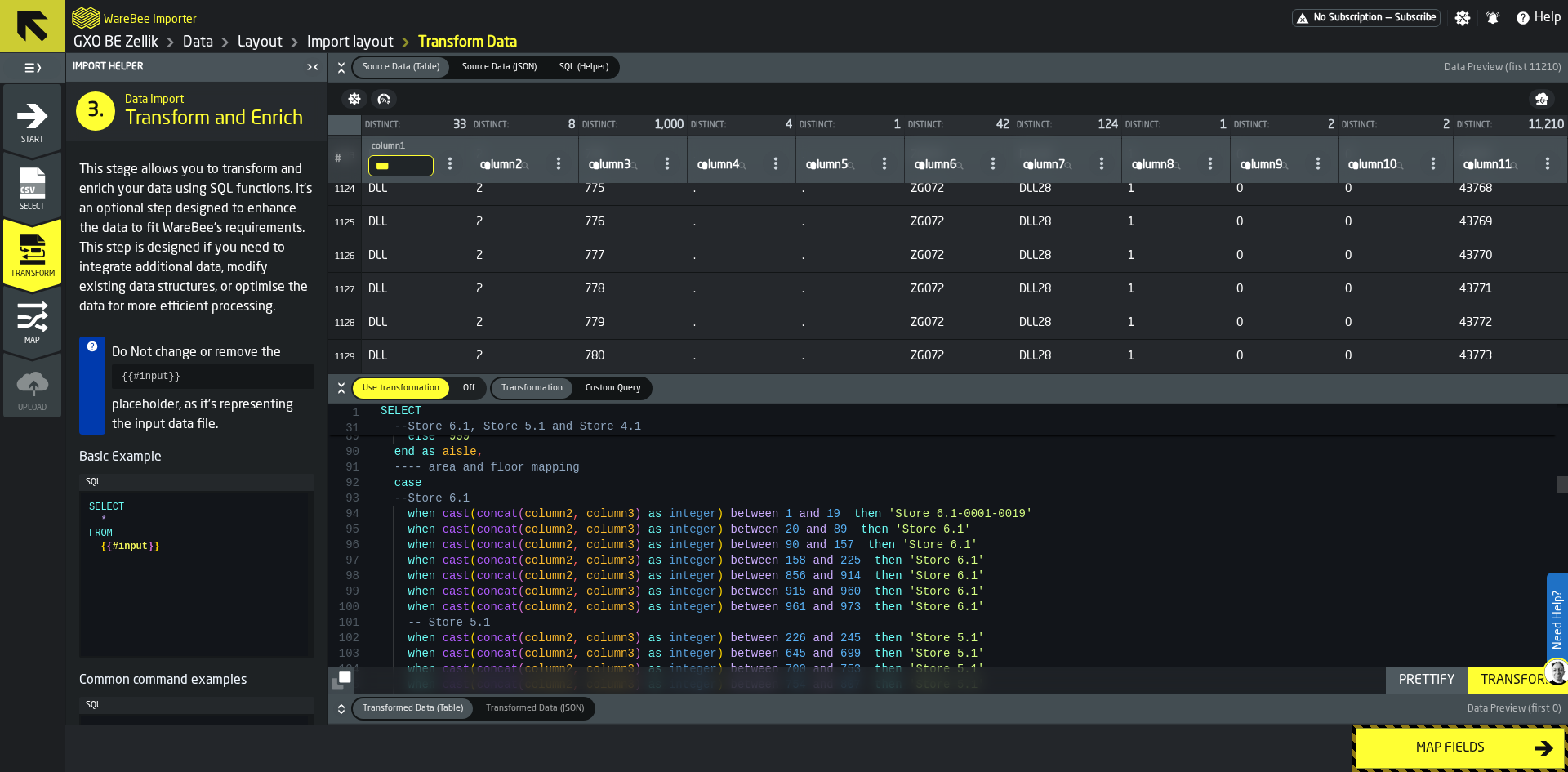
click at [344, 386] on icon "button-" at bounding box center [342, 388] width 17 height 17
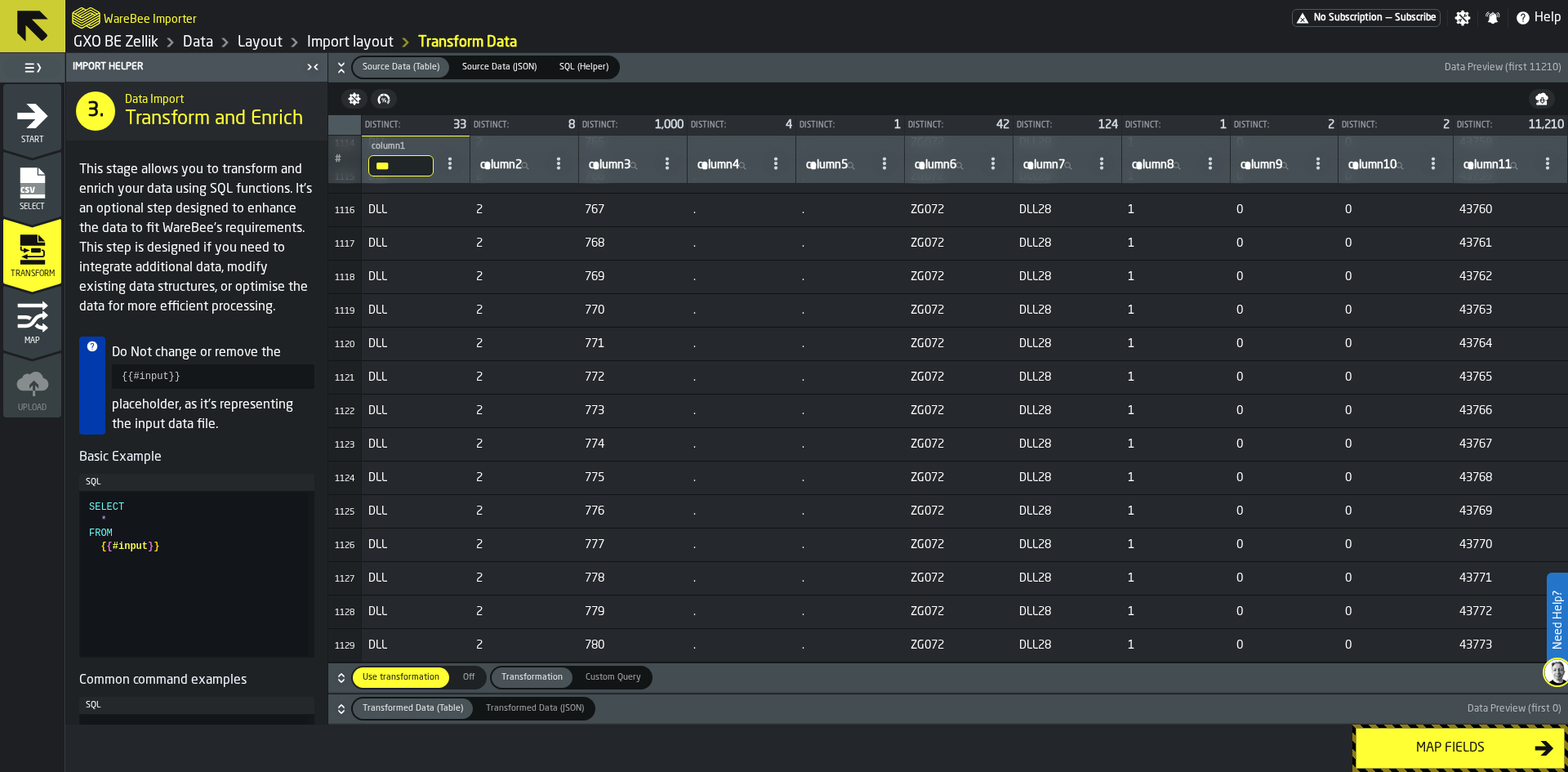
click at [343, 678] on icon "button-" at bounding box center [342, 678] width 17 height 17
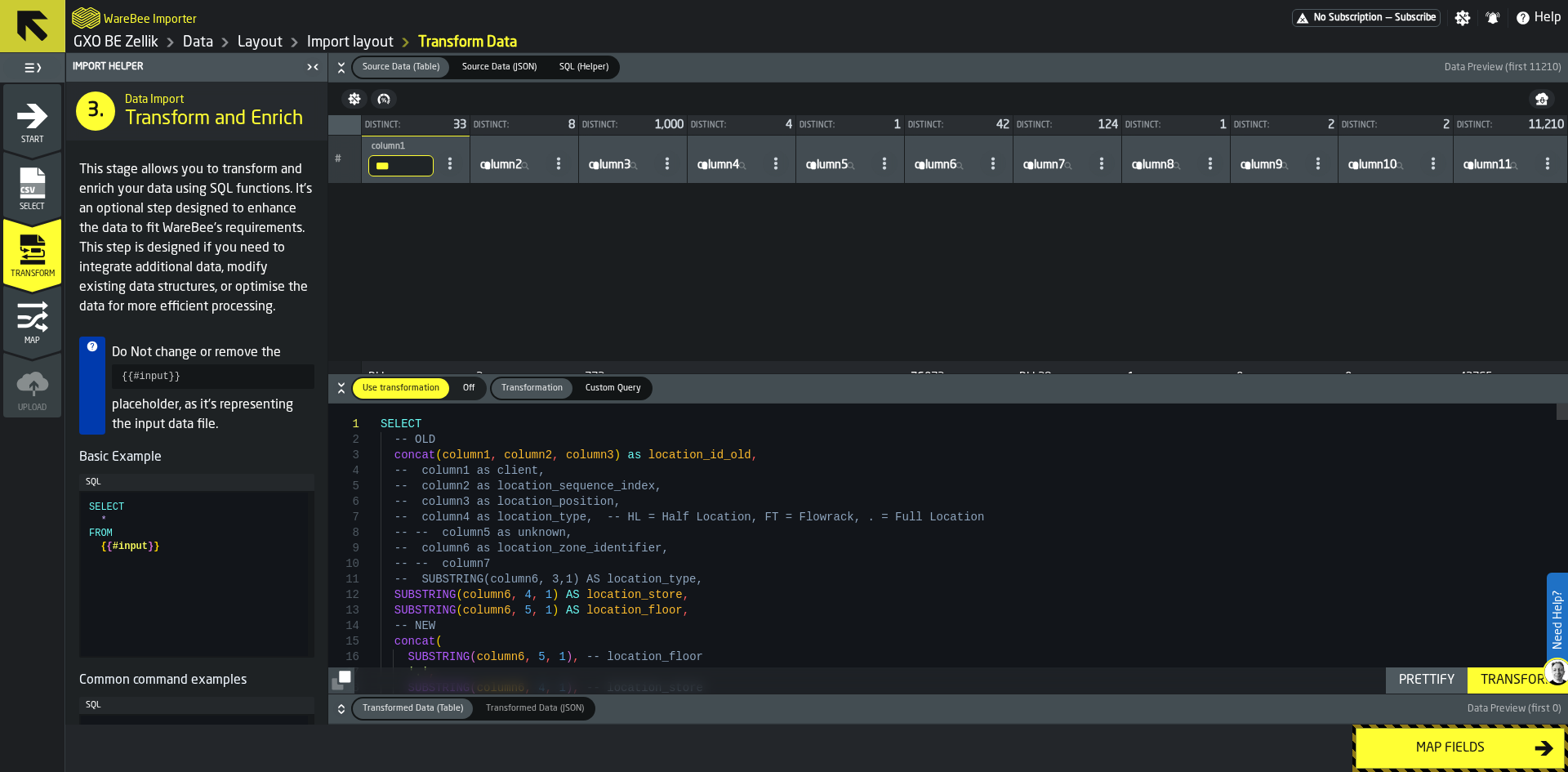
scroll to position [37617, 0]
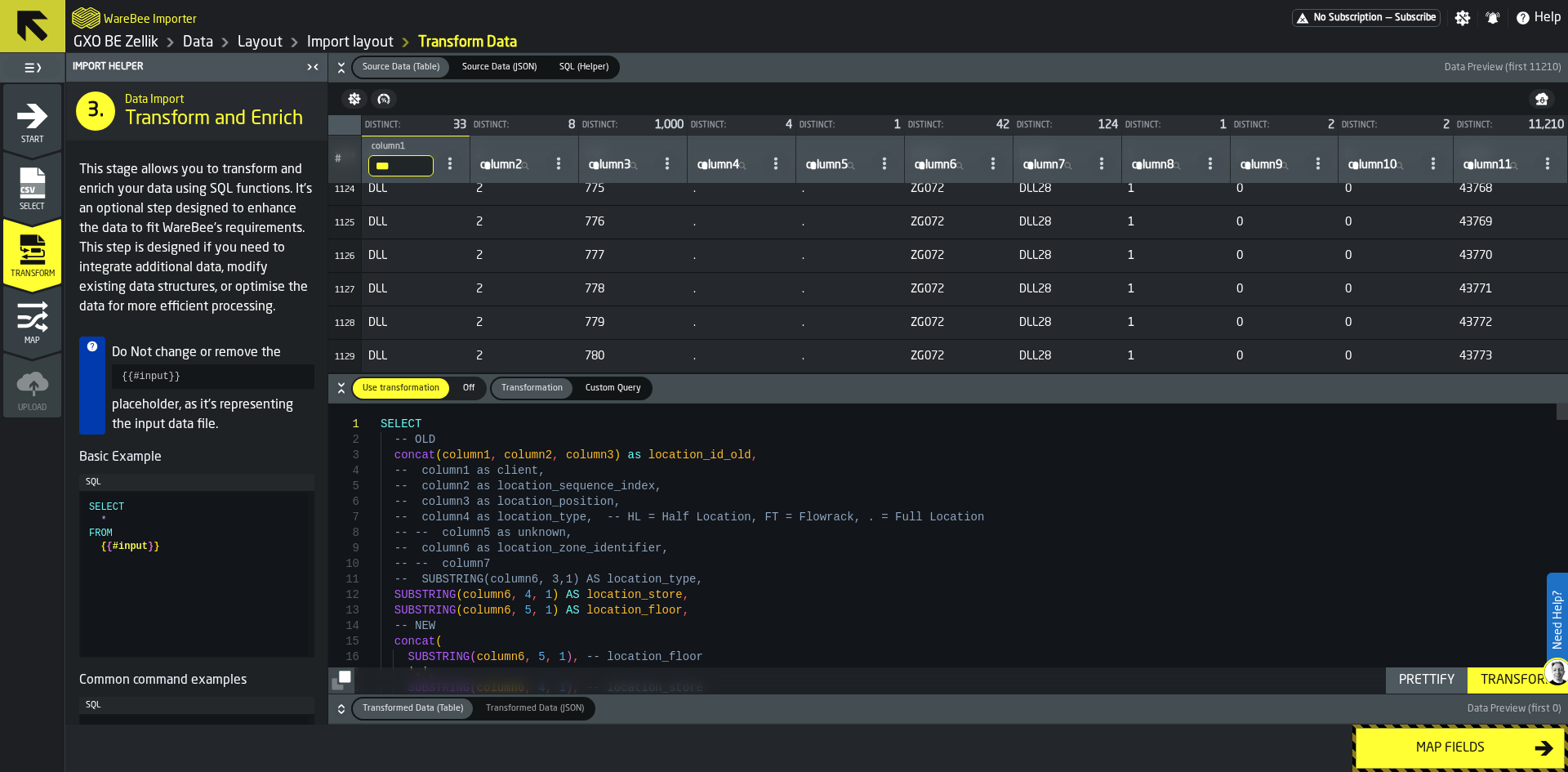
click at [339, 62] on icon "button-" at bounding box center [342, 67] width 17 height 17
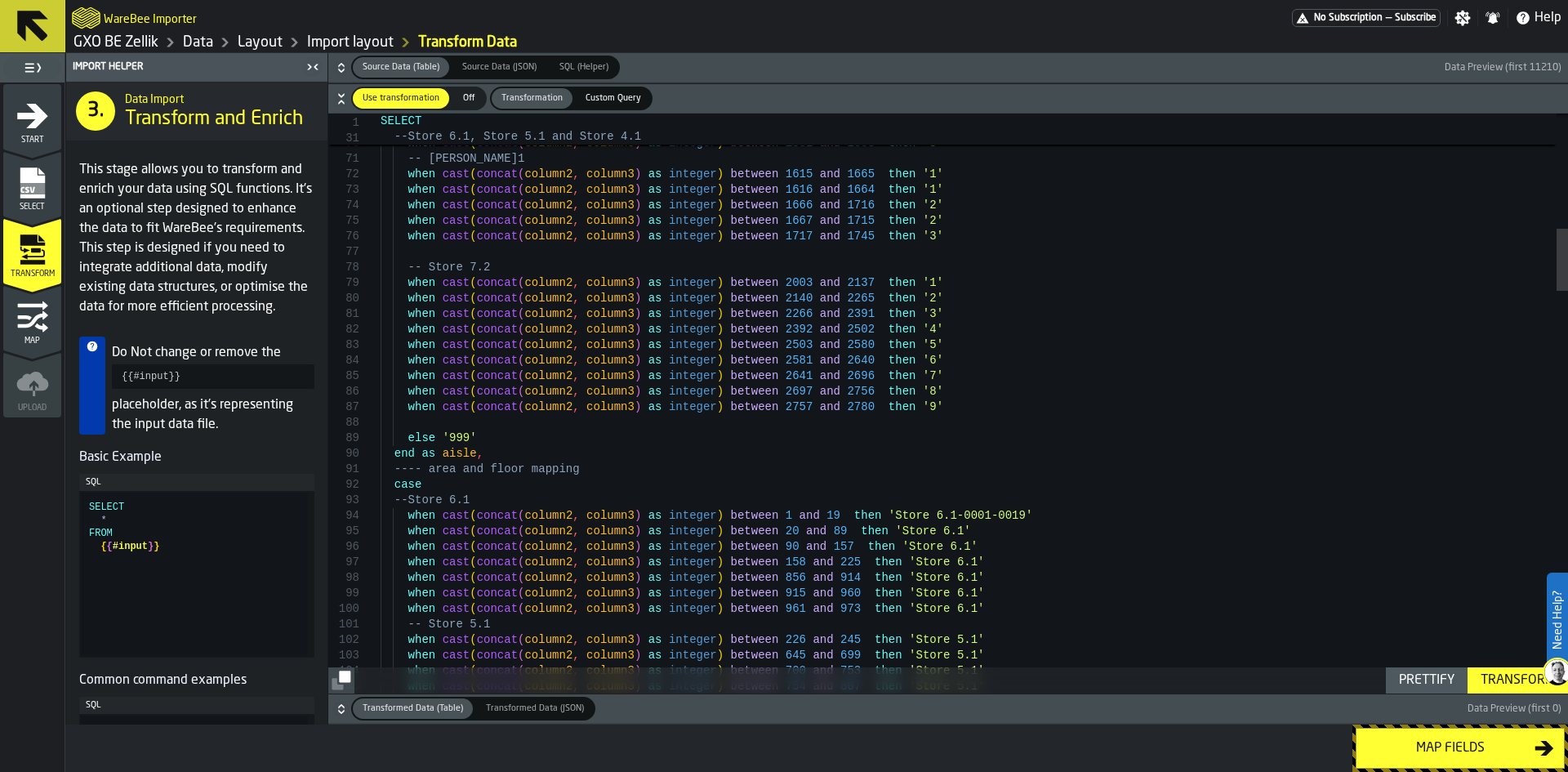
scroll to position [0, 0]
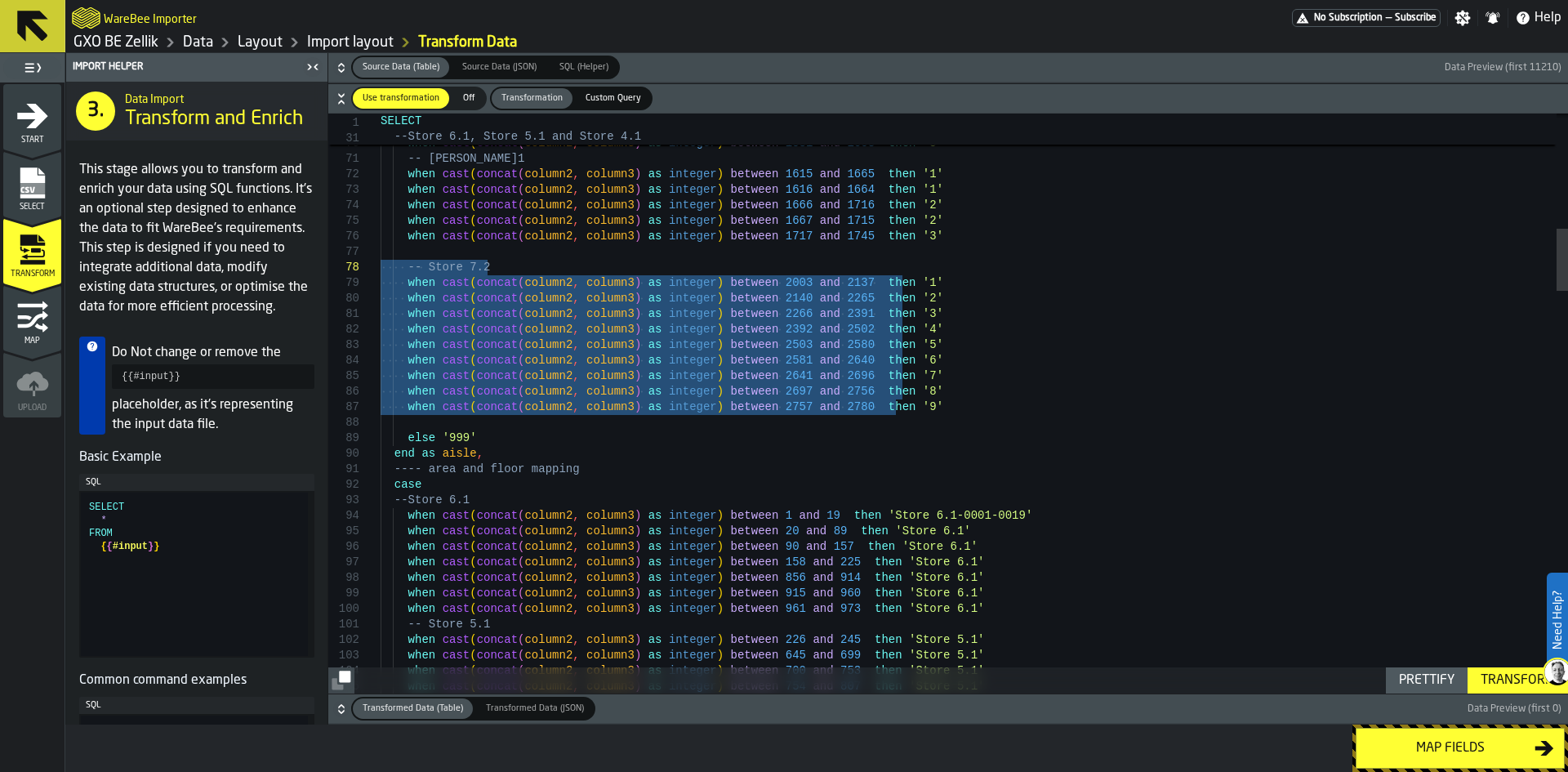
drag, startPoint x: 931, startPoint y: 404, endPoint x: 382, endPoint y: 270, distance: 565.1
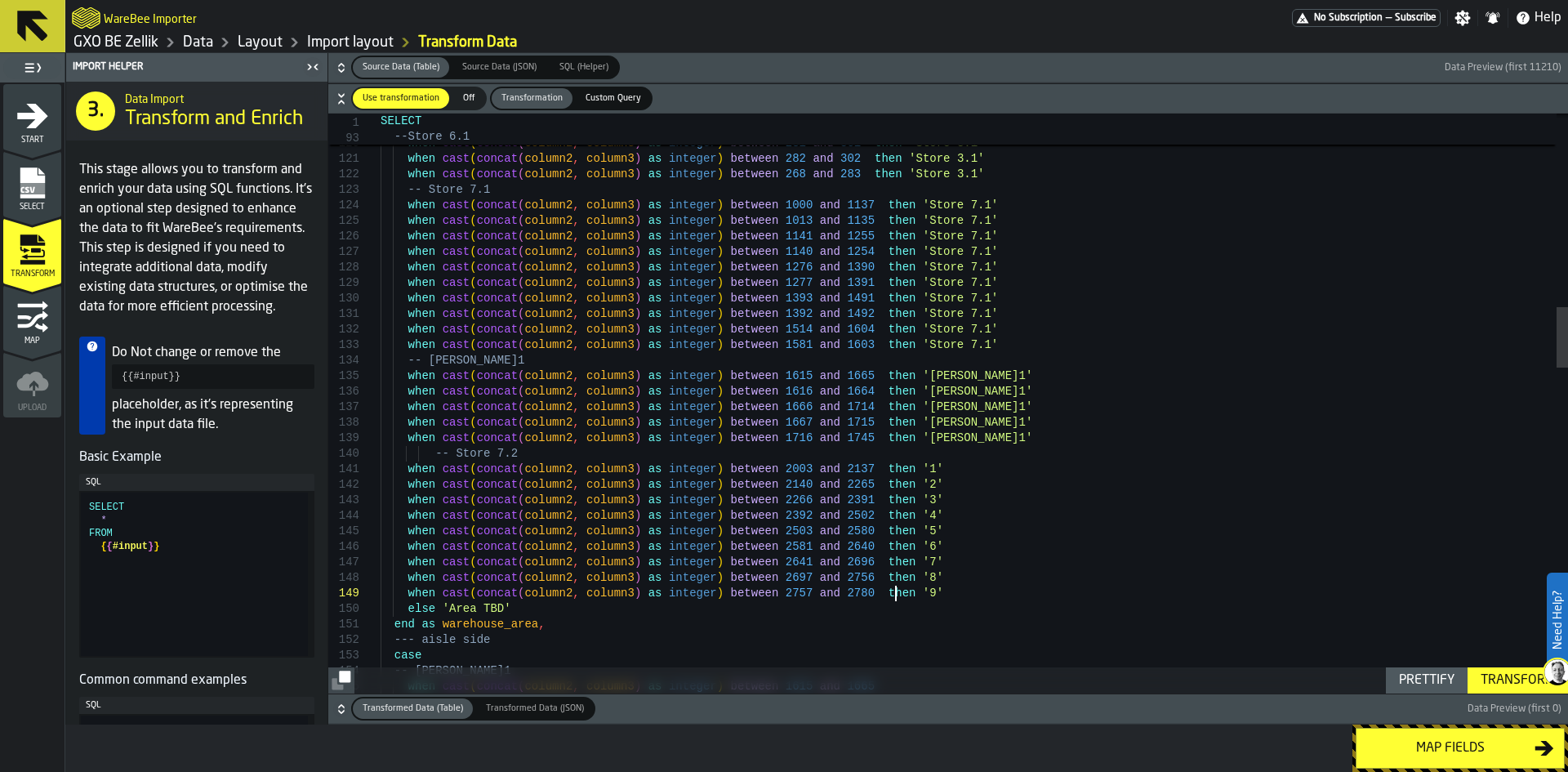
drag, startPoint x: 941, startPoint y: 472, endPoint x: 886, endPoint y: 471, distance: 55.0
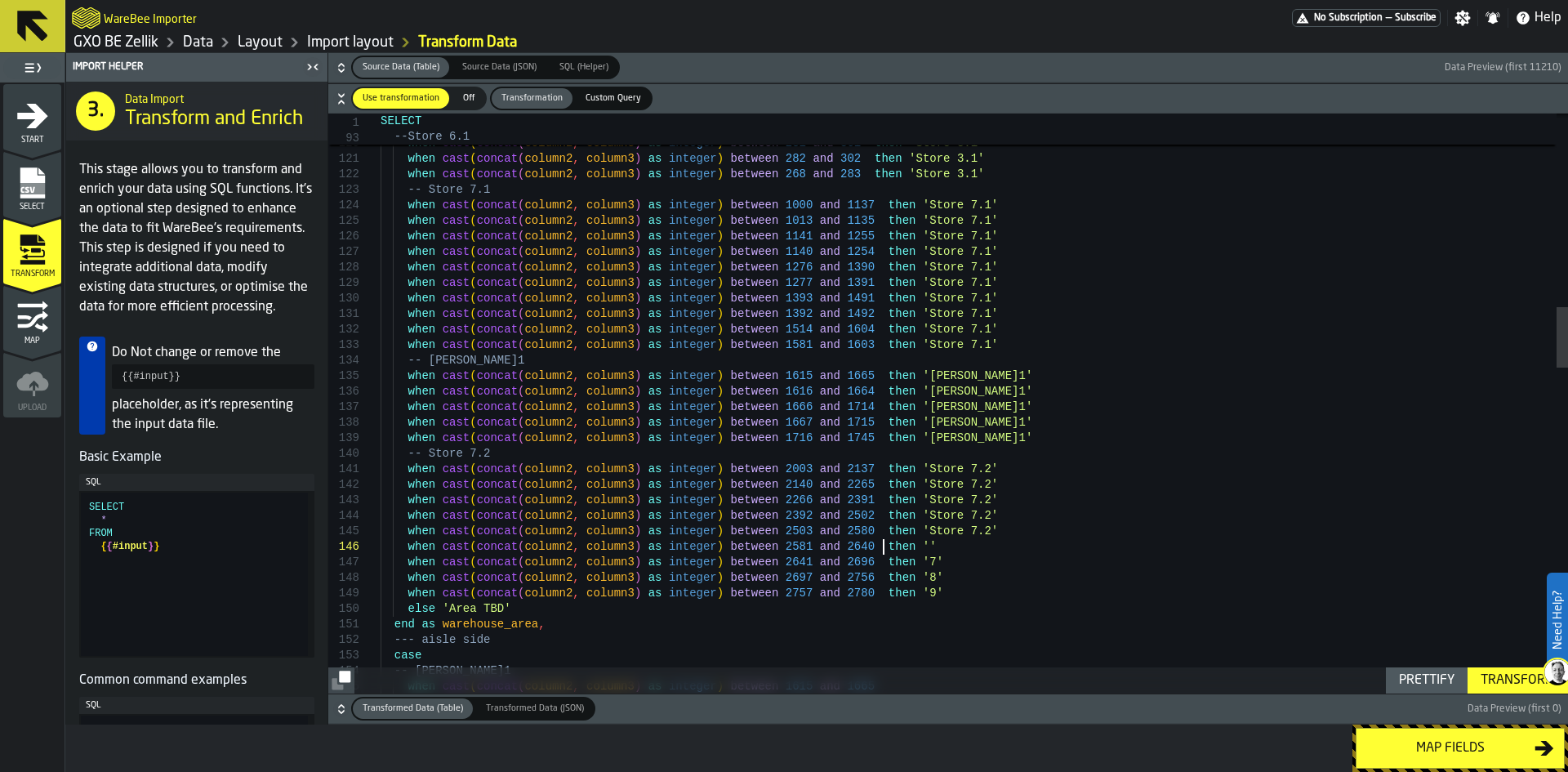
scroll to position [78, 0]
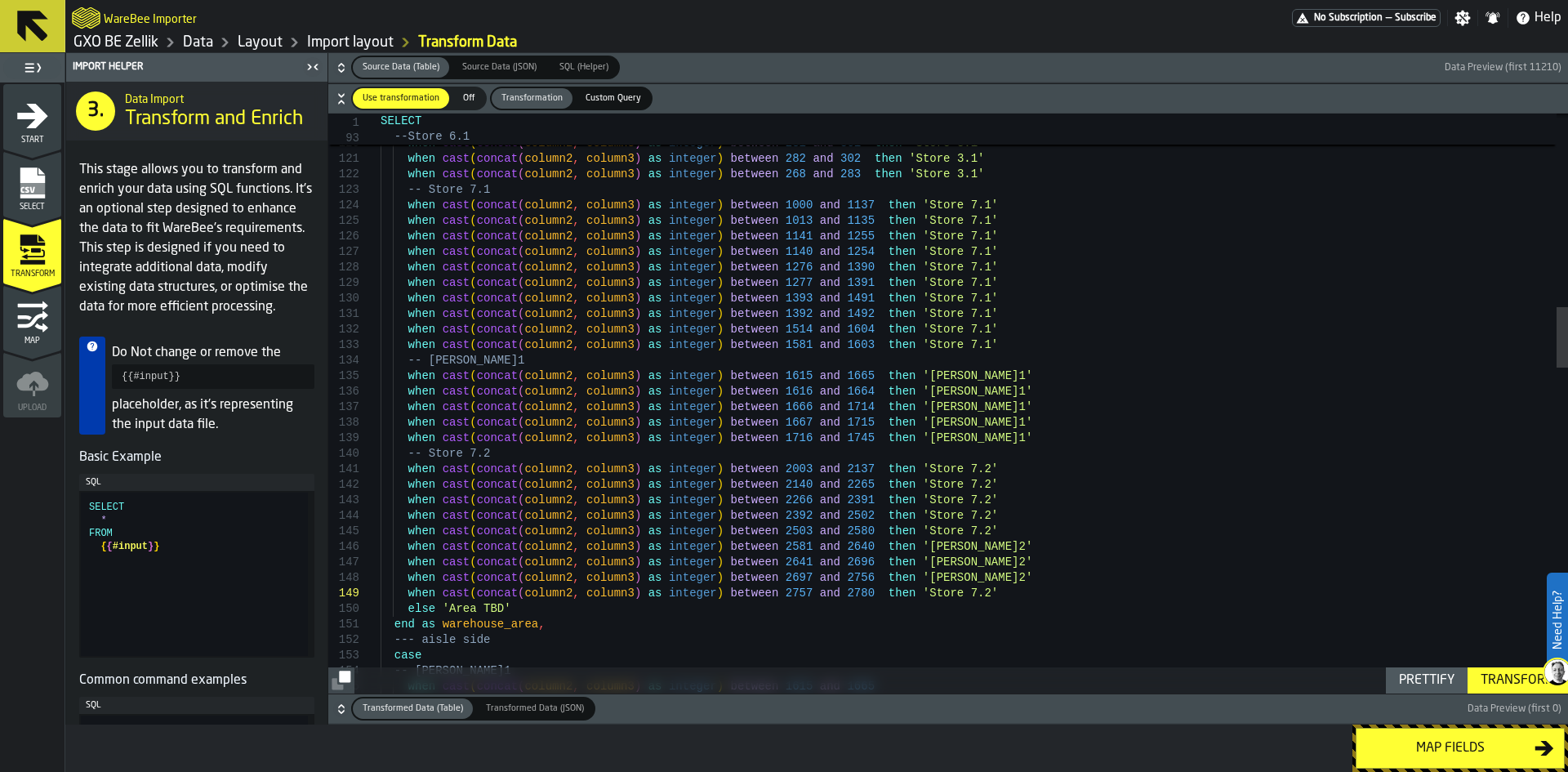
type textarea "**********"
click at [1502, 677] on div "Transform" at bounding box center [1519, 681] width 87 height 20
click at [341, 706] on icon "button-" at bounding box center [342, 706] width 6 height 4
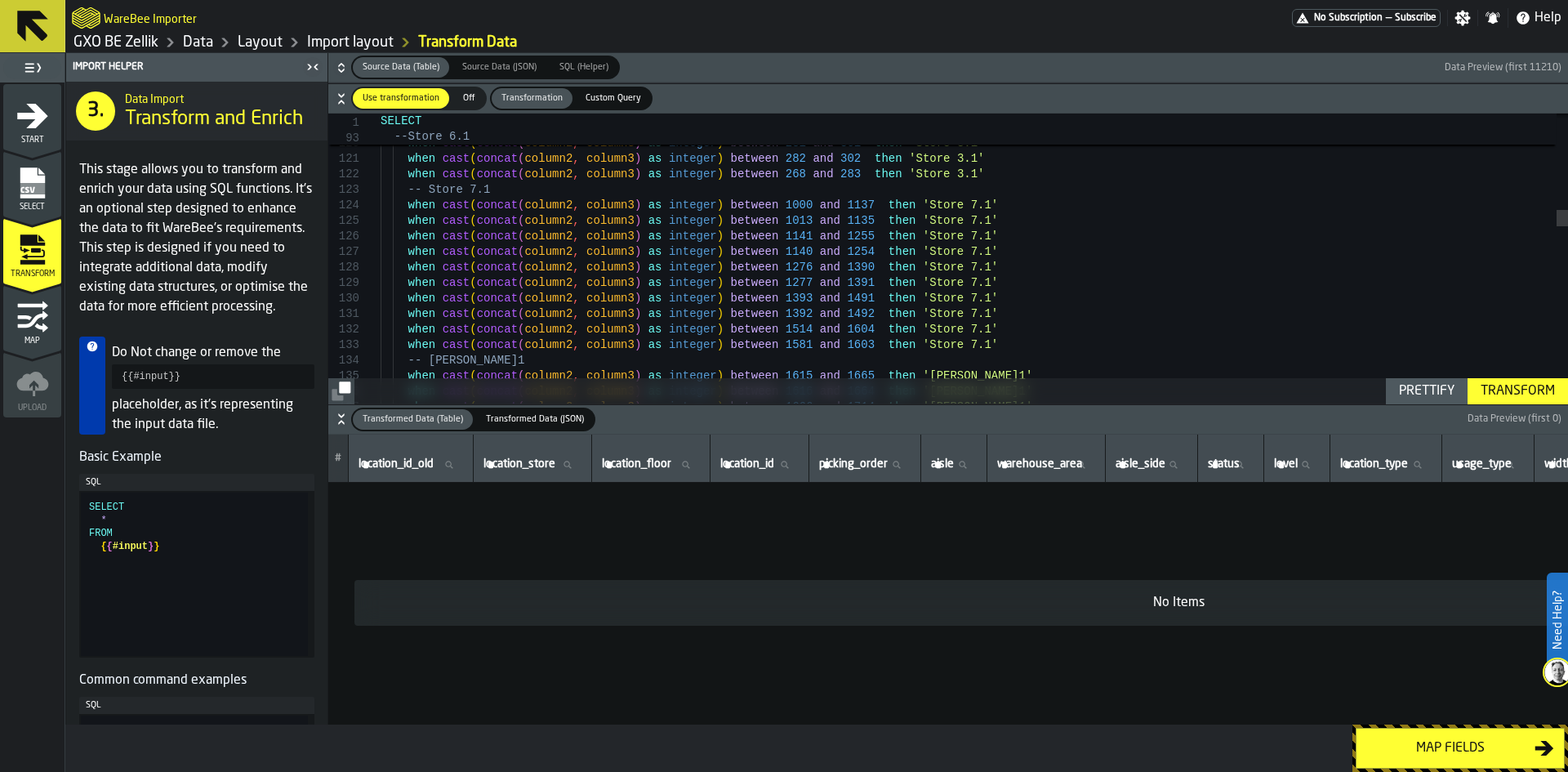
click at [343, 419] on icon "button-" at bounding box center [342, 419] width 17 height 17
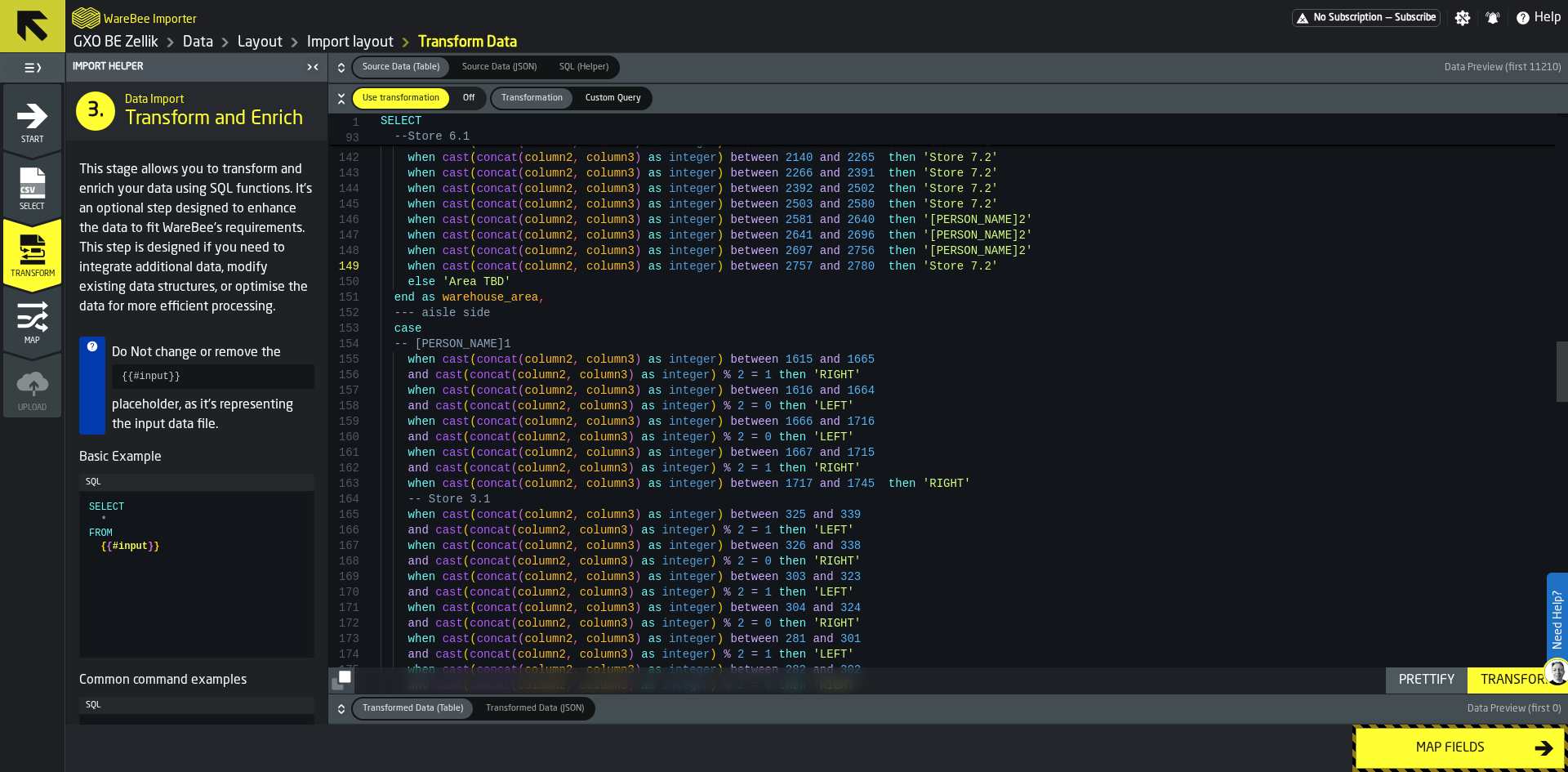
click at [1521, 743] on div "Map fields" at bounding box center [1451, 748] width 168 height 20
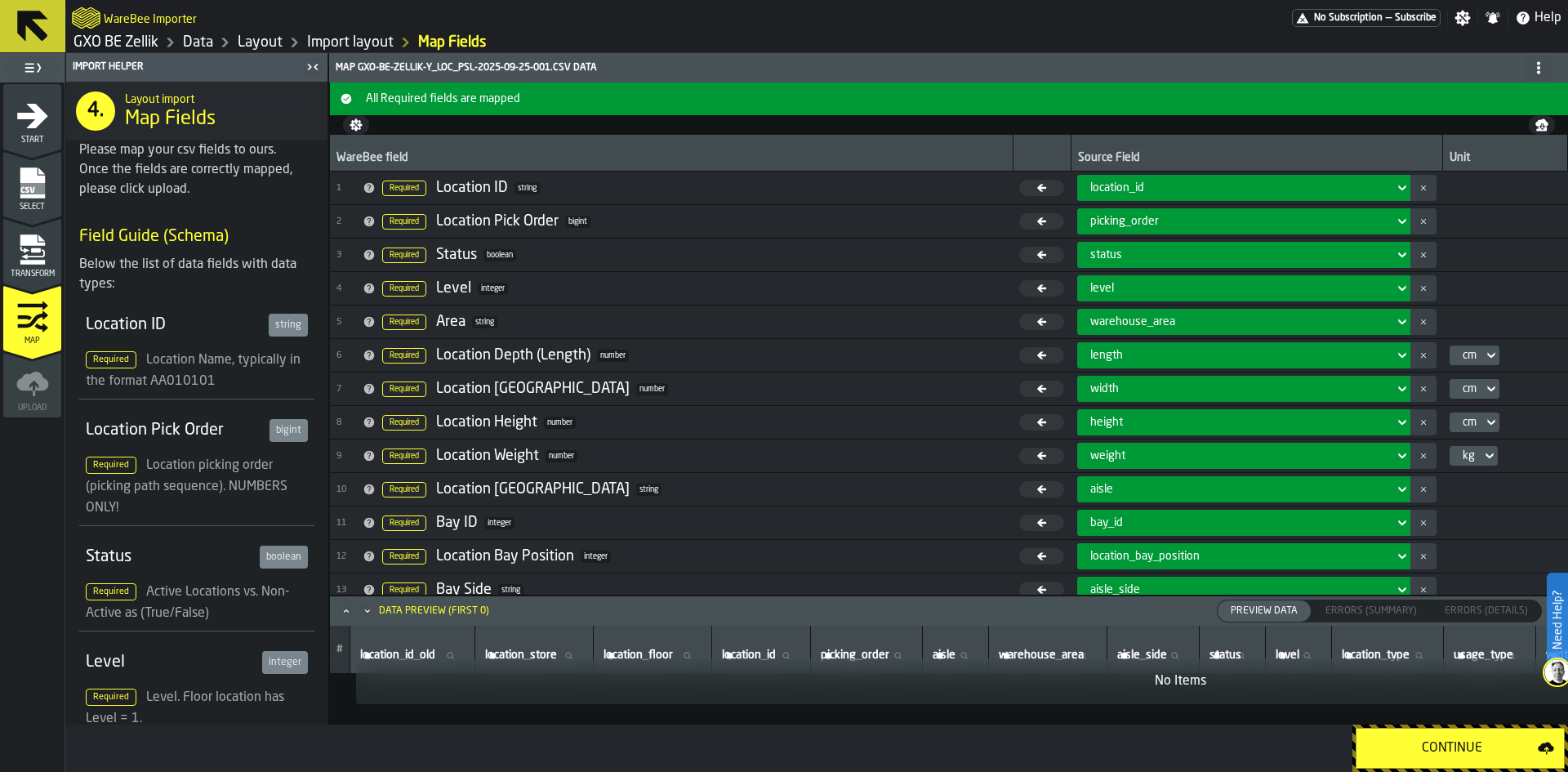
click at [1521, 743] on div "Continue" at bounding box center [1452, 748] width 171 height 20
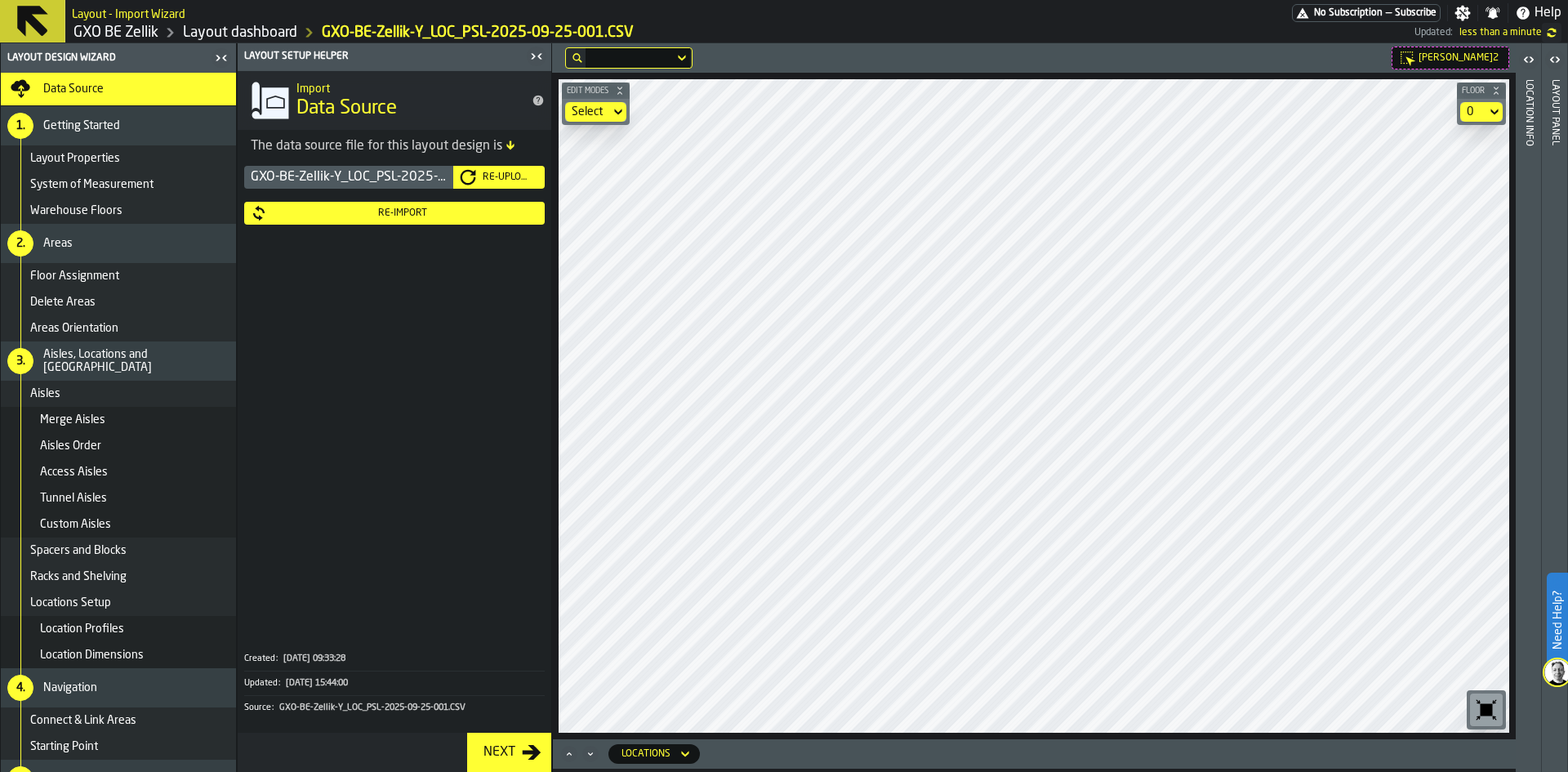
click at [607, 111] on div "Select" at bounding box center [587, 112] width 45 height 20
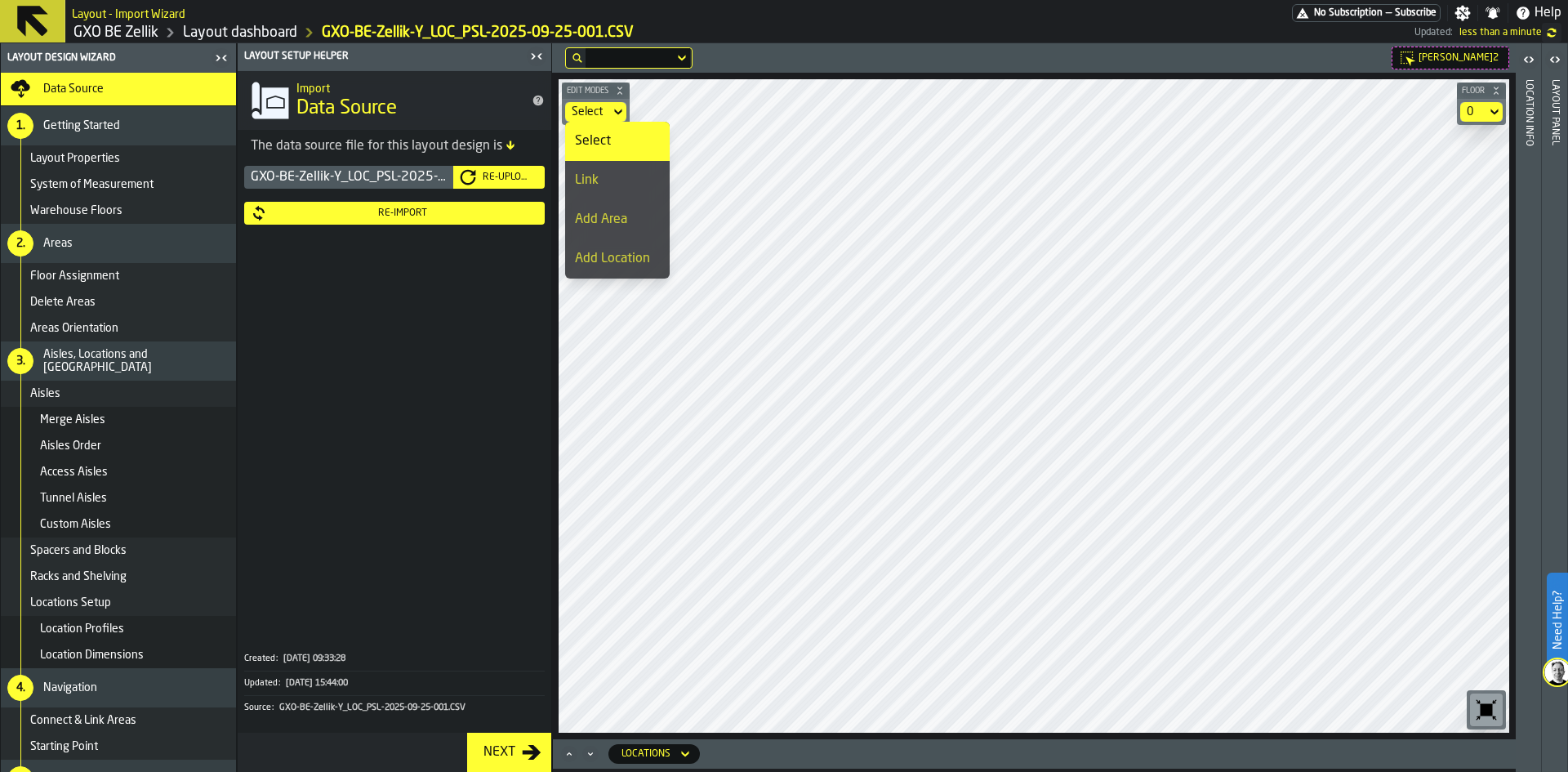
click at [640, 201] on li "Add Area" at bounding box center [618, 220] width 105 height 40
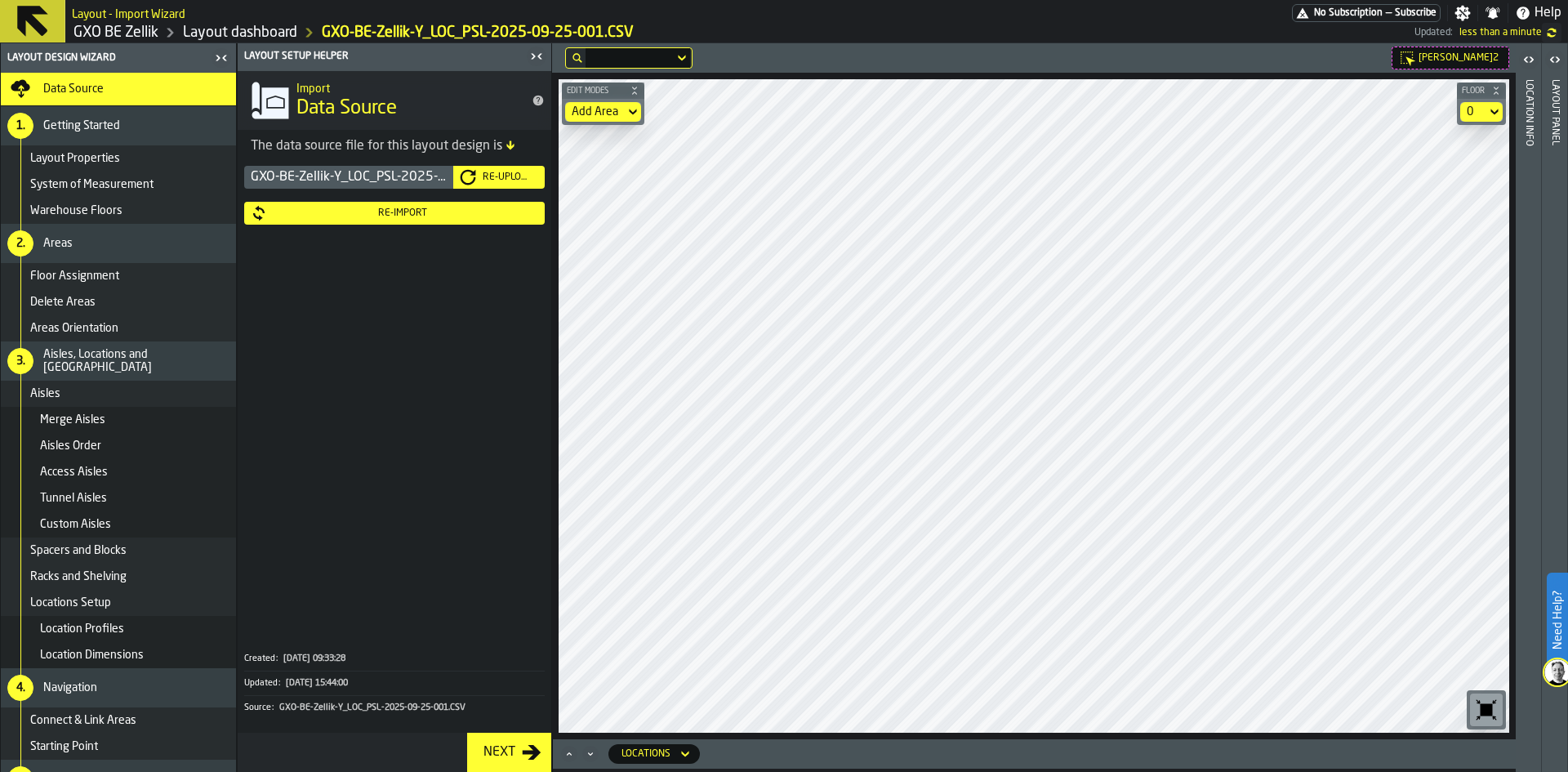
click at [634, 110] on icon at bounding box center [633, 112] width 17 height 20
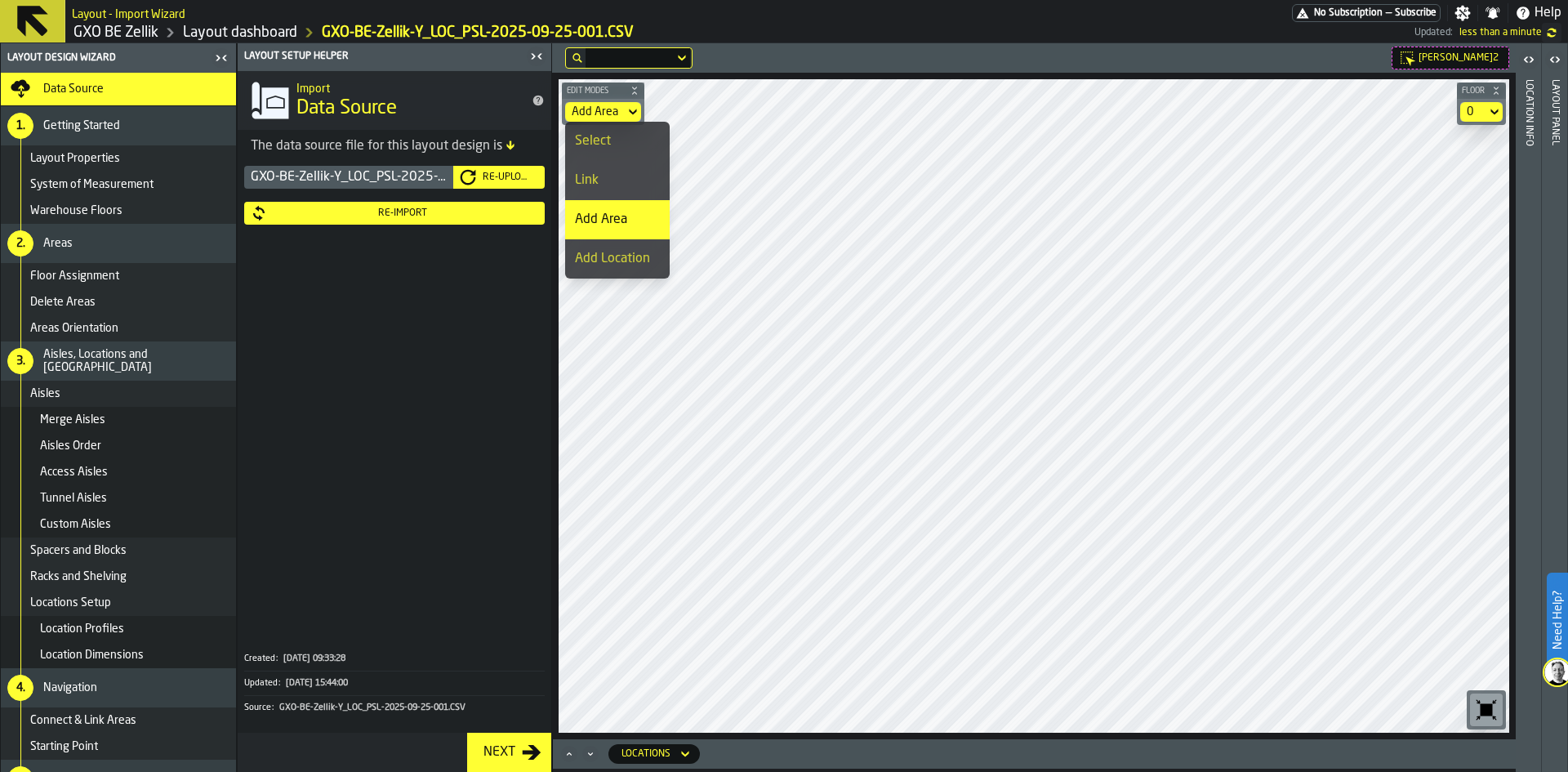
click at [614, 189] on div "Link" at bounding box center [618, 180] width 85 height 20
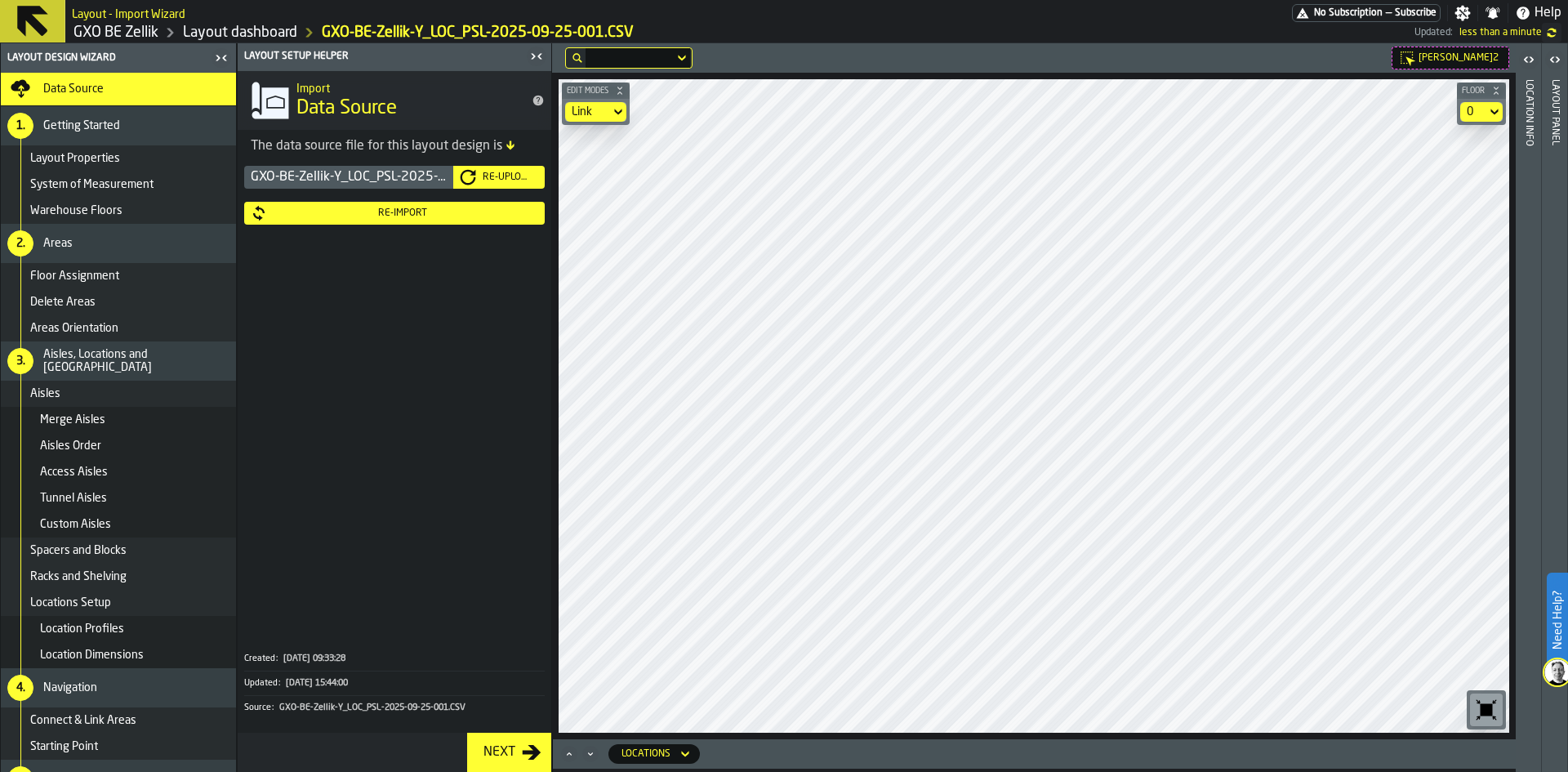
click at [1416, 54] on icon at bounding box center [1408, 57] width 17 height 17
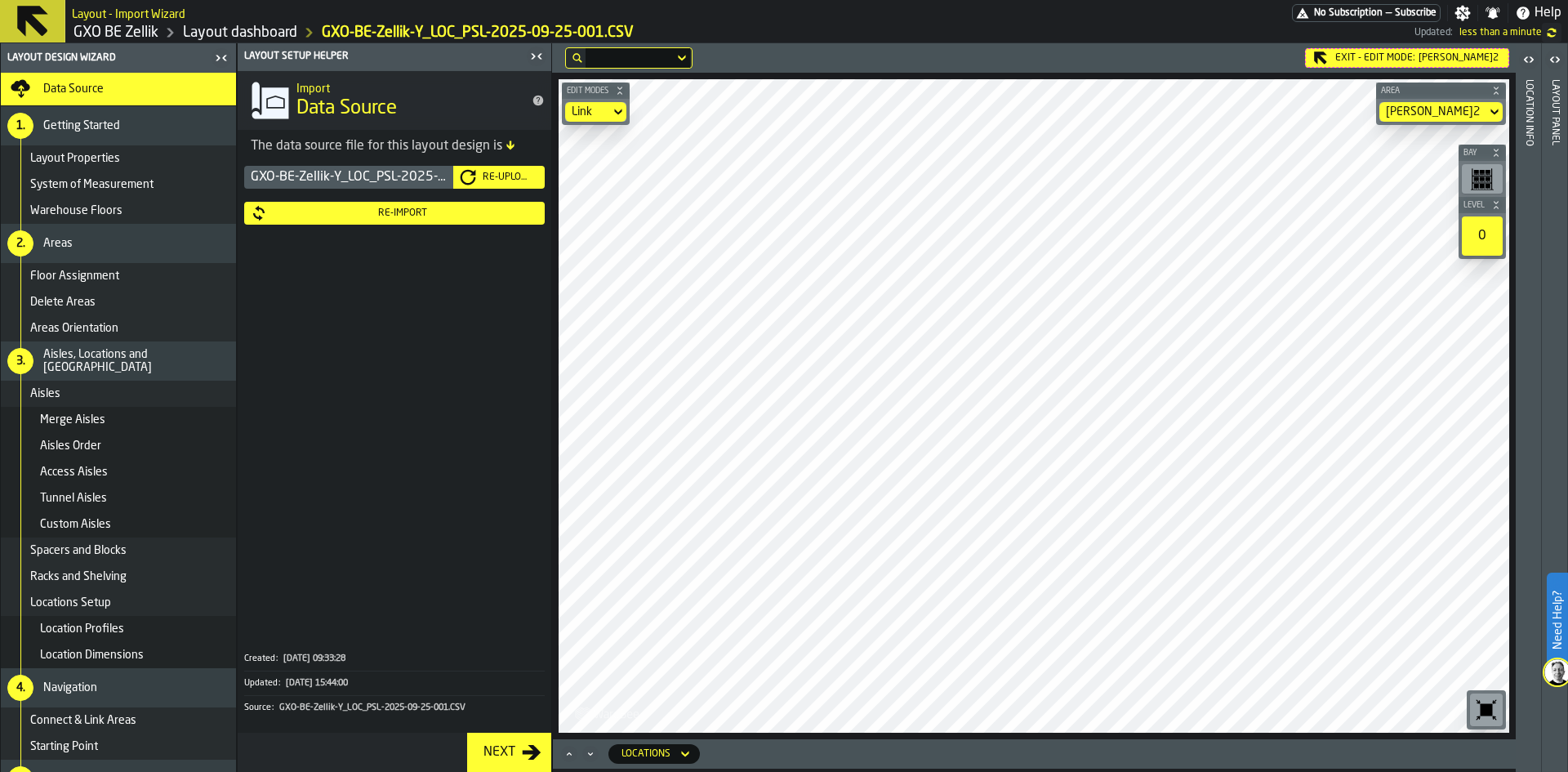
click at [0, 0] on icon at bounding box center [0, 0] width 0 height 0
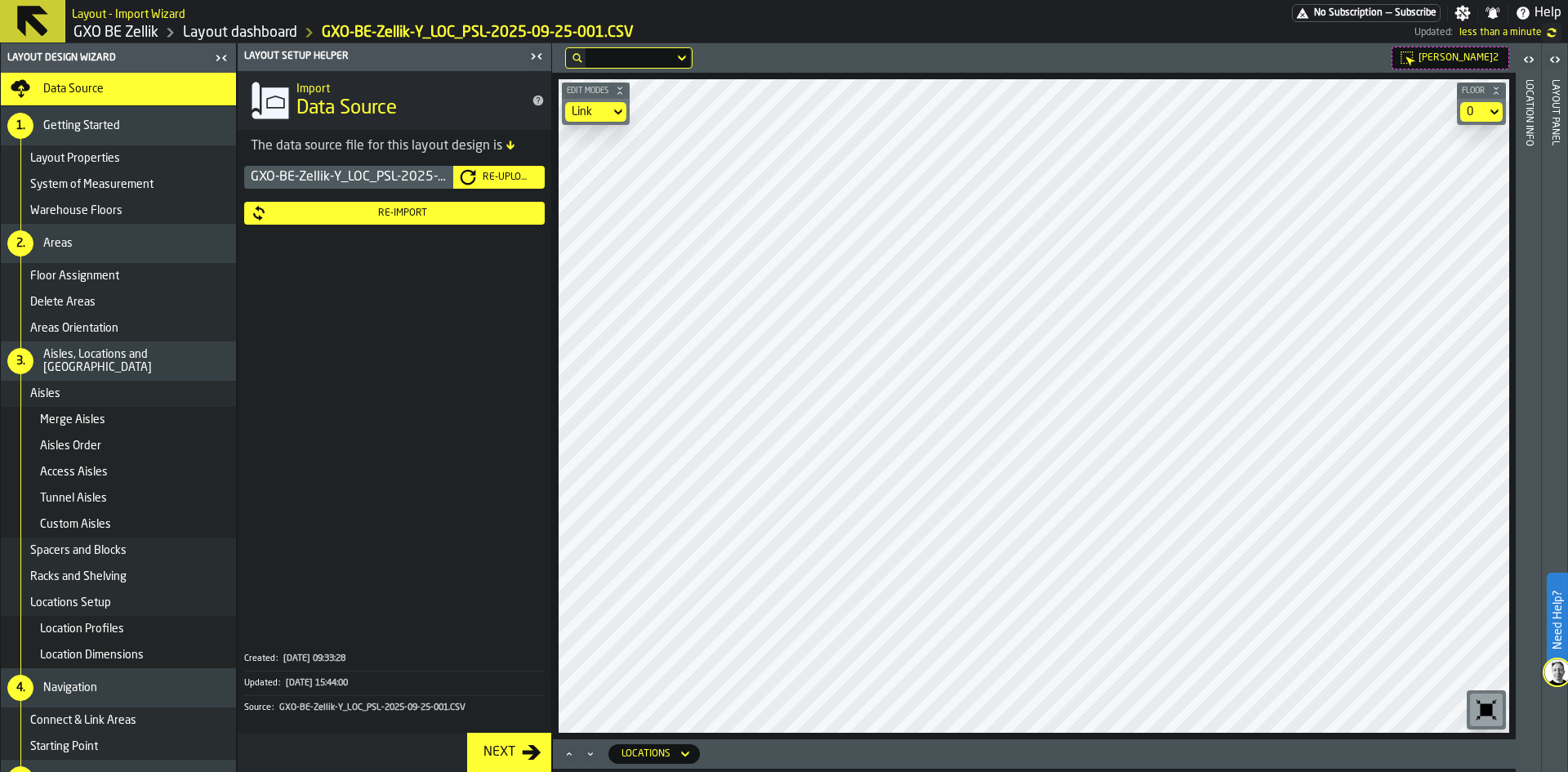
click at [130, 208] on div "Warehouse Floors" at bounding box center [130, 210] width 199 height 13
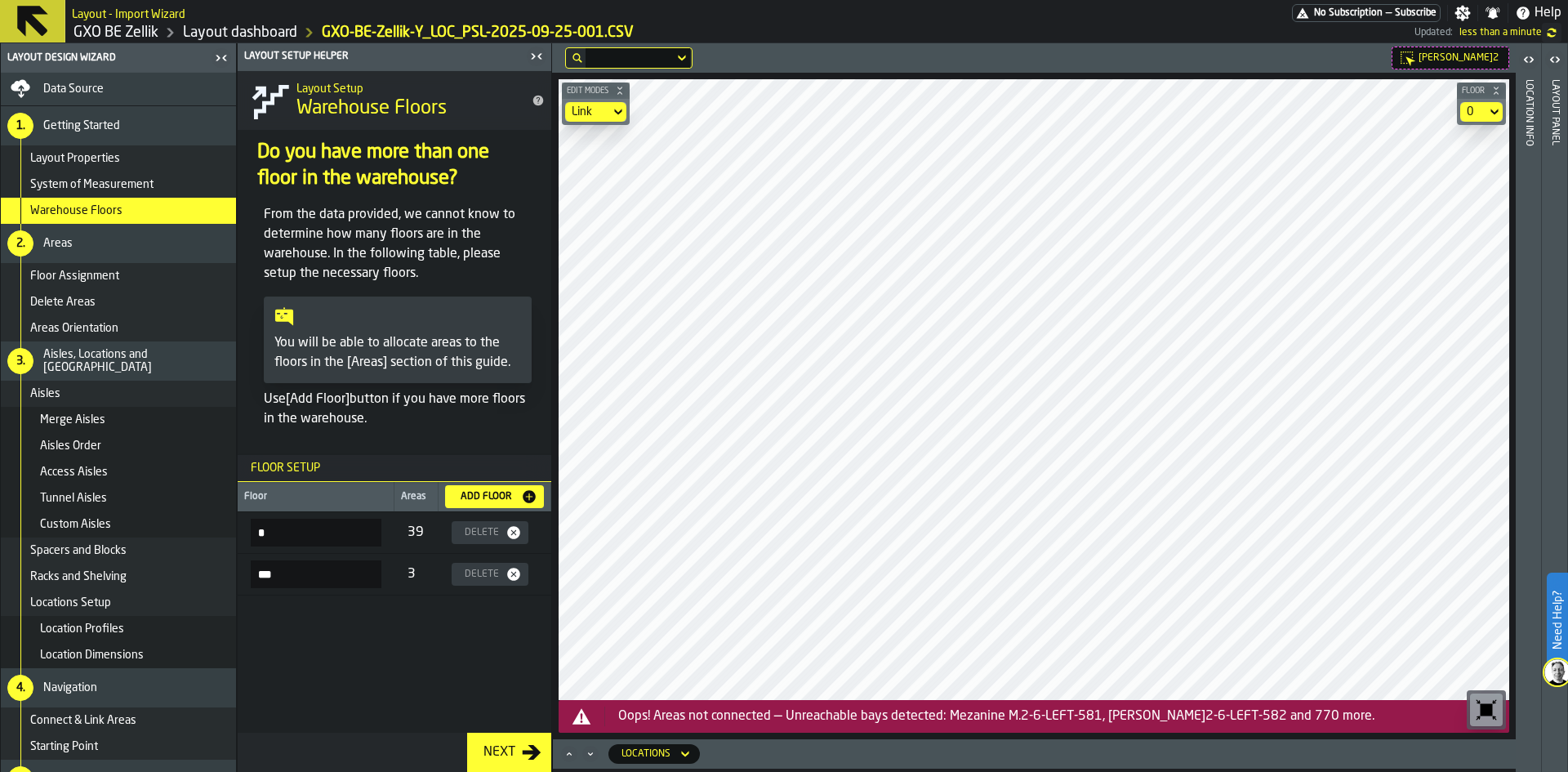
click at [491, 493] on div "Add Floor" at bounding box center [486, 497] width 69 height 12
click at [307, 619] on input "*******" at bounding box center [316, 616] width 131 height 28
drag, startPoint x: 324, startPoint y: 619, endPoint x: 232, endPoint y: 615, distance: 92.1
click at [232, 615] on aside "Layout Design Wizard Data Source 1. Getting Started Layout Properties System of…" at bounding box center [276, 408] width 552 height 728
drag, startPoint x: 319, startPoint y: 625, endPoint x: 274, endPoint y: 623, distance: 45.0
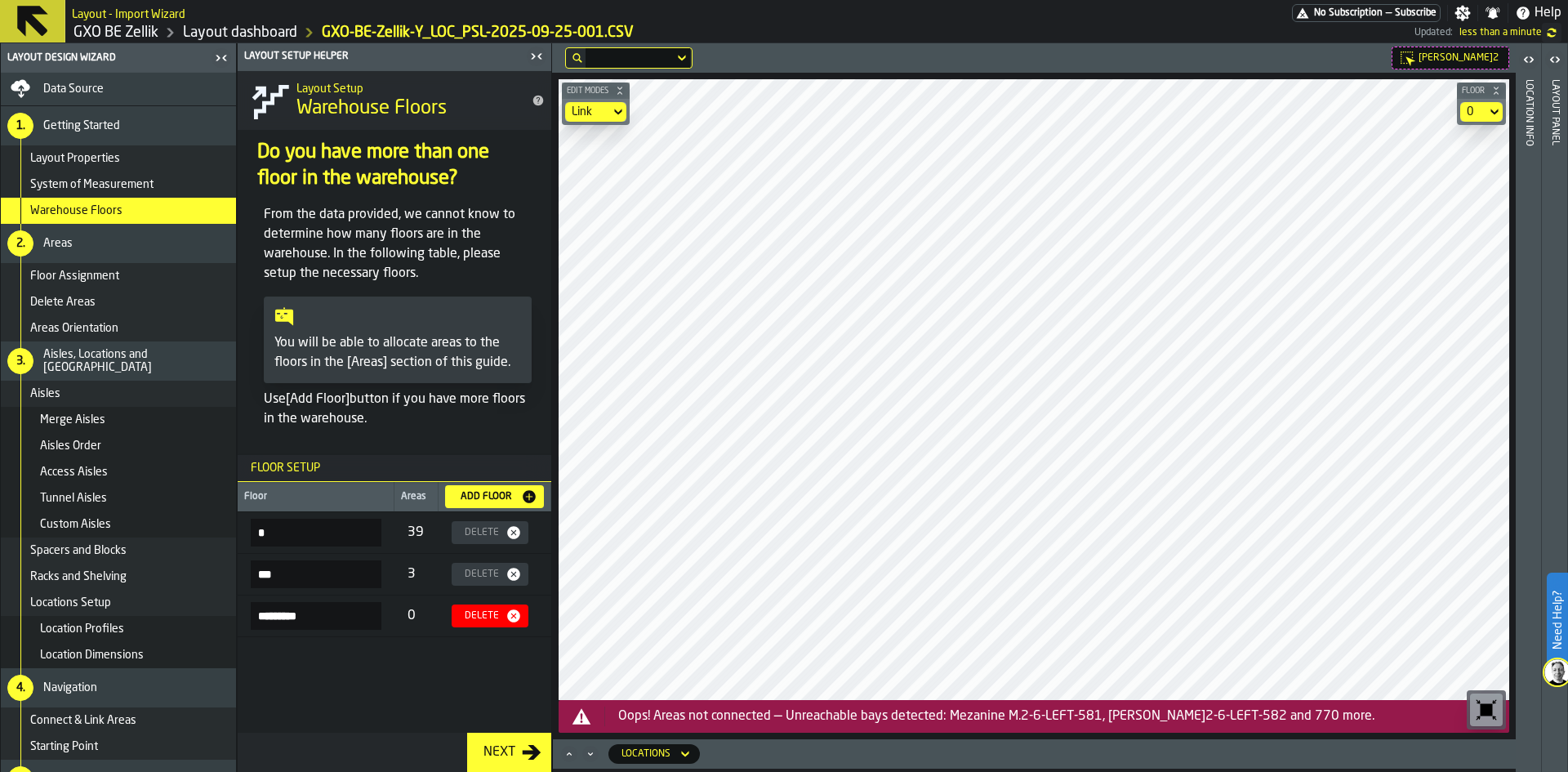
click at [274, 623] on input "*********" at bounding box center [316, 616] width 131 height 28
type input "***"
click at [261, 531] on input "*" at bounding box center [316, 532] width 131 height 28
click at [269, 531] on input "*" at bounding box center [316, 532] width 131 height 28
type input "*"
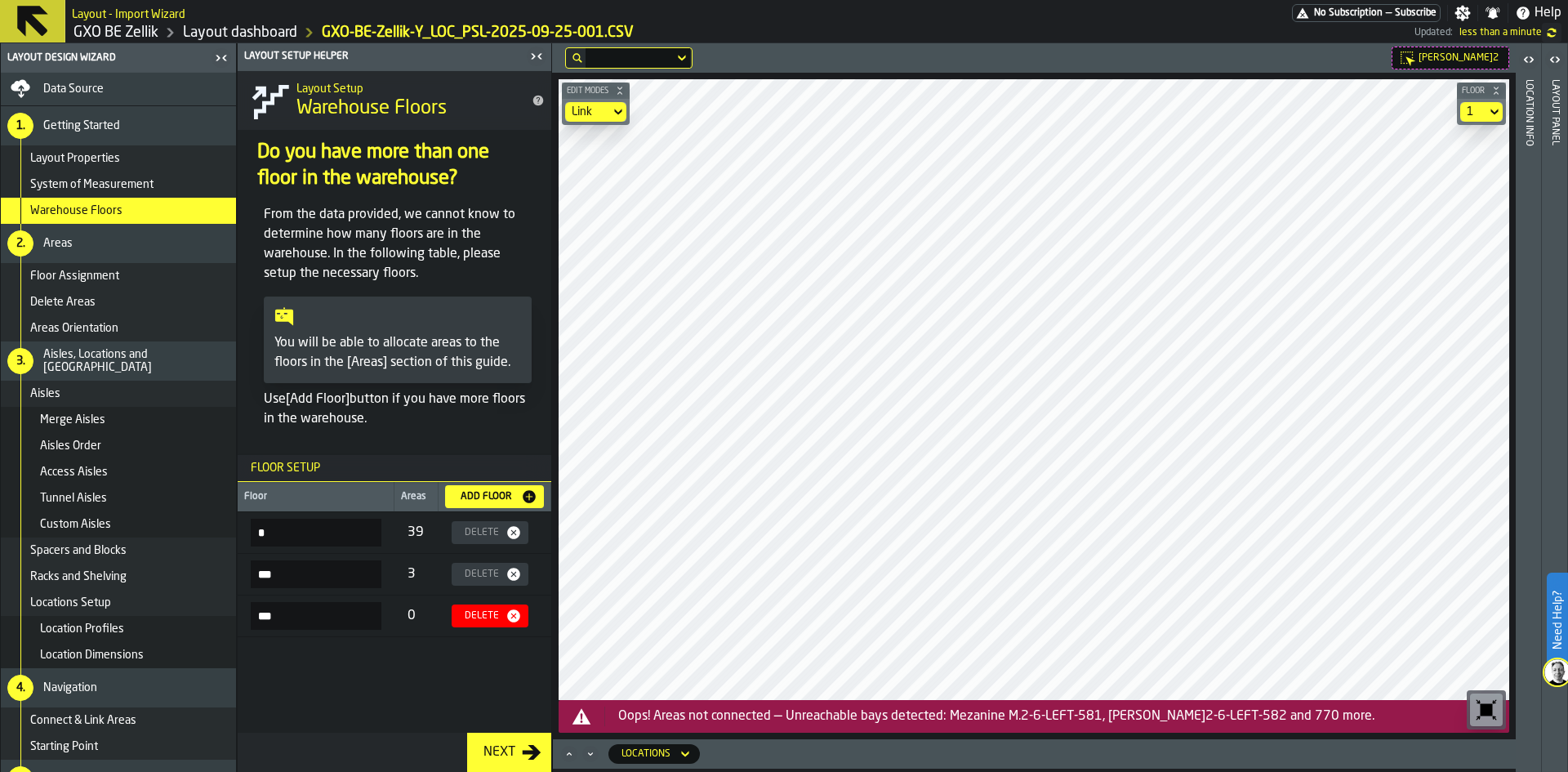
click at [284, 574] on input "***" at bounding box center [316, 574] width 131 height 28
click at [264, 575] on input "***" at bounding box center [316, 574] width 131 height 28
type input "***"
click at [329, 521] on input "*" at bounding box center [316, 532] width 131 height 28
type input "**********"
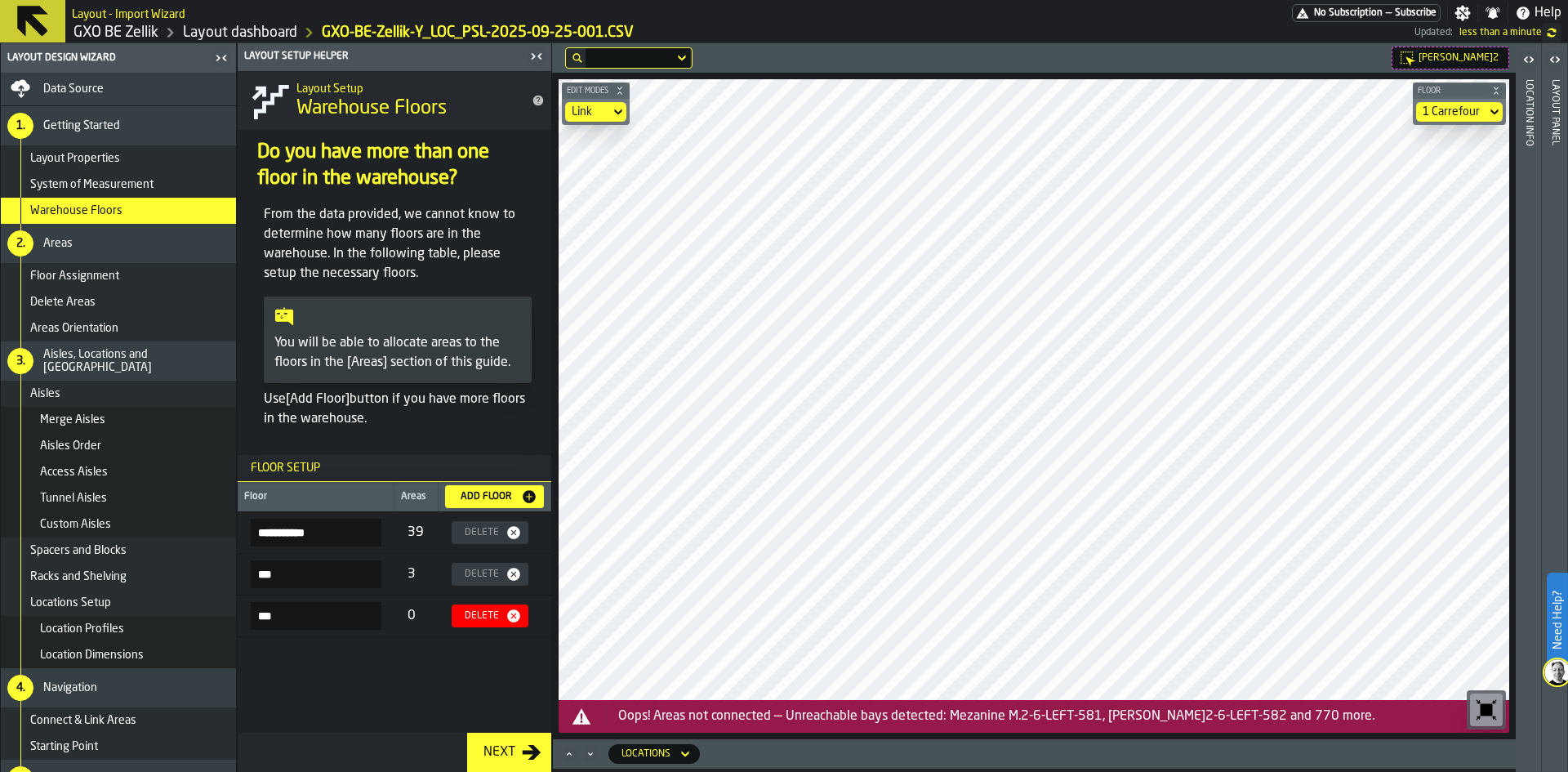
click at [305, 573] on input "***" at bounding box center [316, 574] width 131 height 28
type input "***"
click at [320, 531] on input "**********" at bounding box center [316, 532] width 131 height 28
drag, startPoint x: 323, startPoint y: 532, endPoint x: 268, endPoint y: 531, distance: 55.0
click at [268, 531] on input "**********" at bounding box center [316, 532] width 131 height 28
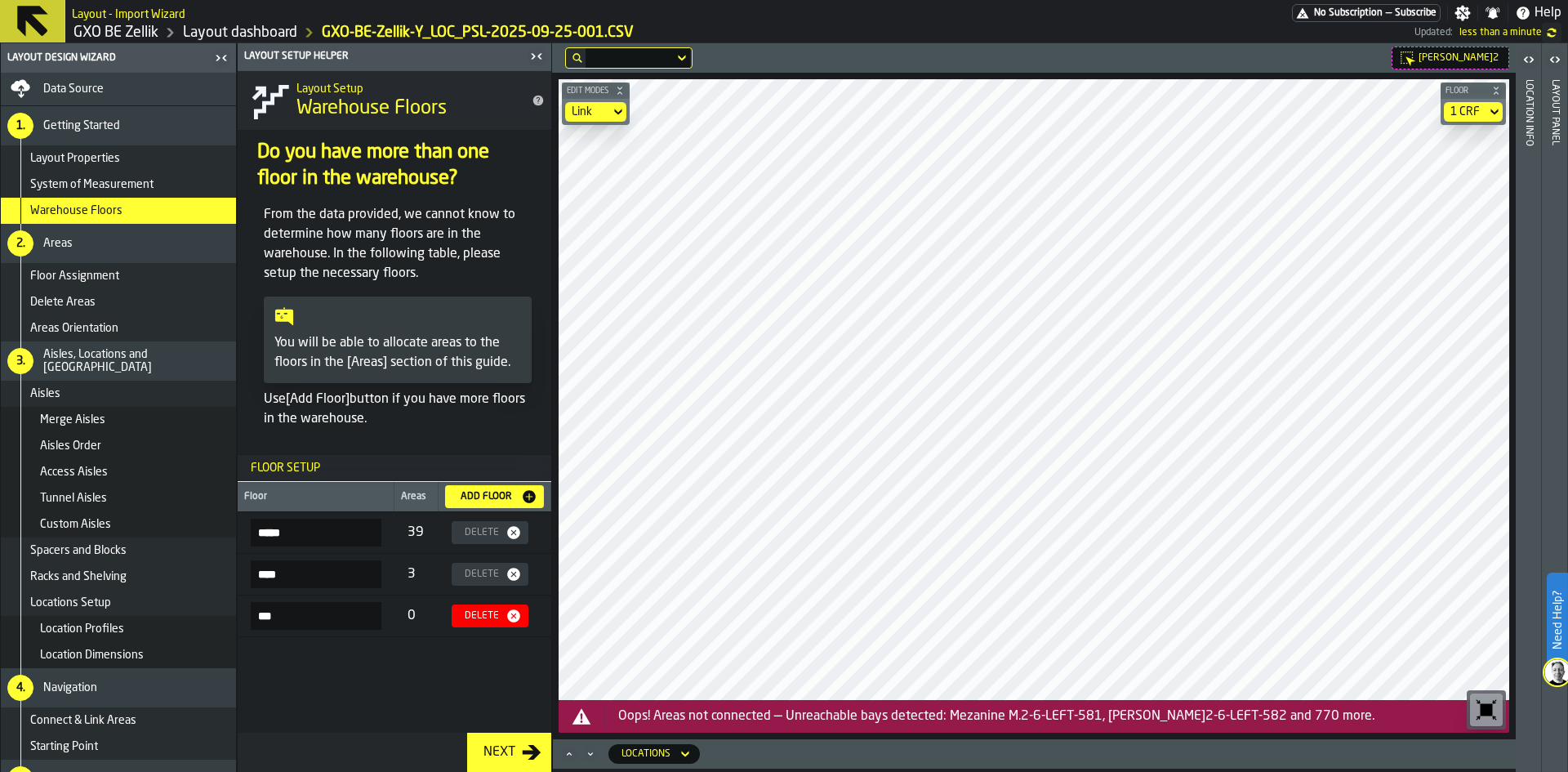
type input "*****"
click at [314, 572] on input "***" at bounding box center [316, 574] width 131 height 28
drag, startPoint x: 362, startPoint y: 577, endPoint x: 283, endPoint y: 583, distance: 79.2
click at [278, 577] on input "**********" at bounding box center [316, 574] width 131 height 28
type input "**********"
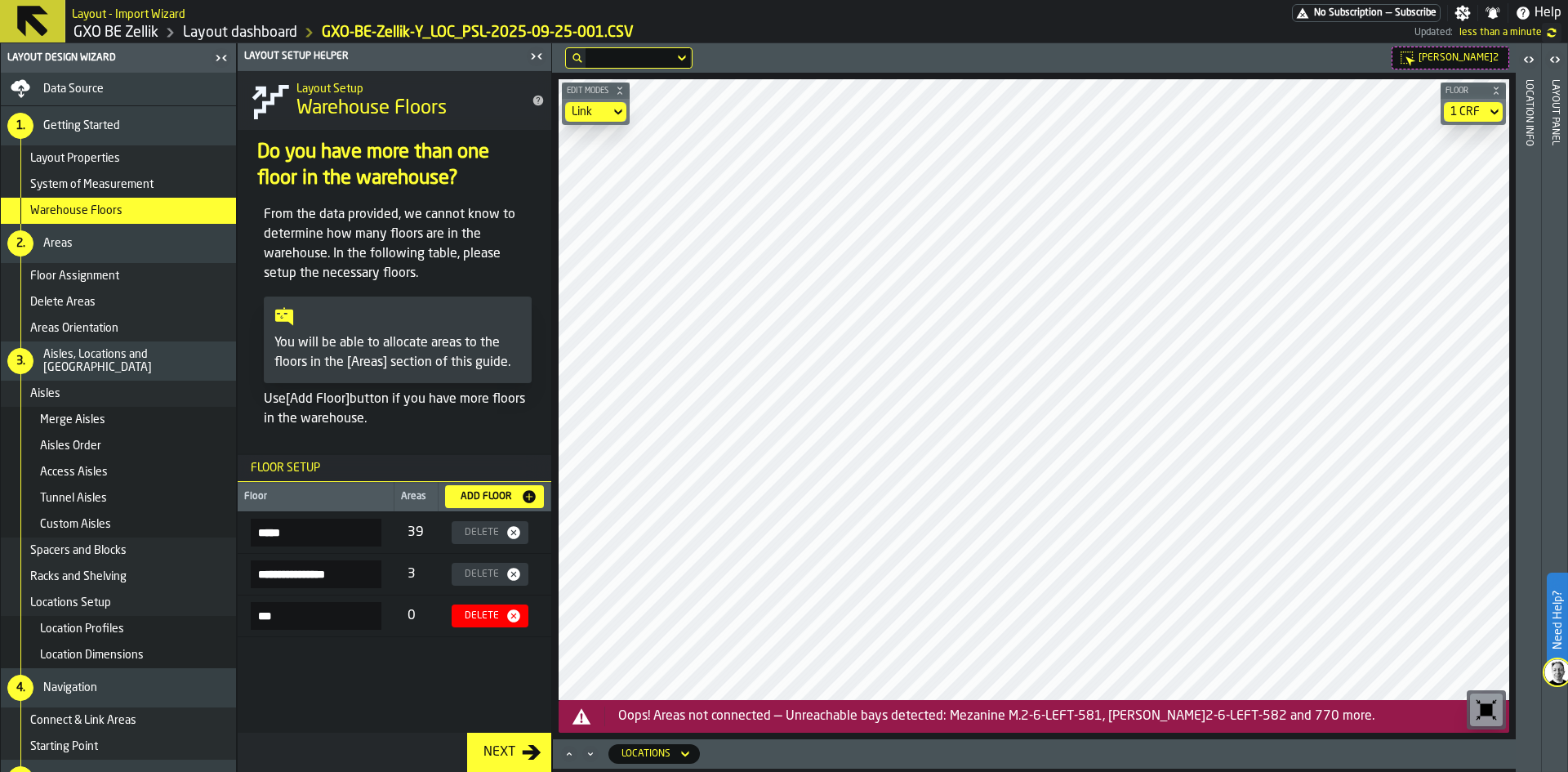
click at [299, 627] on input "***" at bounding box center [316, 616] width 131 height 28
type input "*******"
click at [347, 571] on input "**********" at bounding box center [316, 574] width 131 height 28
click at [325, 615] on input "*******" at bounding box center [316, 616] width 131 height 28
click at [106, 270] on span "Floor Assignment" at bounding box center [75, 275] width 89 height 13
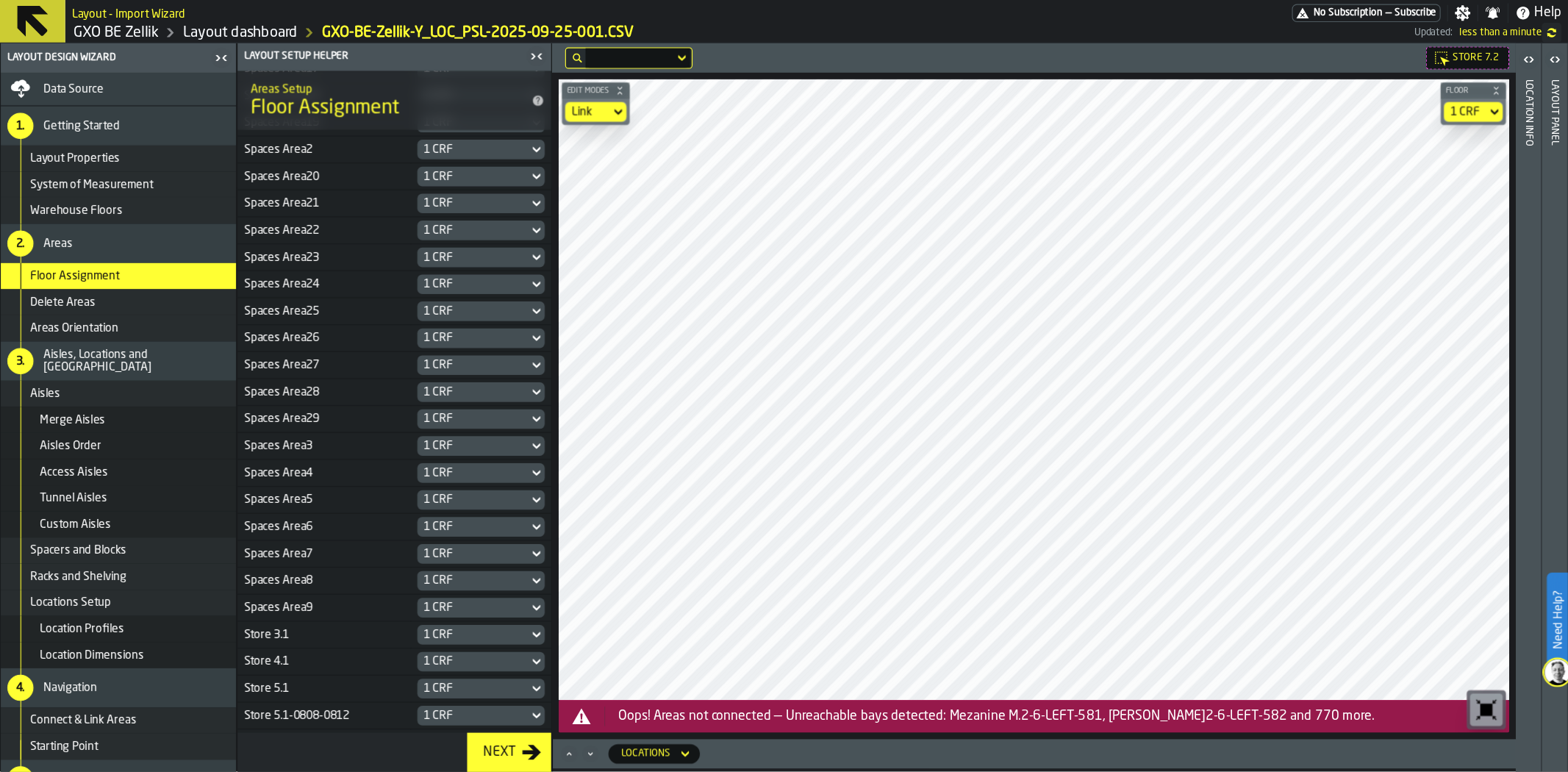
scroll to position [684, 0]
click at [410, 642] on div "1 CRF" at bounding box center [425, 647] width 88 height 12
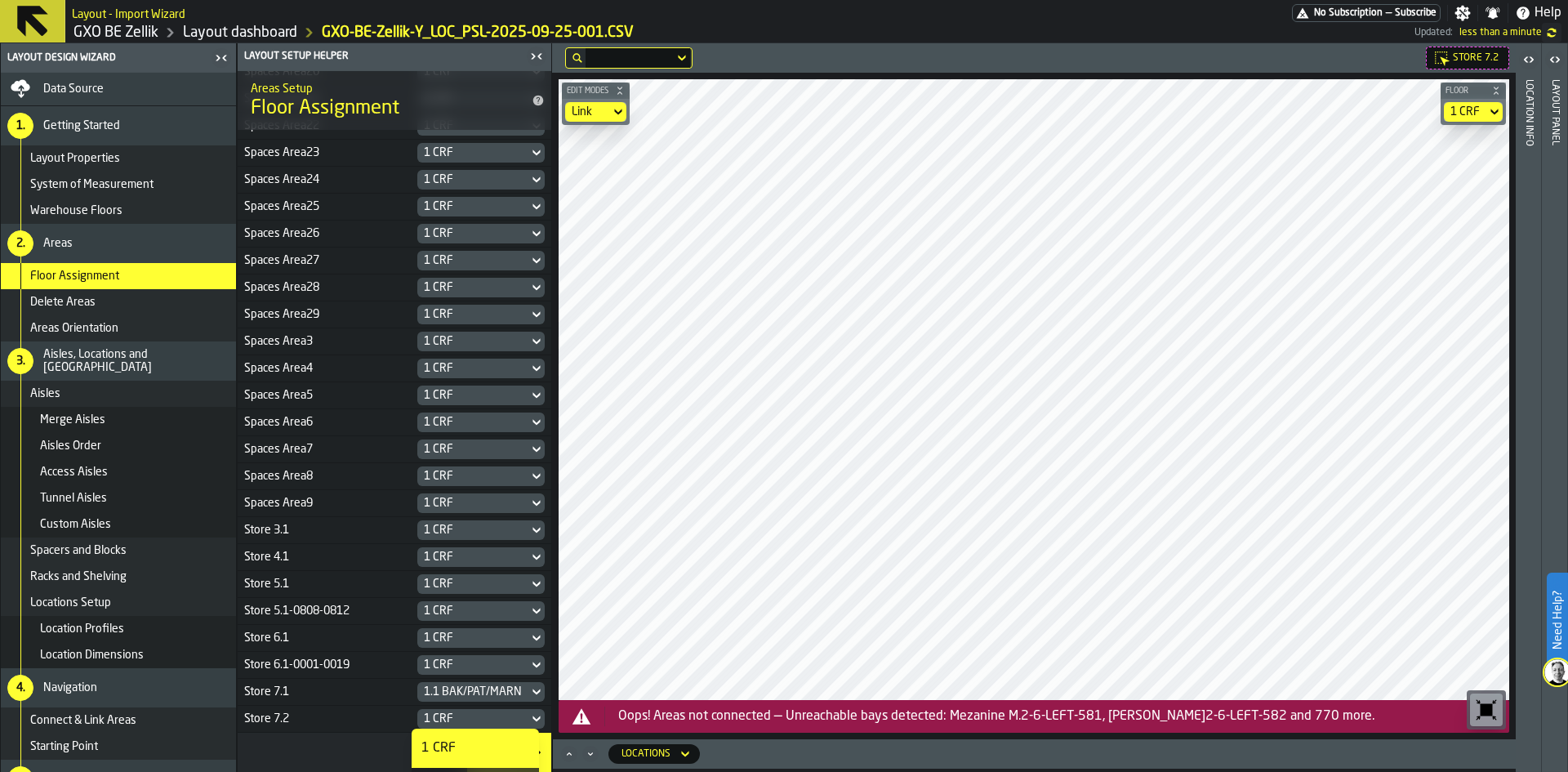
click at [460, 718] on div "1.1 BAK/PAT/MARN" at bounding box center [472, 719] width 98 height 13
click at [455, 748] on div "1 CRF" at bounding box center [475, 748] width 108 height 20
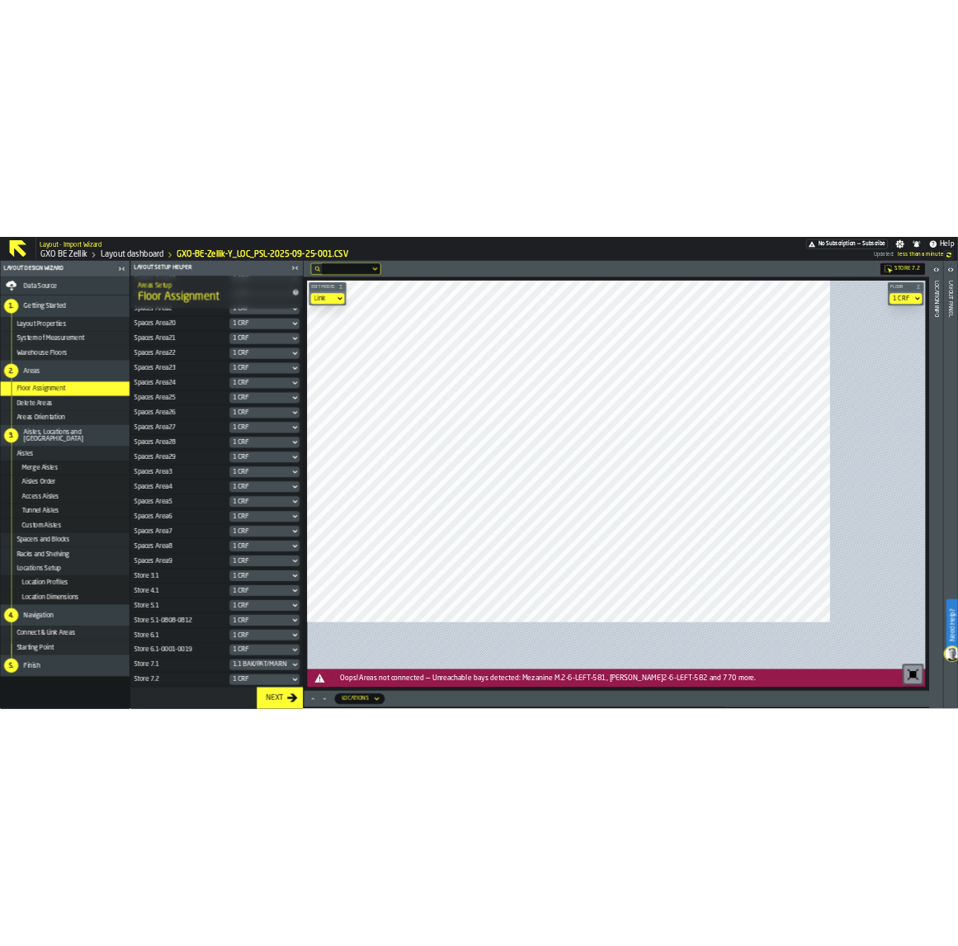
scroll to position [578, 0]
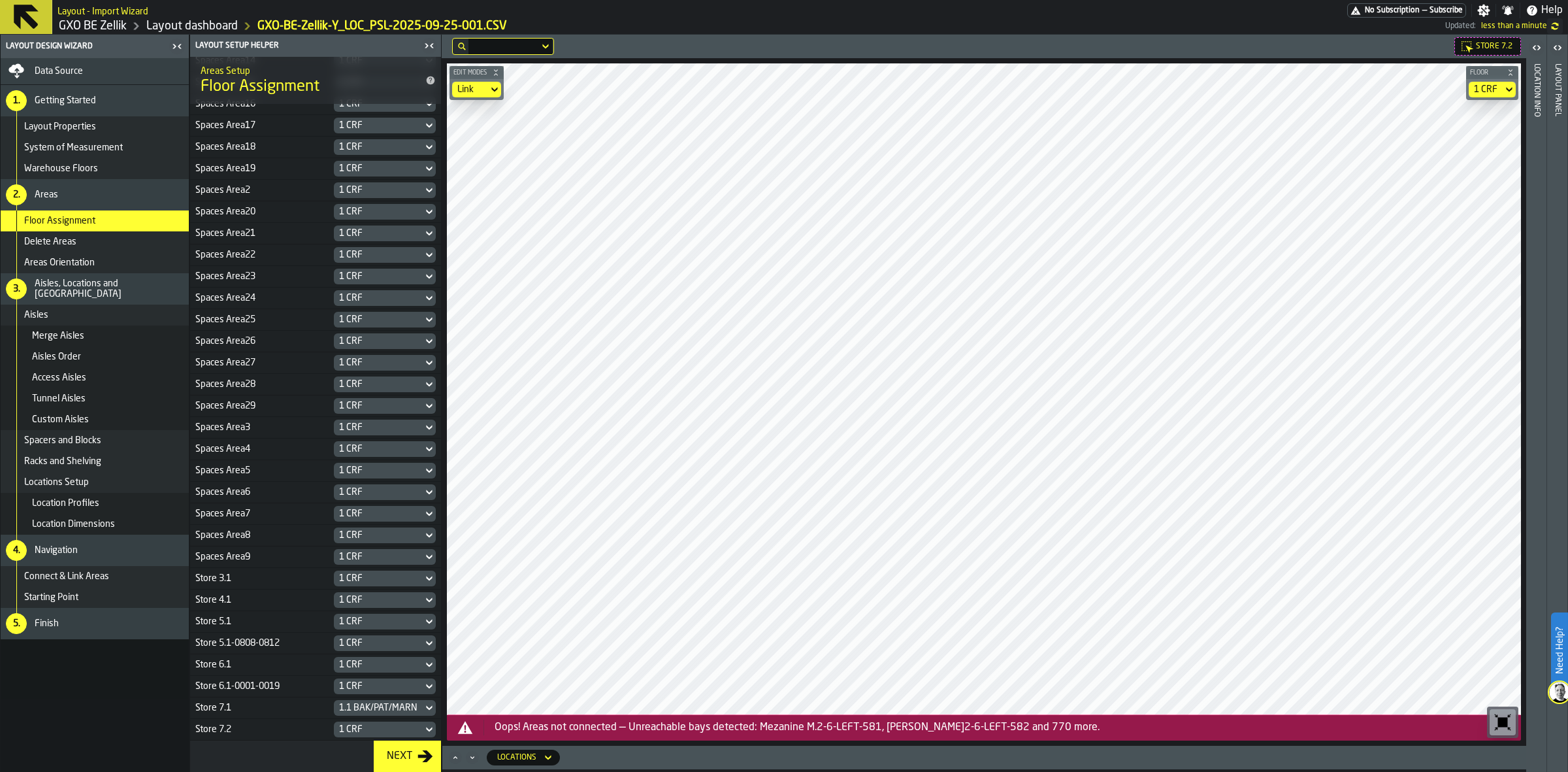
click at [376, 617] on div "1 CRF" at bounding box center [378, 728] width 78 height 10
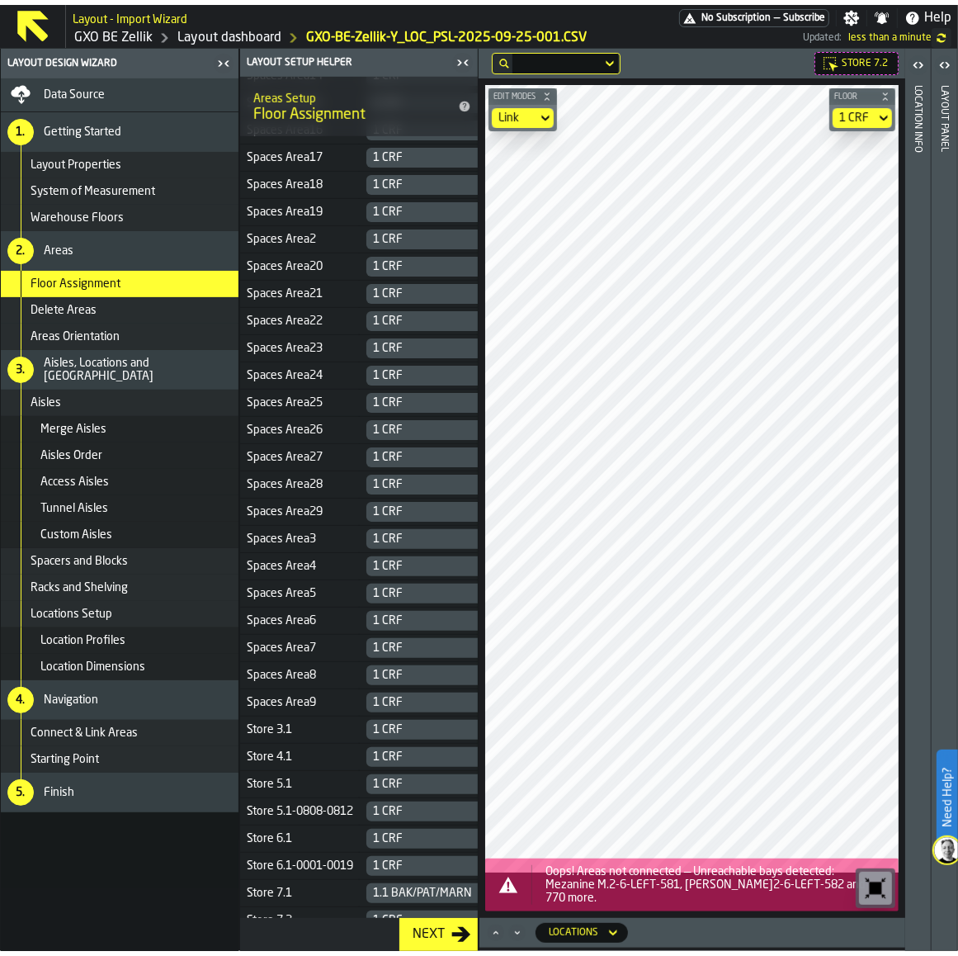
scroll to position [594, 0]
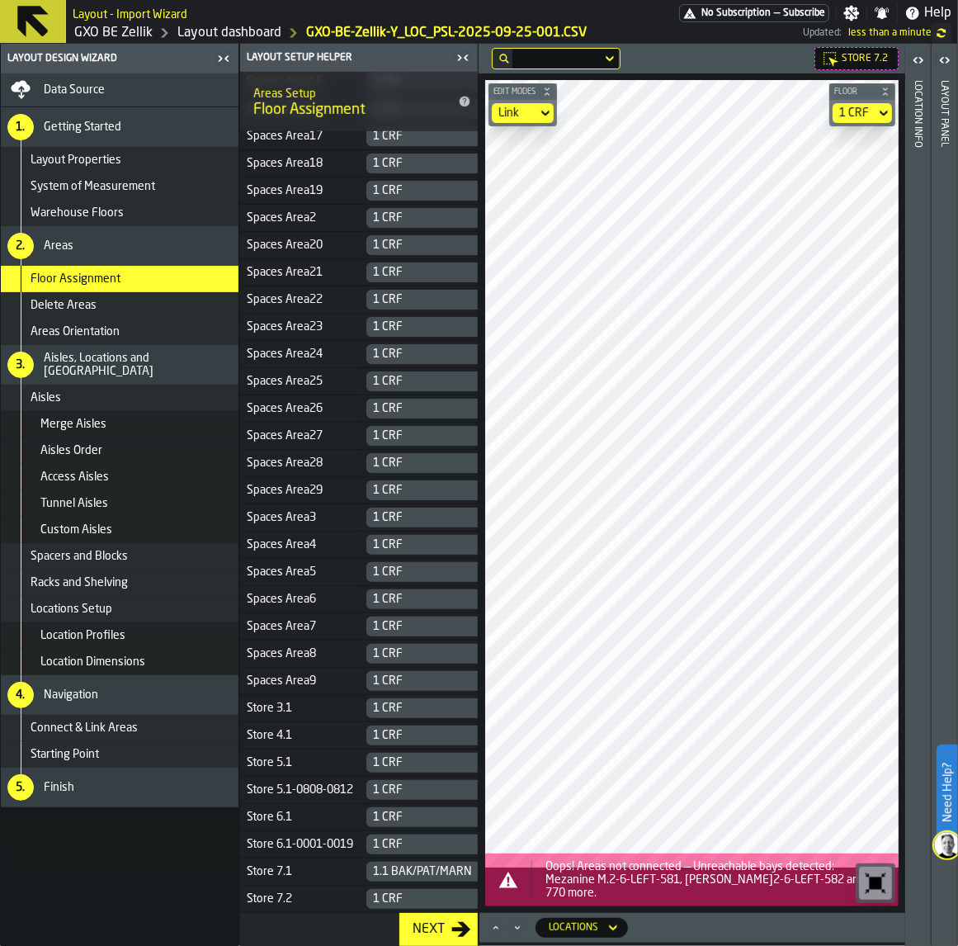
click at [425, 779] on div "1 CRF" at bounding box center [422, 898] width 99 height 13
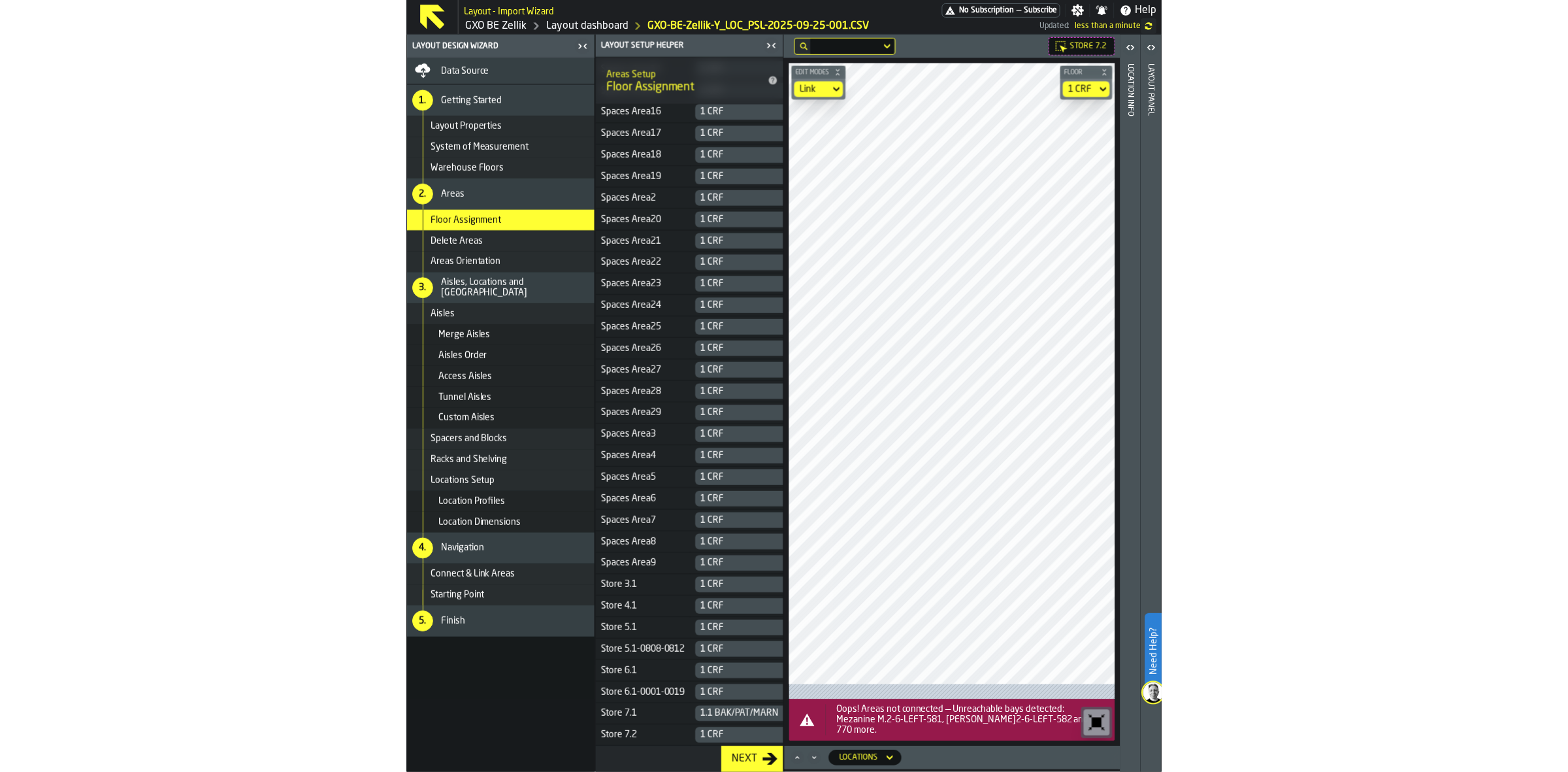
scroll to position [444, 0]
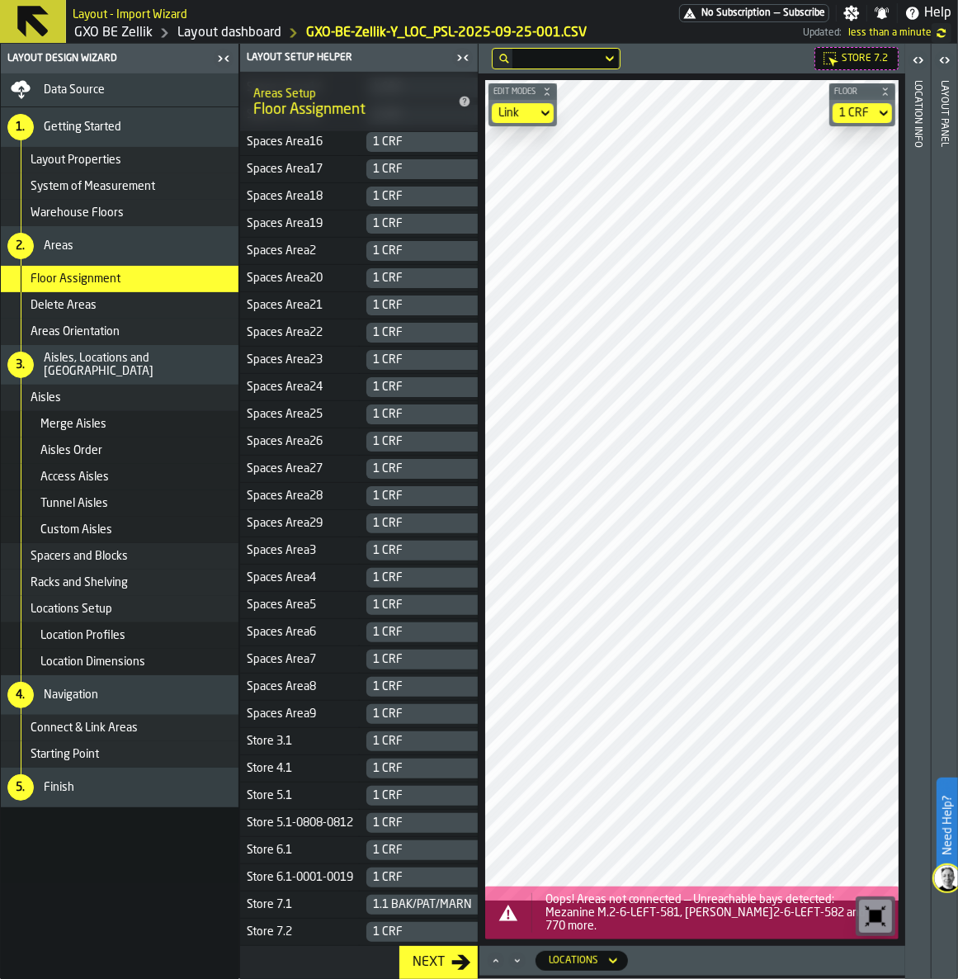
click at [392, 779] on div "1 CRF" at bounding box center [422, 931] width 99 height 13
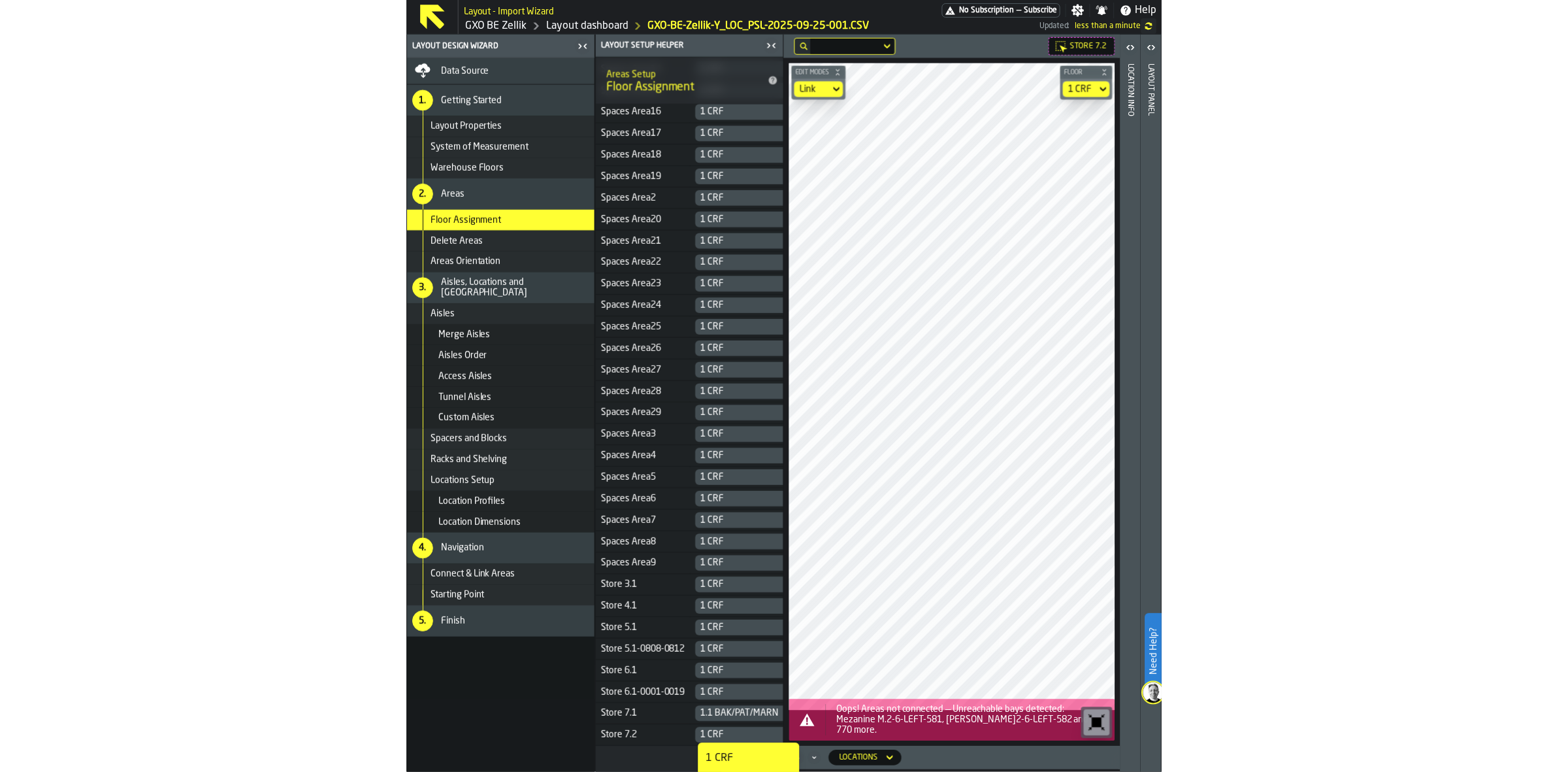
scroll to position [458, 0]
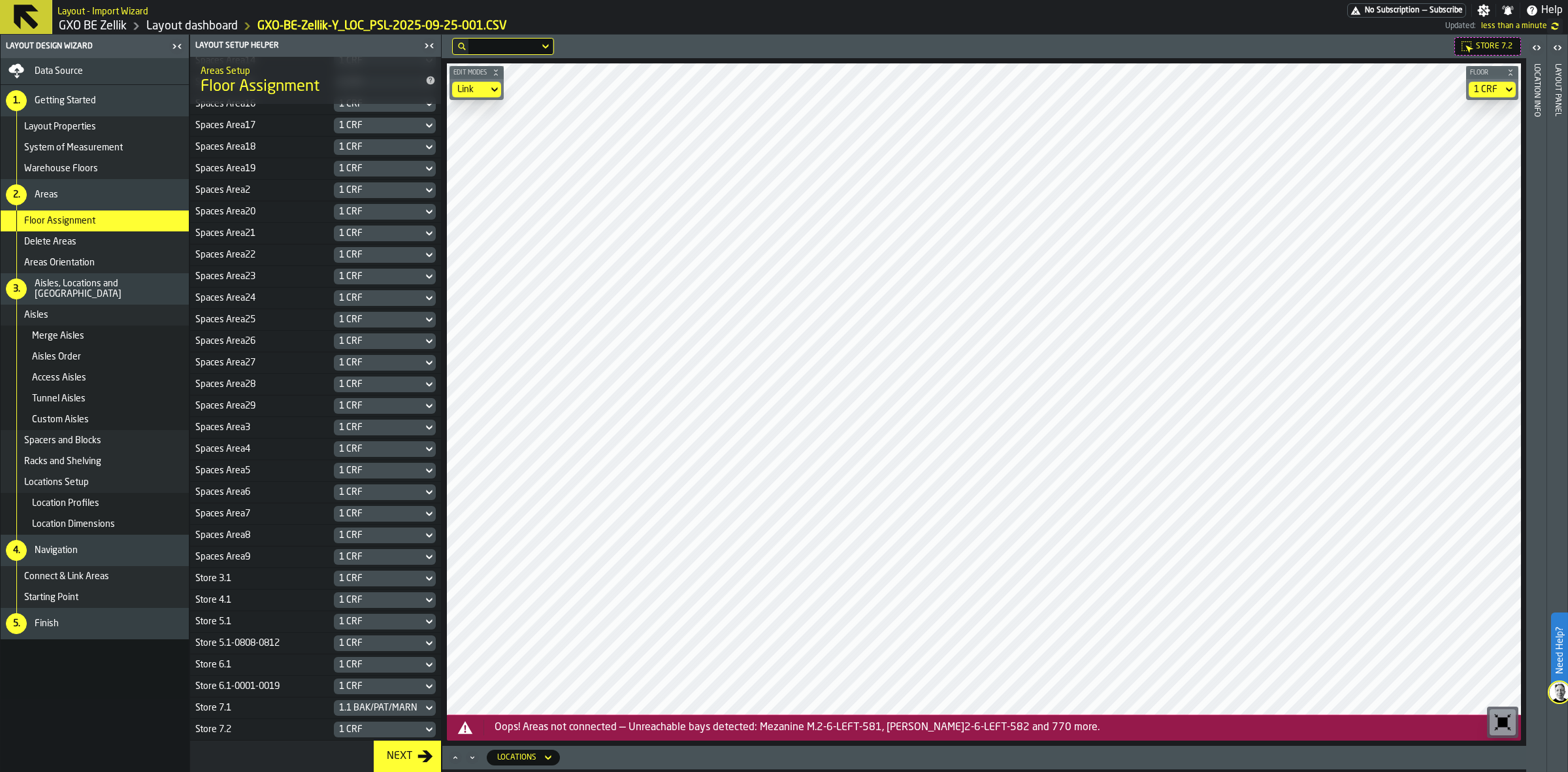
click at [1254, 44] on span "Store 7.2" at bounding box center [1494, 47] width 36 height 10
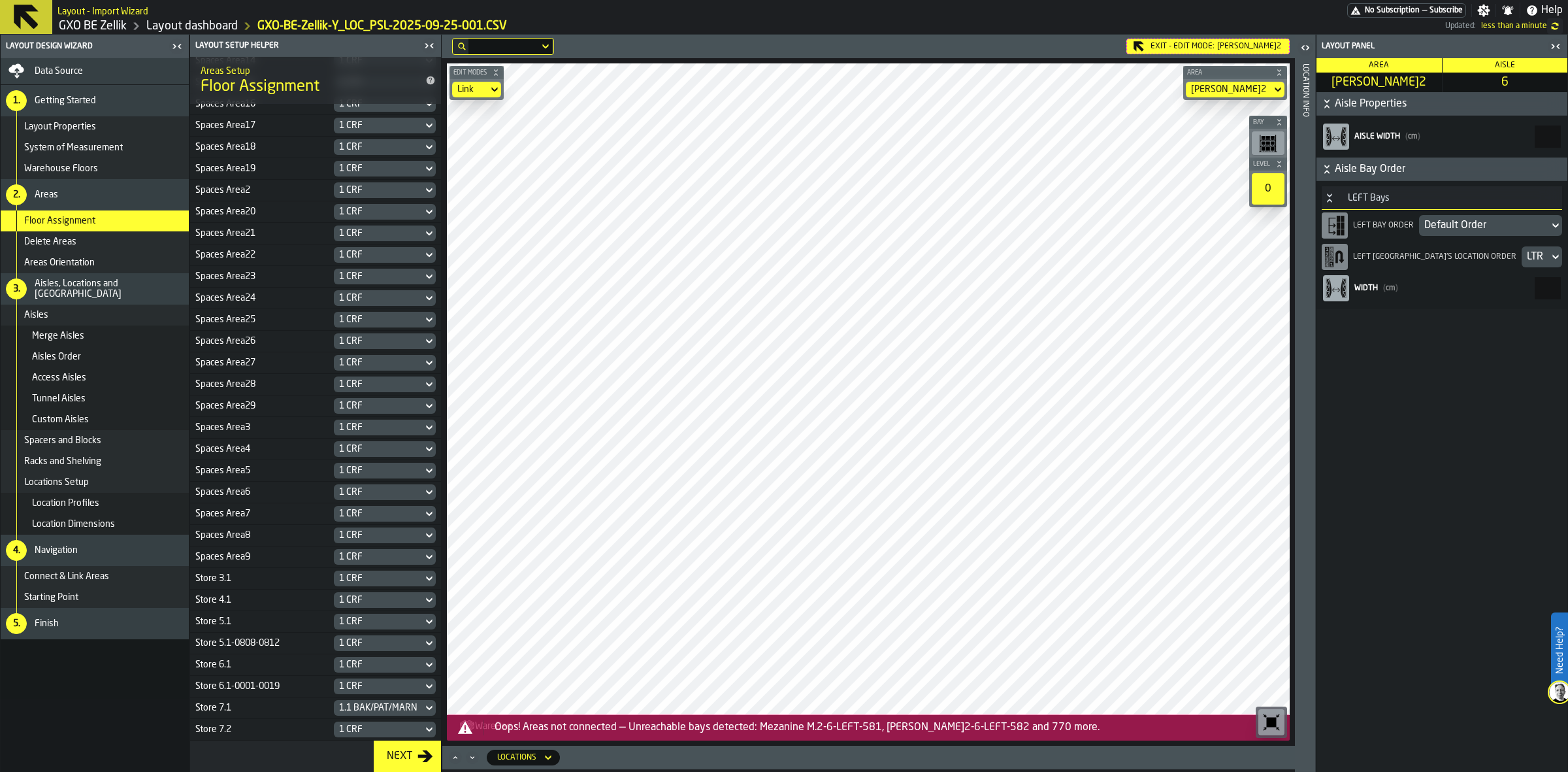
click at [369, 617] on div "1 CRF" at bounding box center [378, 728] width 78 height 10
click at [366, 617] on div "1 CRF" at bounding box center [378, 728] width 78 height 10
click at [1224, 86] on div "Mezanine M.2" at bounding box center [1228, 89] width 75 height 10
click at [0, 0] on icon at bounding box center [0, 0] width 0 height 0
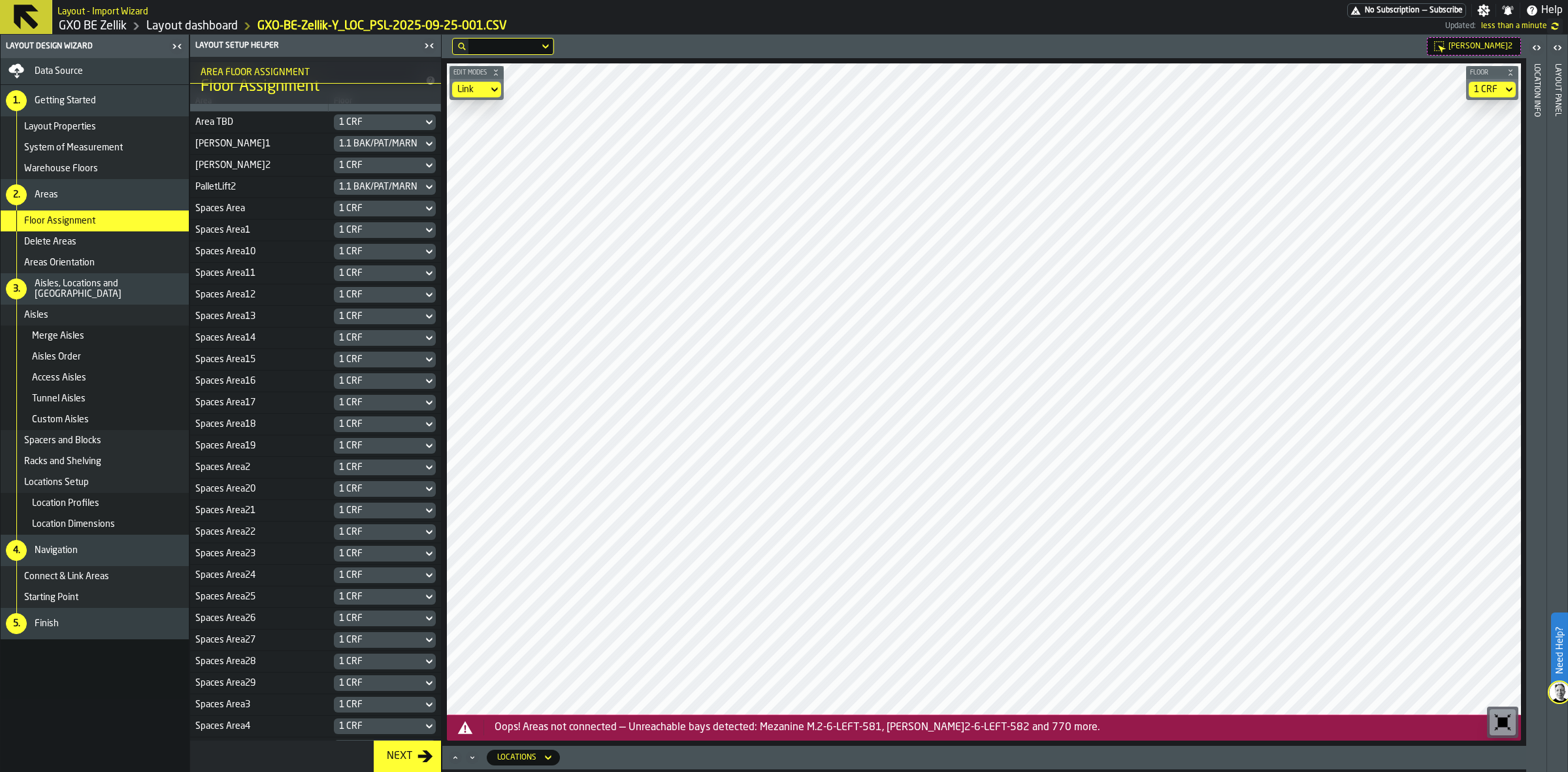
scroll to position [131, 0]
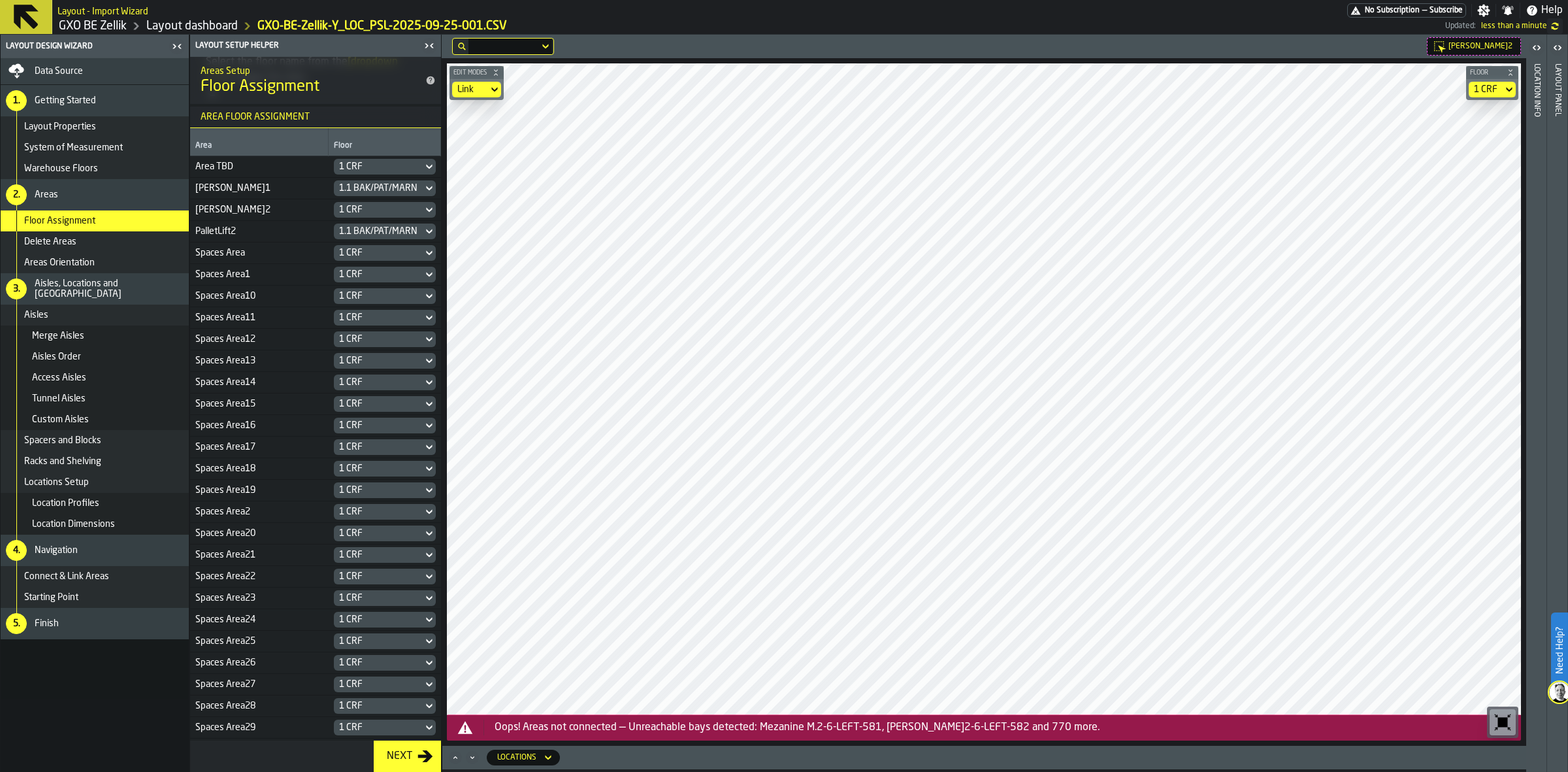
click at [402, 203] on div "1 CRF" at bounding box center [378, 210] width 89 height 16
click at [406, 308] on div "1.1 DLL" at bounding box center [381, 313] width 86 height 16
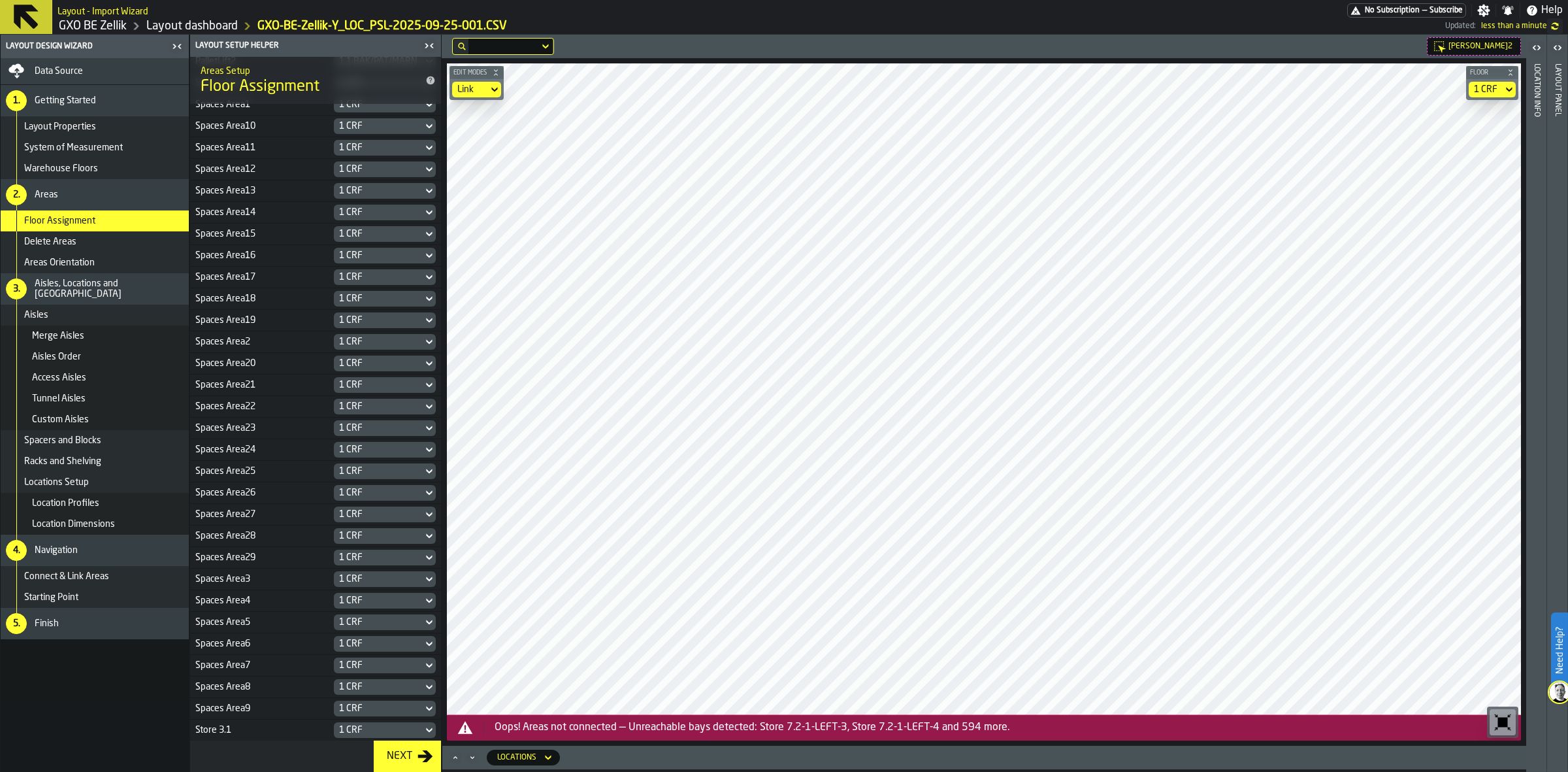
scroll to position [458, 0]
click at [347, 617] on div "1 CRF" at bounding box center [378, 728] width 78 height 10
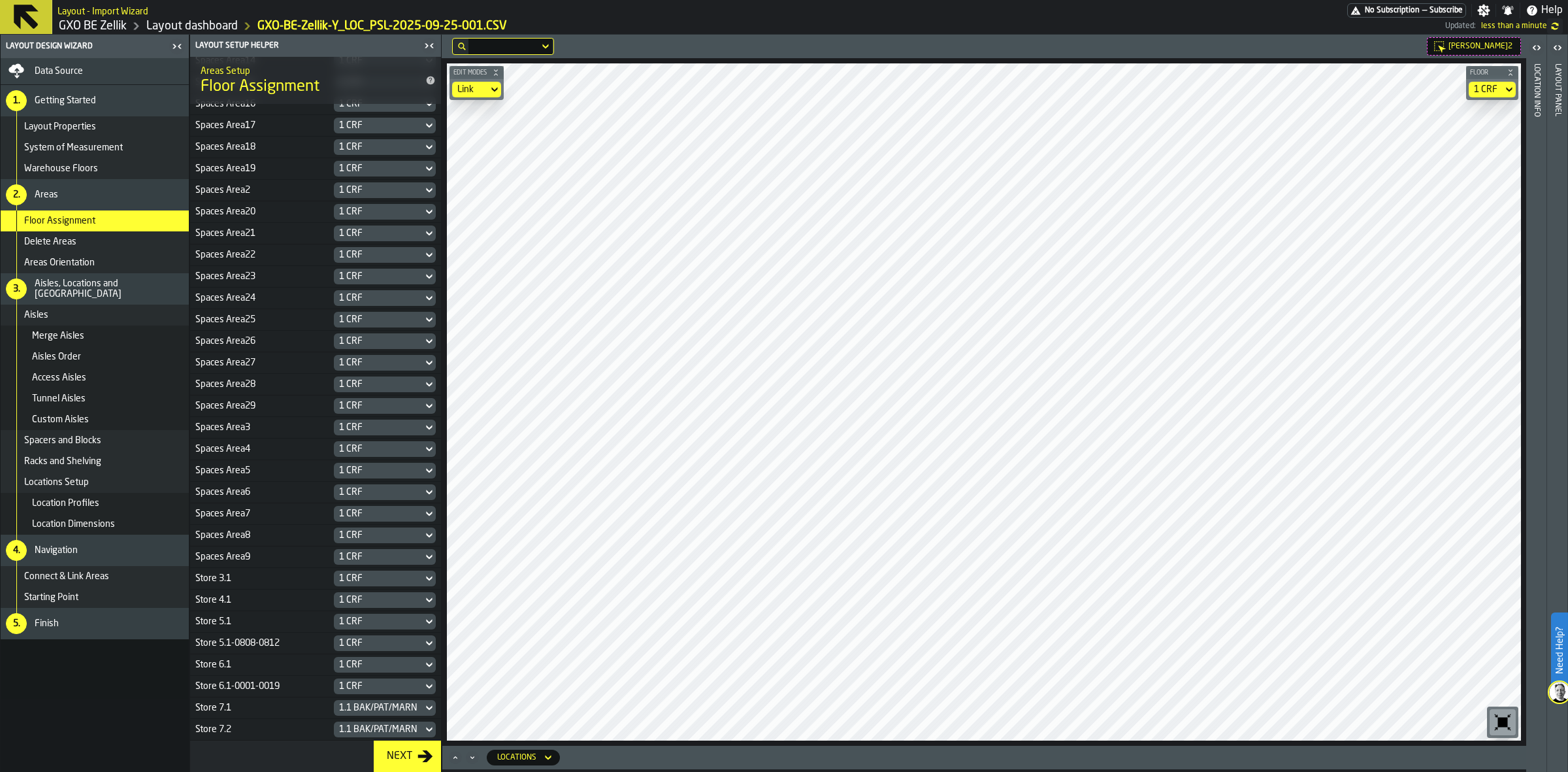
click at [379, 617] on div "1.1 BAK/PAT/MARN" at bounding box center [378, 728] width 78 height 10
click at [273, 617] on div "Store 7.2" at bounding box center [260, 728] width 128 height 10
click at [374, 617] on div "1.1 BAK/PAT/MARN" at bounding box center [378, 728] width 78 height 10
click at [369, 617] on div "1 CRF" at bounding box center [381, 754] width 86 height 16
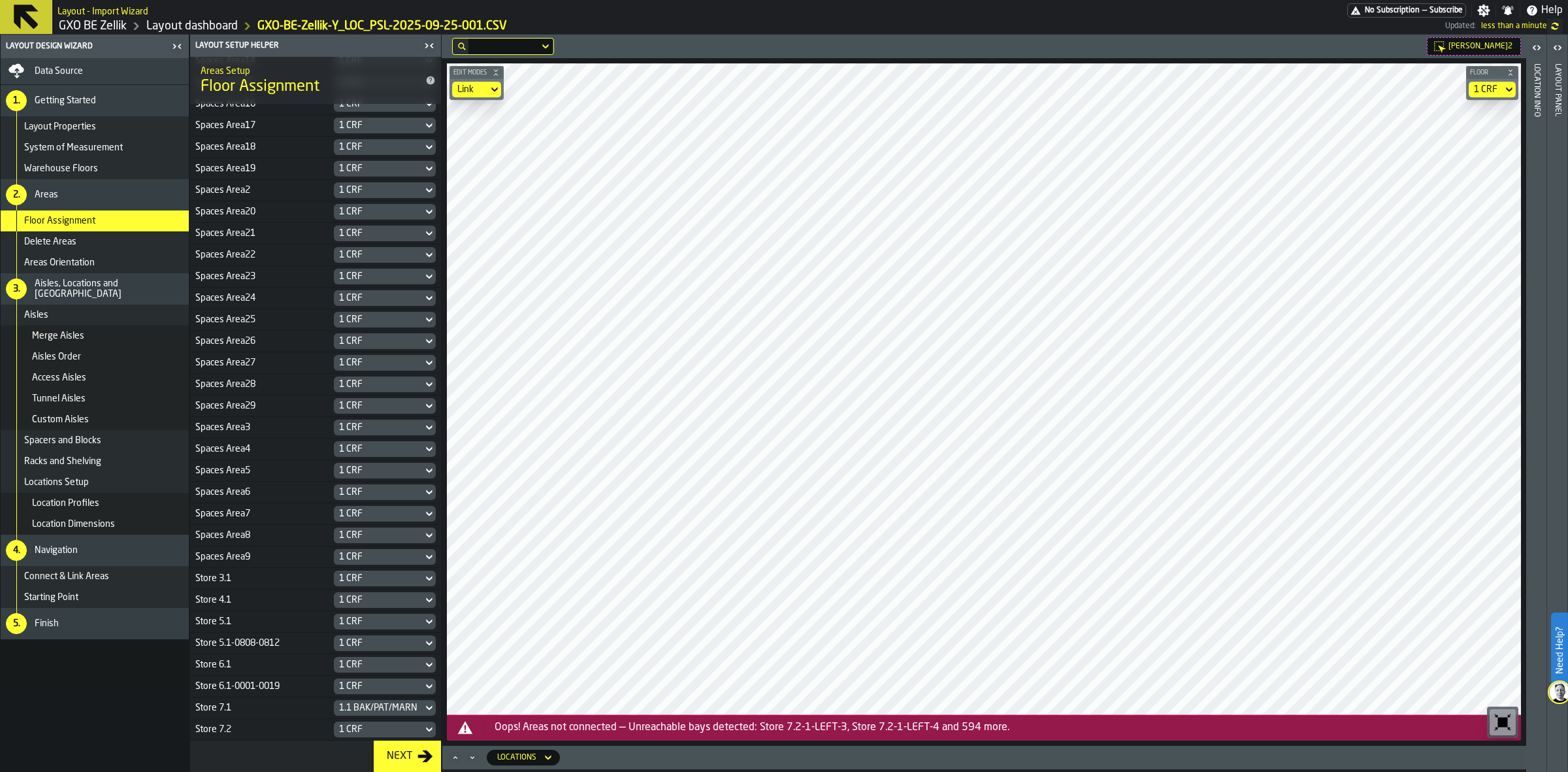
drag, startPoint x: 215, startPoint y: 727, endPoint x: 242, endPoint y: 691, distance: 45.0
click at [242, 617] on tbody "Area TBD 1 CRF Mezanine M.1 1.1 BAK/PAT/MARN Mezanine M.2 1.1 DLL PalletLift2 1…" at bounding box center [315, 287] width 251 height 906
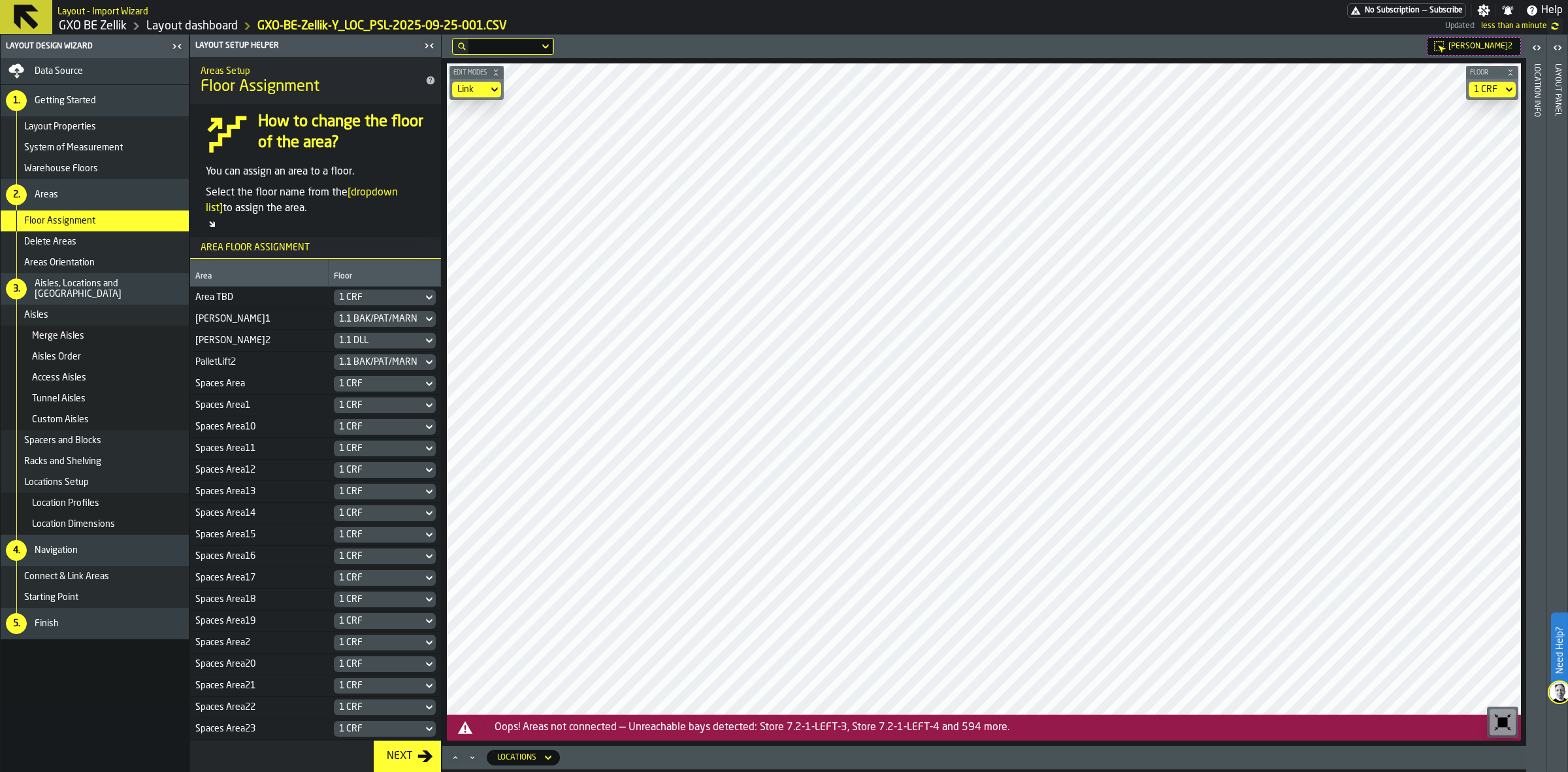
click at [398, 335] on div "1.1 DLL" at bounding box center [378, 340] width 78 height 10
click at [380, 374] on li "1 CRF" at bounding box center [382, 365] width 102 height 32
click at [497, 88] on icon at bounding box center [494, 90] width 6 height 5
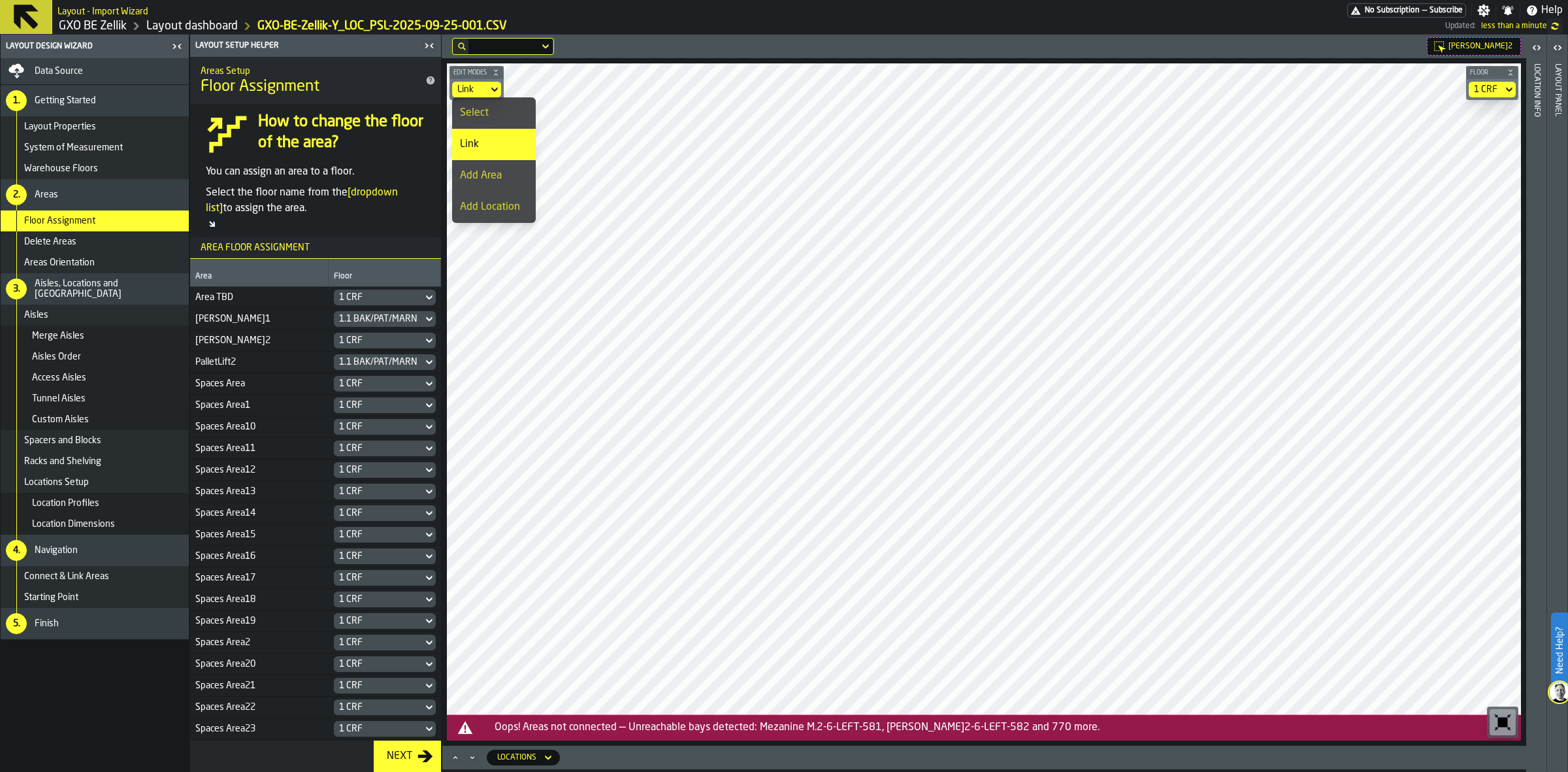
click at [518, 114] on div "Select" at bounding box center [494, 113] width 68 height 16
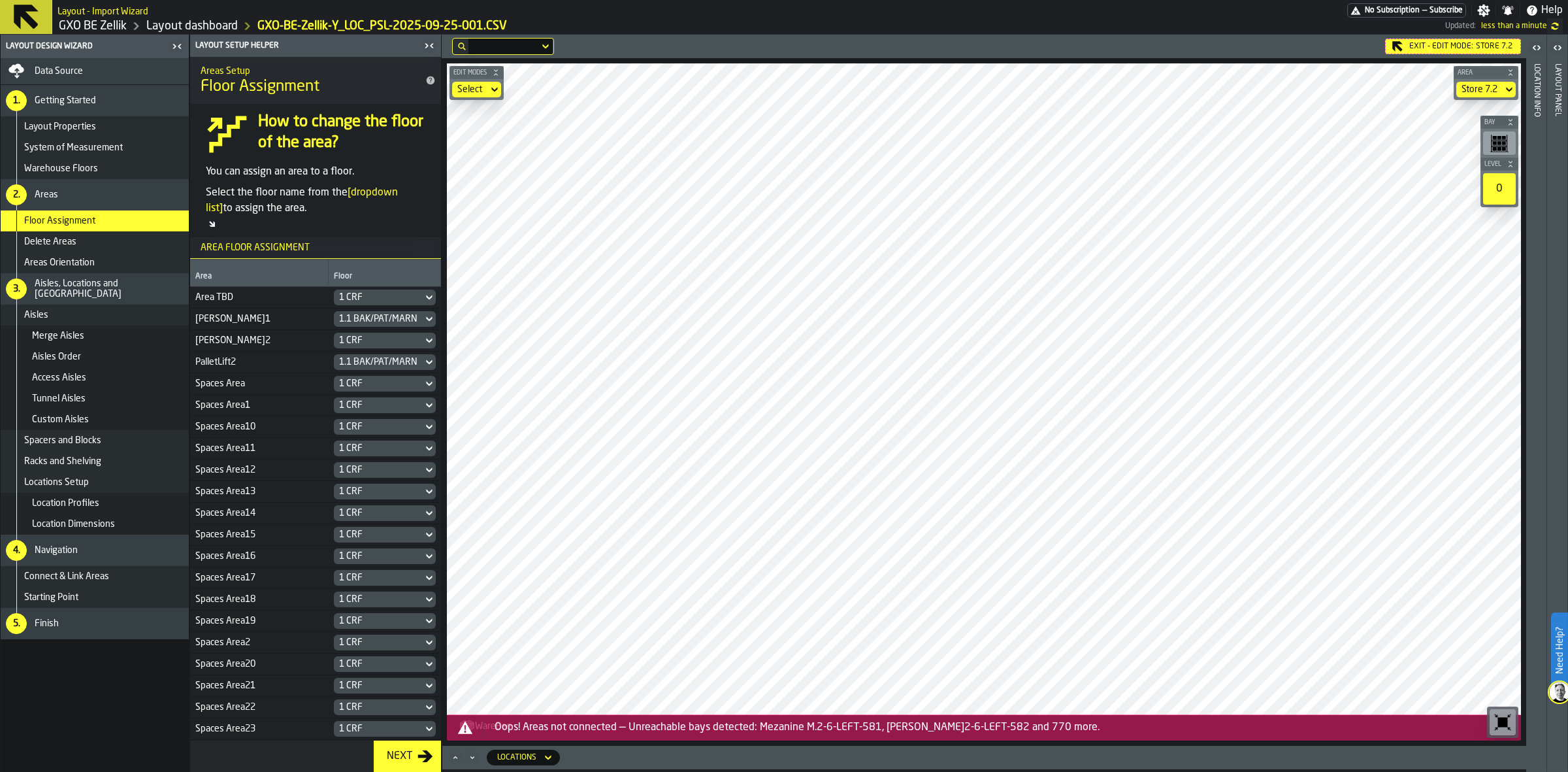
click at [473, 95] on div "Select" at bounding box center [469, 89] width 36 height 16
click at [514, 146] on div "Link" at bounding box center [494, 144] width 68 height 16
click at [0, 0] on icon at bounding box center [0, 0] width 0 height 0
click at [476, 87] on div "Link" at bounding box center [470, 89] width 25 height 10
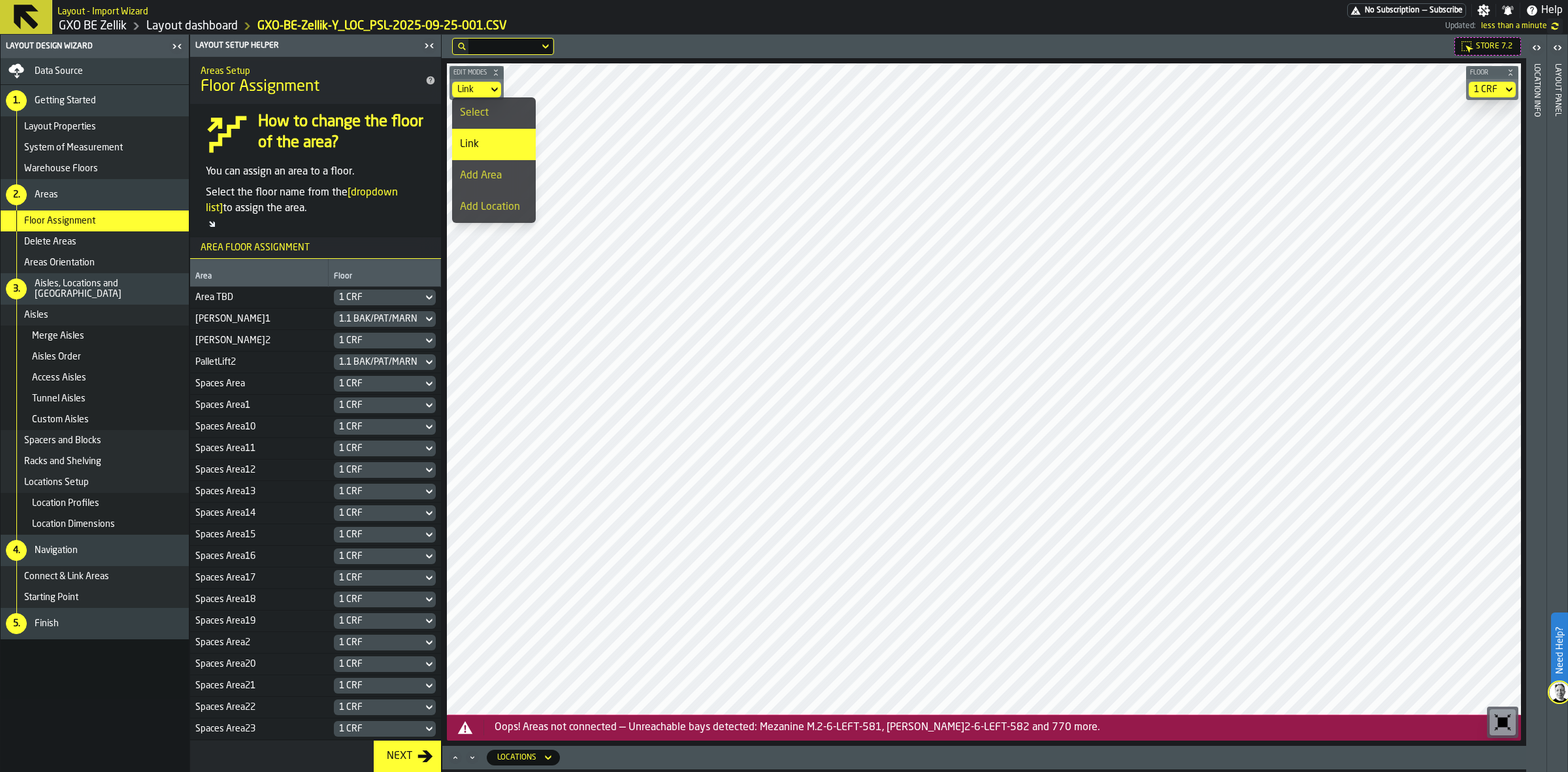
click at [500, 146] on div "Link" at bounding box center [494, 144] width 68 height 16
click at [471, 78] on button "Edit Modes" at bounding box center [476, 72] width 54 height 13
click at [479, 77] on button "Edit Modes" at bounding box center [476, 72] width 54 height 13
click at [490, 93] on icon at bounding box center [494, 89] width 13 height 16
click at [493, 112] on div "Select" at bounding box center [494, 113] width 68 height 16
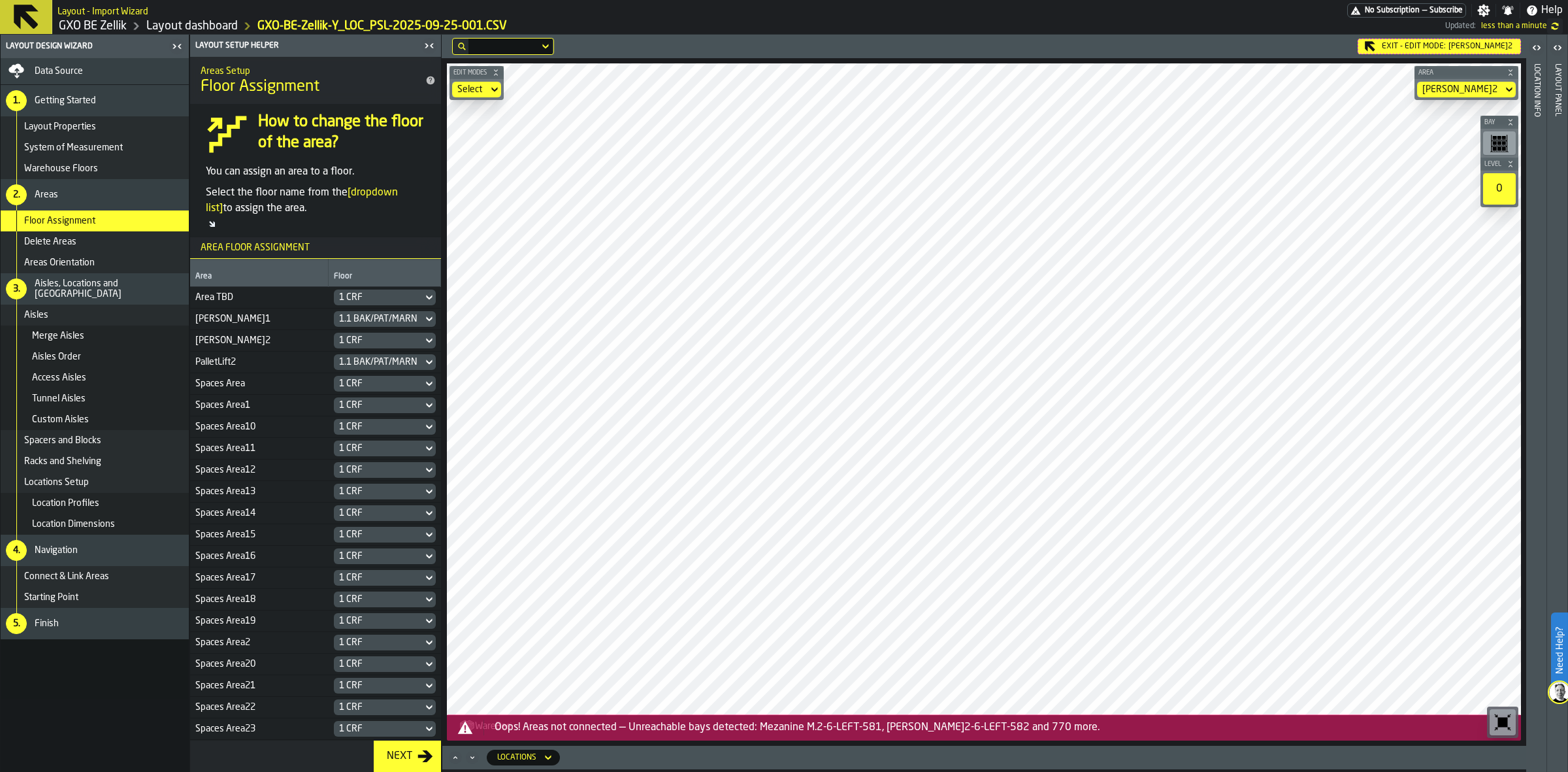
click at [492, 92] on icon at bounding box center [494, 89] width 13 height 16
click at [507, 139] on div "Link" at bounding box center [494, 144] width 68 height 16
click at [1254, 47] on div "Exit - Edit Mode: Mezanine M.2" at bounding box center [1439, 47] width 163 height 16
click at [488, 89] on div "Link" at bounding box center [469, 89] width 36 height 16
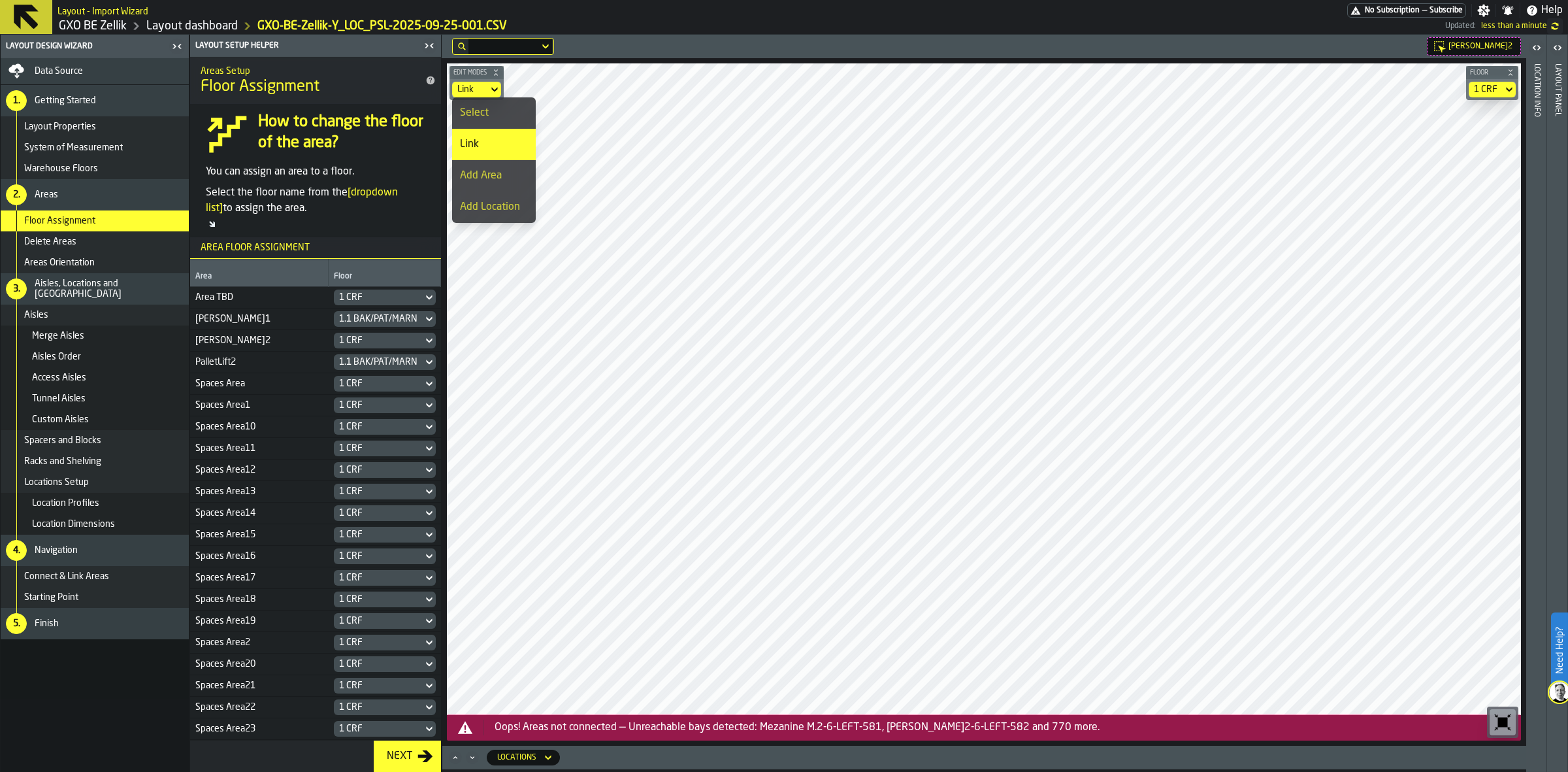
click at [481, 140] on div "Link" at bounding box center [494, 144] width 68 height 16
click at [1254, 44] on icon at bounding box center [1439, 46] width 13 height 13
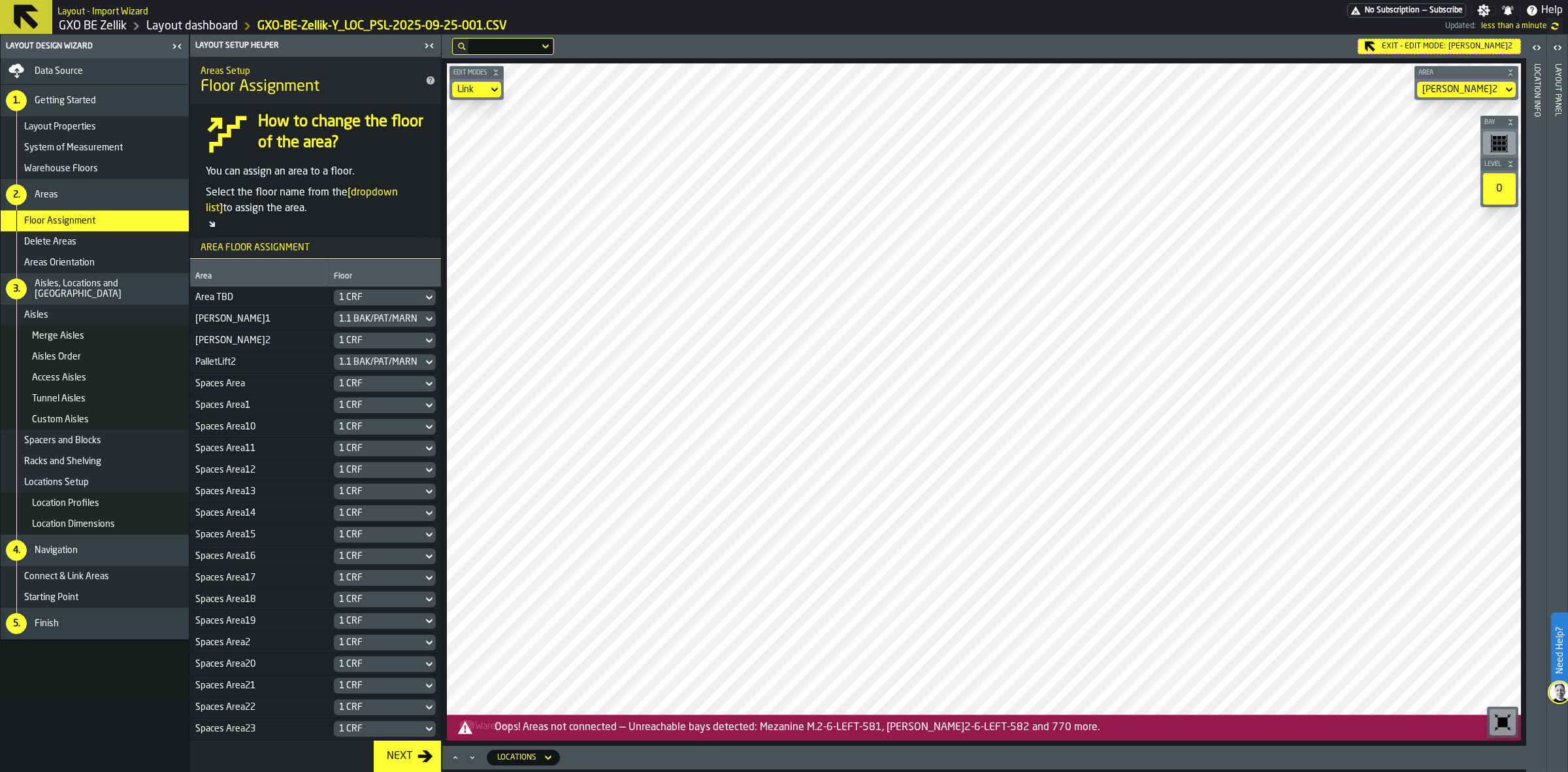
click at [1254, 44] on div "Exit - Edit Mode: Mezanine M.2" at bounding box center [1439, 47] width 163 height 16
click at [1254, 44] on icon at bounding box center [1439, 46] width 13 height 13
click at [1254, 44] on div "Exit - Edit Mode: Mezanine M.2" at bounding box center [1439, 47] width 163 height 16
click at [488, 87] on icon at bounding box center [494, 89] width 13 height 16
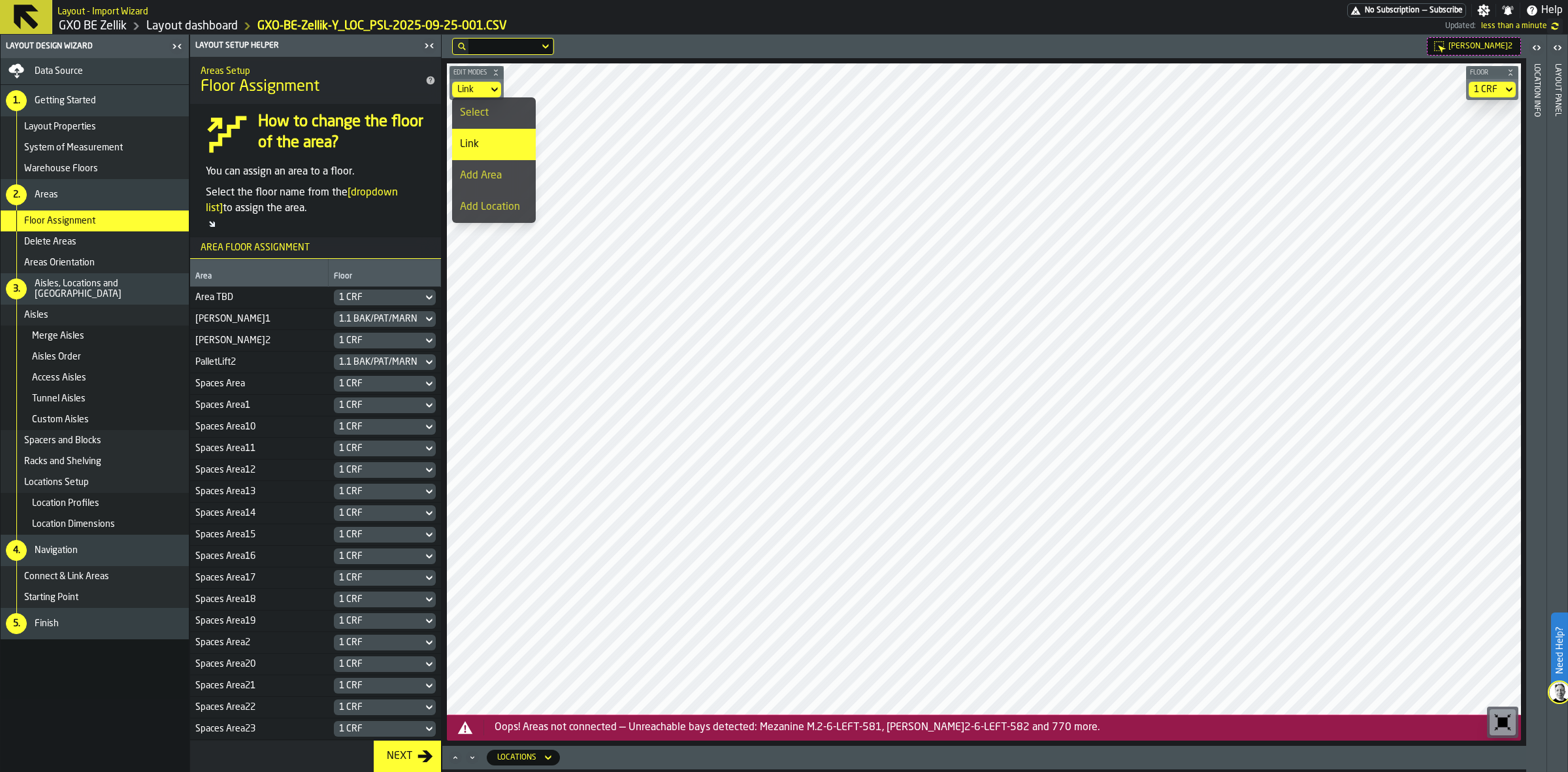
click at [498, 144] on div "Link" at bounding box center [494, 144] width 68 height 16
click at [1254, 43] on icon at bounding box center [1439, 46] width 13 height 13
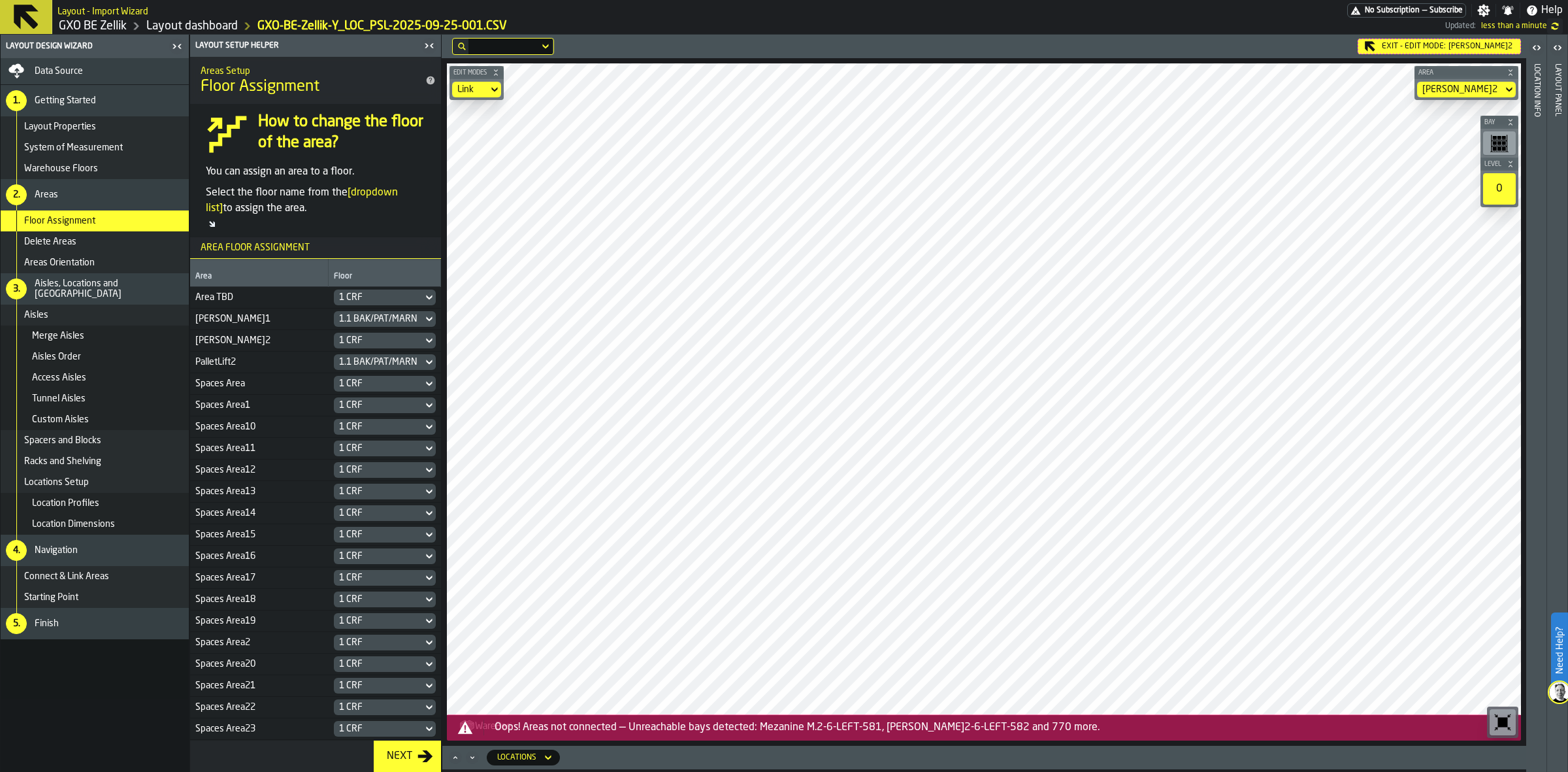
click at [1254, 43] on div "Exit - Edit Mode: Mezanine M.2" at bounding box center [1439, 47] width 163 height 16
click at [1254, 617] on icon "button-toolbar-undefined" at bounding box center [1502, 722] width 21 height 21
click at [485, 84] on div "Link" at bounding box center [469, 89] width 36 height 16
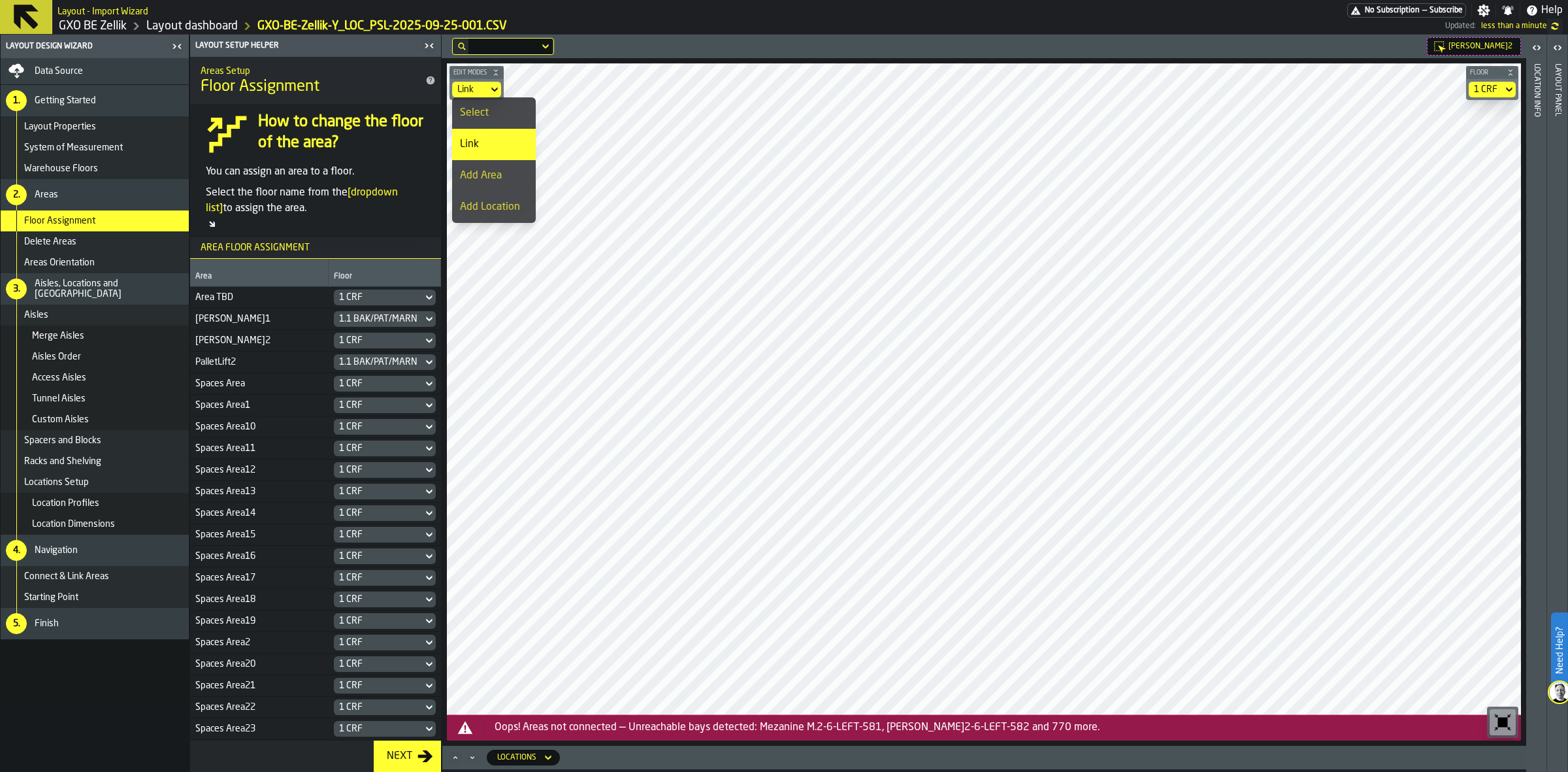
click at [497, 105] on div "Select" at bounding box center [494, 113] width 68 height 16
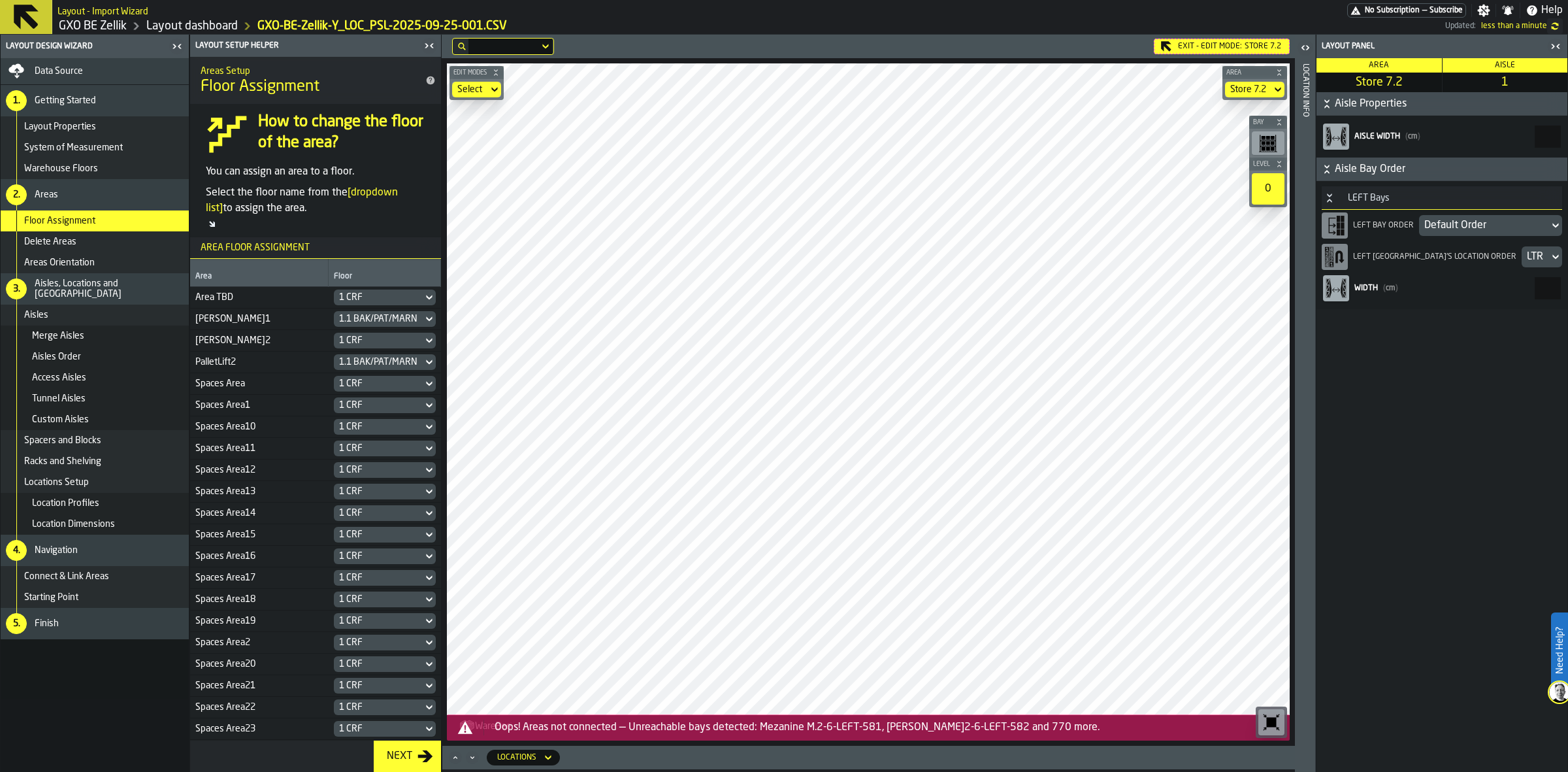
click at [468, 92] on div "Select" at bounding box center [470, 89] width 25 height 10
click at [0, 0] on icon at bounding box center [0, 0] width 0 height 0
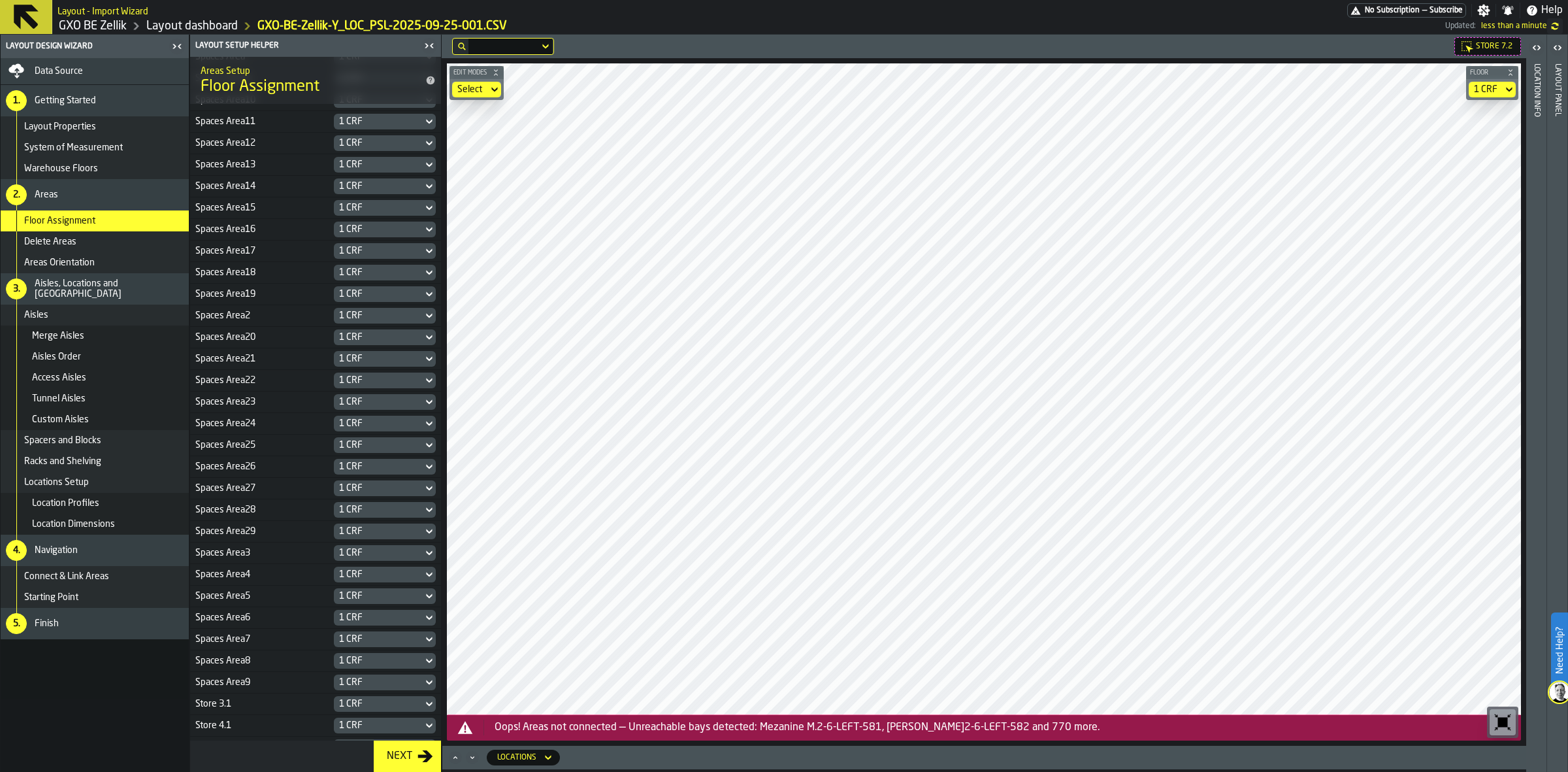
scroll to position [458, 0]
click at [366, 617] on div "1 CRF" at bounding box center [378, 728] width 78 height 10
click at [397, 617] on div "1 CRF" at bounding box center [378, 728] width 78 height 10
click at [1254, 92] on div "1 CRF" at bounding box center [1486, 89] width 24 height 10
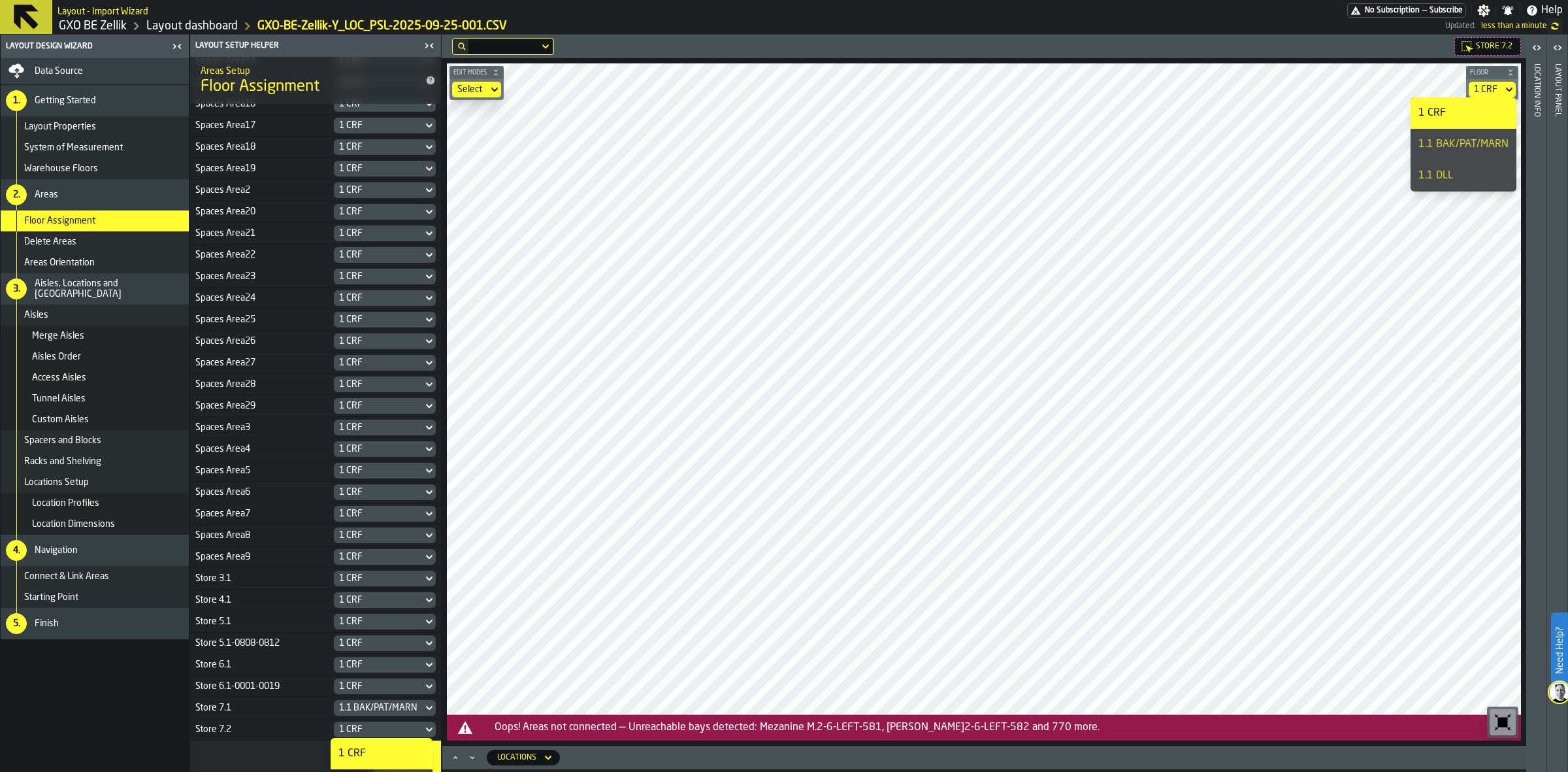
click at [1254, 181] on div "1.1 DLL" at bounding box center [1464, 176] width 90 height 16
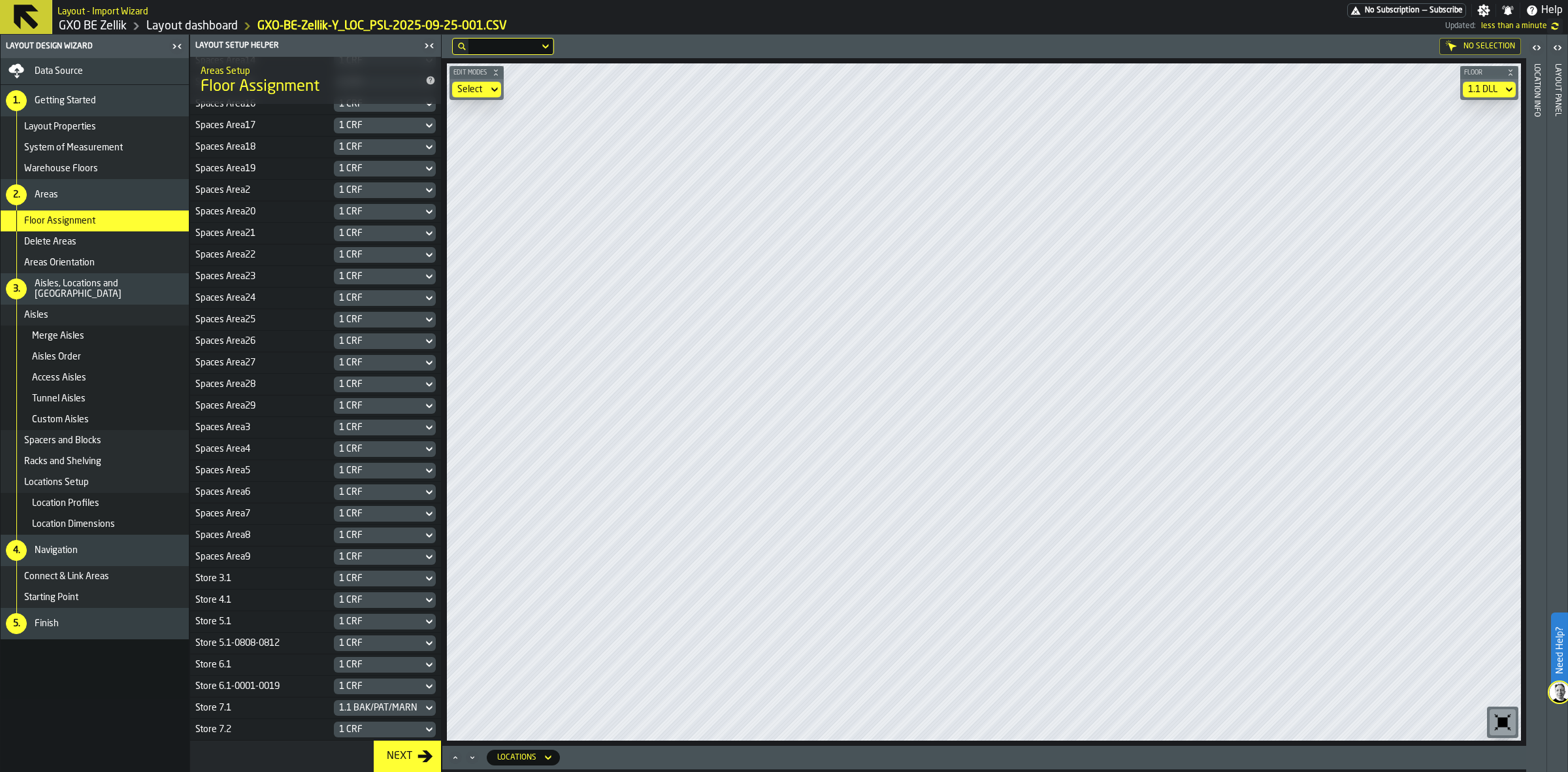
click at [1254, 617] on div "button-toolbar-undefined" at bounding box center [1502, 721] width 26 height 26
click at [1254, 87] on div "1.1 DLL" at bounding box center [1482, 89] width 29 height 10
click at [110, 249] on div "Delete Areas" at bounding box center [95, 241] width 188 height 21
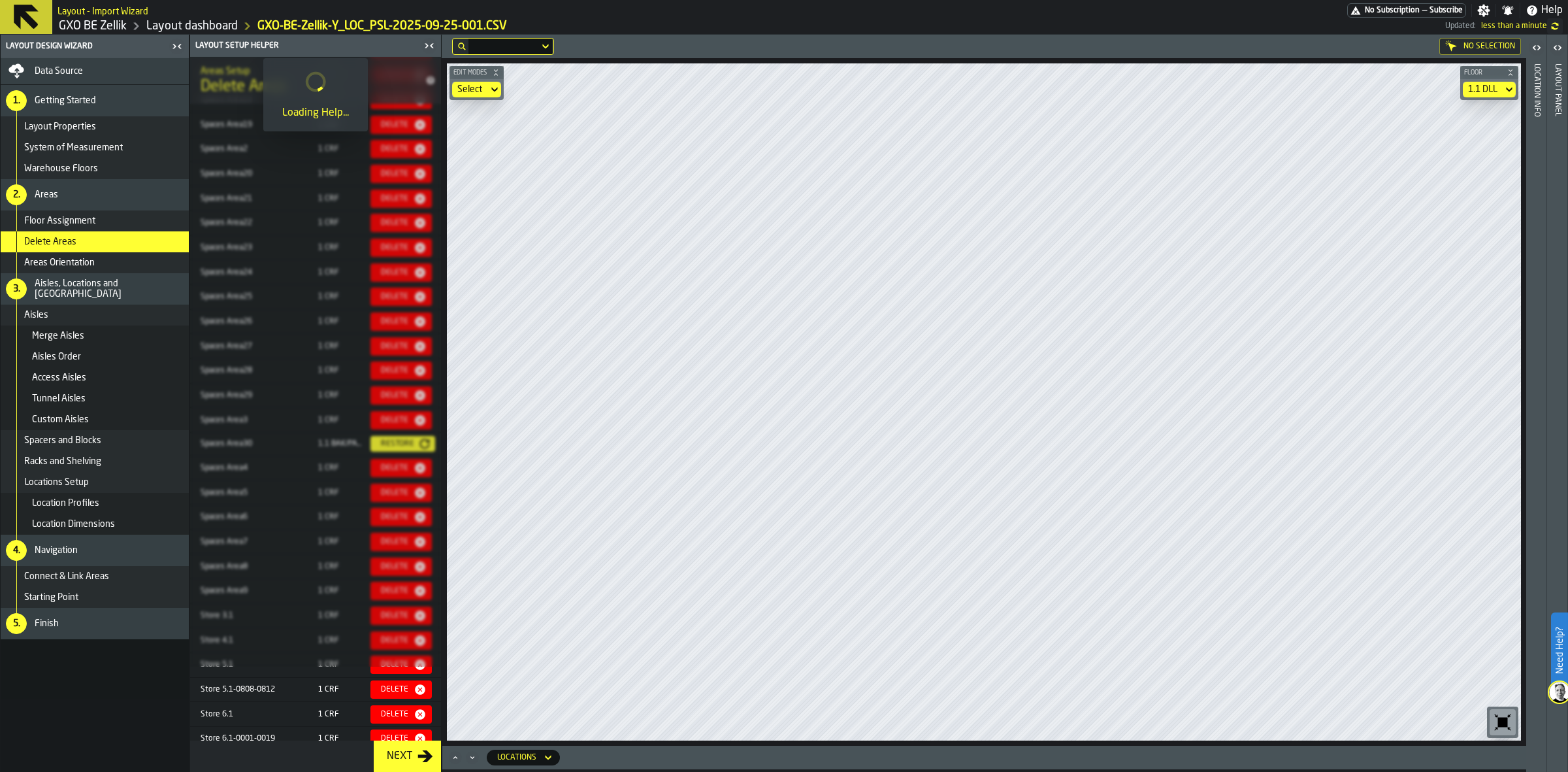
scroll to position [551, 0]
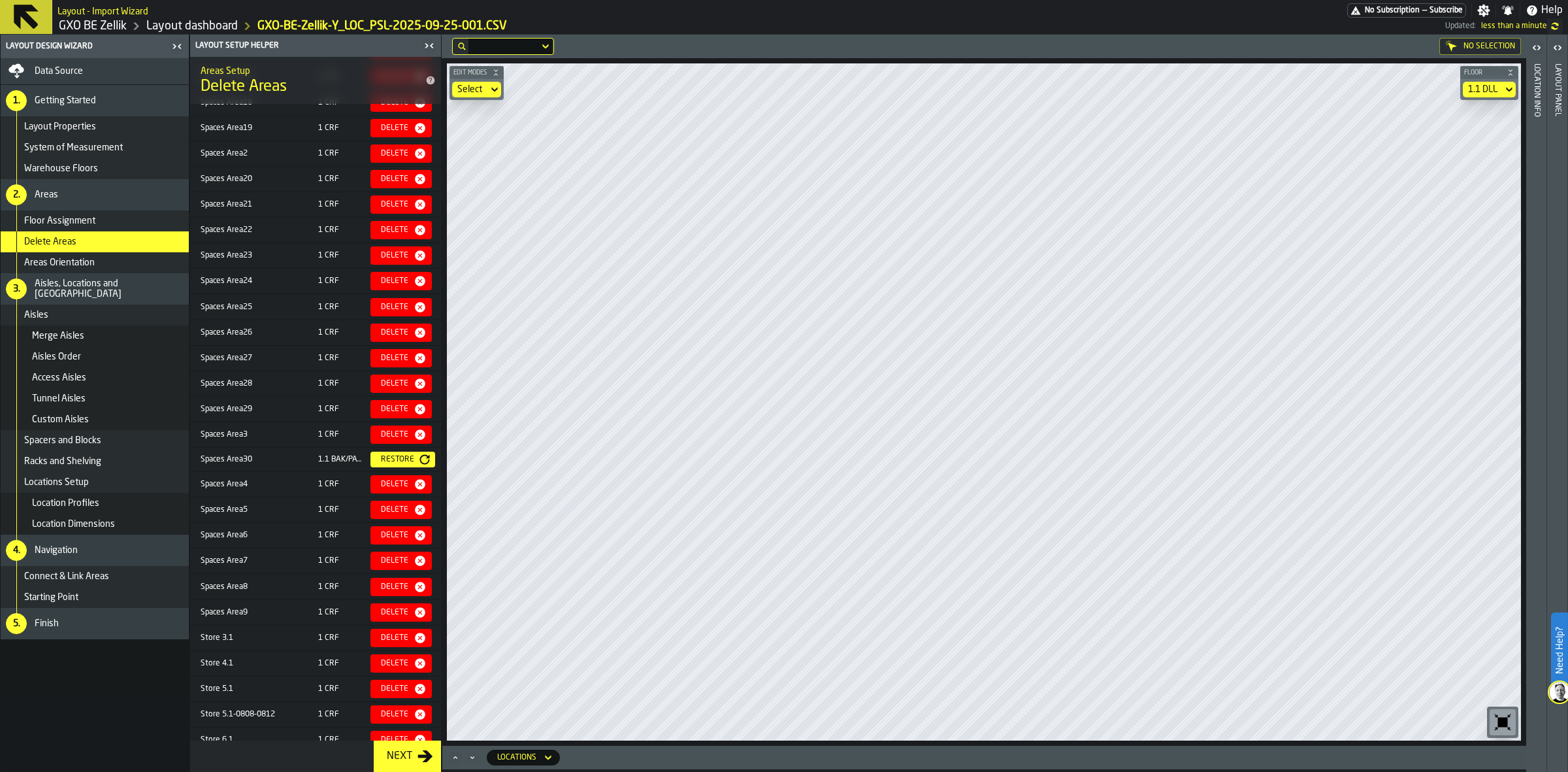
click at [138, 264] on div "Areas Orientation" at bounding box center [104, 262] width 159 height 10
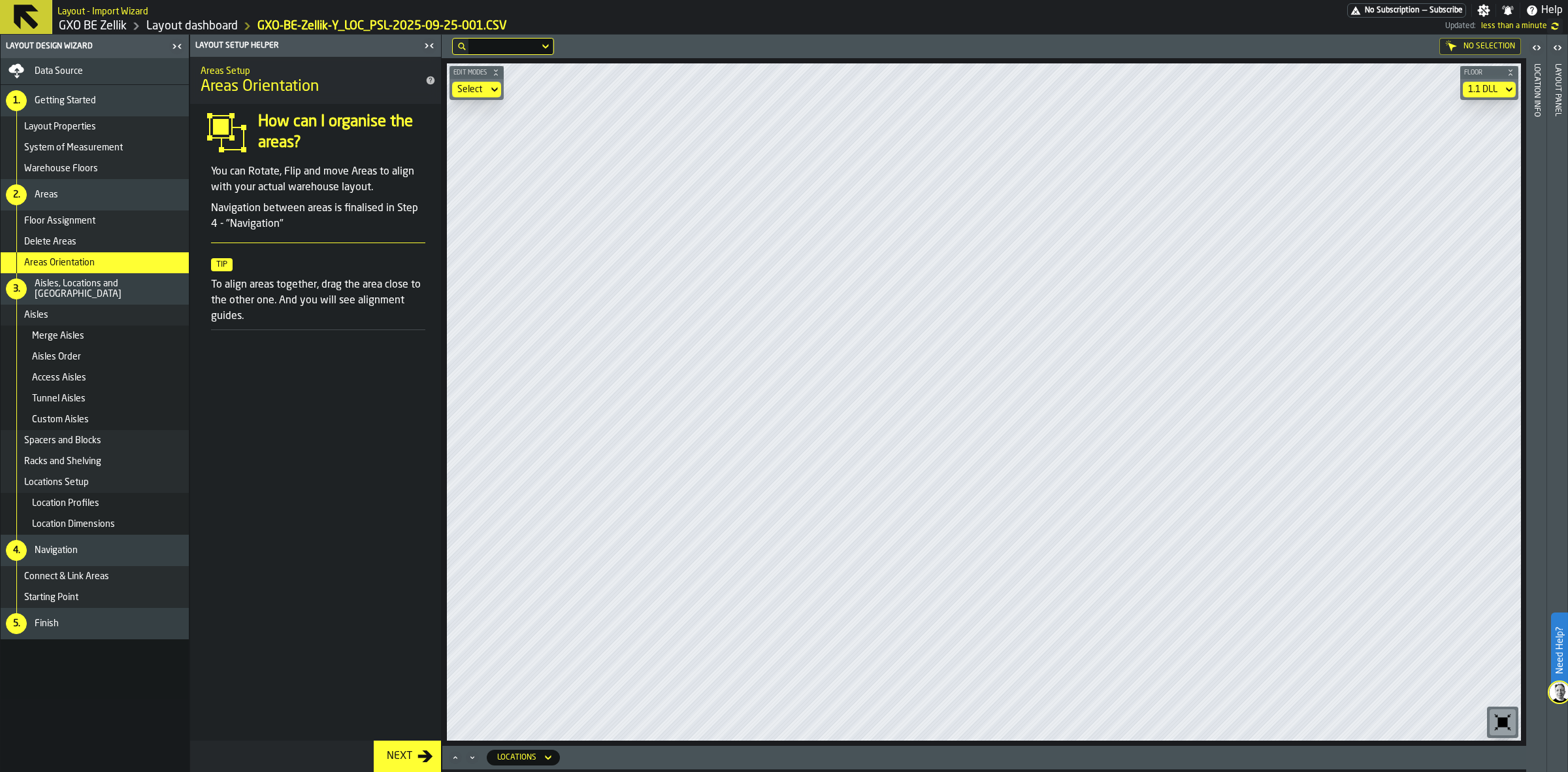
click at [138, 223] on div "Floor Assignment" at bounding box center [104, 220] width 159 height 10
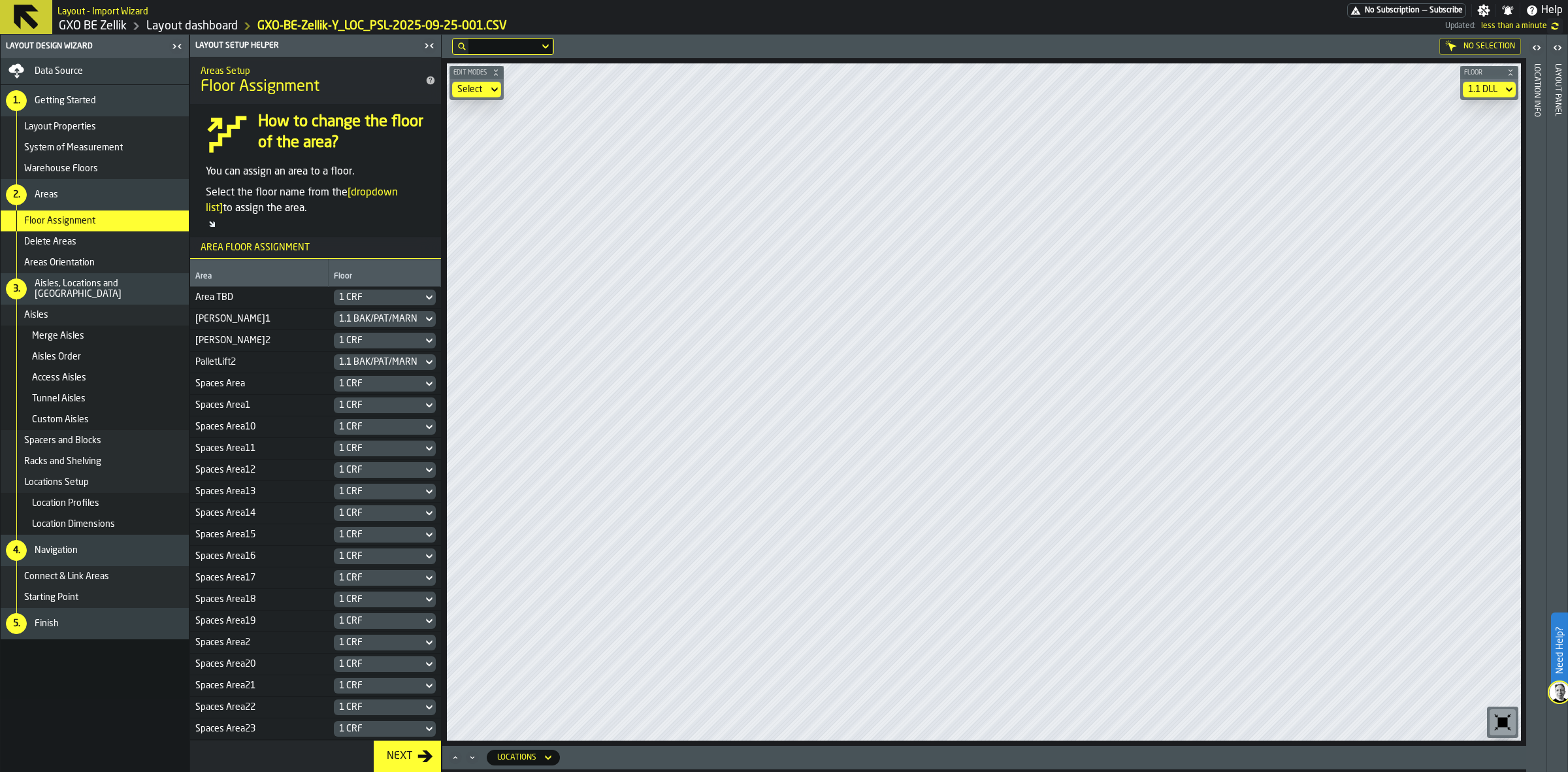
click at [113, 168] on div "Warehouse Floors" at bounding box center [104, 168] width 159 height 10
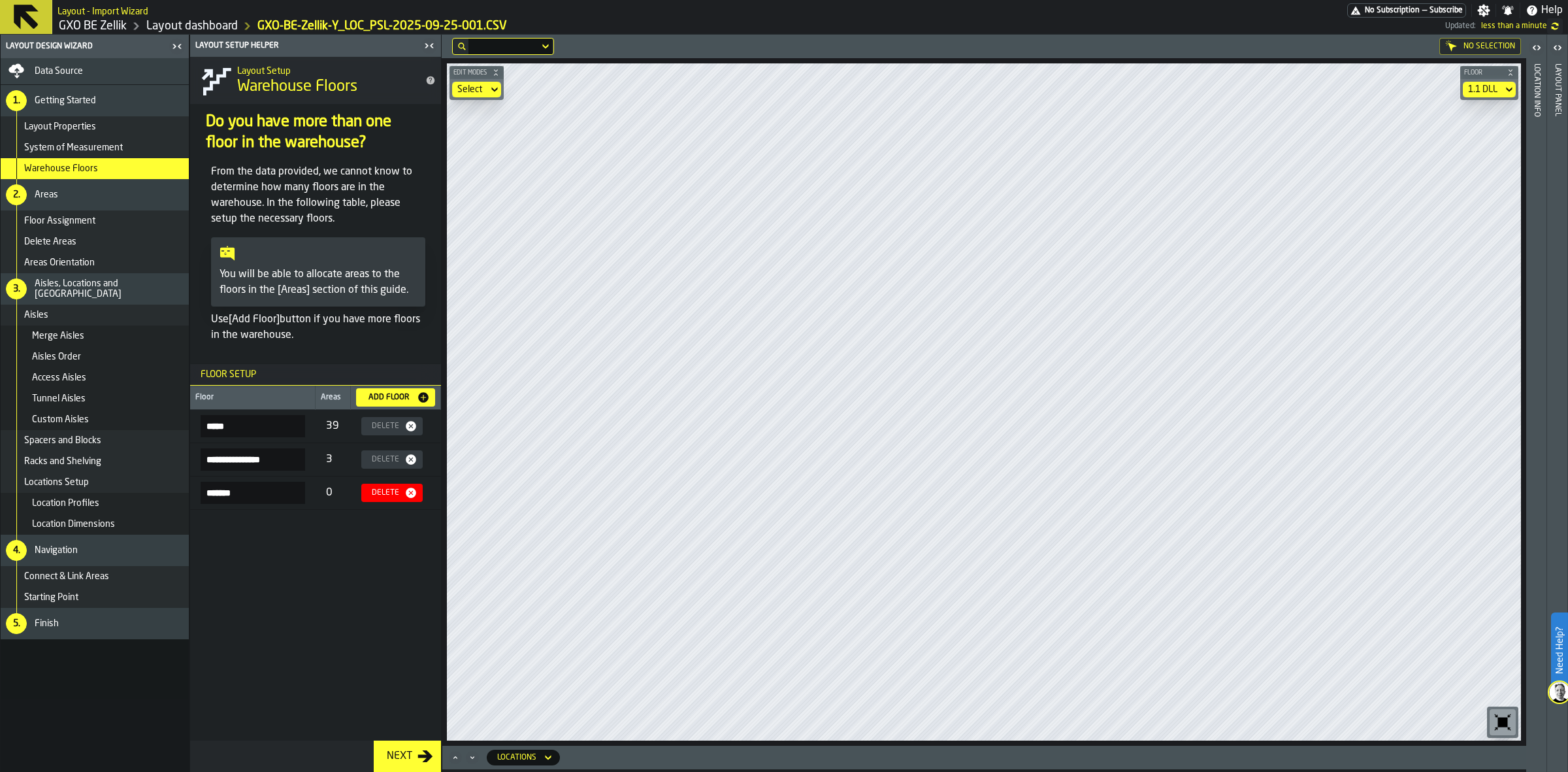
click at [211, 496] on input "*******" at bounding box center [252, 492] width 104 height 22
click at [214, 425] on input "*****" at bounding box center [252, 426] width 104 height 22
click at [256, 468] on input "**********" at bounding box center [252, 459] width 104 height 22
click at [271, 426] on input "*****" at bounding box center [252, 426] width 104 height 22
click at [222, 492] on input "*******" at bounding box center [252, 492] width 104 height 22
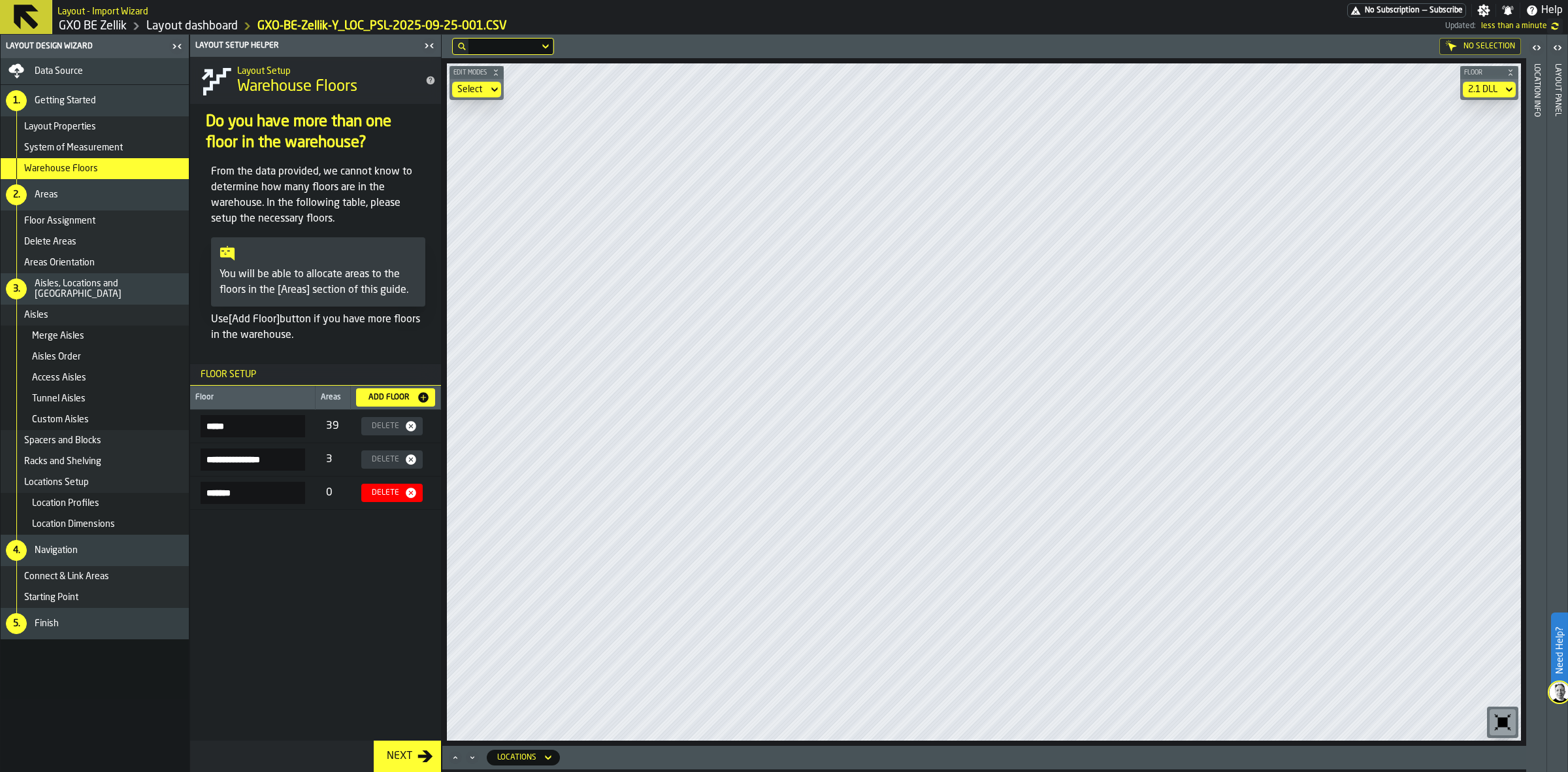
click at [218, 496] on input "*******" at bounding box center [252, 492] width 104 height 22
type input "*****"
click at [218, 461] on input "**********" at bounding box center [252, 459] width 104 height 22
type input "**********"
click at [288, 424] on input "*****" at bounding box center [252, 426] width 104 height 22
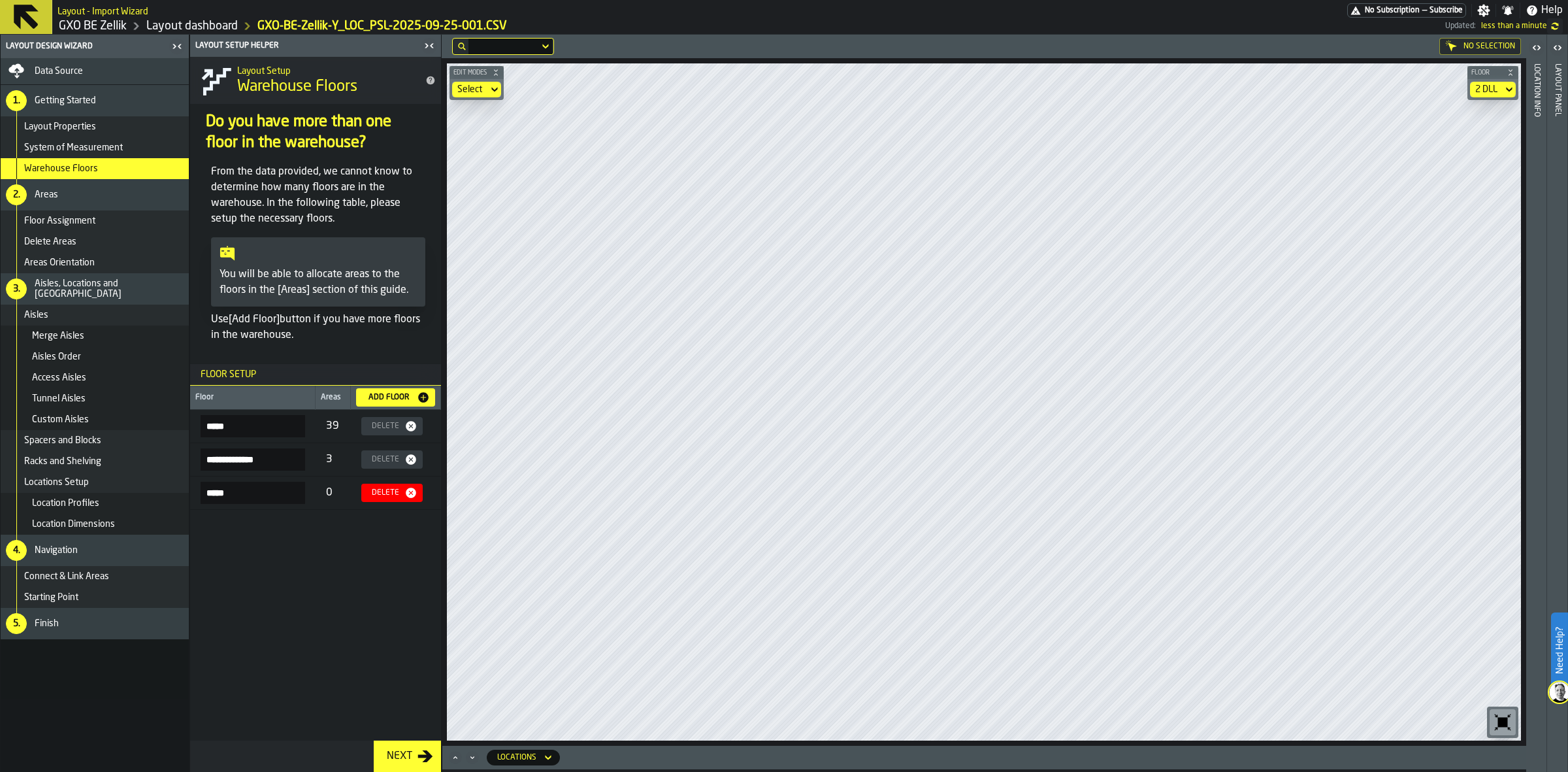
click at [113, 219] on div "Floor Assignment" at bounding box center [104, 220] width 159 height 10
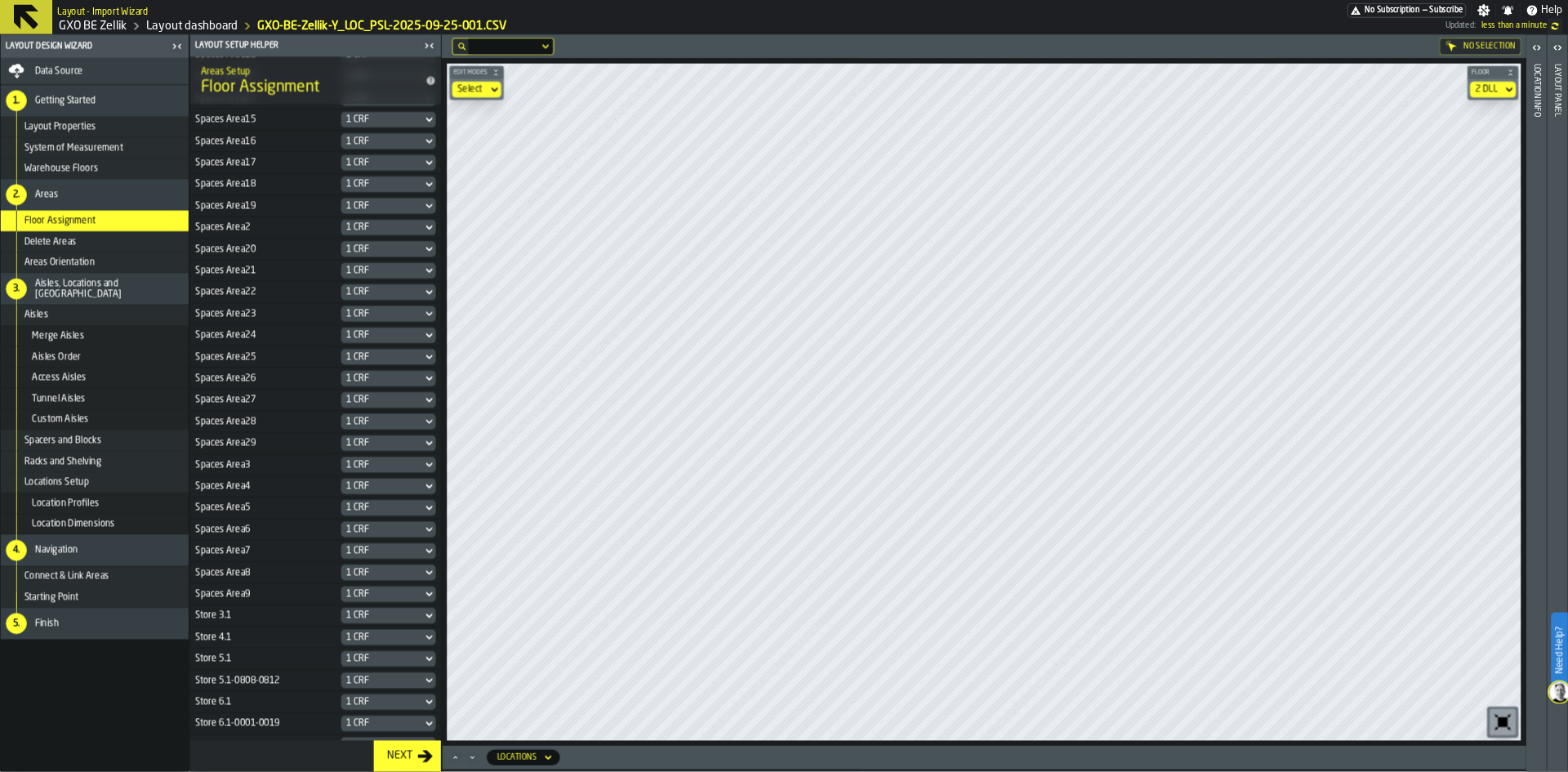
scroll to position [572, 0]
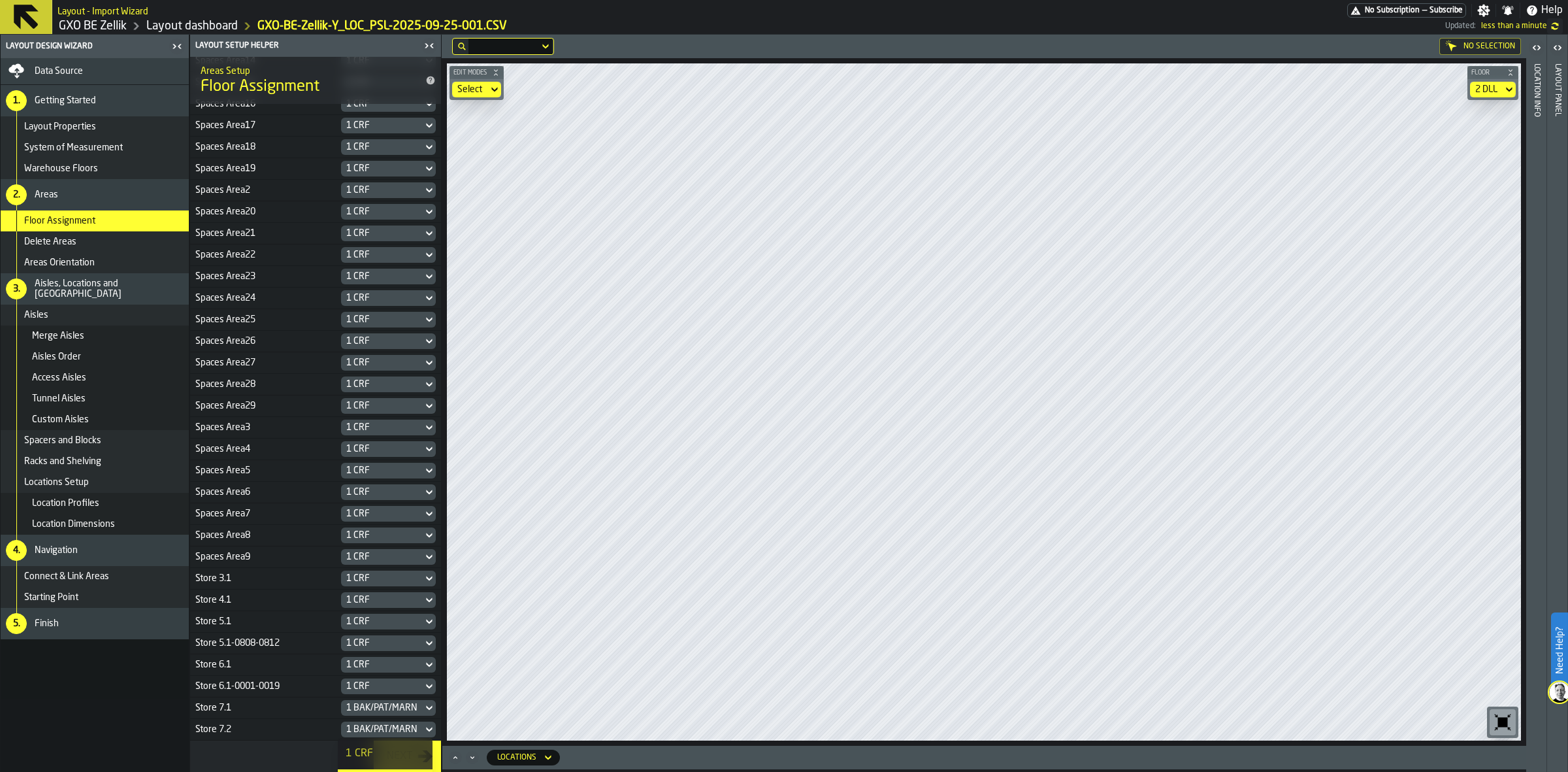
click at [392, 617] on div "1 CRF" at bounding box center [385, 754] width 79 height 16
click at [1254, 85] on div "2 DLL" at bounding box center [1486, 89] width 22 height 10
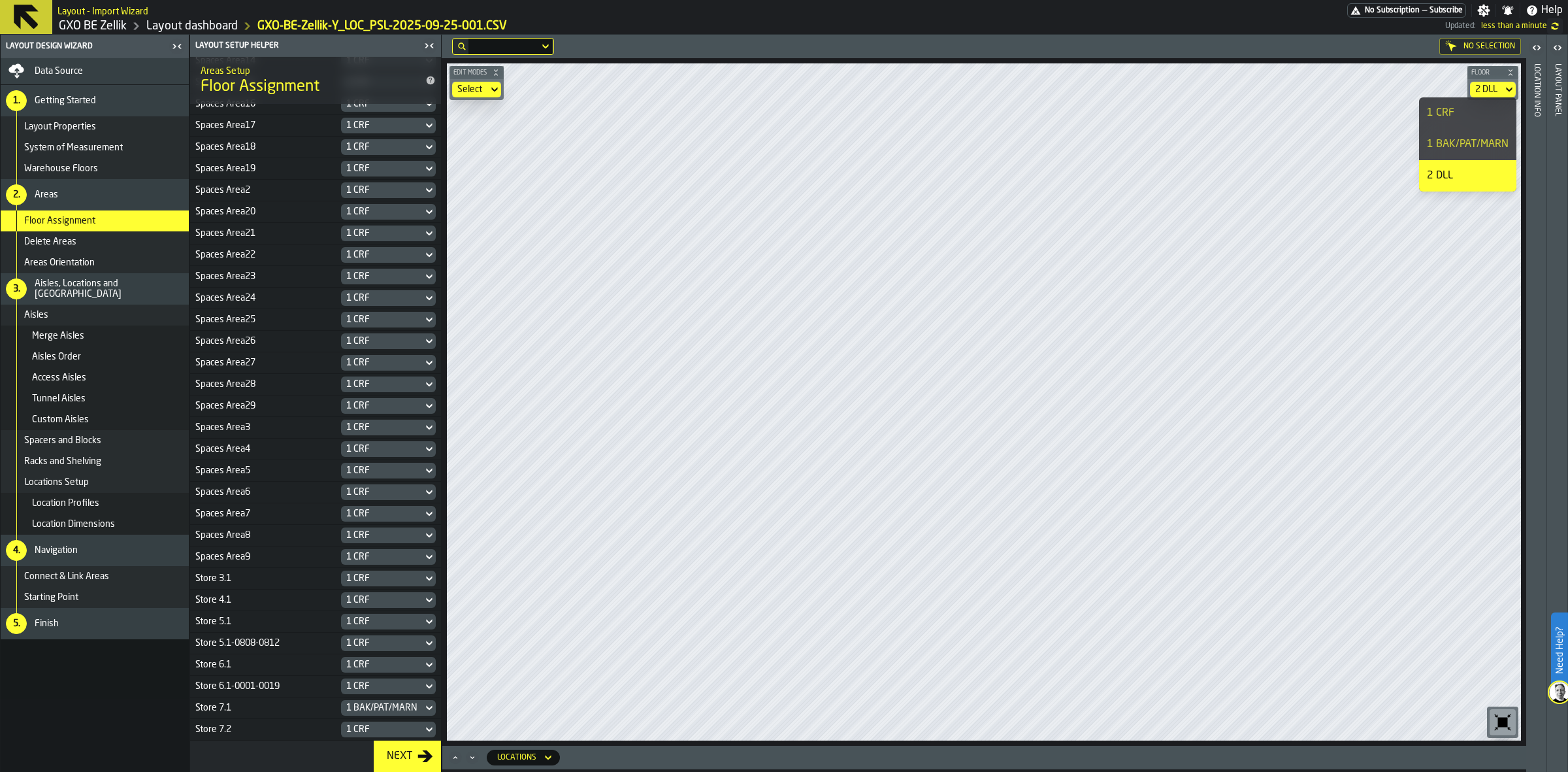
click at [1254, 122] on li "1 CRF" at bounding box center [1467, 113] width 97 height 32
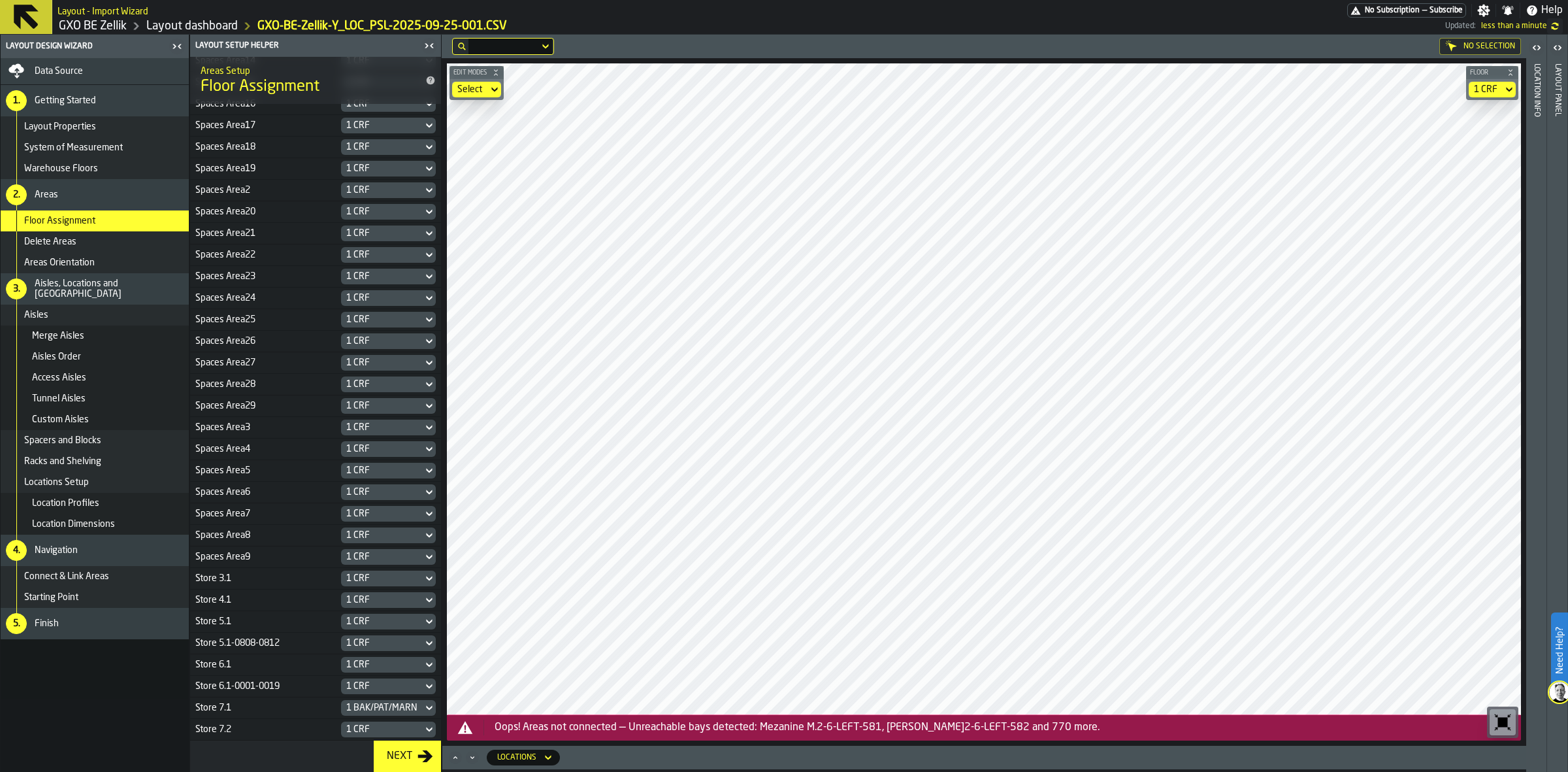
click at [1254, 99] on section "1 CRF" at bounding box center [1492, 89] width 52 height 21
click at [1254, 90] on div "1 CRF" at bounding box center [1486, 89] width 24 height 10
click at [1254, 155] on li "1 BAK/PAT/MARN" at bounding box center [1467, 145] width 97 height 32
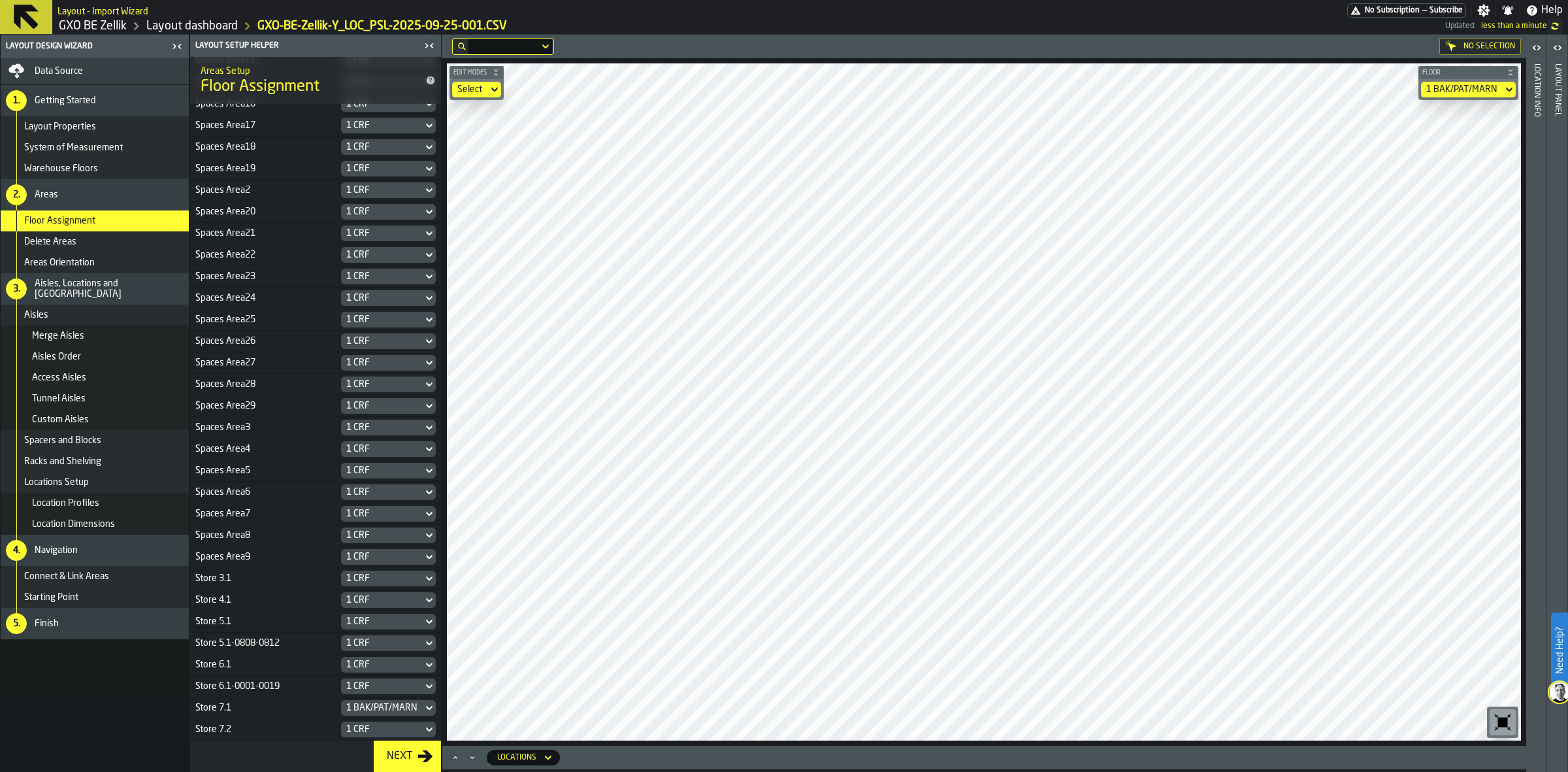
click at [1254, 86] on div "1 BAK/PAT/MARN" at bounding box center [1461, 89] width 71 height 10
click at [1254, 105] on div "1 CRF" at bounding box center [1467, 113] width 82 height 16
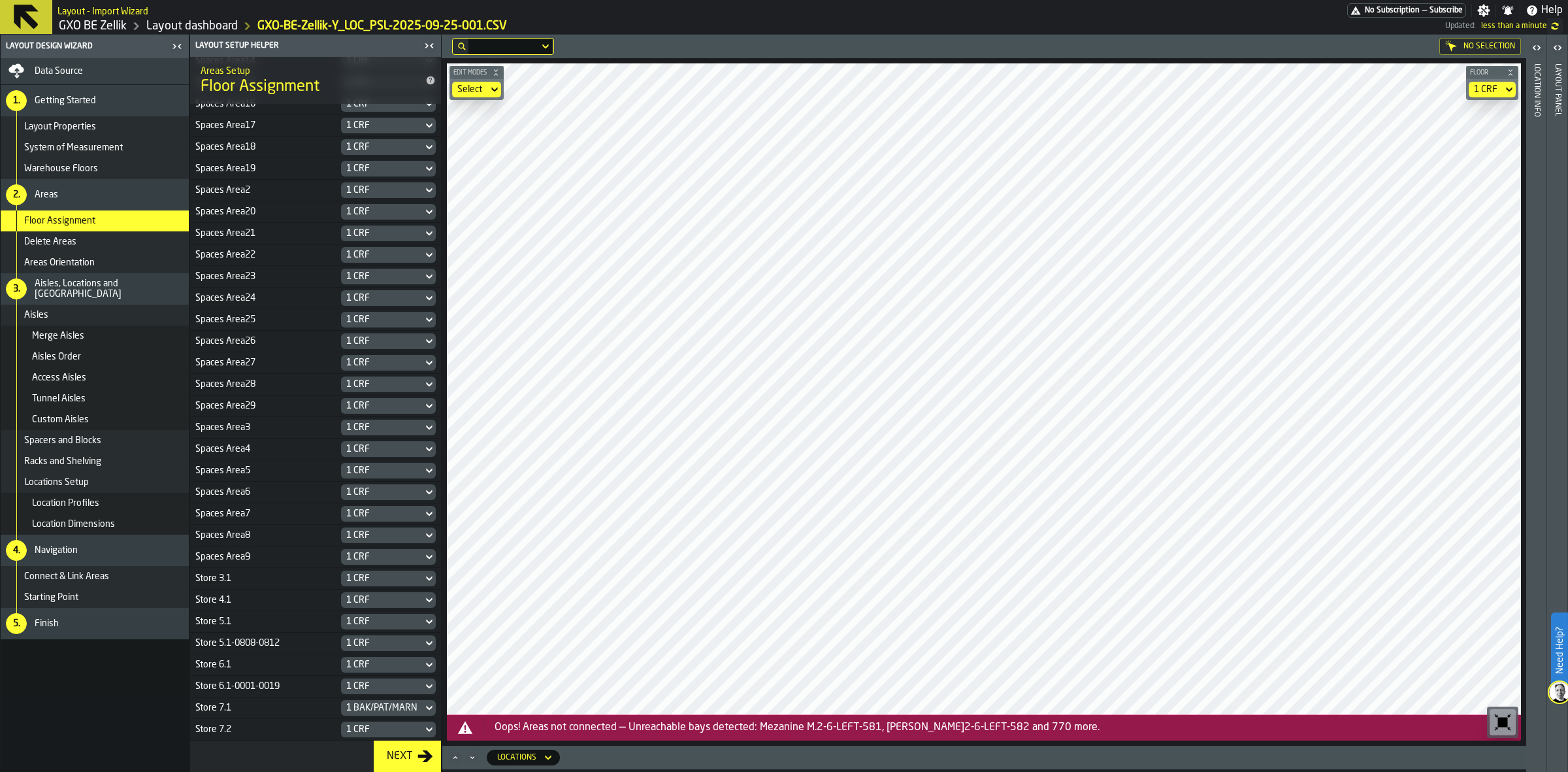
click at [207, 24] on link "Layout dashboard" at bounding box center [192, 26] width 92 height 14
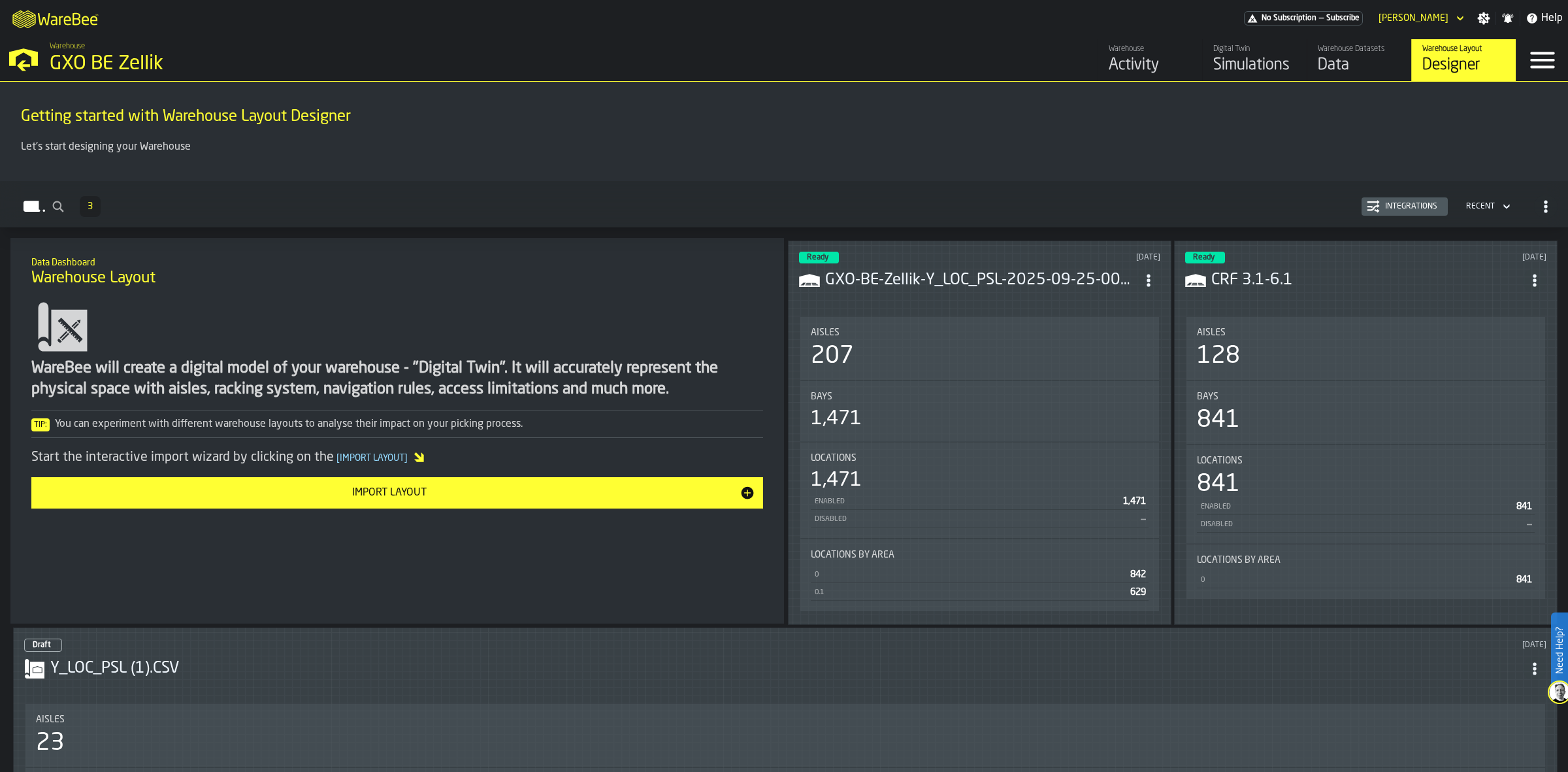
click at [987, 454] on div "Locations" at bounding box center [979, 458] width 338 height 10
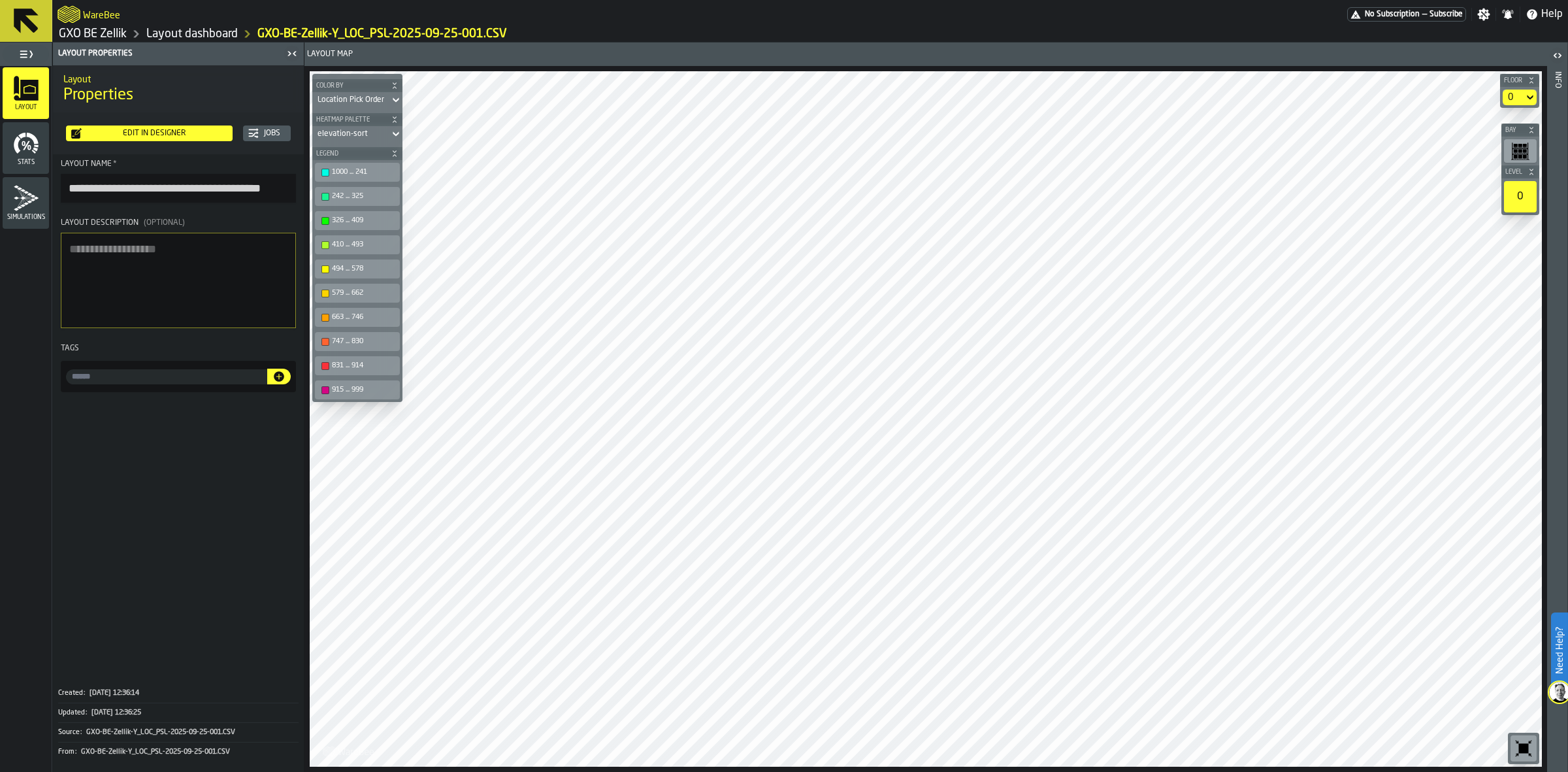
click at [145, 131] on div "Edit in Designer" at bounding box center [154, 134] width 146 height 10
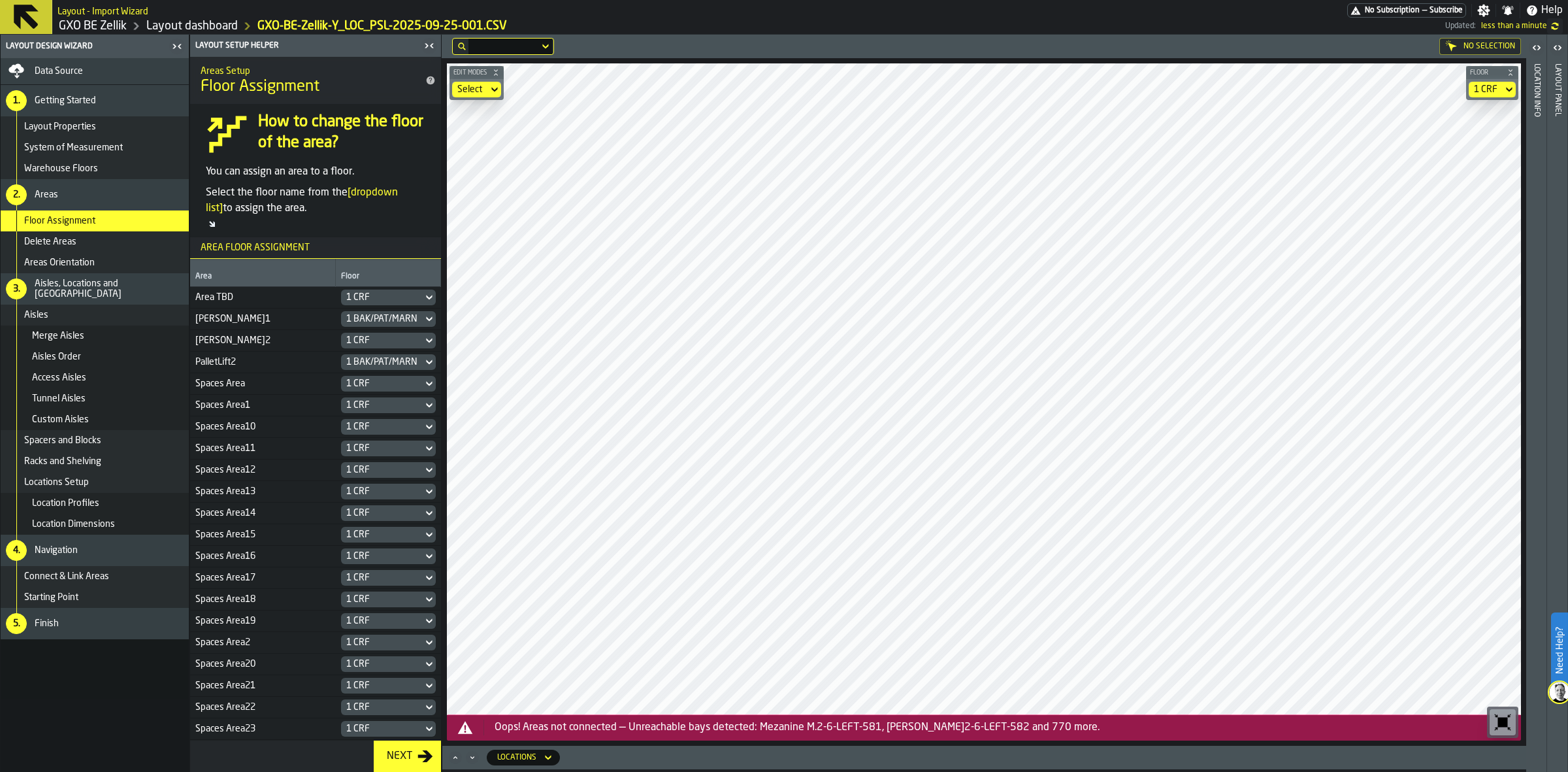
click at [93, 76] on div "Data Source" at bounding box center [109, 70] width 149 height 10
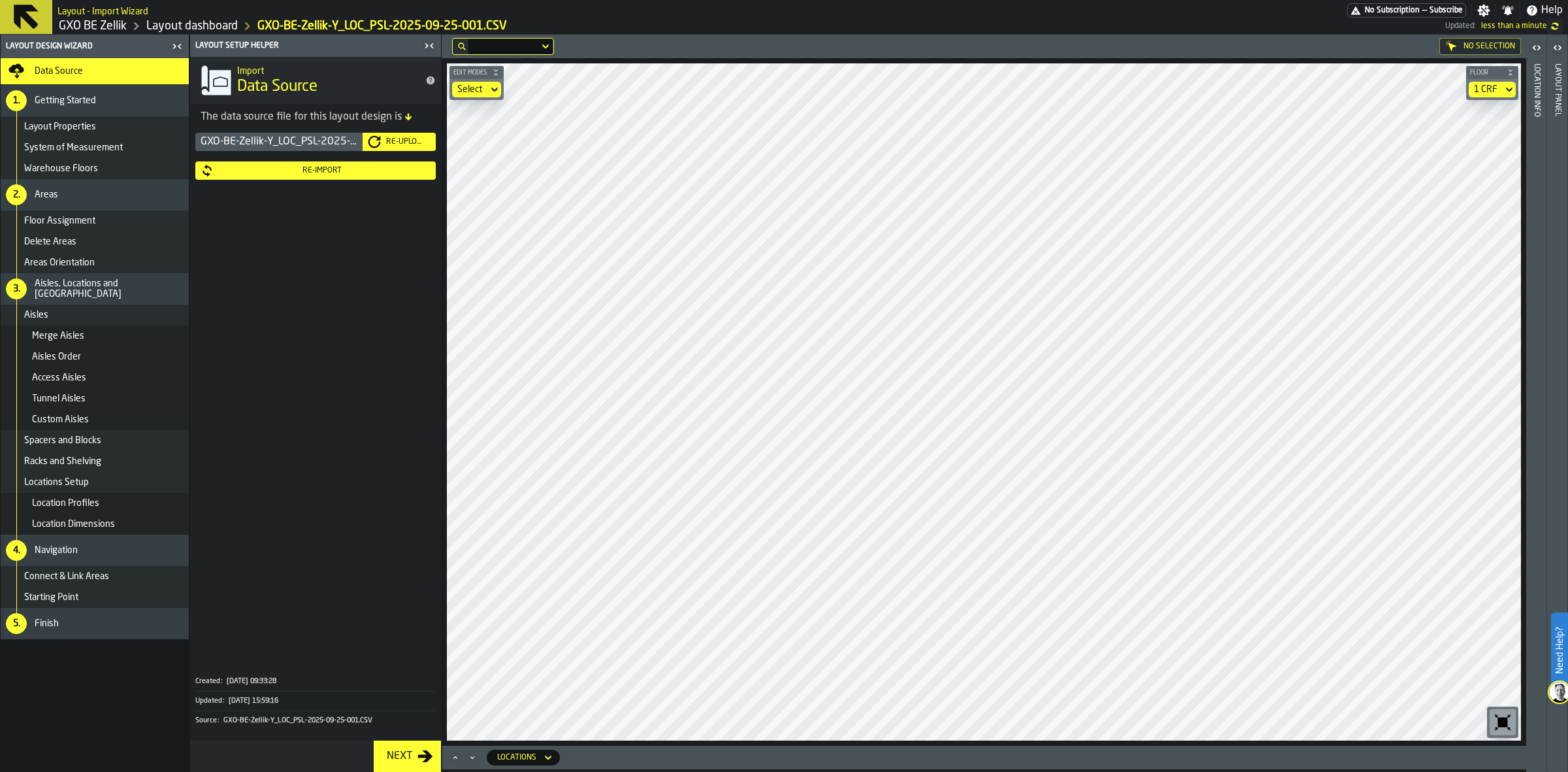
click at [309, 177] on button "Re-Import" at bounding box center [316, 170] width 241 height 18
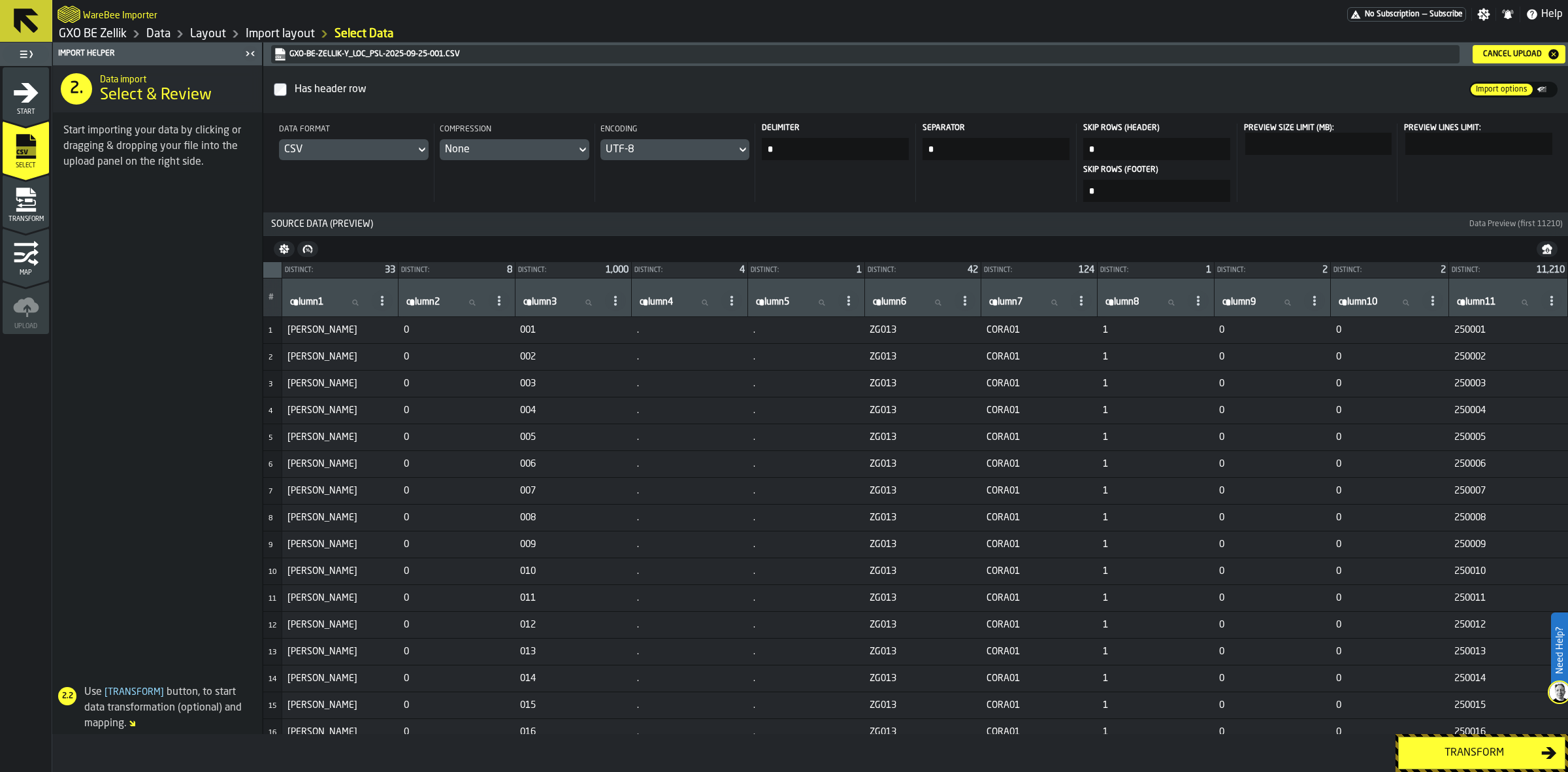
click at [1254, 617] on div "Transform" at bounding box center [1474, 753] width 135 height 16
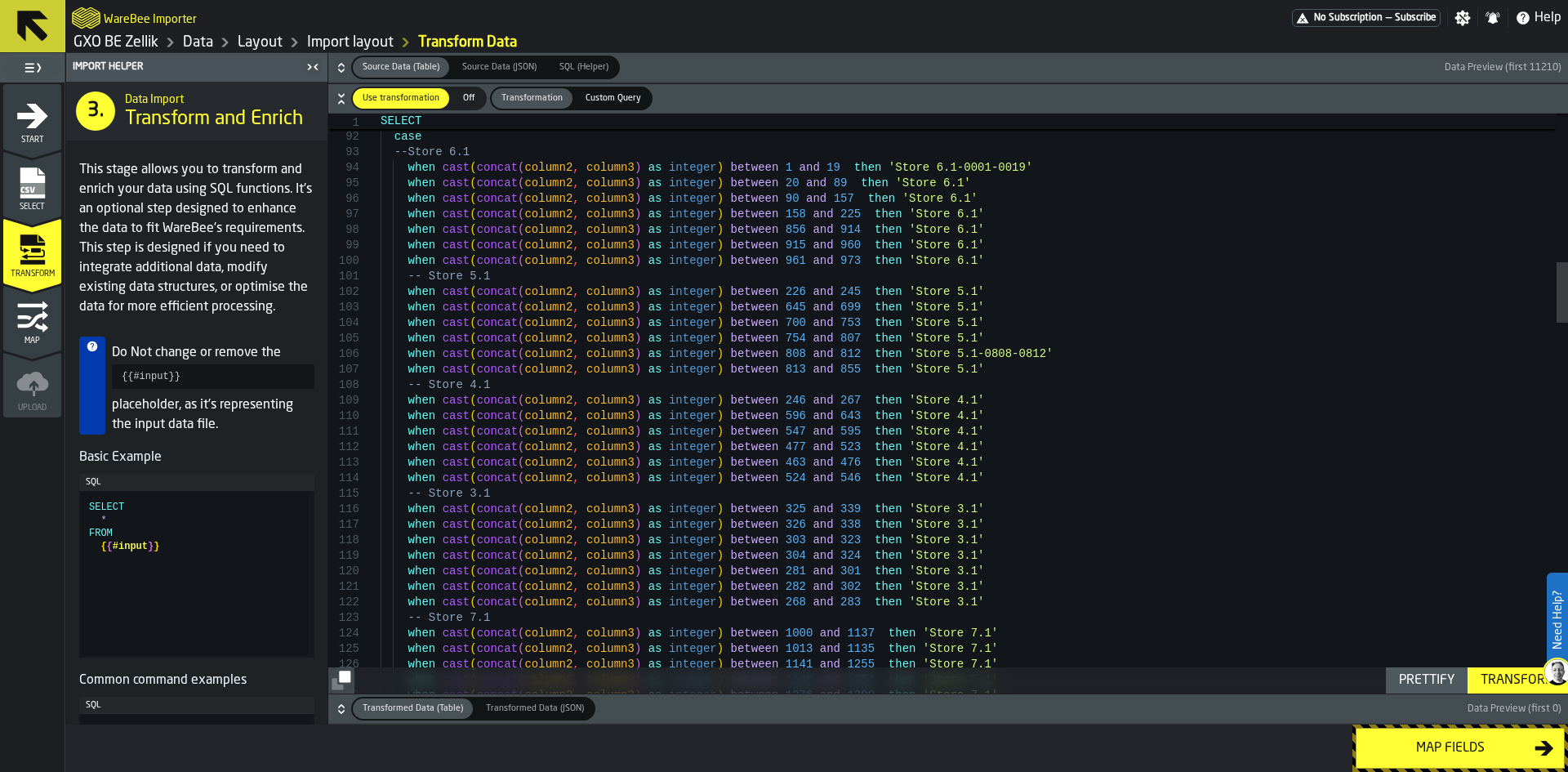
type textarea "**********"
click at [1442, 750] on div "Map fields" at bounding box center [1451, 748] width 168 height 20
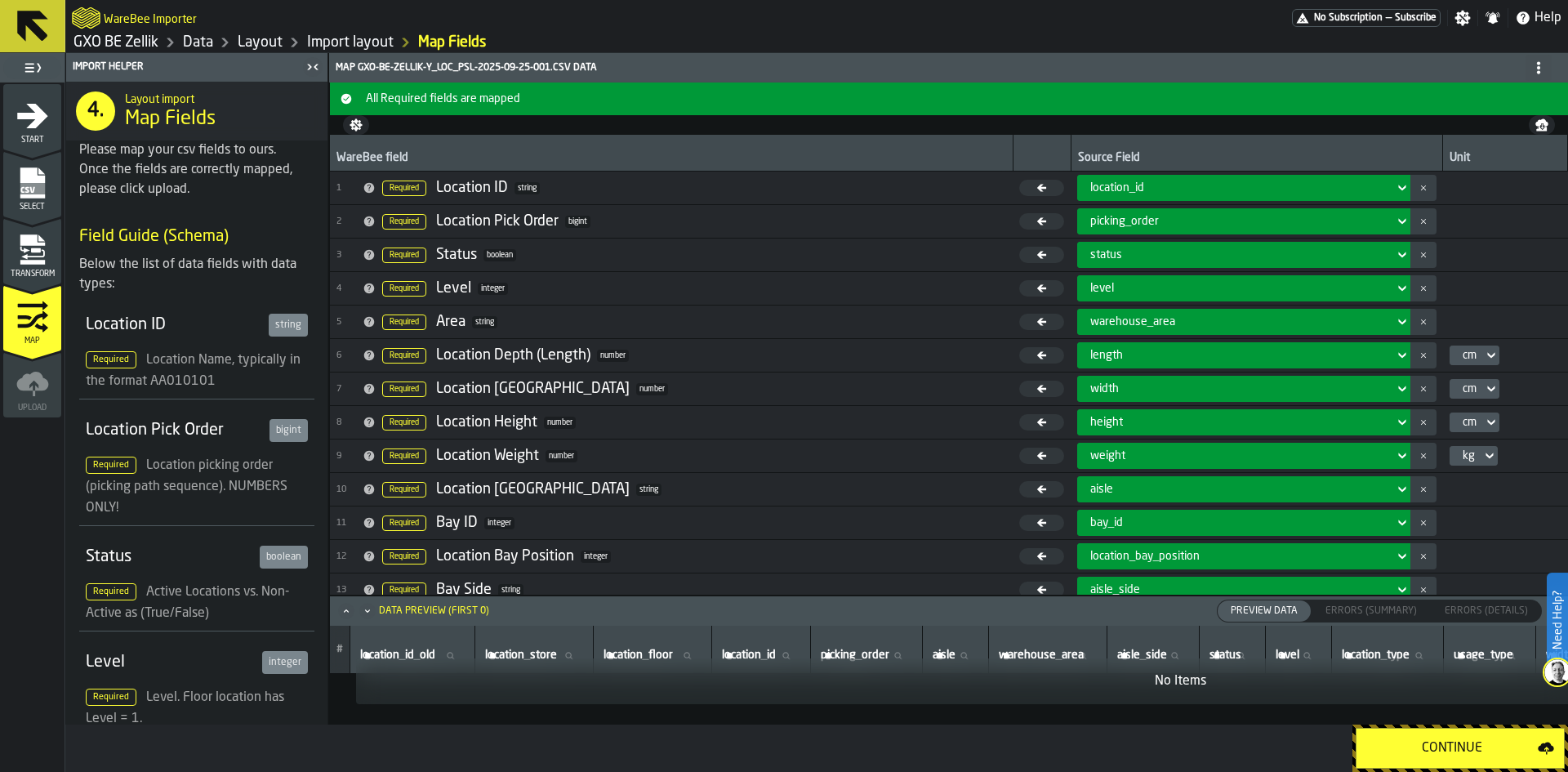
click at [1442, 750] on div "Continue" at bounding box center [1452, 748] width 171 height 20
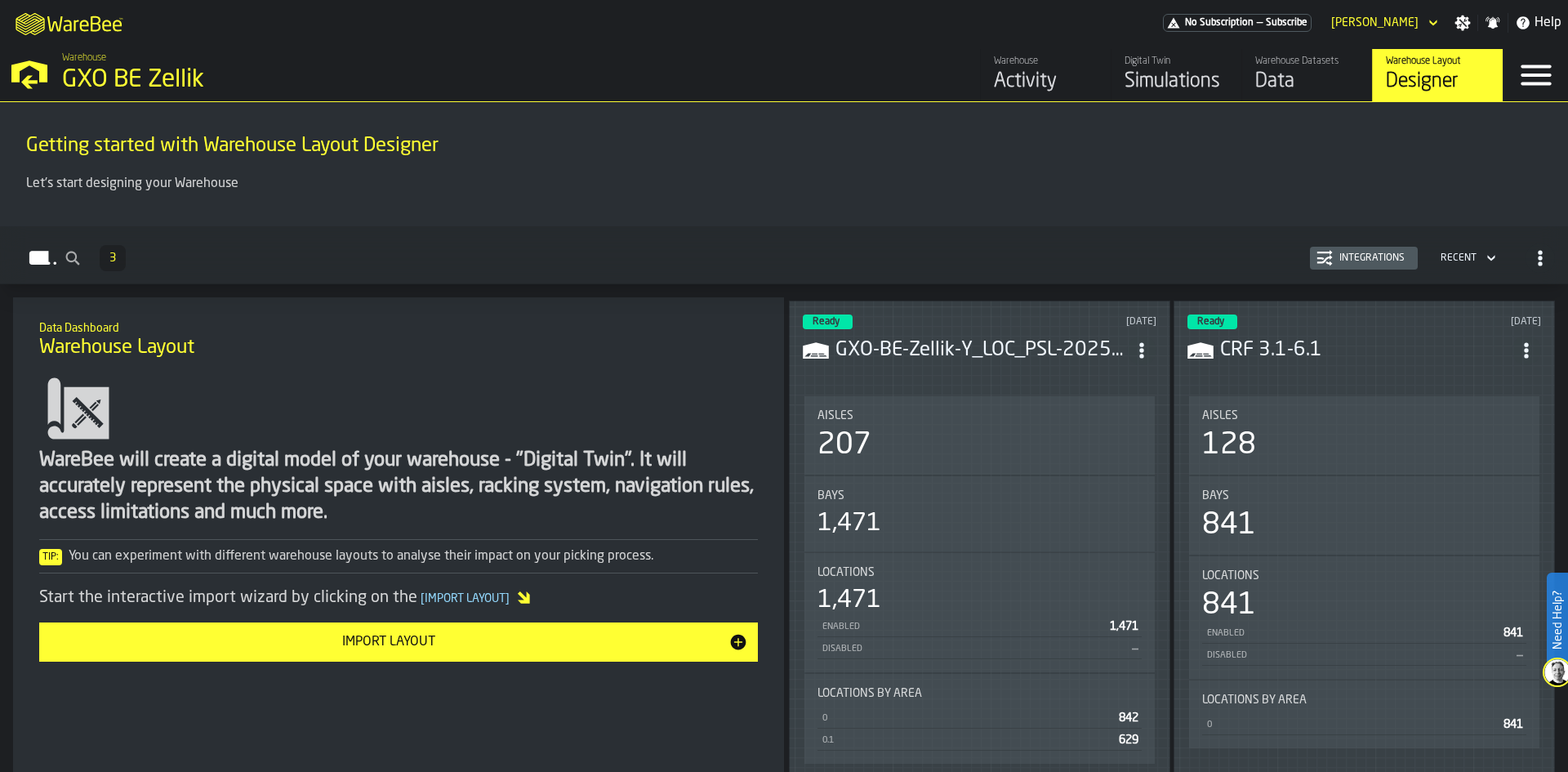
click at [891, 349] on h3 "GXO-BE-Zellik-Y_LOC_PSL-2025-09-25-001.CSV" at bounding box center [981, 350] width 292 height 26
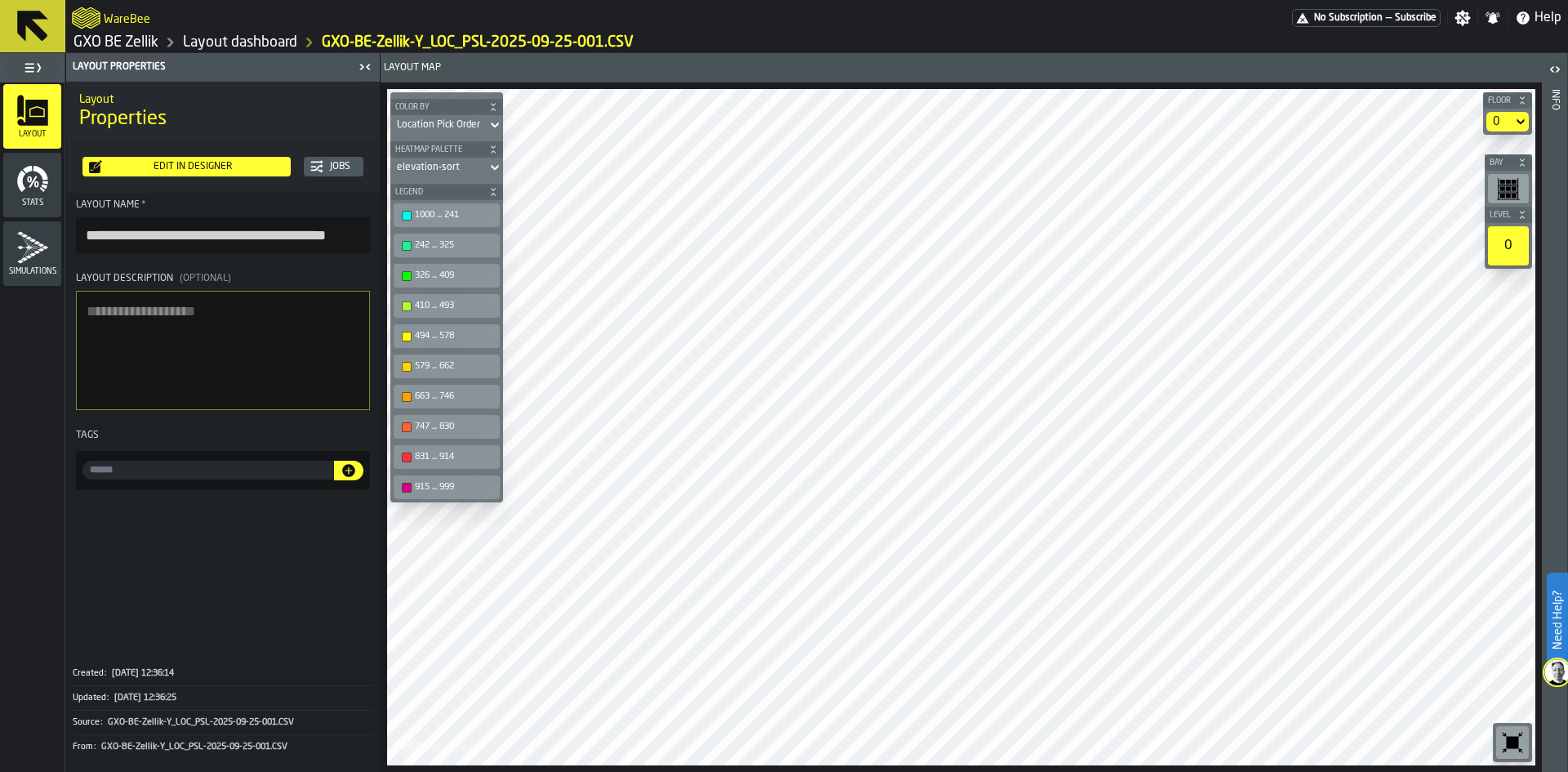
click at [196, 170] on div "Edit in Designer" at bounding box center [193, 167] width 182 height 12
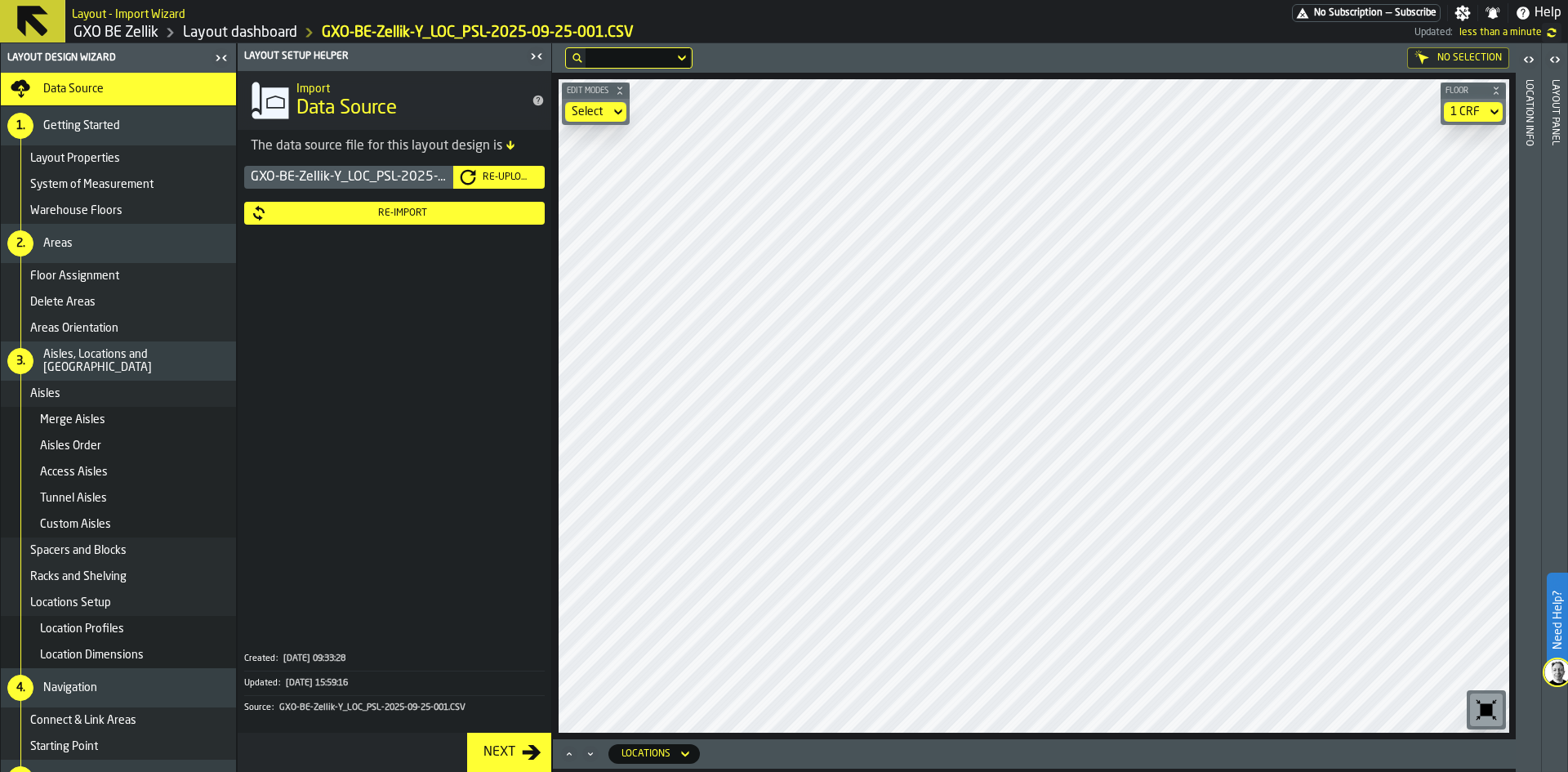
click at [1477, 116] on div "1 CRF" at bounding box center [1466, 111] width 30 height 13
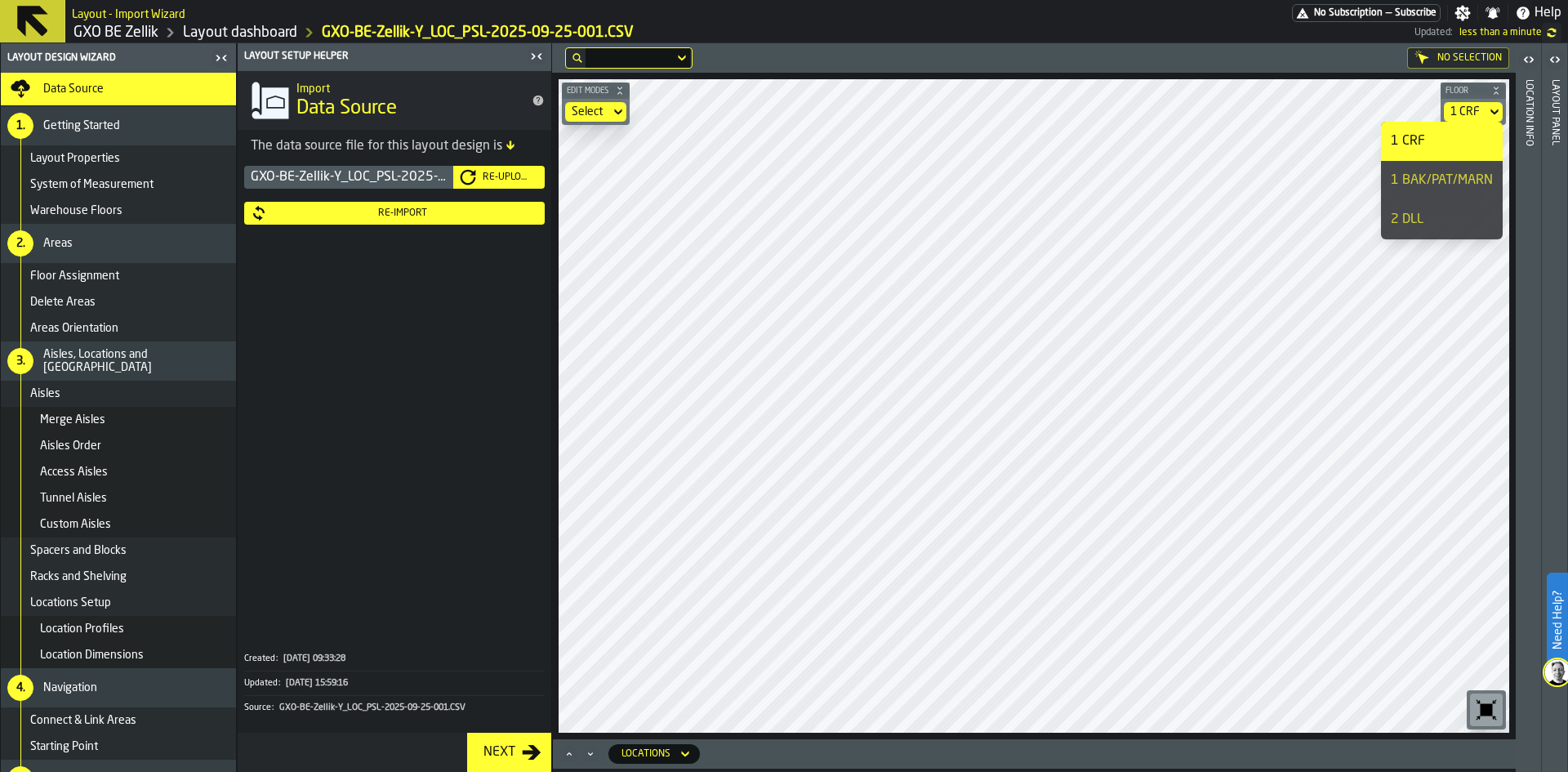
click at [1446, 181] on div "1 BAK/PAT/MARN" at bounding box center [1441, 180] width 102 height 20
